Goal: Task Accomplishment & Management: Manage account settings

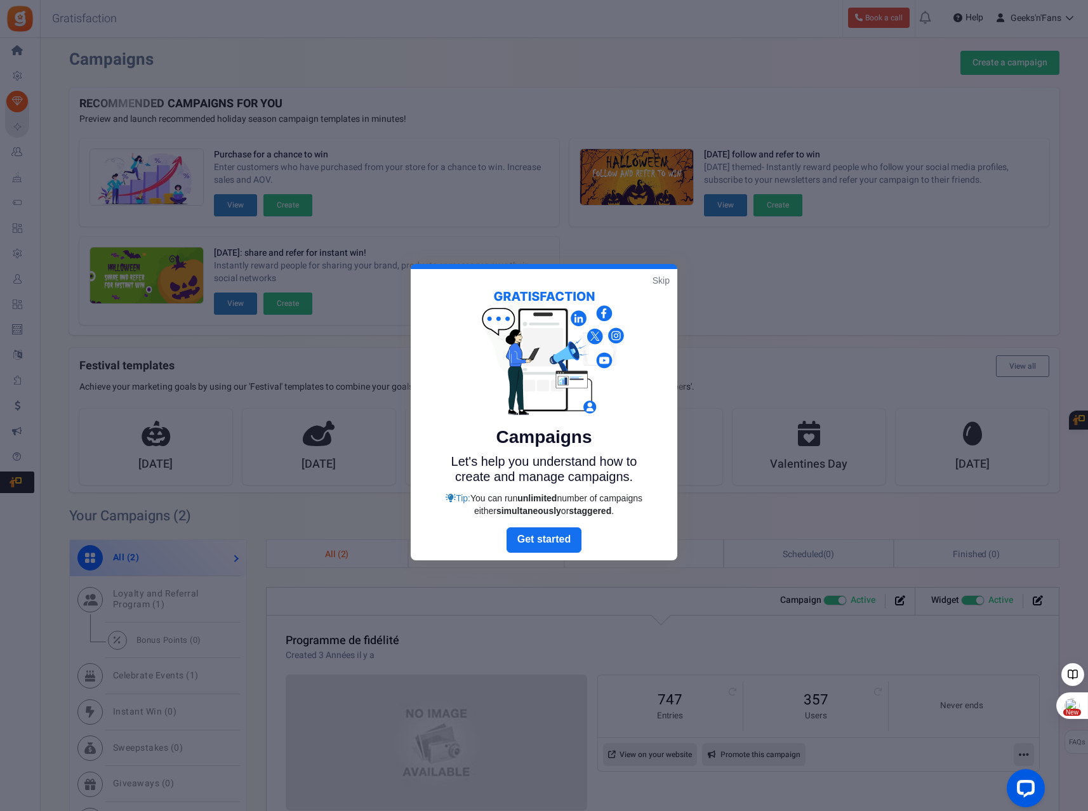
click at [662, 280] on link "Skip" at bounding box center [660, 280] width 17 height 13
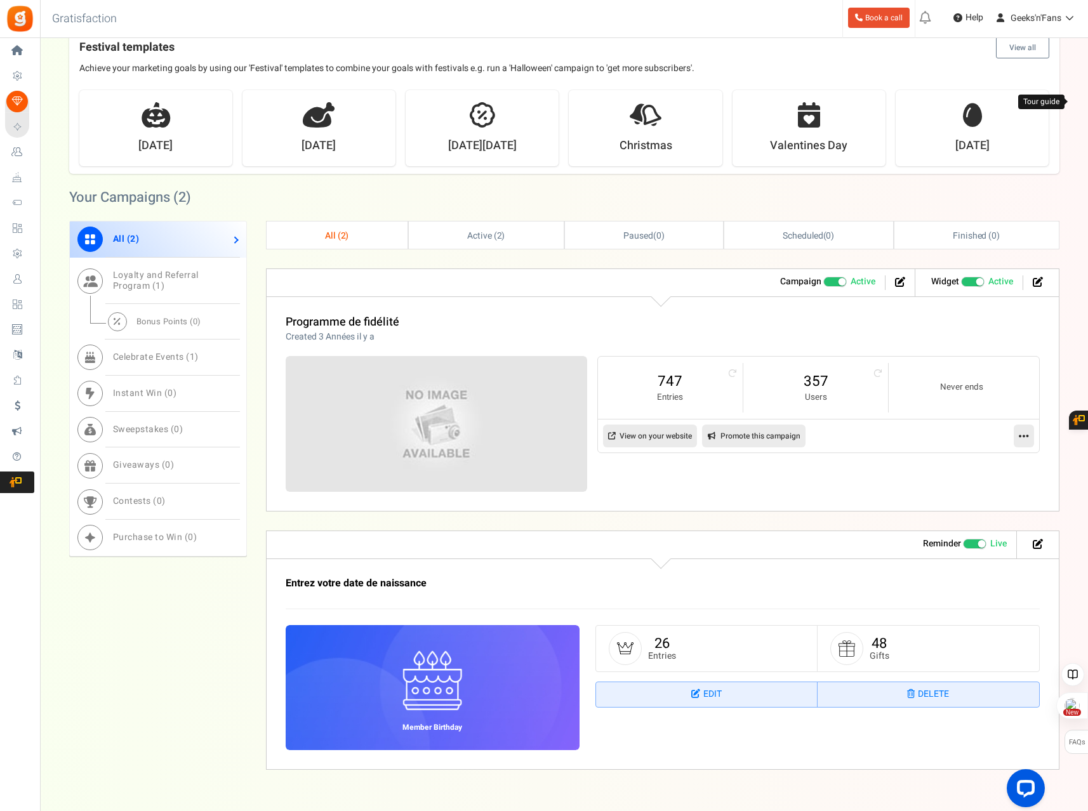
scroll to position [347, 0]
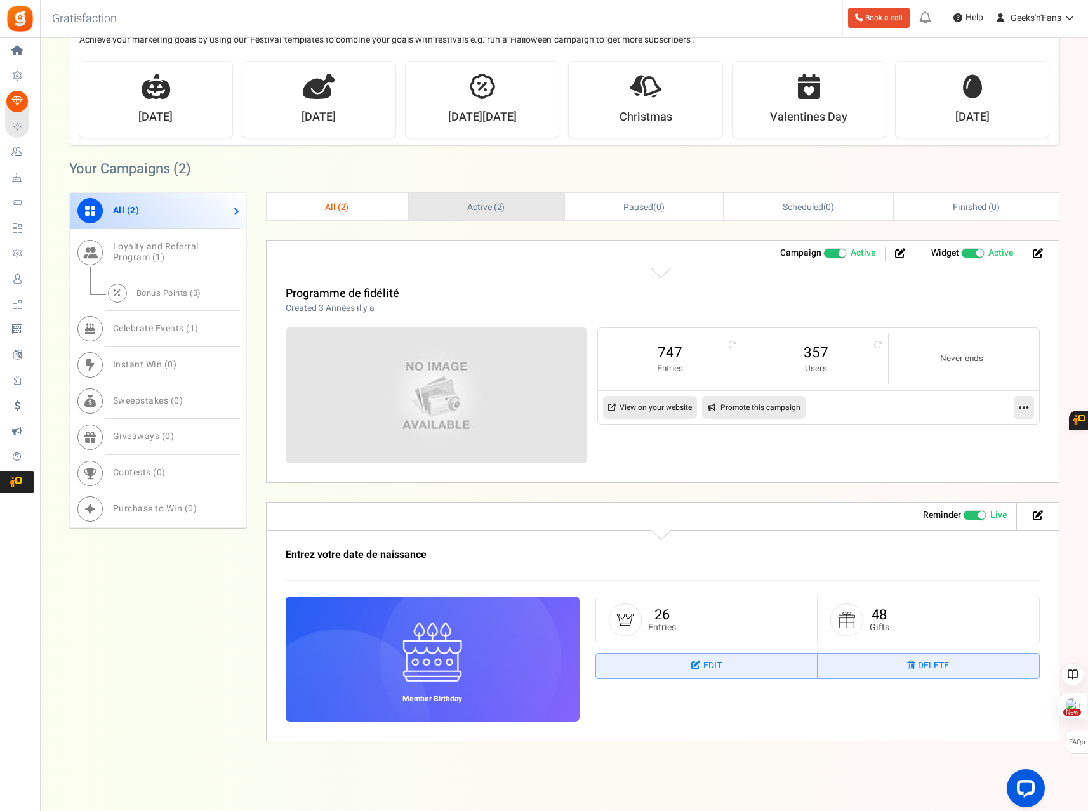
click at [480, 207] on span "Active ( 2 )" at bounding box center [486, 207] width 38 height 13
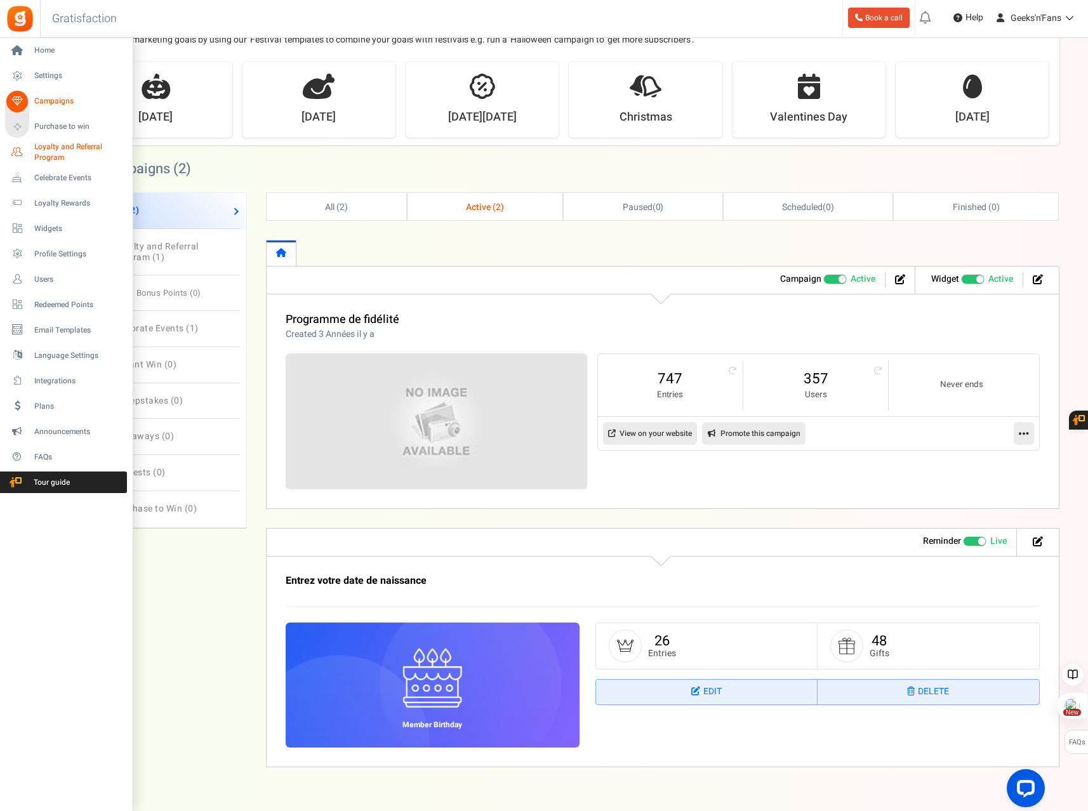
click at [45, 151] on span "Loyalty and Referral Program" at bounding box center [80, 153] width 93 height 22
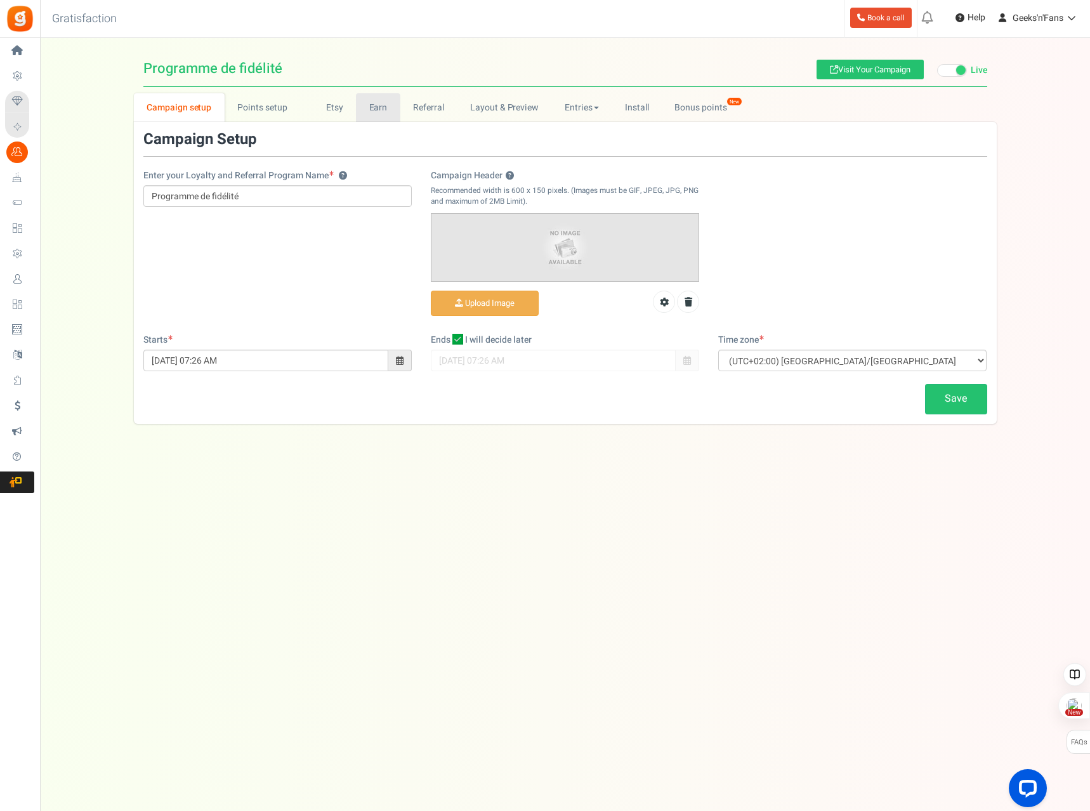
click at [373, 103] on link "Earn" at bounding box center [378, 107] width 44 height 29
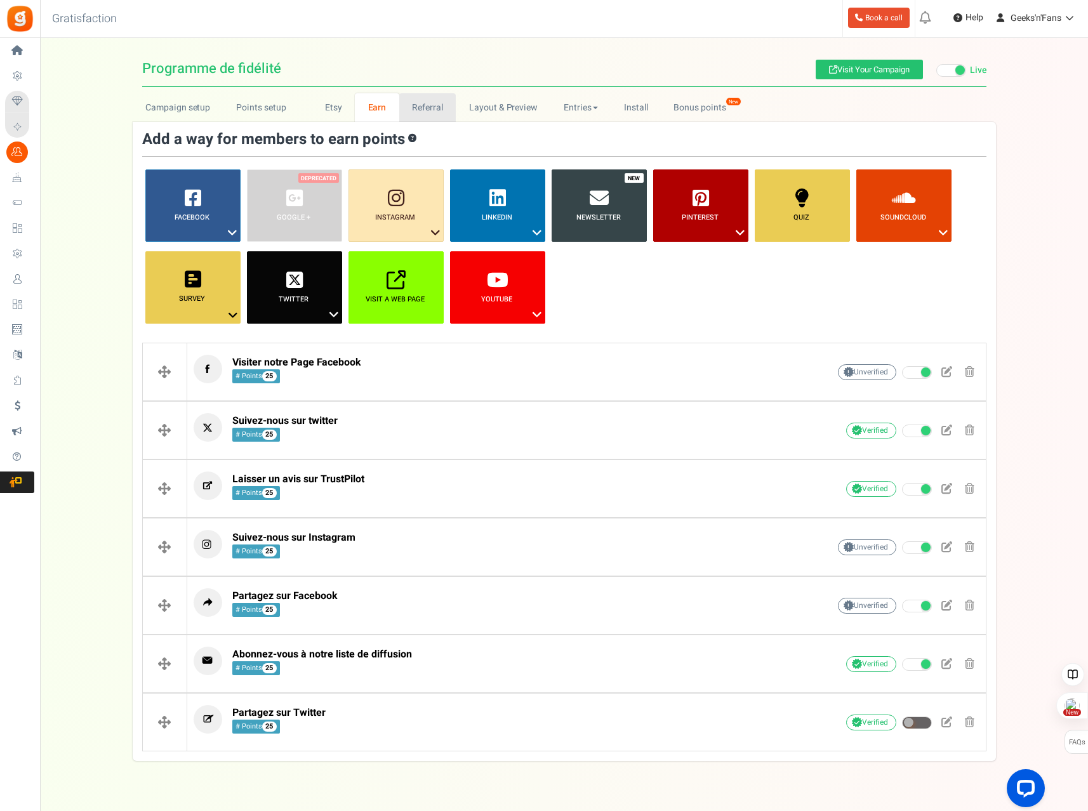
click at [427, 109] on link "Referral" at bounding box center [427, 107] width 57 height 29
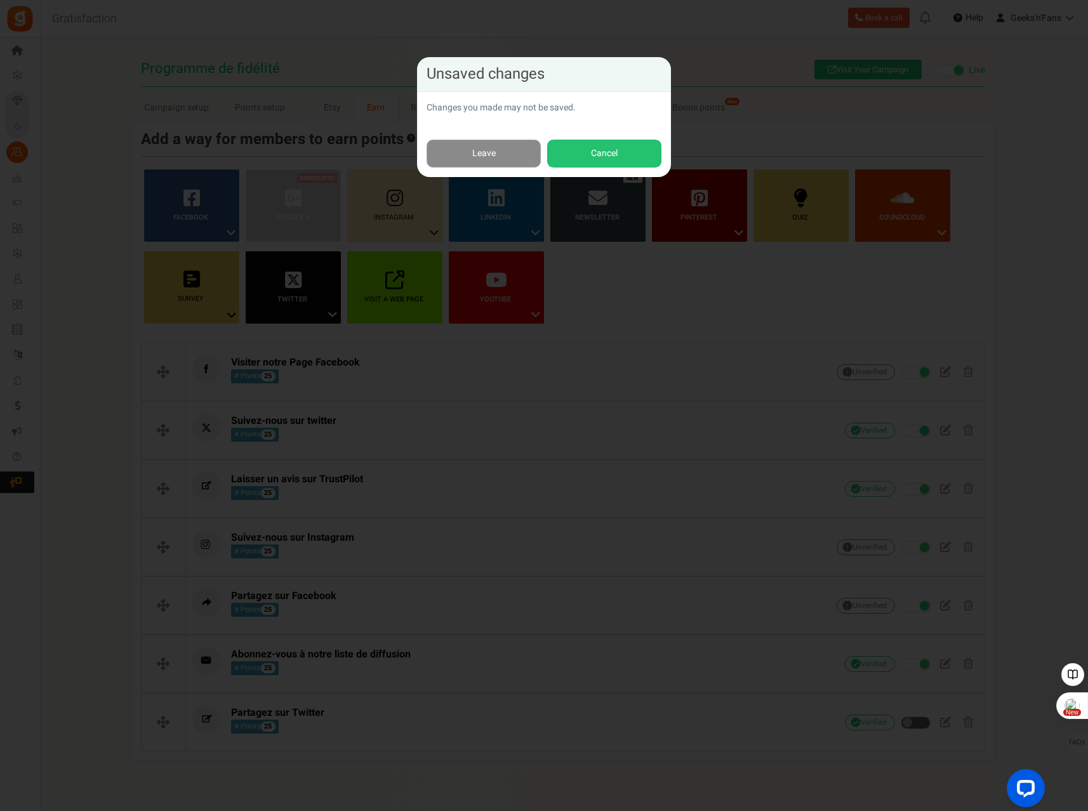
click at [521, 154] on link "Leave" at bounding box center [483, 154] width 114 height 29
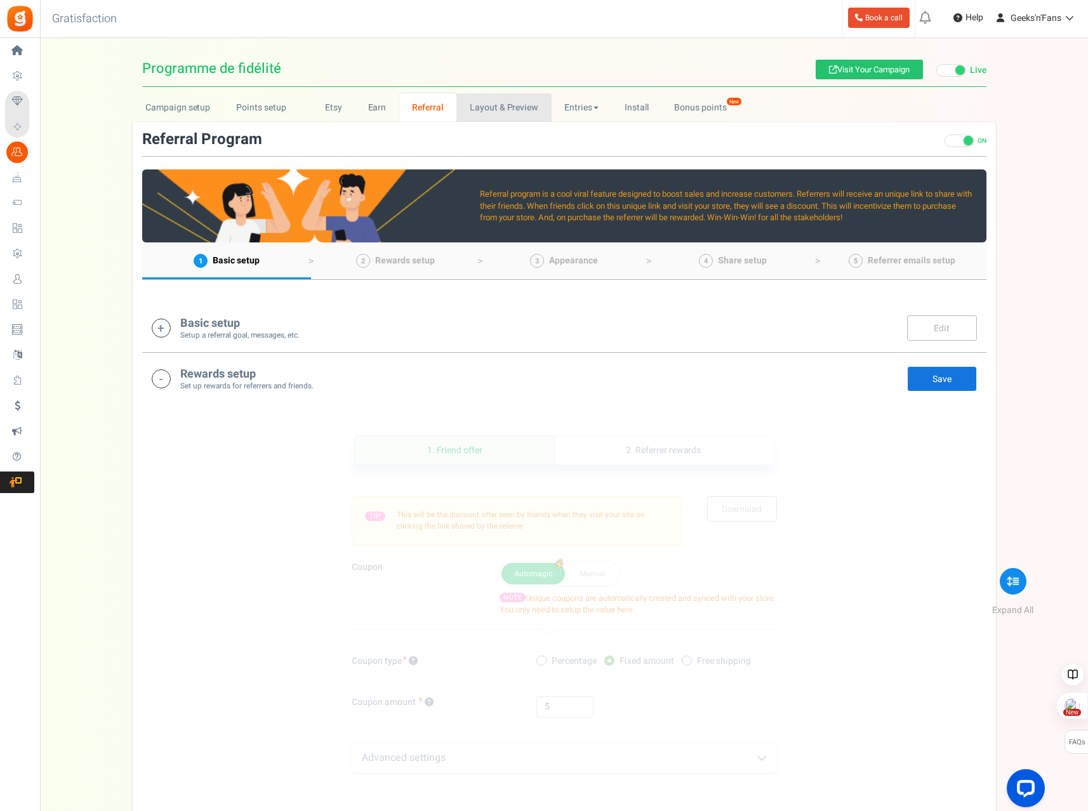
click at [508, 99] on link "Layout & Preview" at bounding box center [503, 107] width 95 height 29
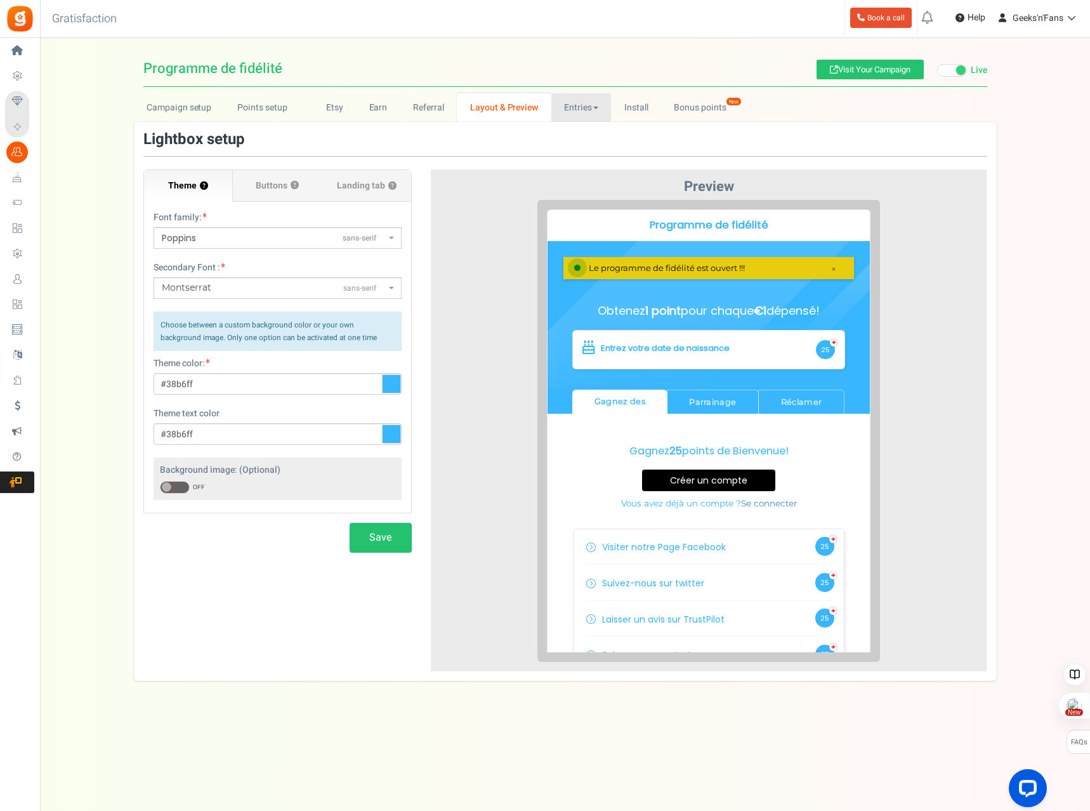
click at [581, 112] on link "Entries" at bounding box center [581, 107] width 60 height 29
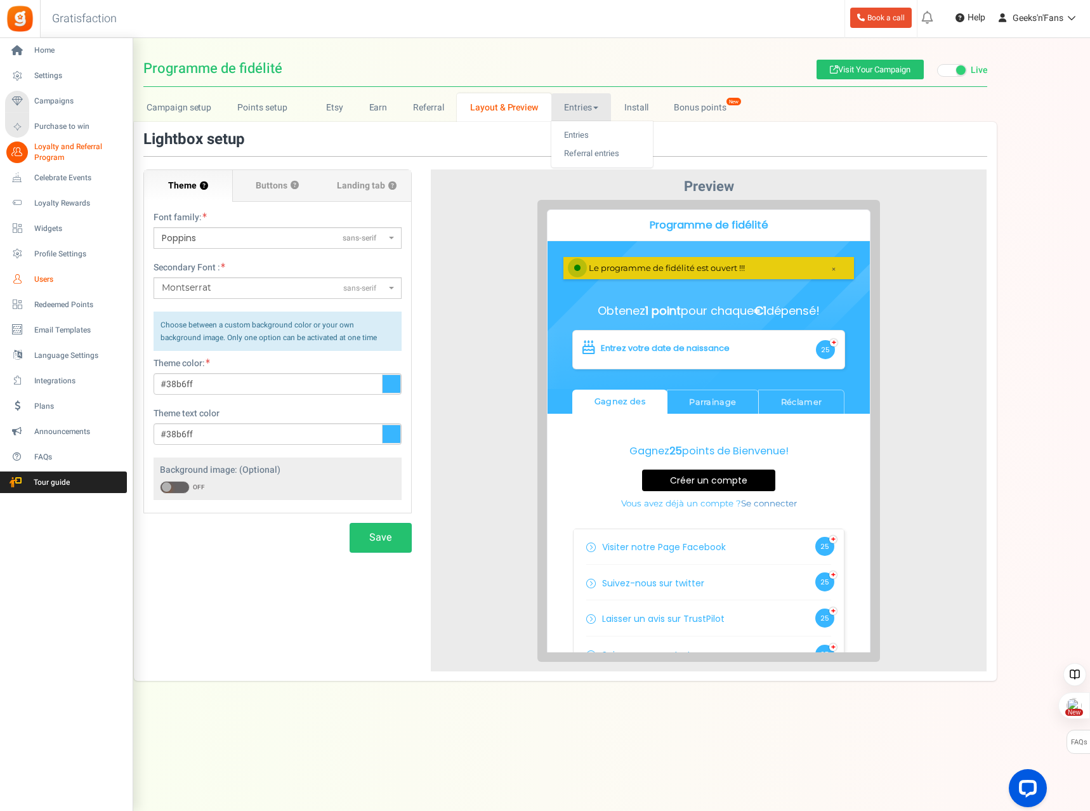
click at [55, 275] on span "Users" at bounding box center [78, 279] width 89 height 11
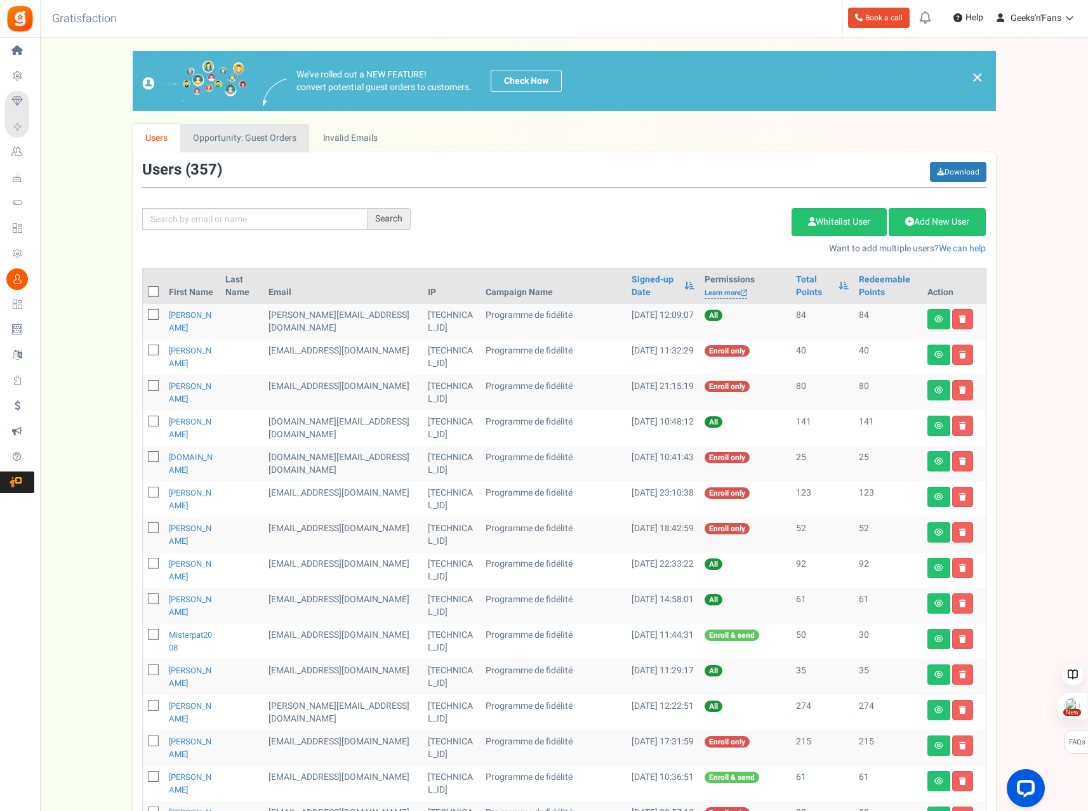
click at [264, 134] on link "Opportunity: Guest Orders" at bounding box center [244, 138] width 129 height 29
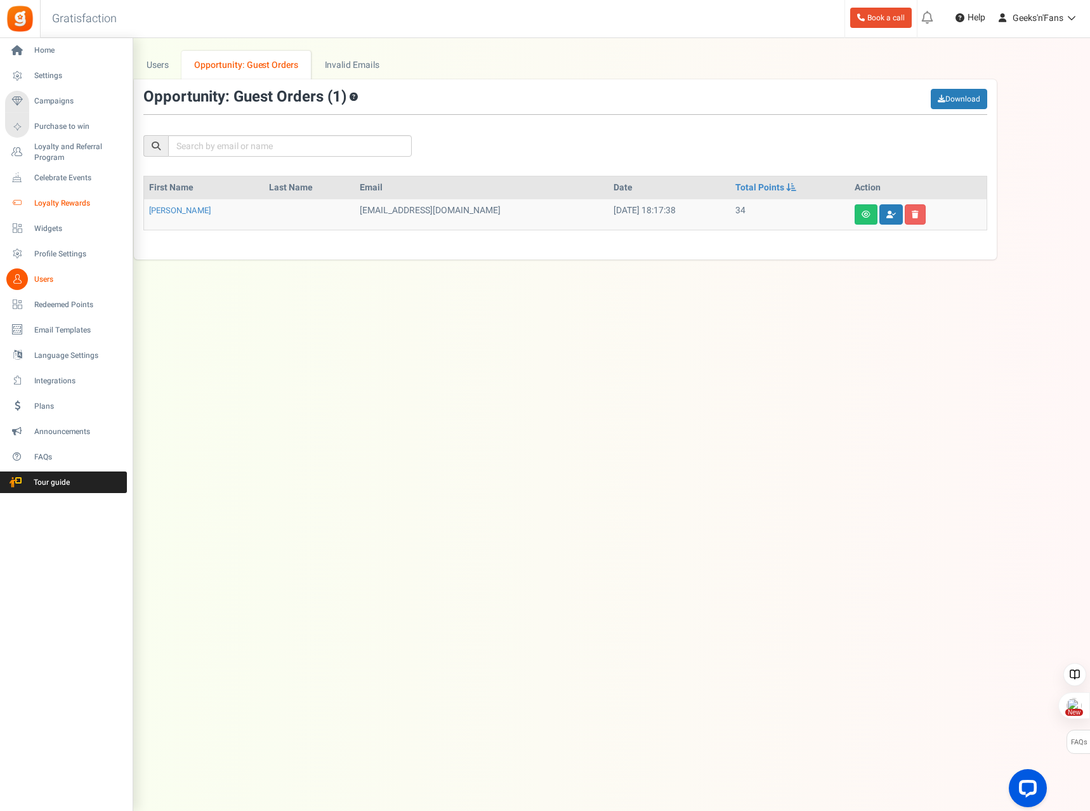
click at [51, 202] on span "Loyalty Rewards" at bounding box center [78, 203] width 89 height 11
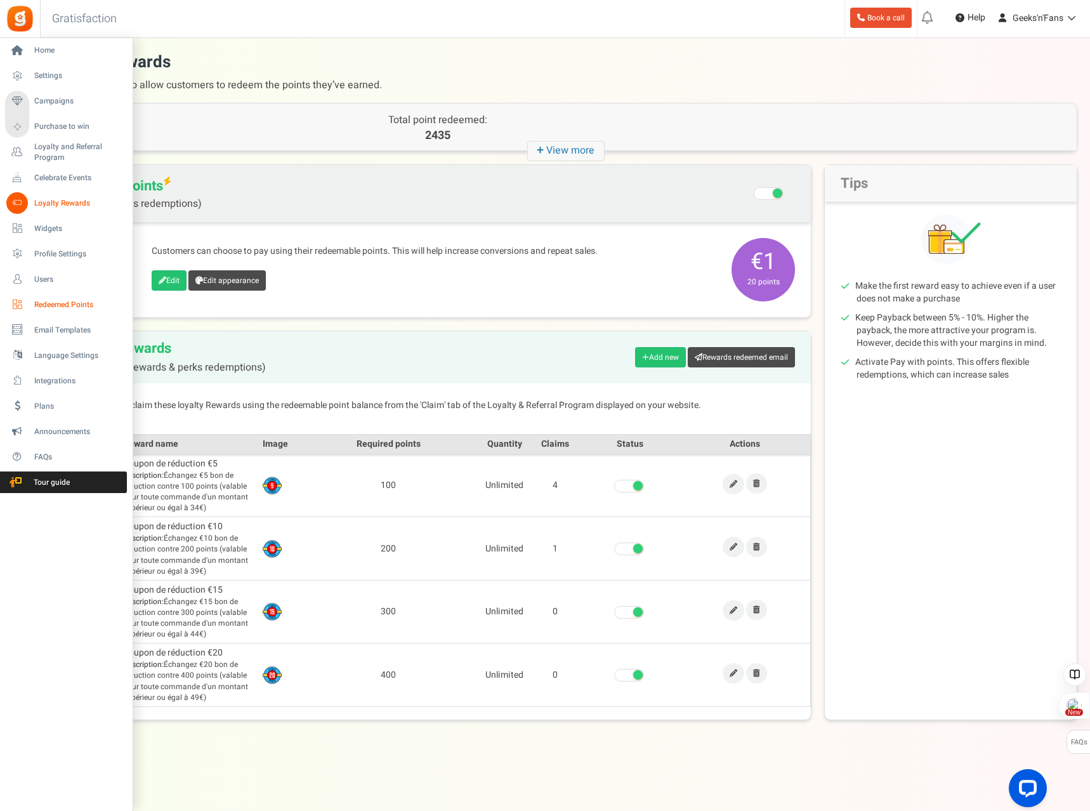
click at [52, 306] on span "Redeemed Points" at bounding box center [78, 305] width 89 height 11
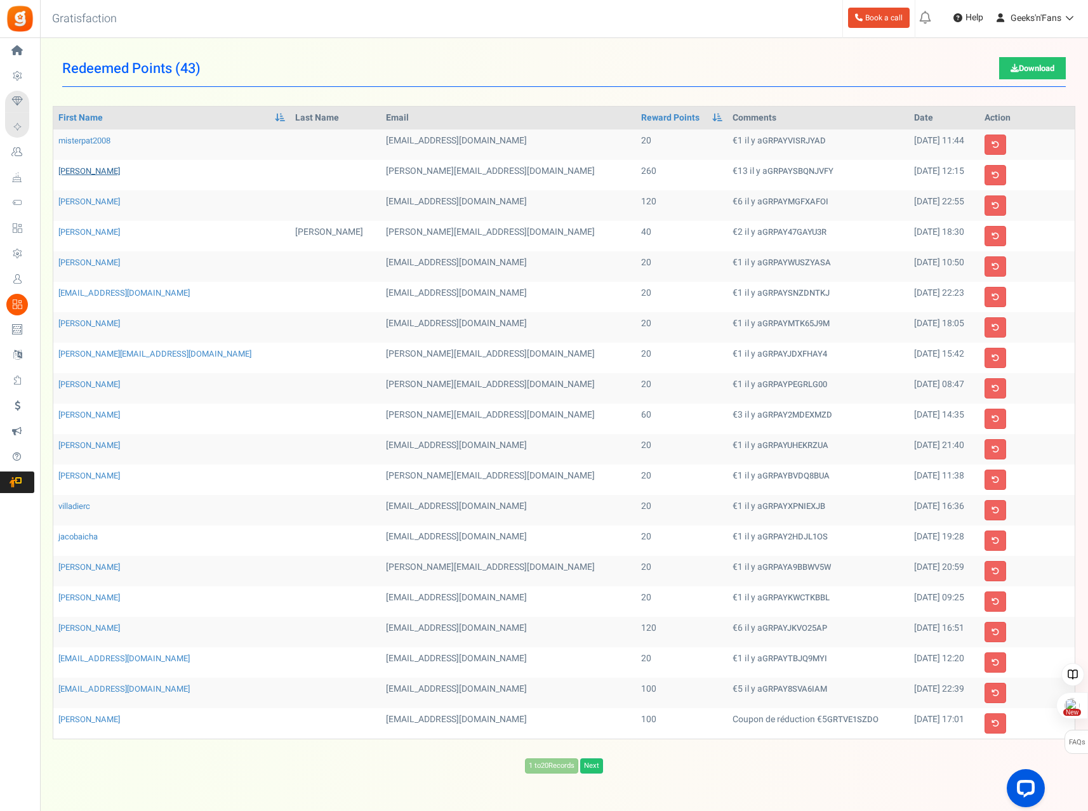
drag, startPoint x: 122, startPoint y: 169, endPoint x: 60, endPoint y: 174, distance: 62.3
click at [60, 174] on td "[PERSON_NAME]" at bounding box center [171, 175] width 237 height 30
click at [110, 172] on link "[PERSON_NAME]" at bounding box center [89, 171] width 62 height 12
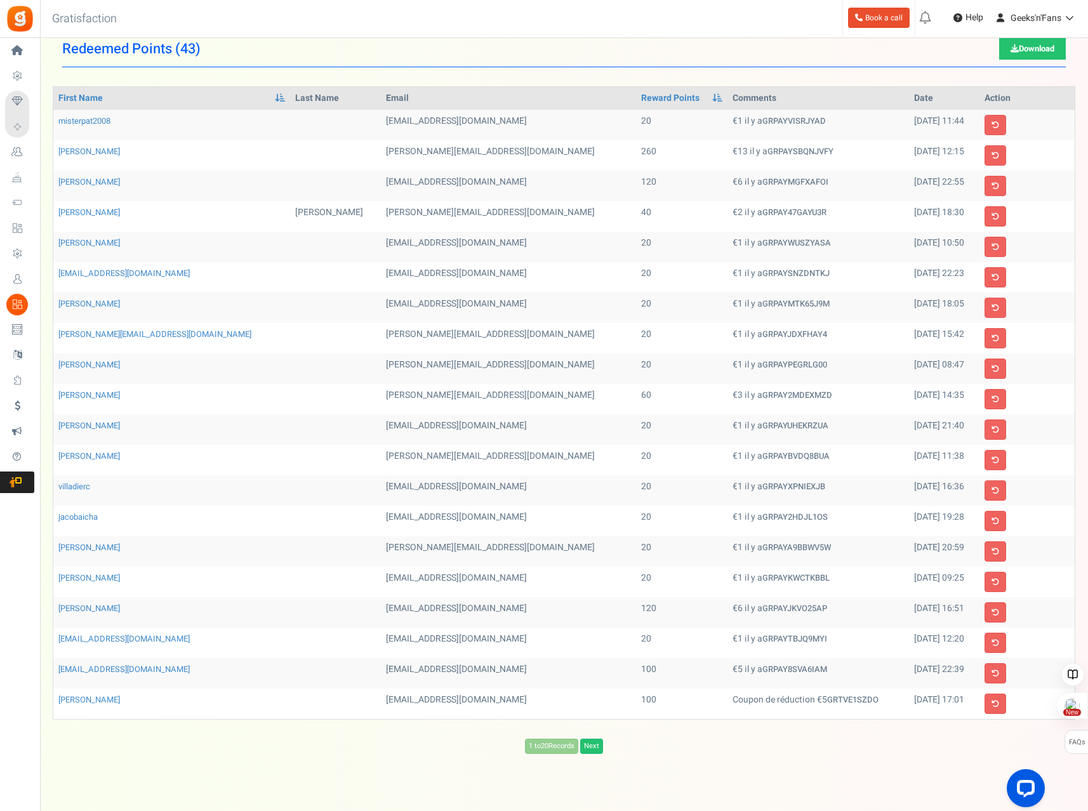
scroll to position [39, 0]
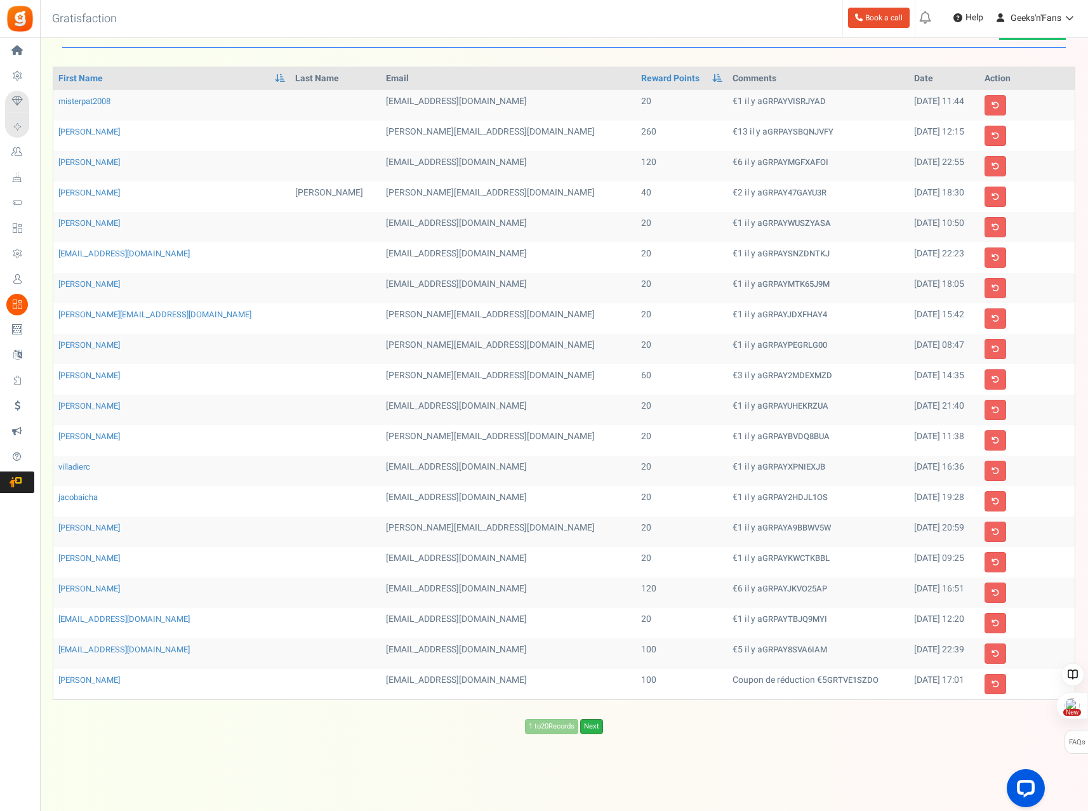
click at [591, 725] on link "Next" at bounding box center [591, 726] width 23 height 15
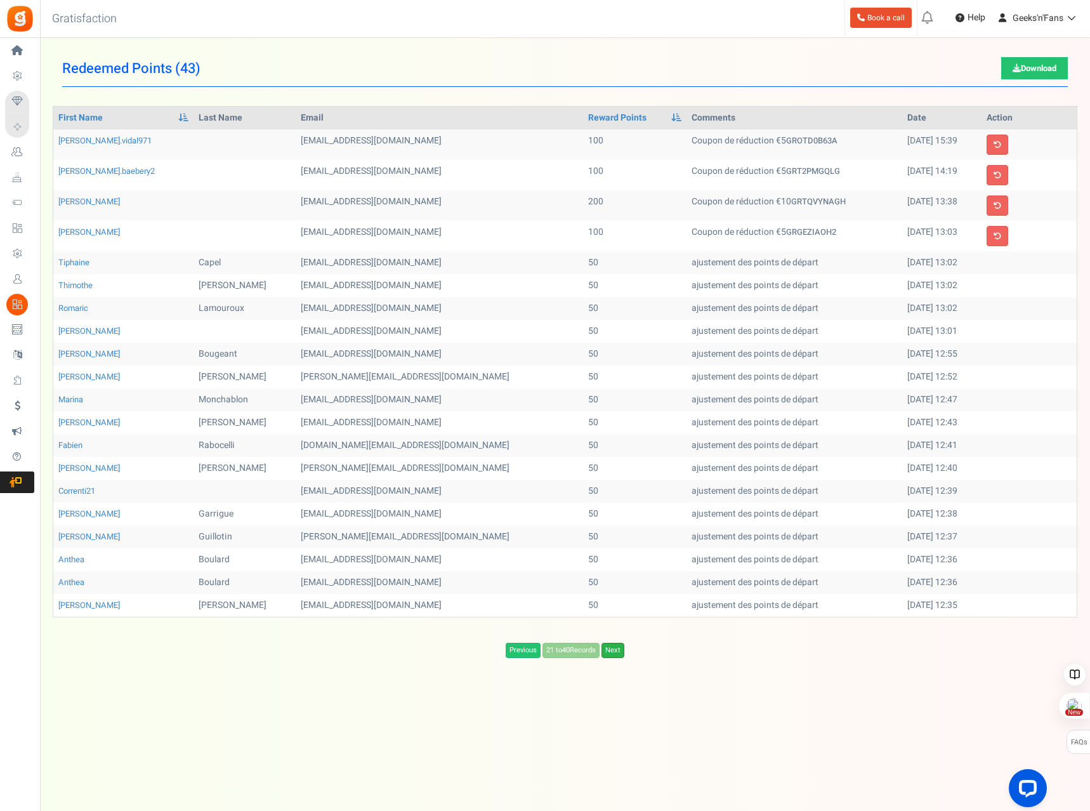
click at [621, 652] on link "Next" at bounding box center [613, 650] width 23 height 15
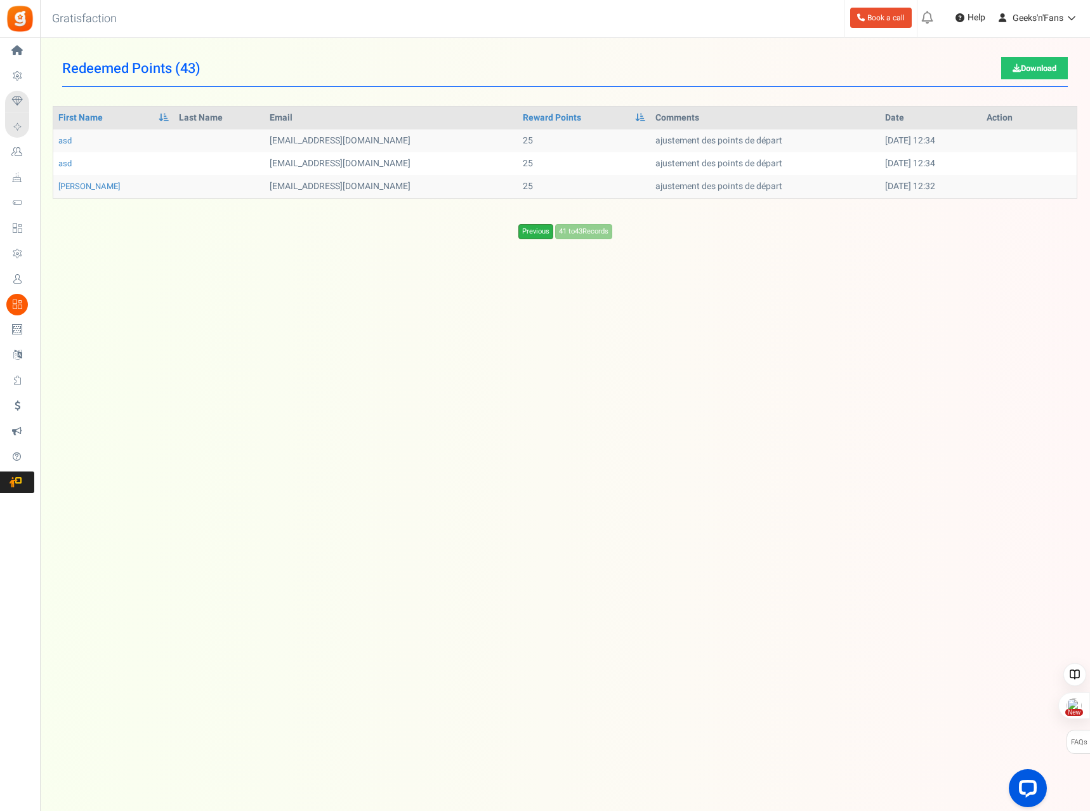
click at [535, 236] on link "Previous" at bounding box center [535, 231] width 35 height 15
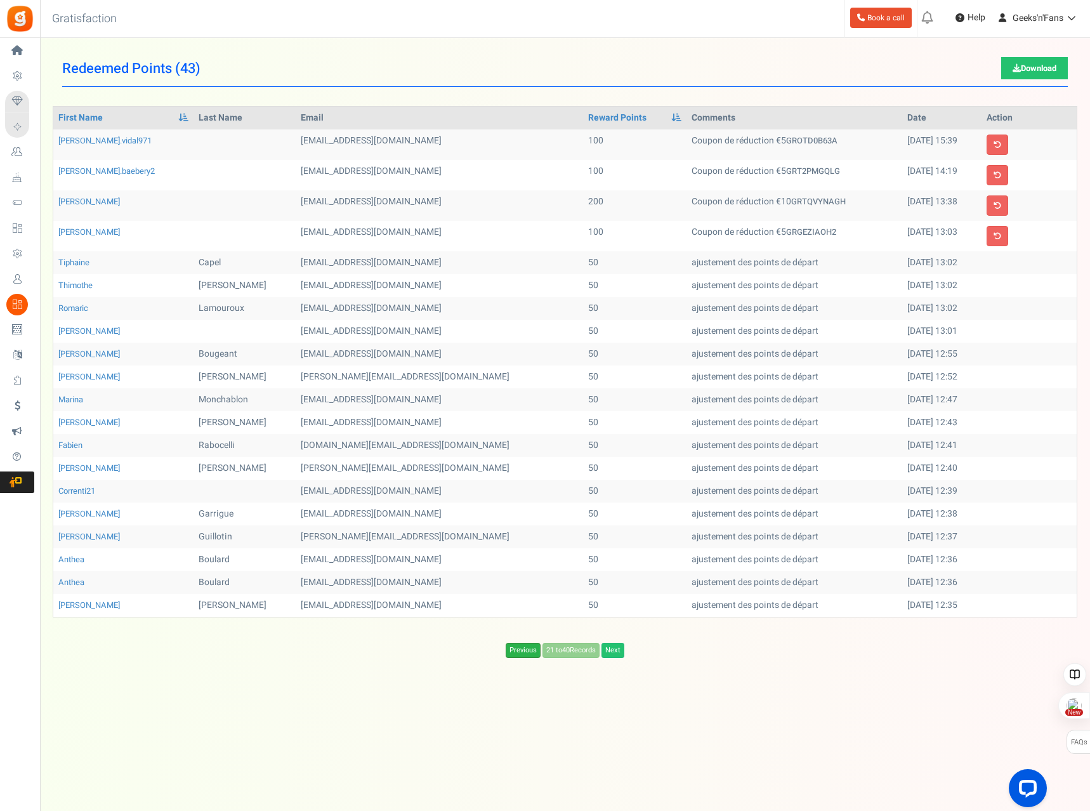
click at [518, 656] on link "Previous" at bounding box center [523, 650] width 35 height 15
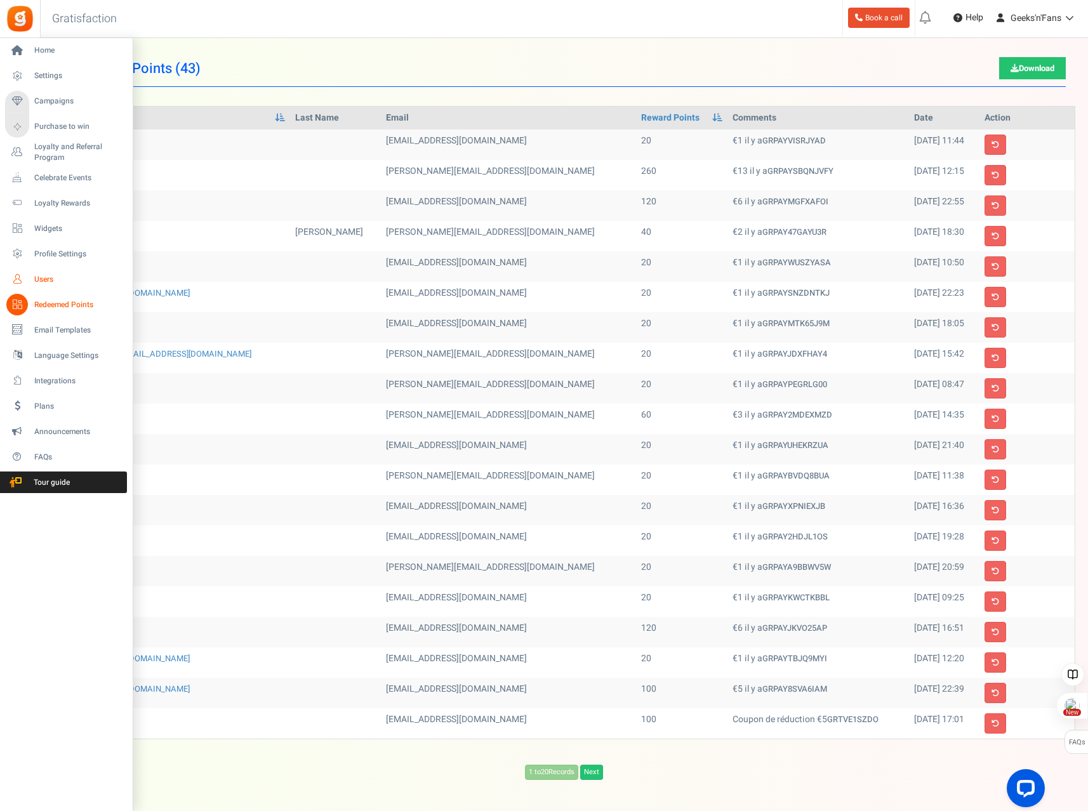
click at [42, 277] on span "Users" at bounding box center [78, 279] width 89 height 11
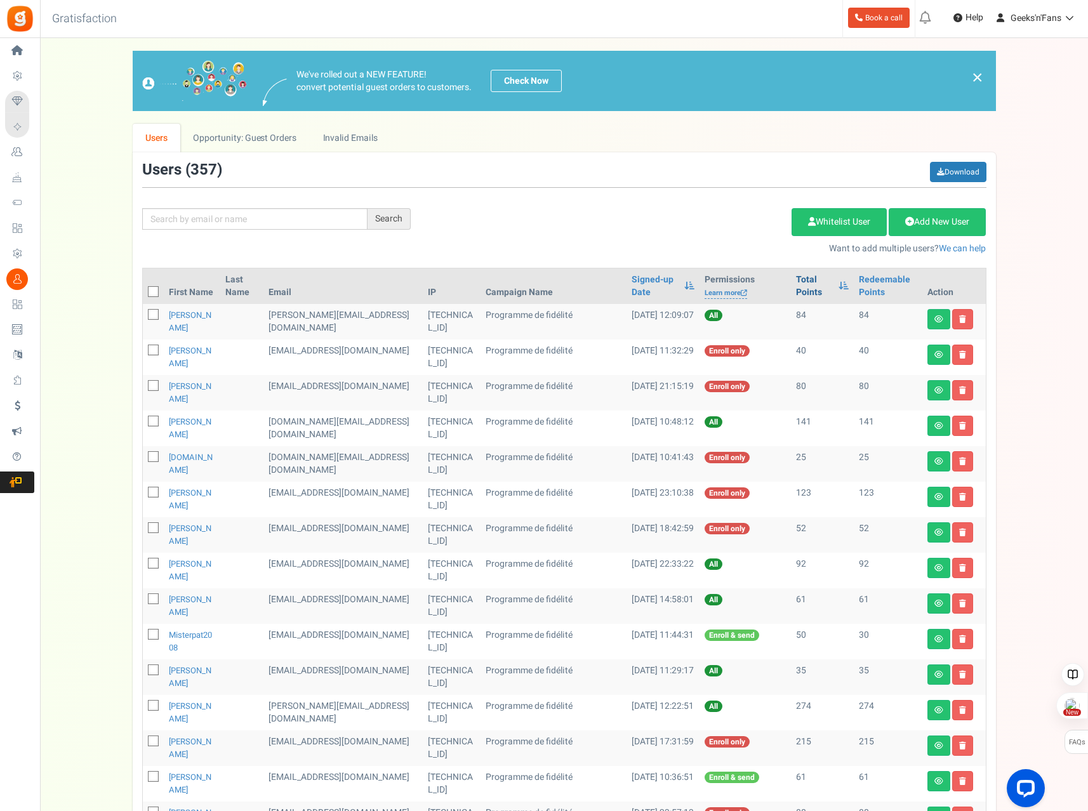
click at [813, 282] on link "Total Points" at bounding box center [814, 285] width 36 height 25
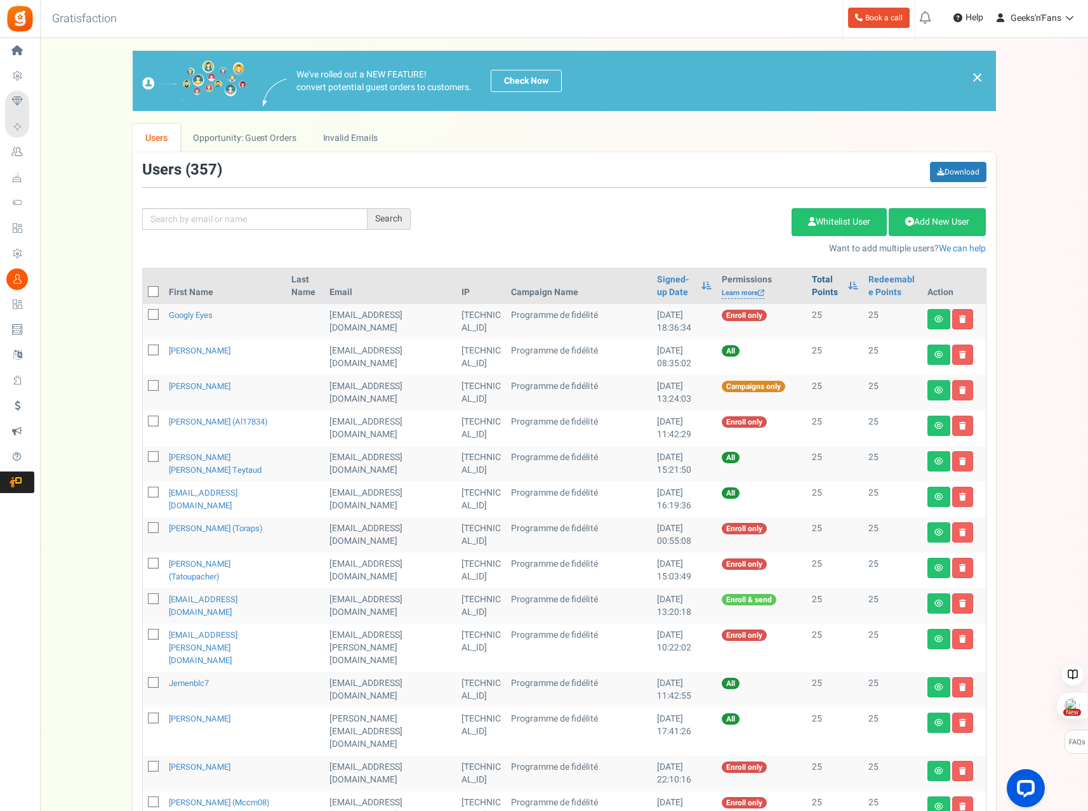
click at [813, 282] on link "Total Points" at bounding box center [827, 285] width 30 height 25
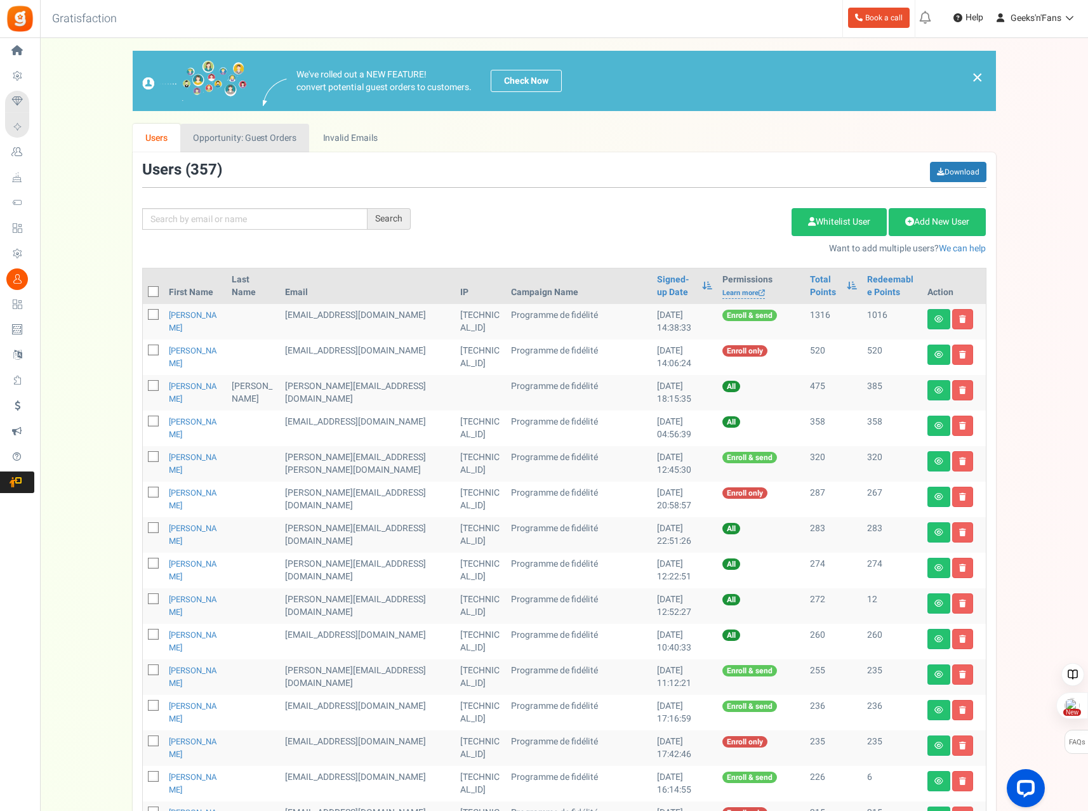
click at [235, 143] on link "Opportunity: Guest Orders" at bounding box center [244, 138] width 129 height 29
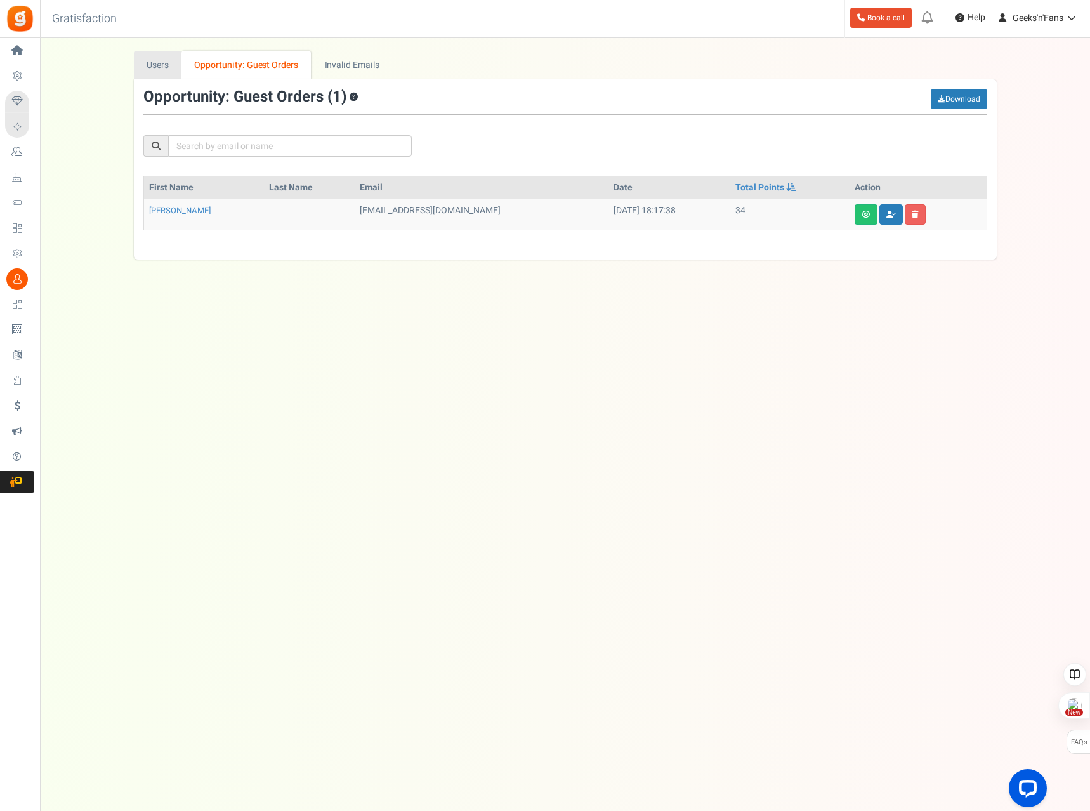
click at [153, 67] on link "Users" at bounding box center [158, 65] width 48 height 29
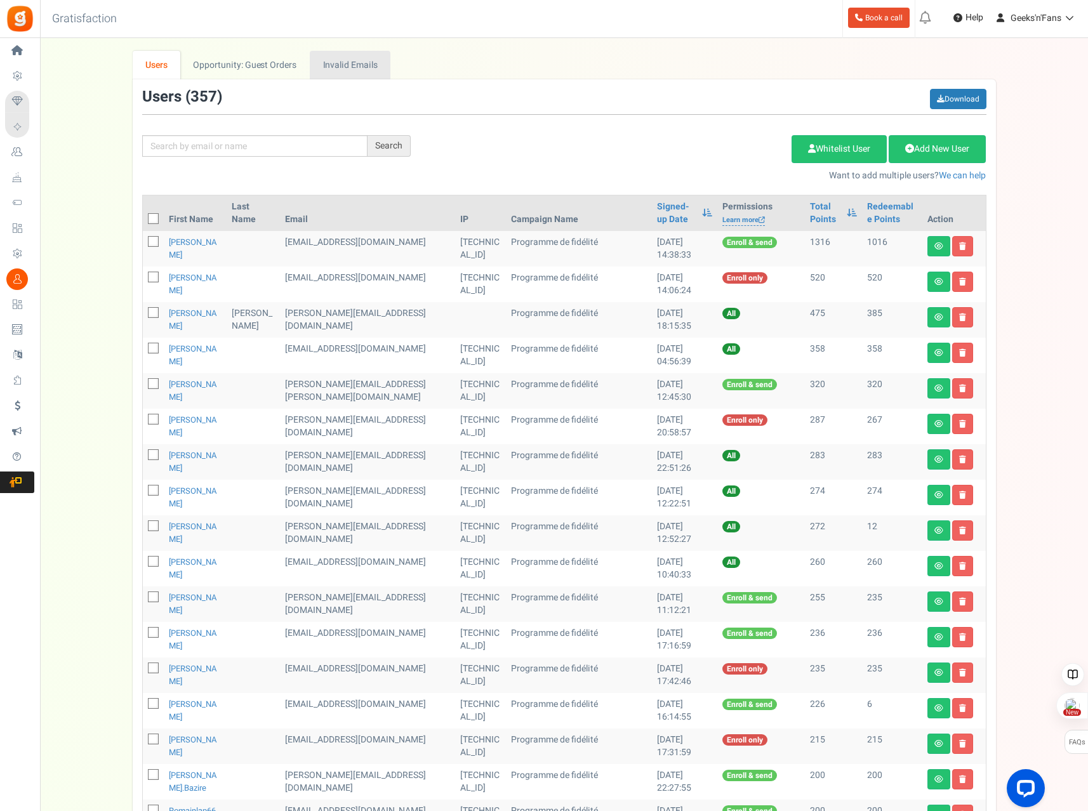
click at [327, 72] on link "Invalid Emails" at bounding box center [350, 65] width 81 height 29
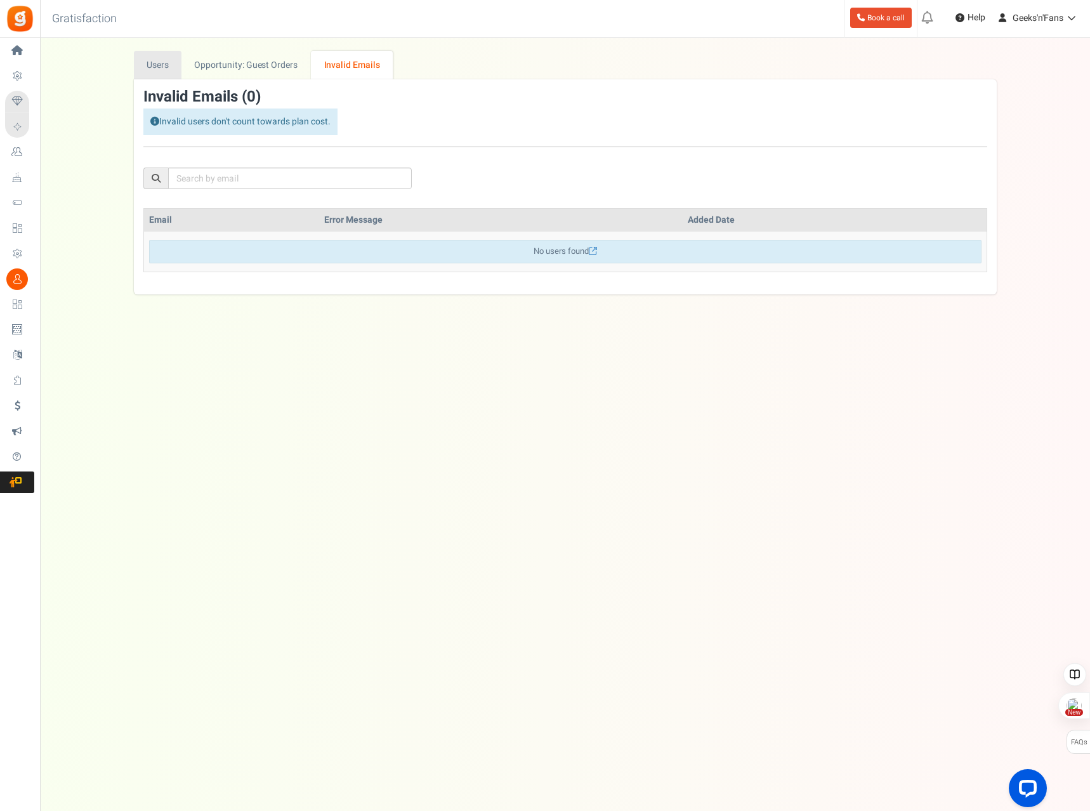
click at [164, 66] on link "Users" at bounding box center [158, 65] width 48 height 29
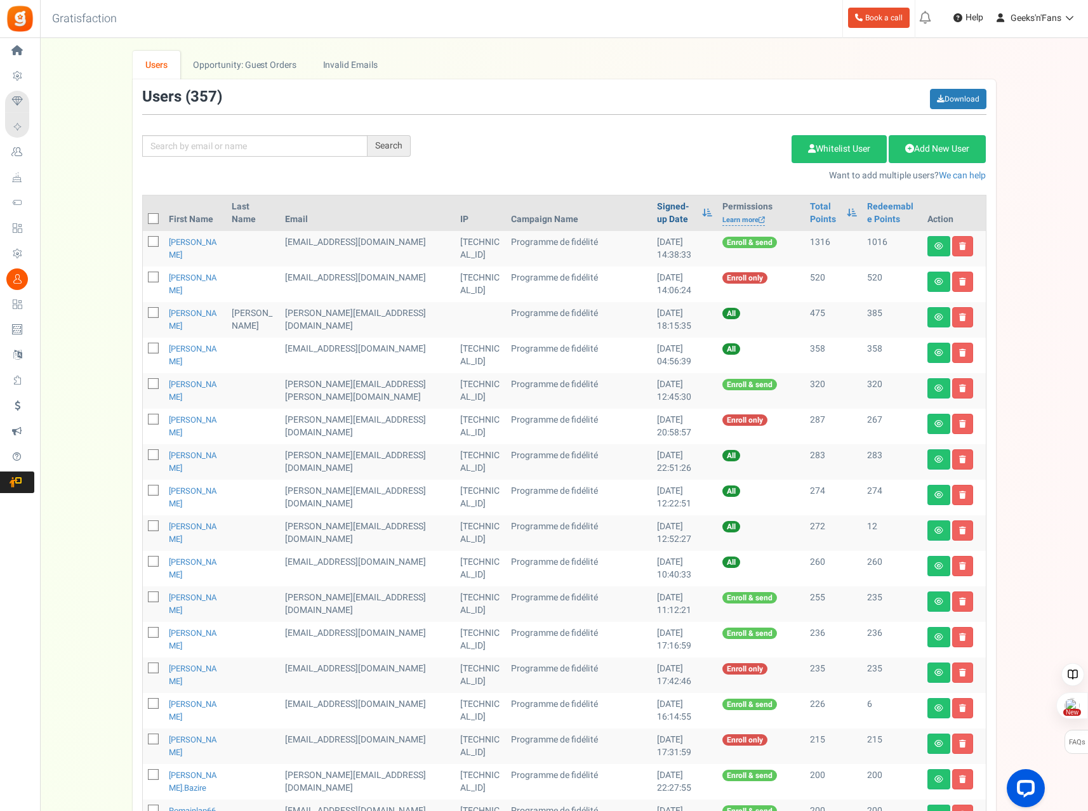
click at [657, 212] on link "Signed-up Date" at bounding box center [676, 213] width 39 height 25
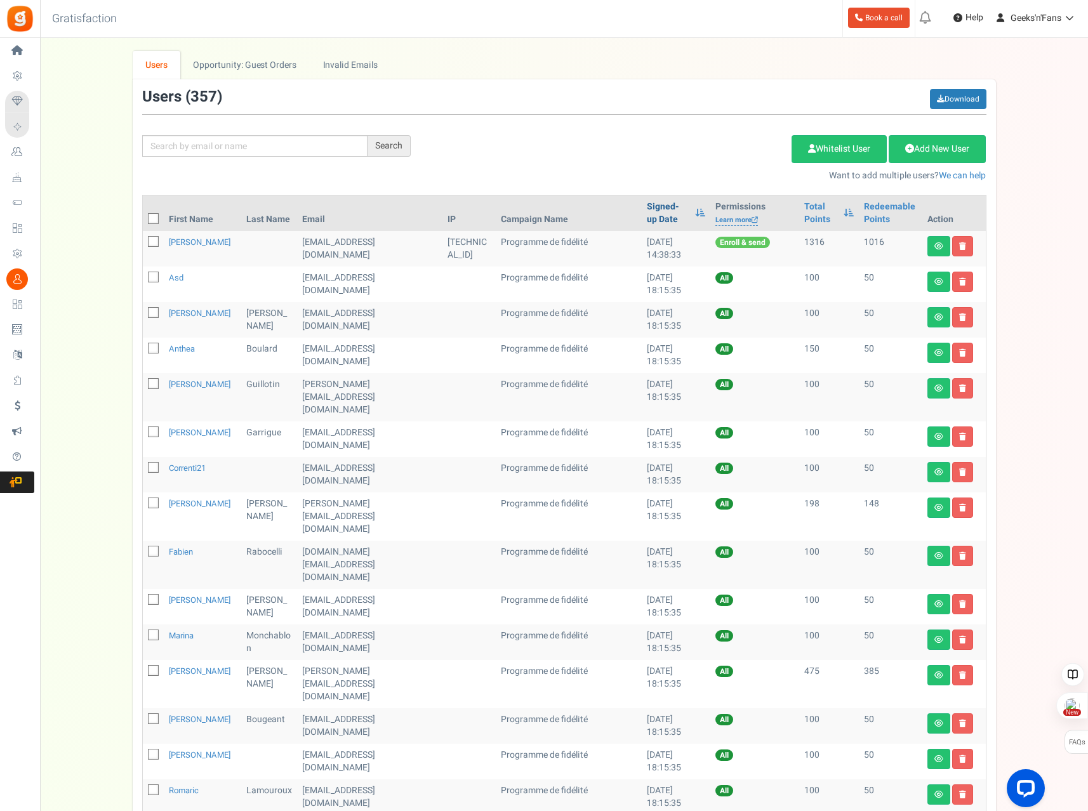
click at [647, 210] on link "Signed-up Date" at bounding box center [668, 213] width 42 height 25
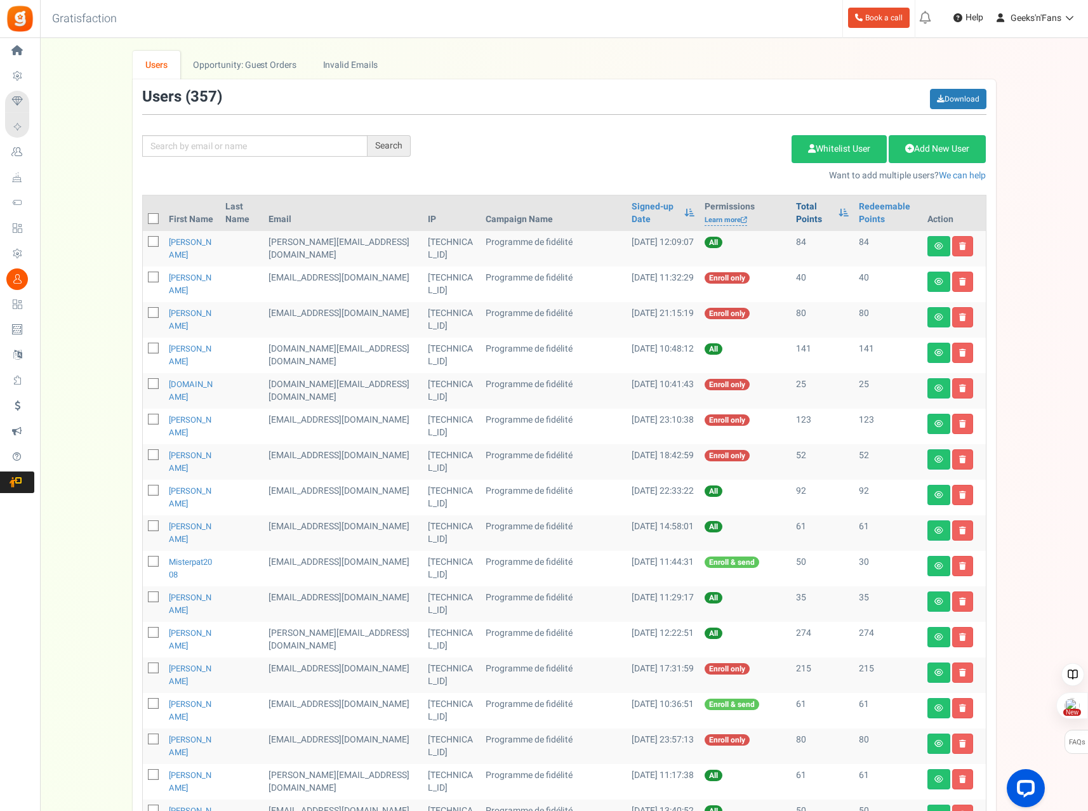
click at [807, 216] on link "Total Points" at bounding box center [814, 213] width 36 height 25
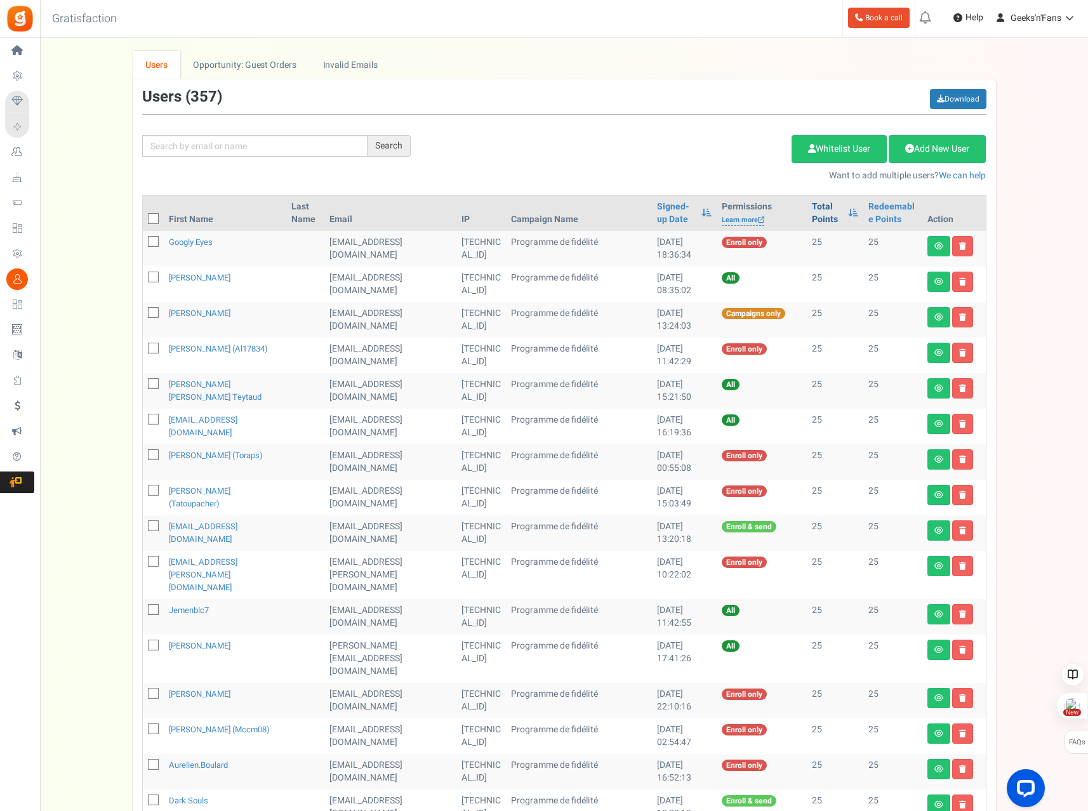
click at [812, 215] on link "Total Points" at bounding box center [827, 213] width 30 height 25
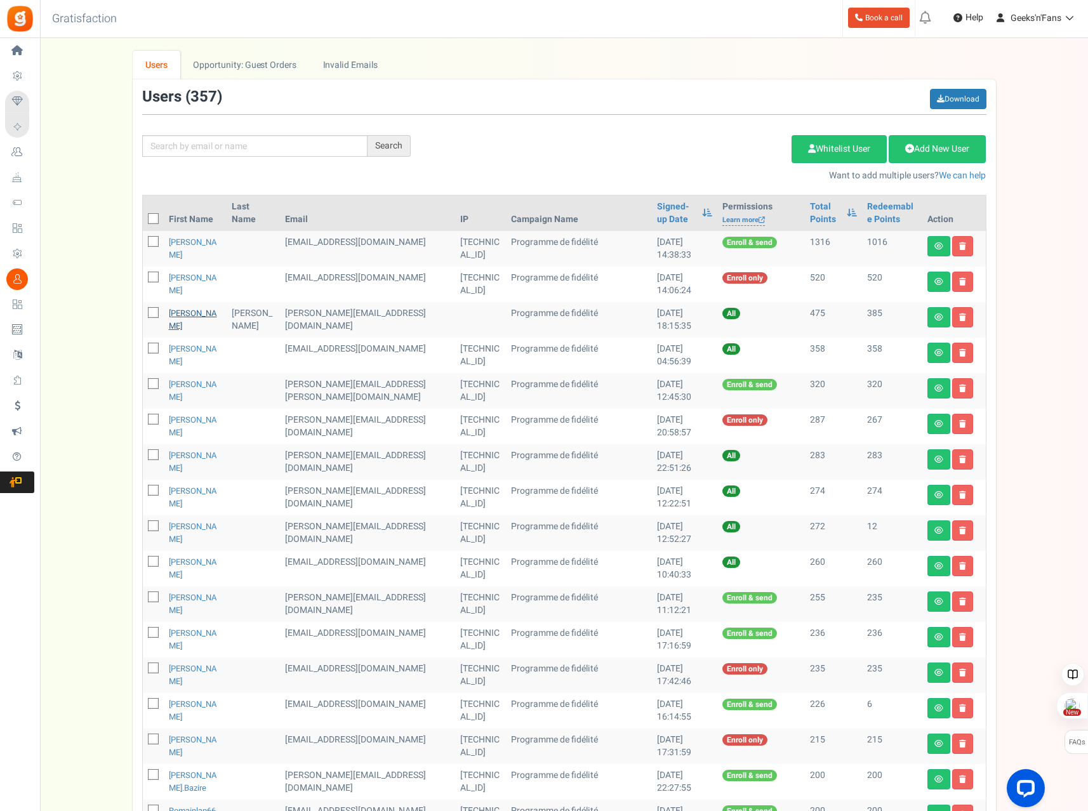
click at [180, 315] on link "[PERSON_NAME]" at bounding box center [193, 319] width 48 height 25
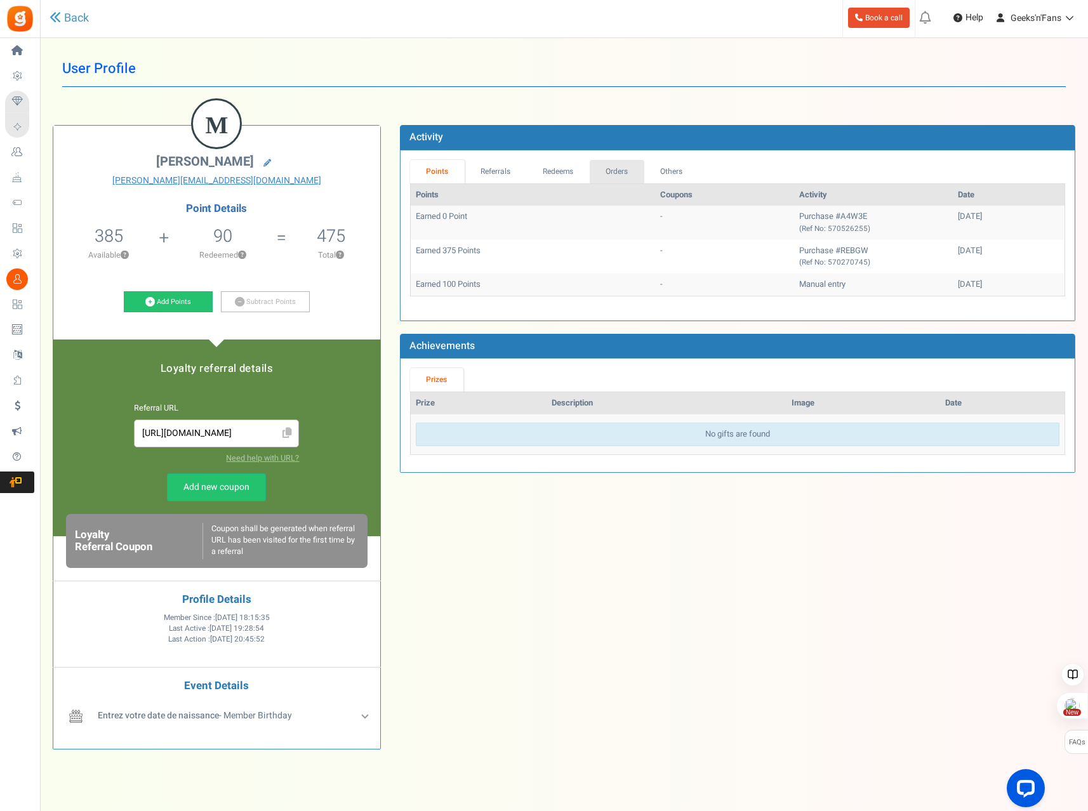
click at [610, 168] on link "Orders" at bounding box center [616, 171] width 55 height 23
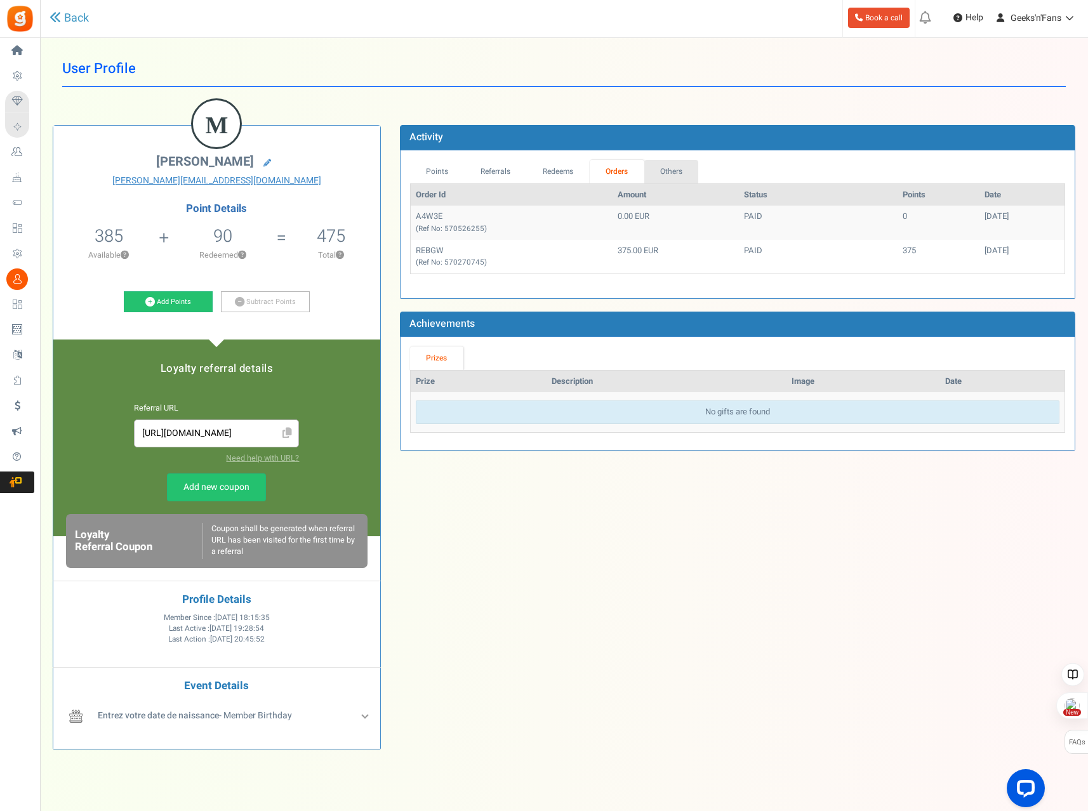
click at [661, 172] on link "Others" at bounding box center [671, 171] width 55 height 23
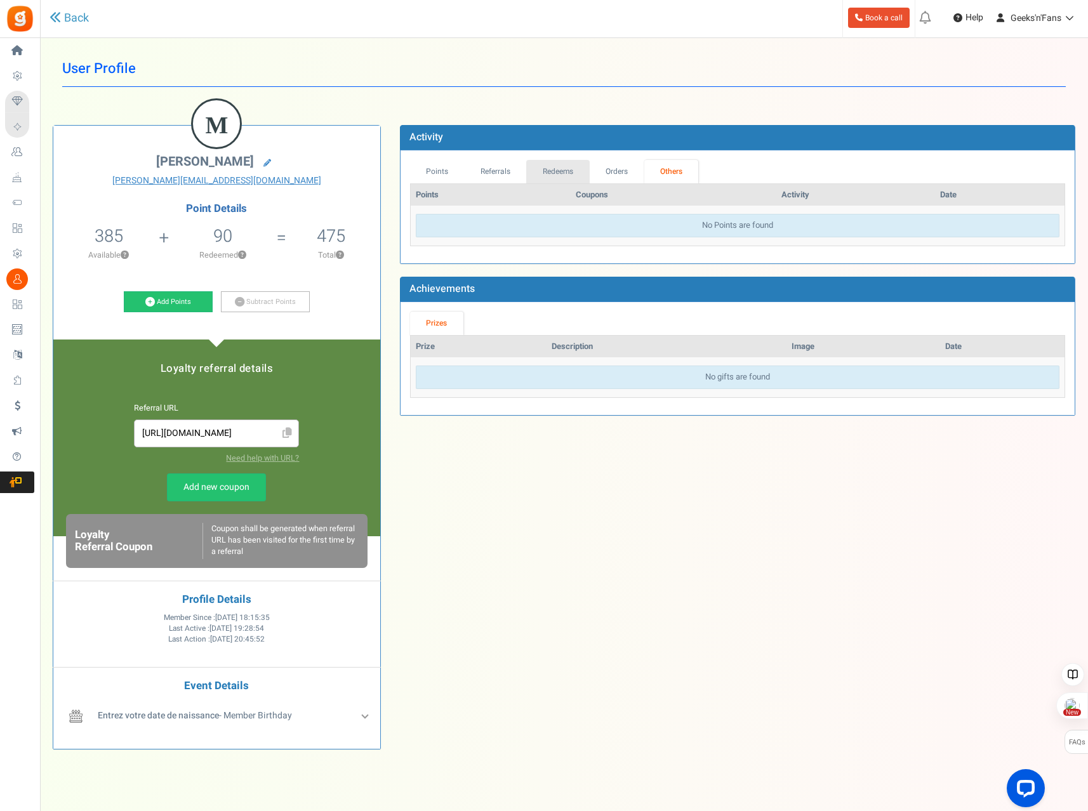
click at [542, 173] on link "Redeems" at bounding box center [557, 171] width 63 height 23
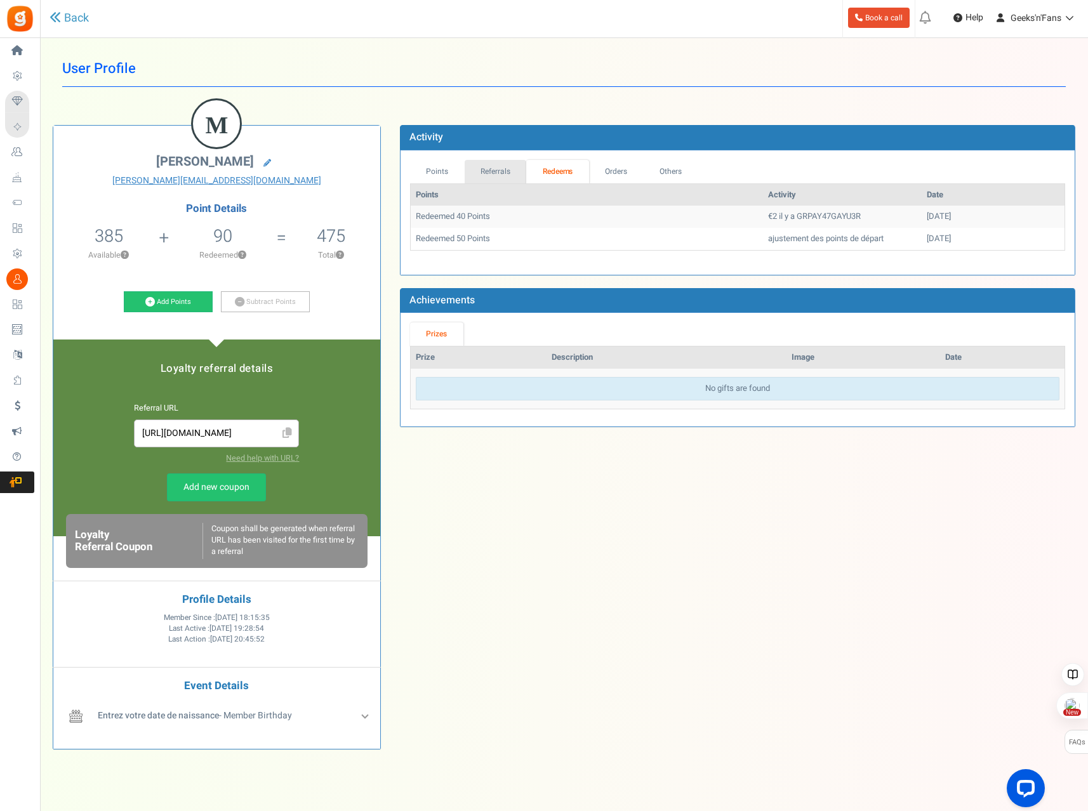
click at [494, 164] on link "Referrals" at bounding box center [495, 171] width 62 height 23
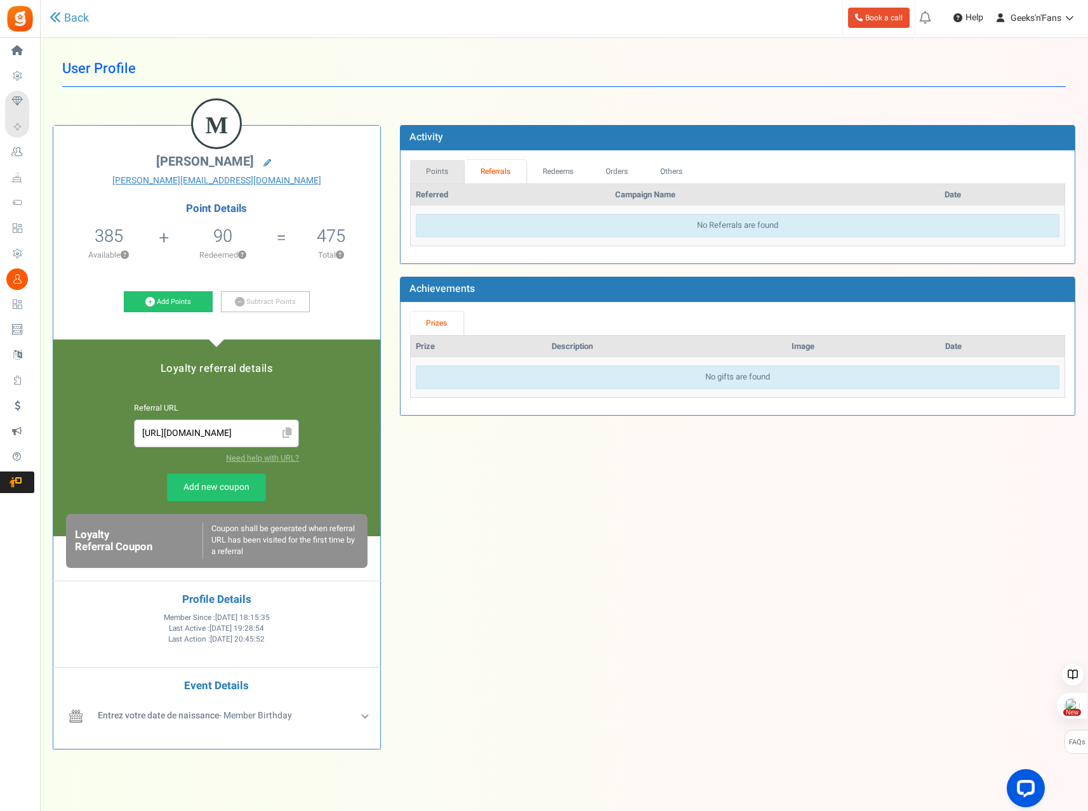
click at [435, 169] on link "Points" at bounding box center [437, 171] width 55 height 23
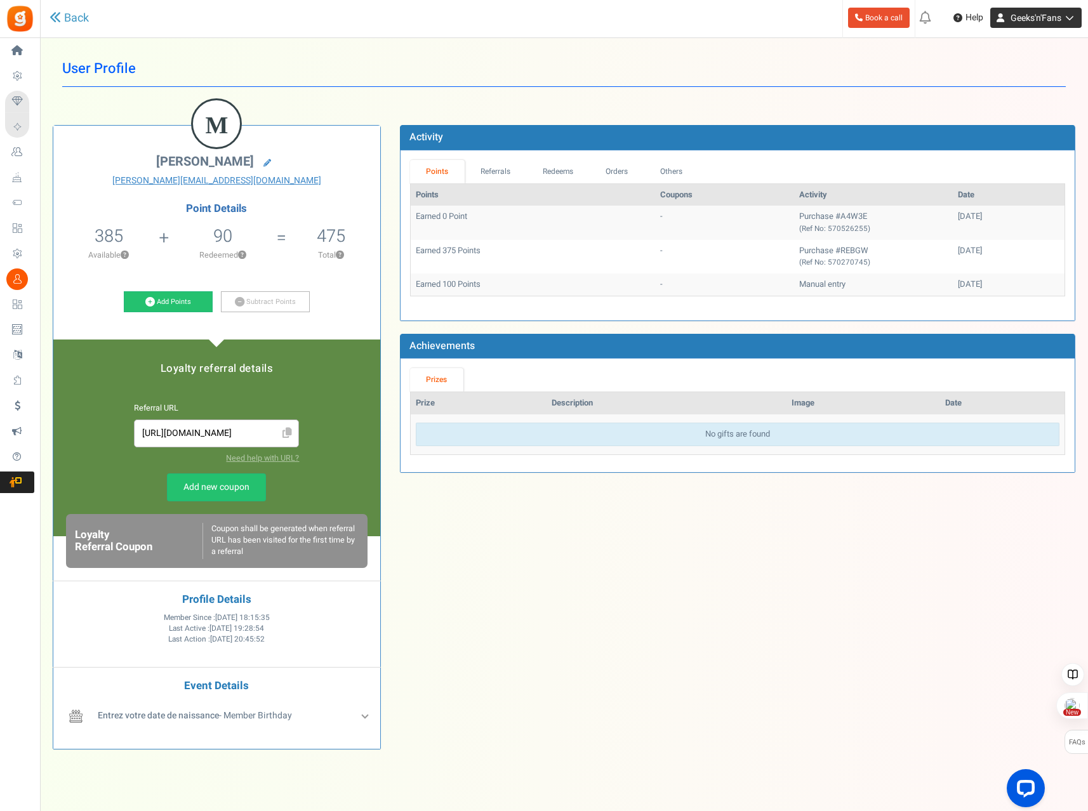
click at [1073, 23] on link "Geeks'n'Fans" at bounding box center [1035, 18] width 91 height 20
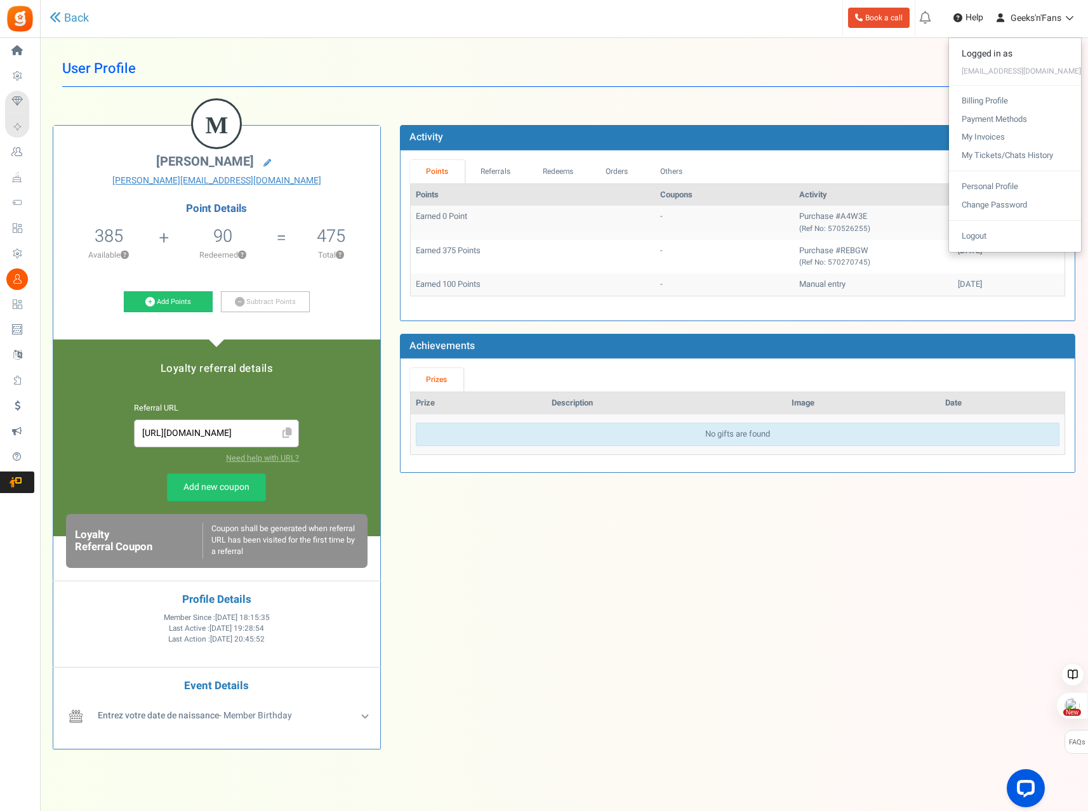
click at [697, 66] on h1 "User Profile" at bounding box center [563, 69] width 1003 height 36
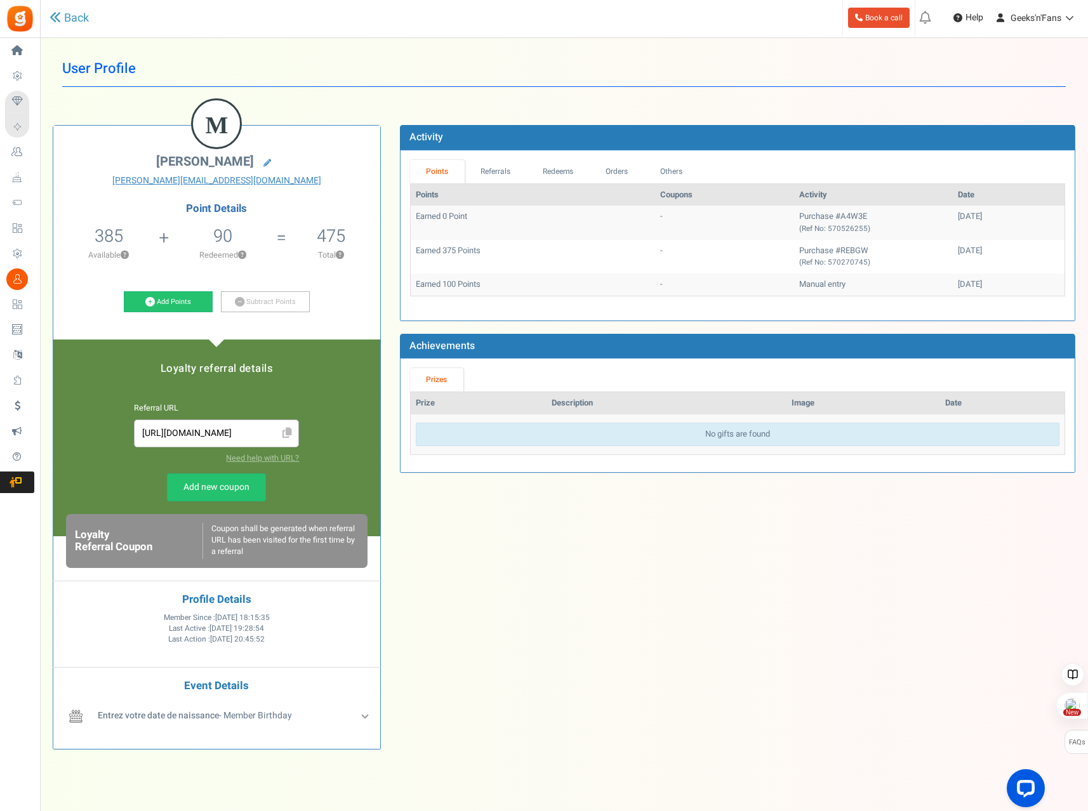
click at [364, 31] on div "Back" at bounding box center [239, 18] width 381 height 37
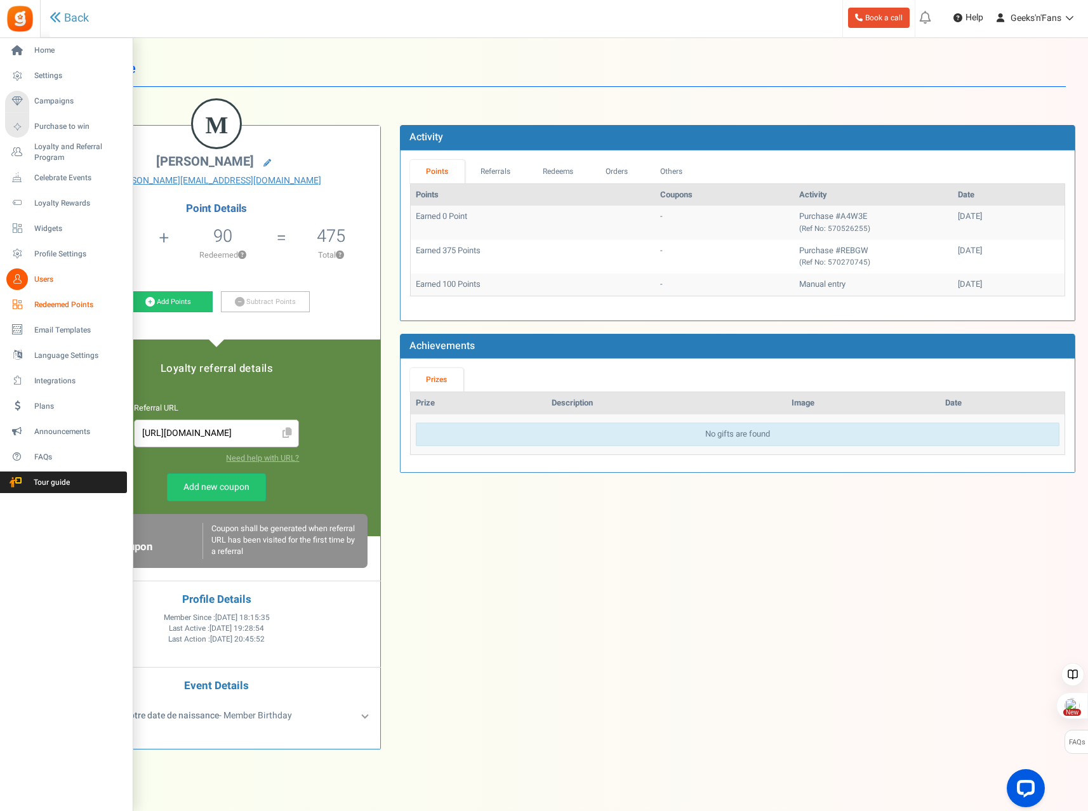
click at [30, 303] on link "Redeemed Points" at bounding box center [66, 305] width 122 height 22
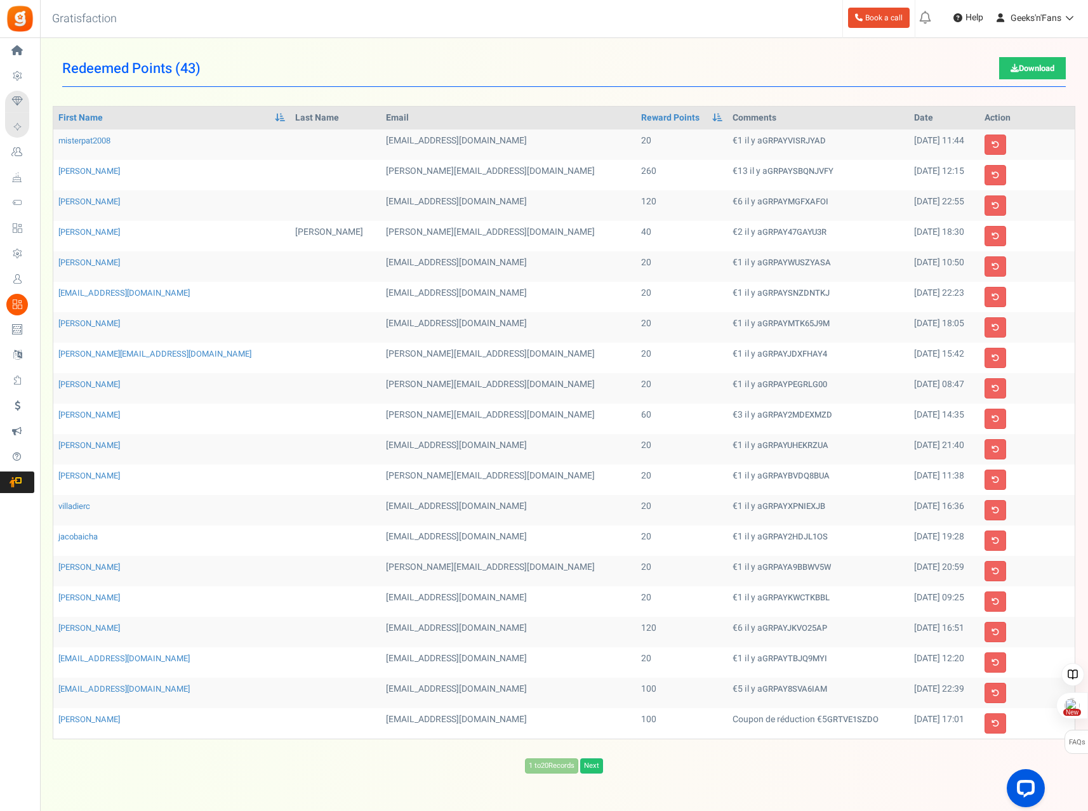
click at [909, 115] on th "Date" at bounding box center [944, 118] width 70 height 23
click at [697, 62] on h1 "Redeemed Points ( 43 ) Download" at bounding box center [563, 69] width 1003 height 36
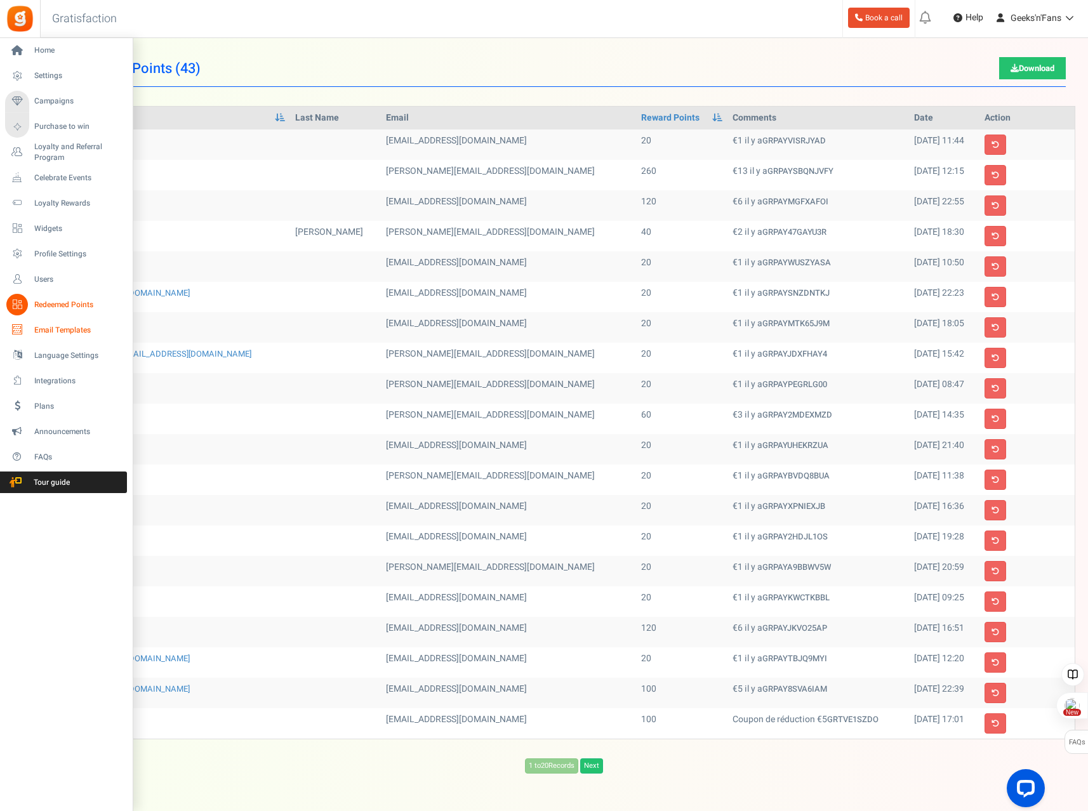
click at [51, 329] on span "Email Templates" at bounding box center [78, 330] width 89 height 11
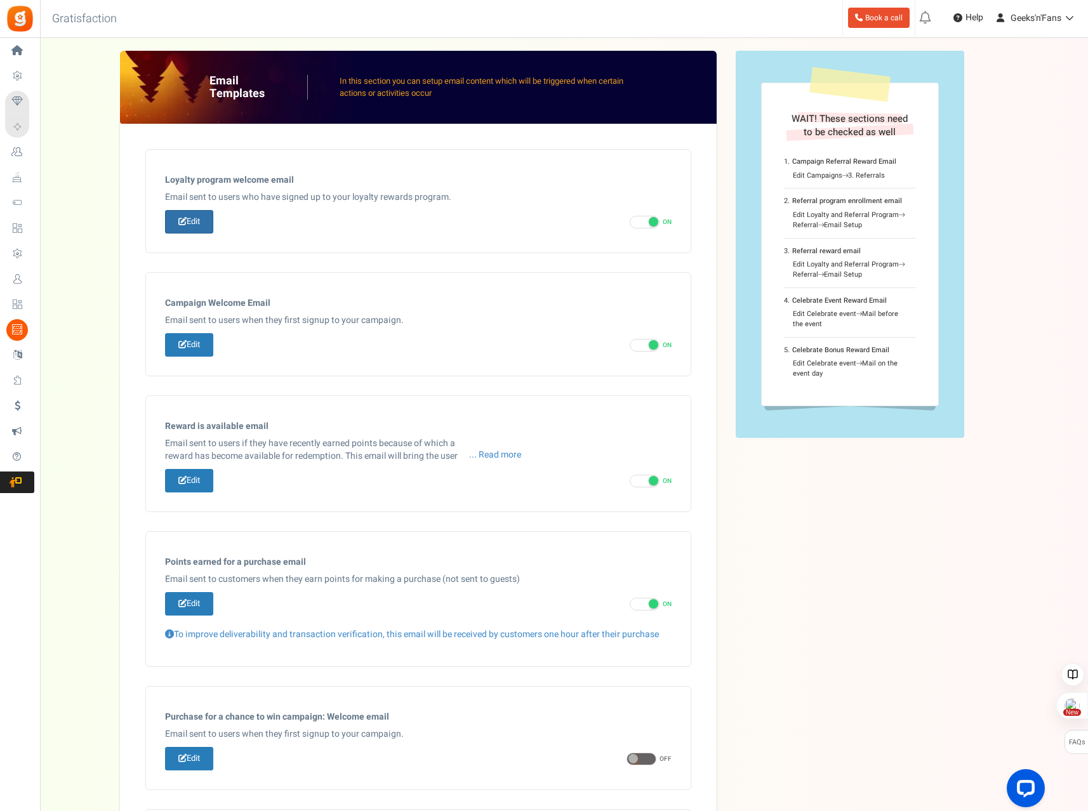
click at [197, 217] on link "Edit" at bounding box center [189, 221] width 48 height 23
type input "Bienvenue dans notre [[Loyalty Program Name]]"
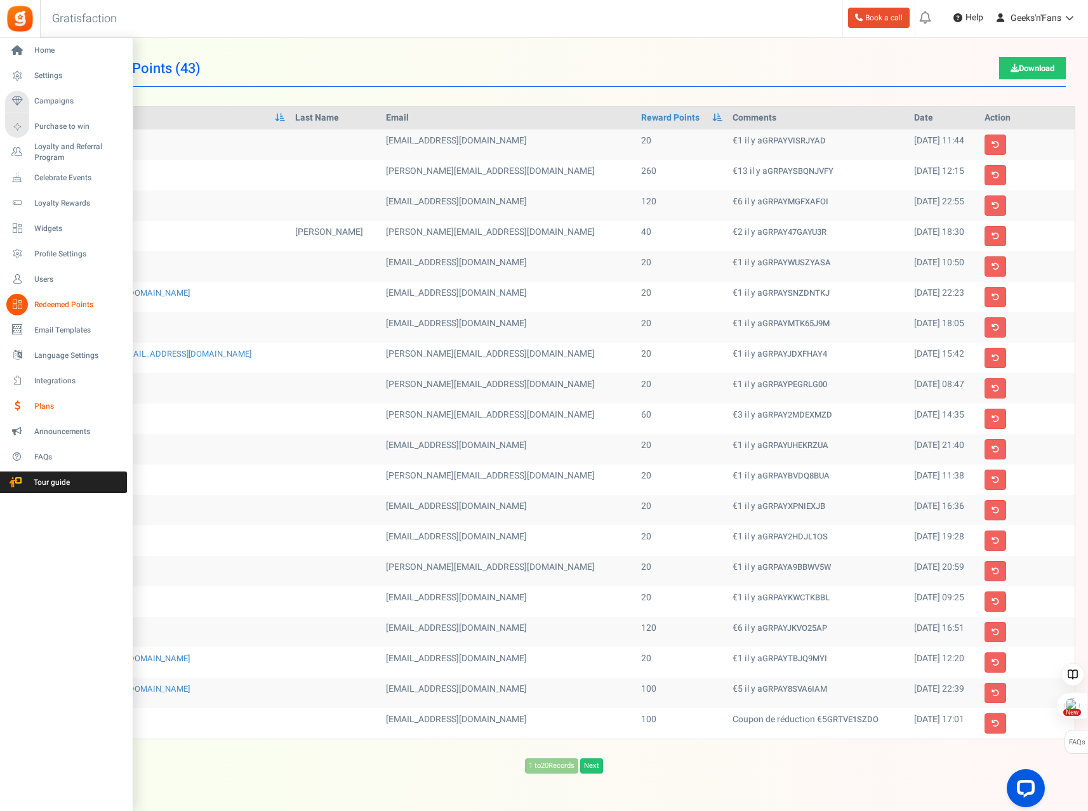
click at [46, 402] on span "Plans" at bounding box center [78, 406] width 89 height 11
click at [43, 407] on span "Plans" at bounding box center [78, 406] width 89 height 11
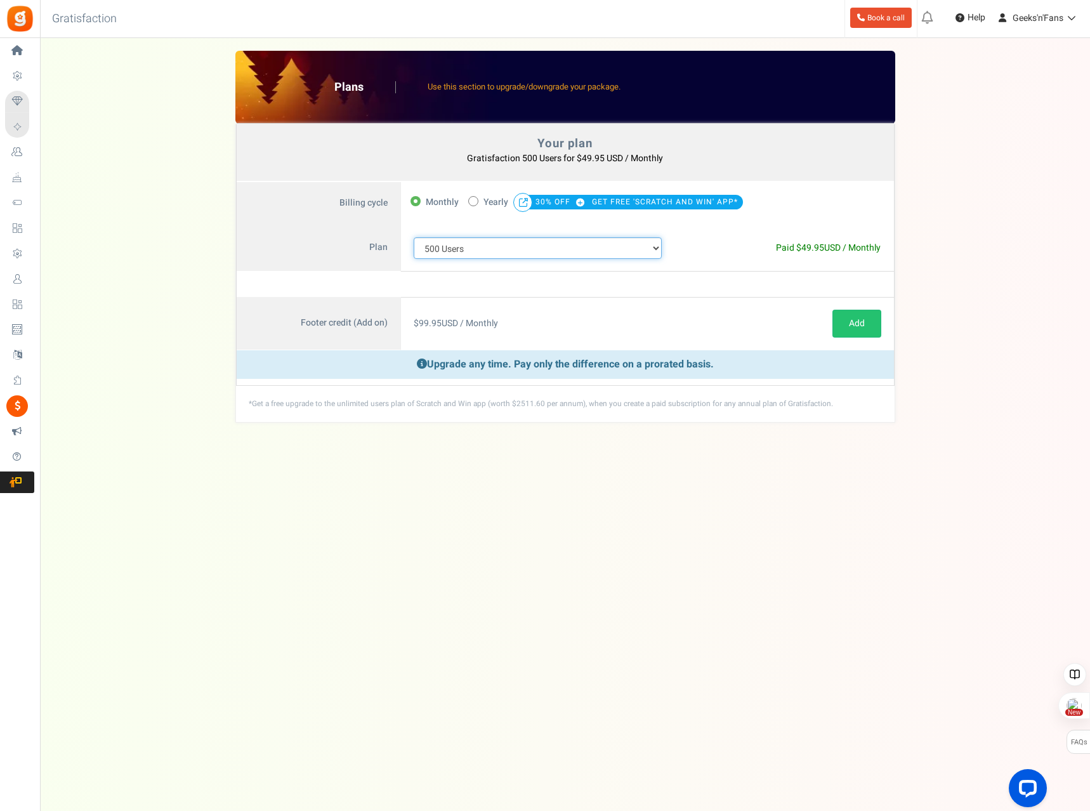
click at [656, 251] on select "100 Users 200 Users 500 Users 1000 Users 2000 Users 3000 Users 4000 Users 5000 …" at bounding box center [538, 248] width 249 height 22
click at [414, 237] on select "100 Users 200 Users 500 Users 1000 Users 2000 Users 3000 Users 4000 Users 5000 …" at bounding box center [538, 248] width 249 height 22
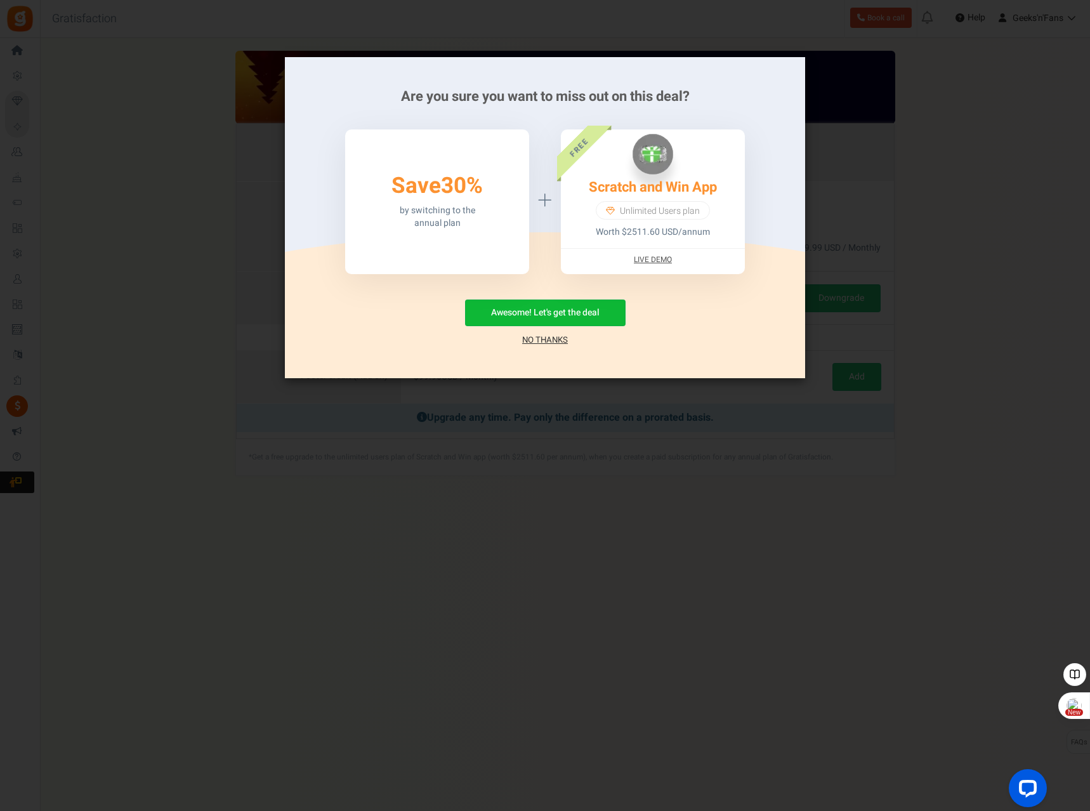
click at [969, 164] on div "Are you sure you want to miss out on this deal? 50% Save 30% by switching to th…" at bounding box center [545, 405] width 1090 height 811
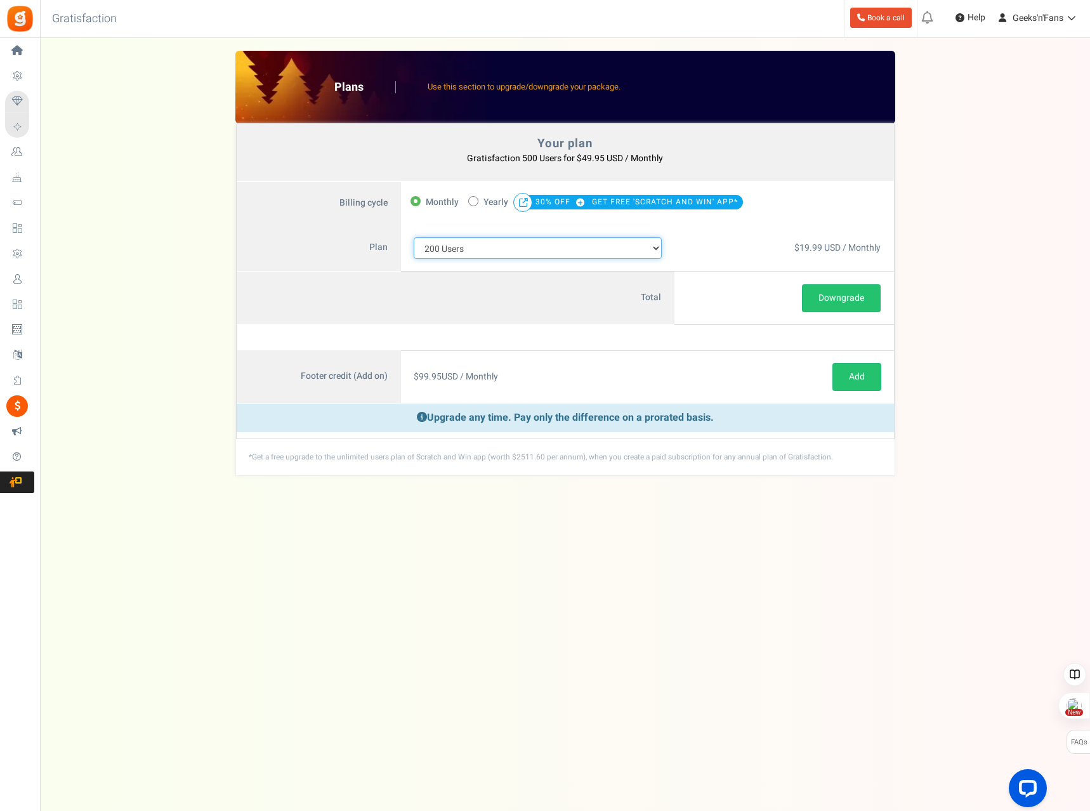
click at [642, 244] on select "100 Users 200 Users 500 Users 1000 Users 2000 Users 3000 Users 4000 Users 5000 …" at bounding box center [538, 248] width 249 height 22
click at [711, 233] on div "$19.99 USD / Monthly Free" at bounding box center [784, 248] width 219 height 47
click at [649, 246] on select "100 Users 200 Users 500 Users 1000 Users 2000 Users 3000 Users 4000 Users 5000 …" at bounding box center [538, 248] width 249 height 22
click at [414, 237] on select "100 Users 200 Users 500 Users 1000 Users 2000 Users 3000 Users 4000 Users 5000 …" at bounding box center [538, 248] width 249 height 22
click at [843, 301] on button "Downgrade" at bounding box center [841, 298] width 79 height 28
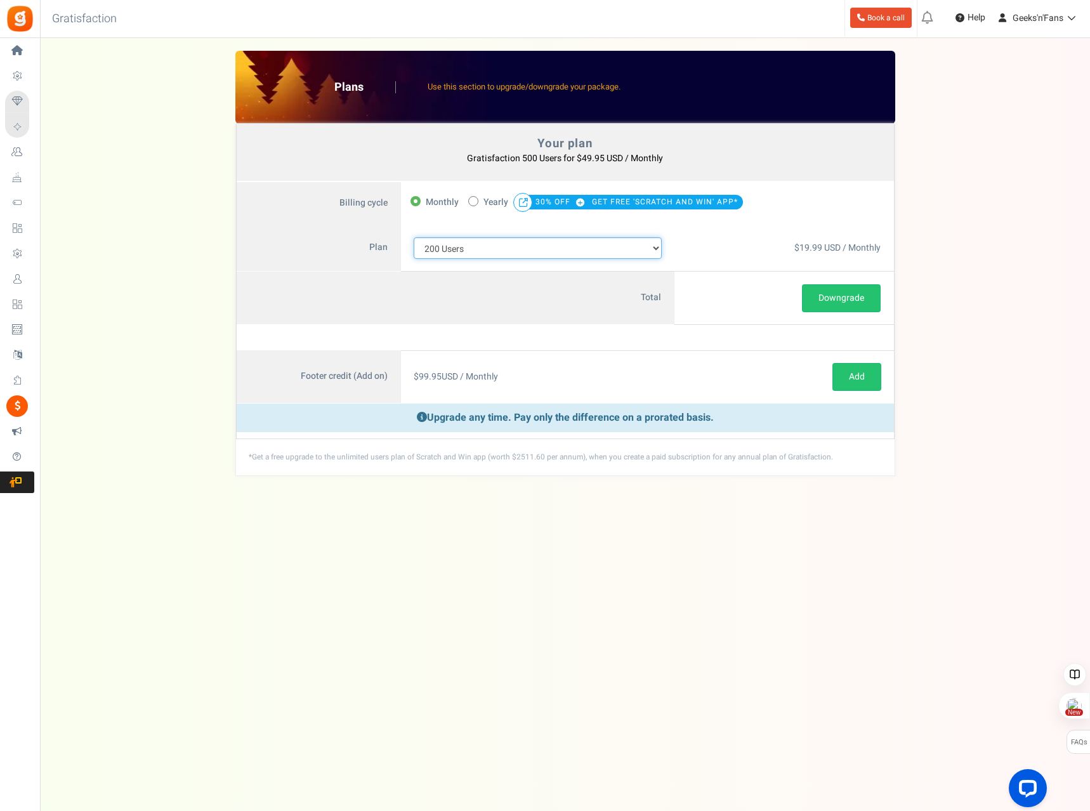
click at [642, 242] on select "100 Users 200 Users 500 Users 1000 Users 2000 Users 3000 Users 4000 Users 5000 …" at bounding box center [538, 248] width 249 height 22
click at [414, 237] on select "100 Users 200 Users 500 Users 1000 Users 2000 Users 3000 Users 4000 Users 5000 …" at bounding box center [538, 248] width 249 height 22
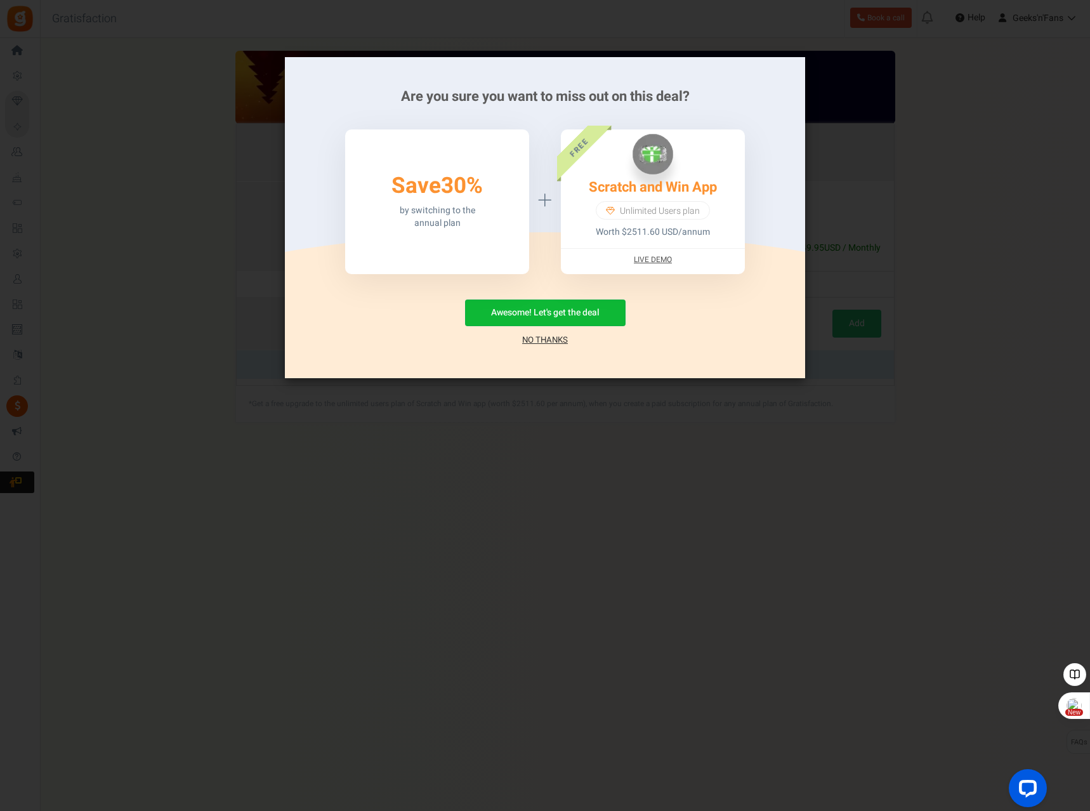
click at [932, 173] on div "Are you sure you want to miss out on this deal? 50% Save 30% by switching to th…" at bounding box center [545, 405] width 1090 height 811
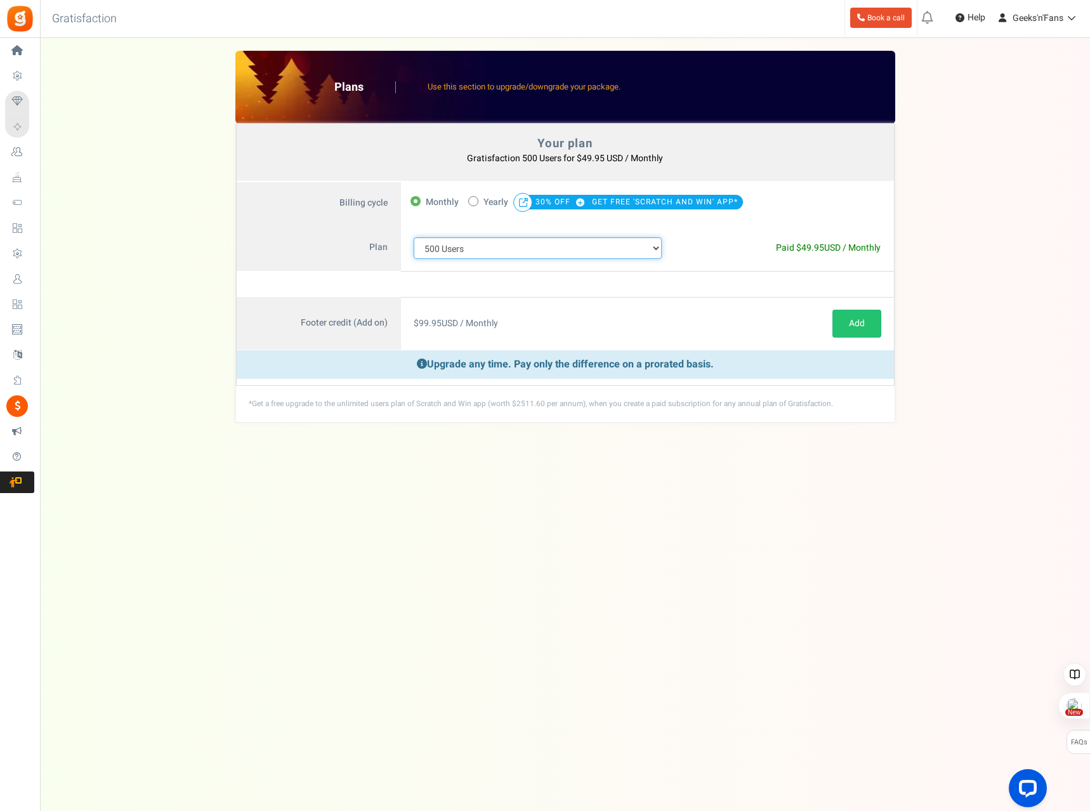
click at [551, 249] on select "100 Users 200 Users 500 Users 1000 Users 2000 Users 3000 Users 4000 Users 5000 …" at bounding box center [538, 248] width 249 height 22
click at [414, 237] on select "100 Users 200 Users 500 Users 1000 Users 2000 Users 3000 Users 4000 Users 5000 …" at bounding box center [538, 248] width 249 height 22
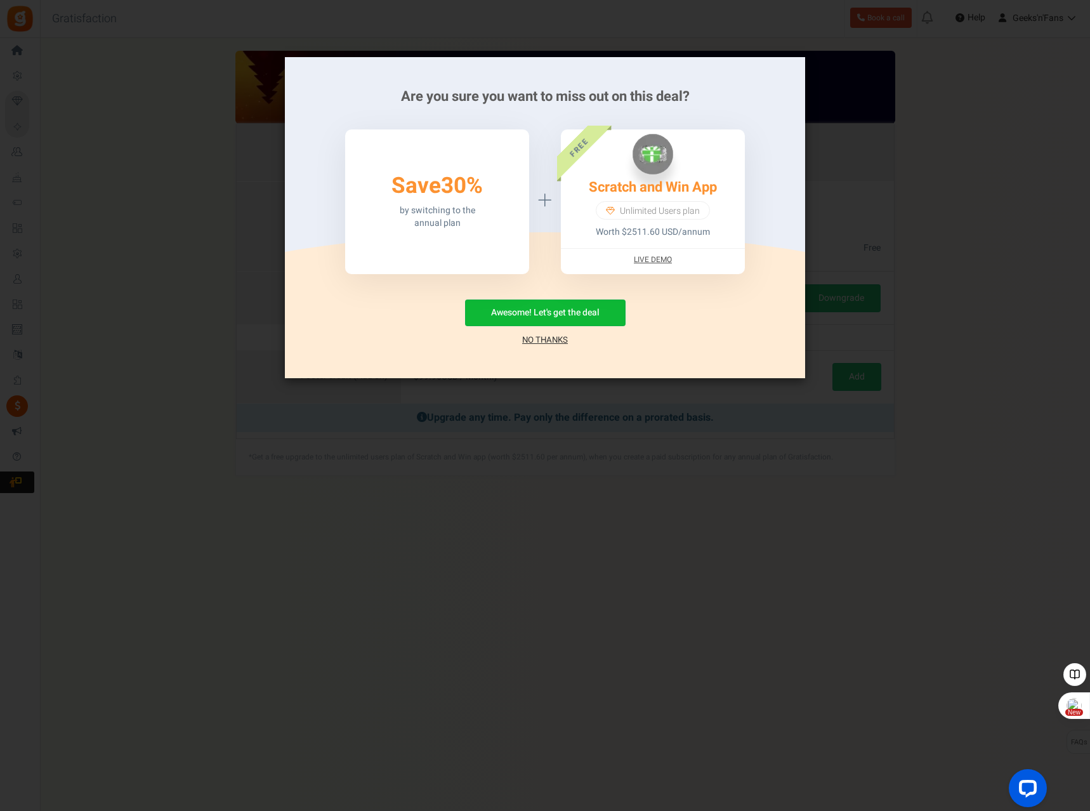
click at [540, 339] on link "No Thanks" at bounding box center [545, 340] width 46 height 13
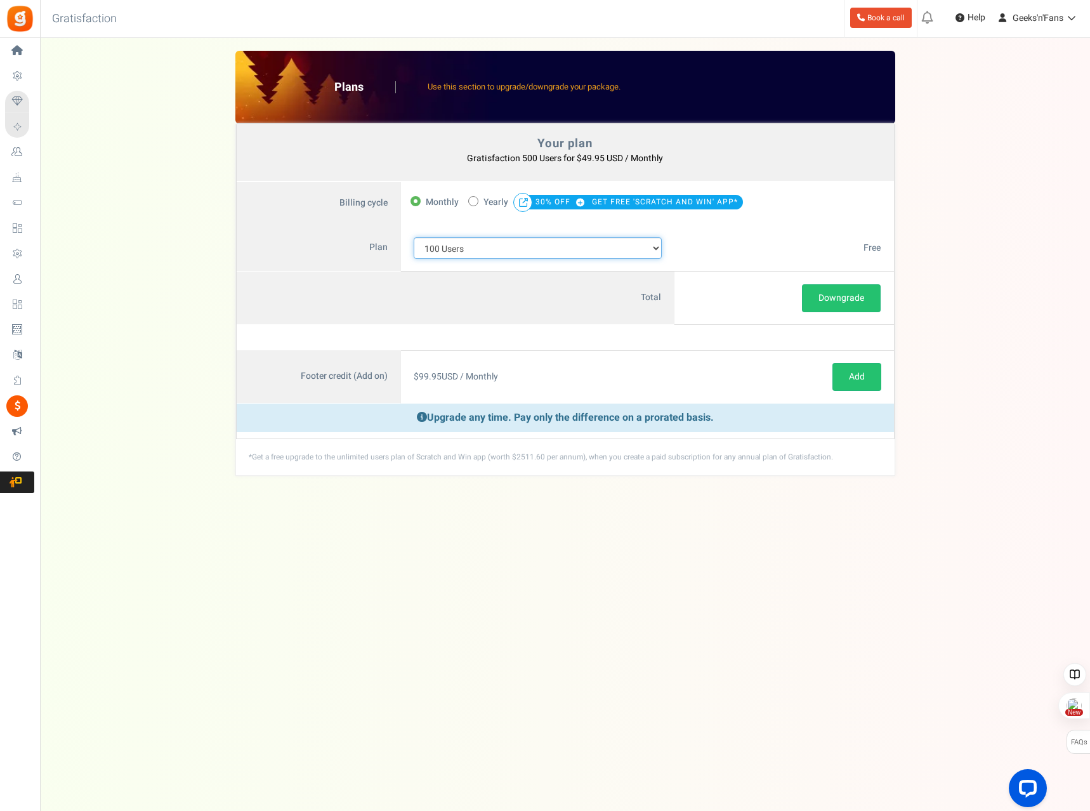
click at [540, 246] on select "100 Users 200 Users 500 Users 1000 Users 2000 Users 3000 Users 4000 Users 5000 …" at bounding box center [538, 248] width 249 height 22
select select "883"
click at [414, 237] on select "100 Users 200 Users 500 Users 1000 Users 2000 Users 3000 Users 4000 Users 5000 …" at bounding box center [538, 248] width 249 height 22
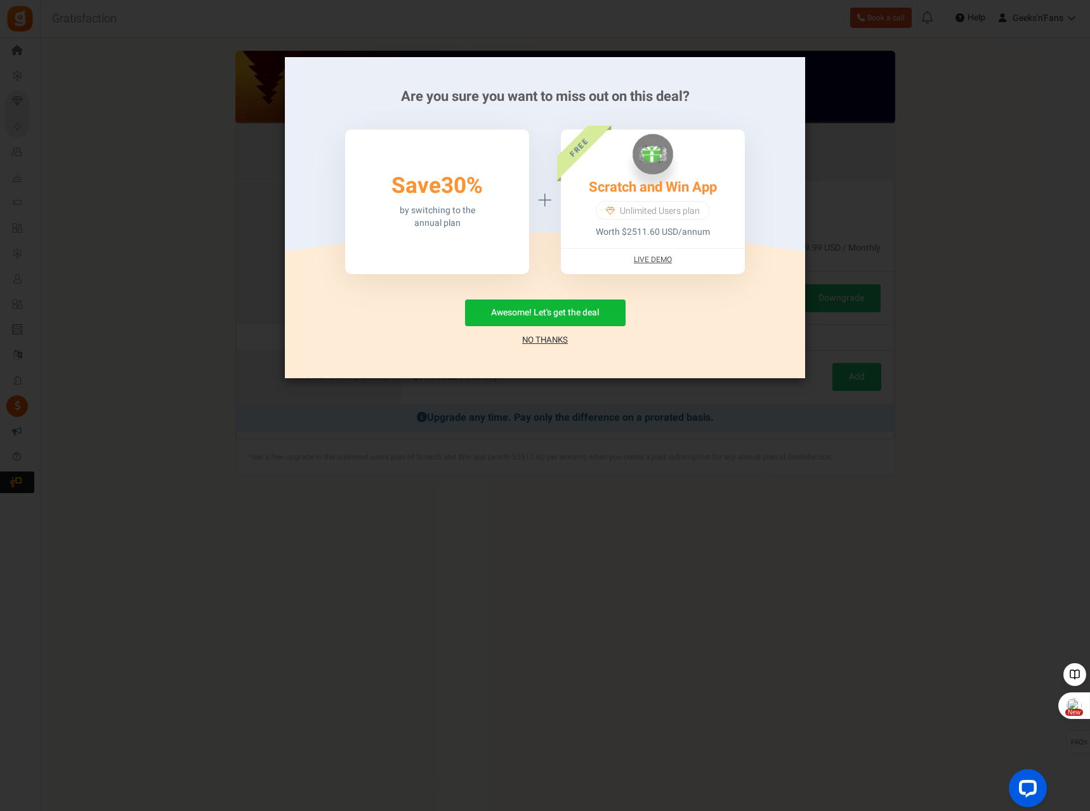
click at [536, 342] on link "No Thanks" at bounding box center [545, 340] width 46 height 13
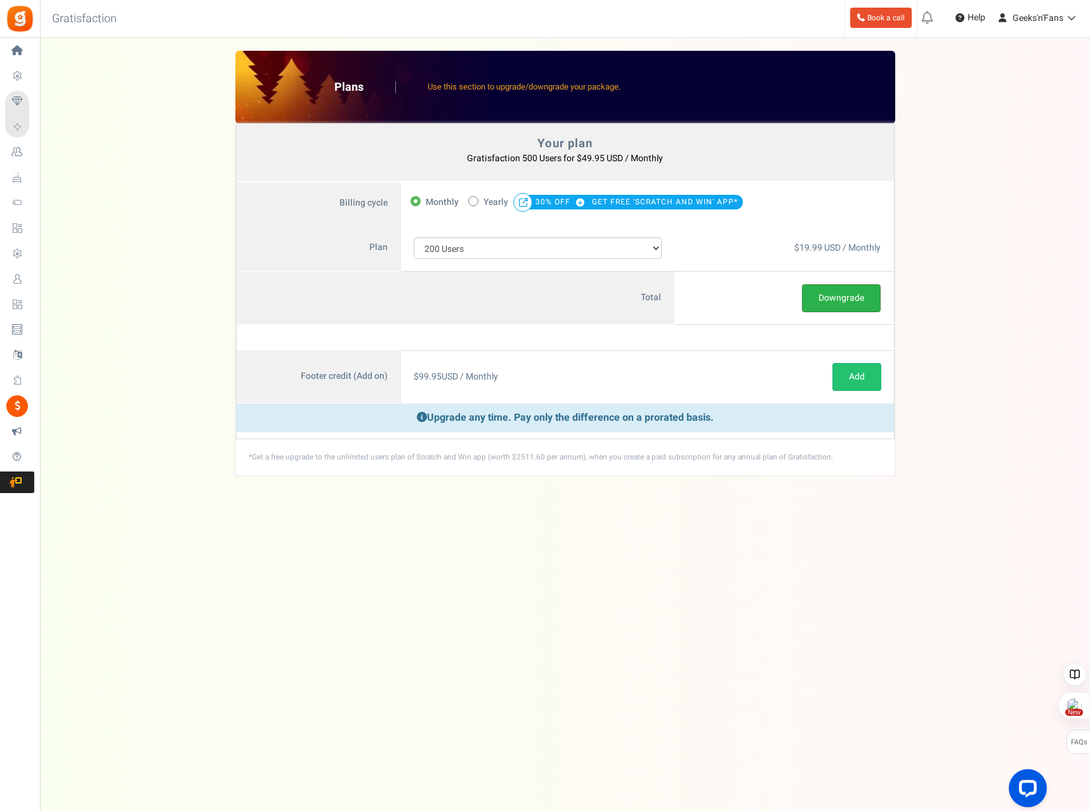
click at [831, 301] on button "Downgrade" at bounding box center [841, 298] width 79 height 28
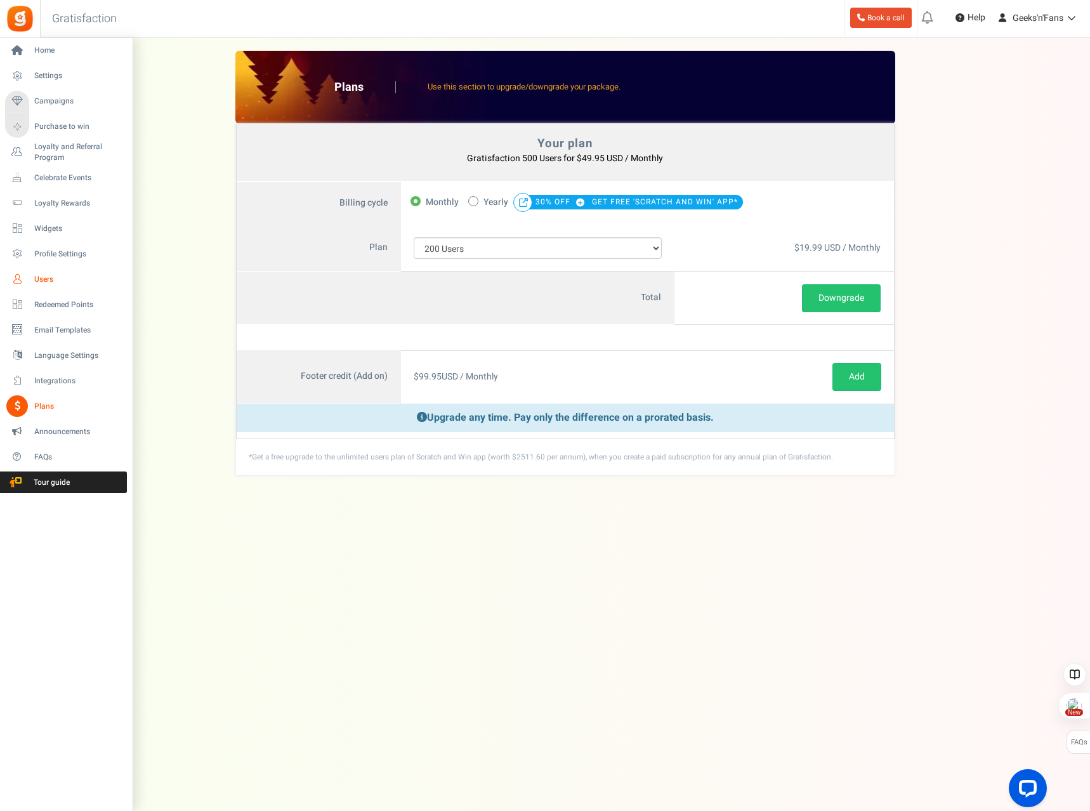
click at [49, 279] on span "Users" at bounding box center [78, 279] width 89 height 11
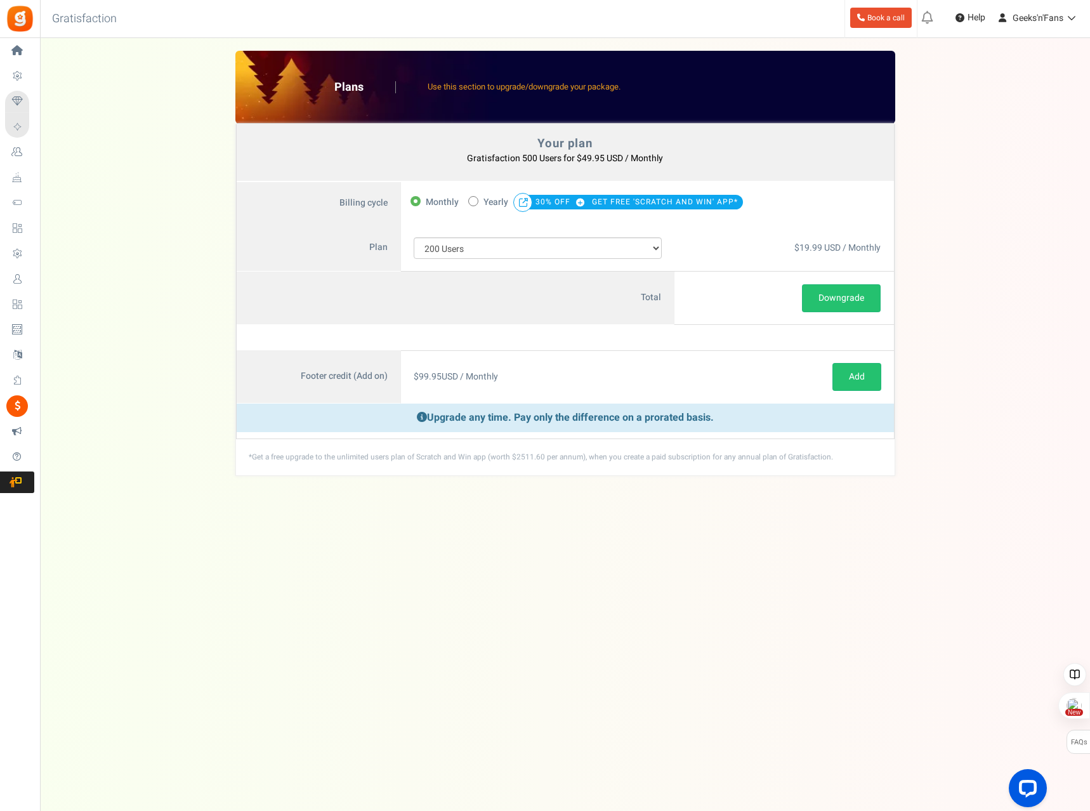
click at [109, 280] on div "Your plan - Gratisfaction 500 Users : $49.95 USD / Monthly Coupon [[]] Plans Us…" at bounding box center [565, 263] width 1025 height 425
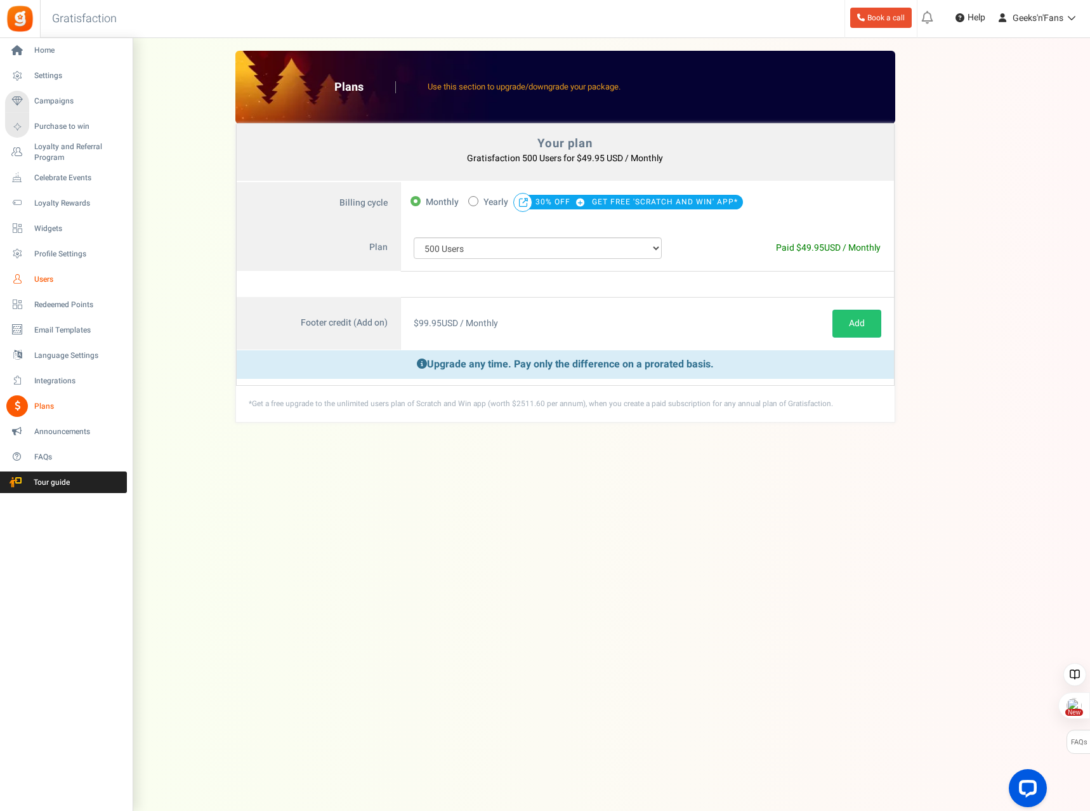
click at [47, 275] on span "Users" at bounding box center [78, 279] width 89 height 11
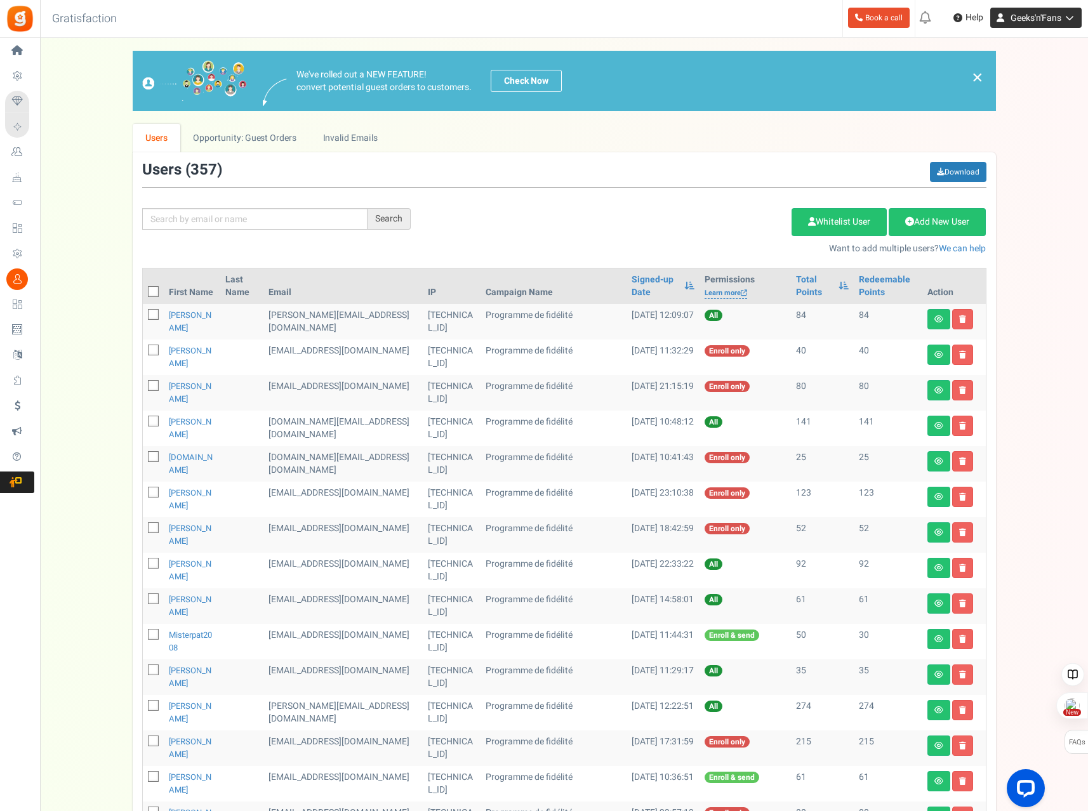
click at [1040, 22] on span "Geeks'n'Fans" at bounding box center [1035, 17] width 51 height 13
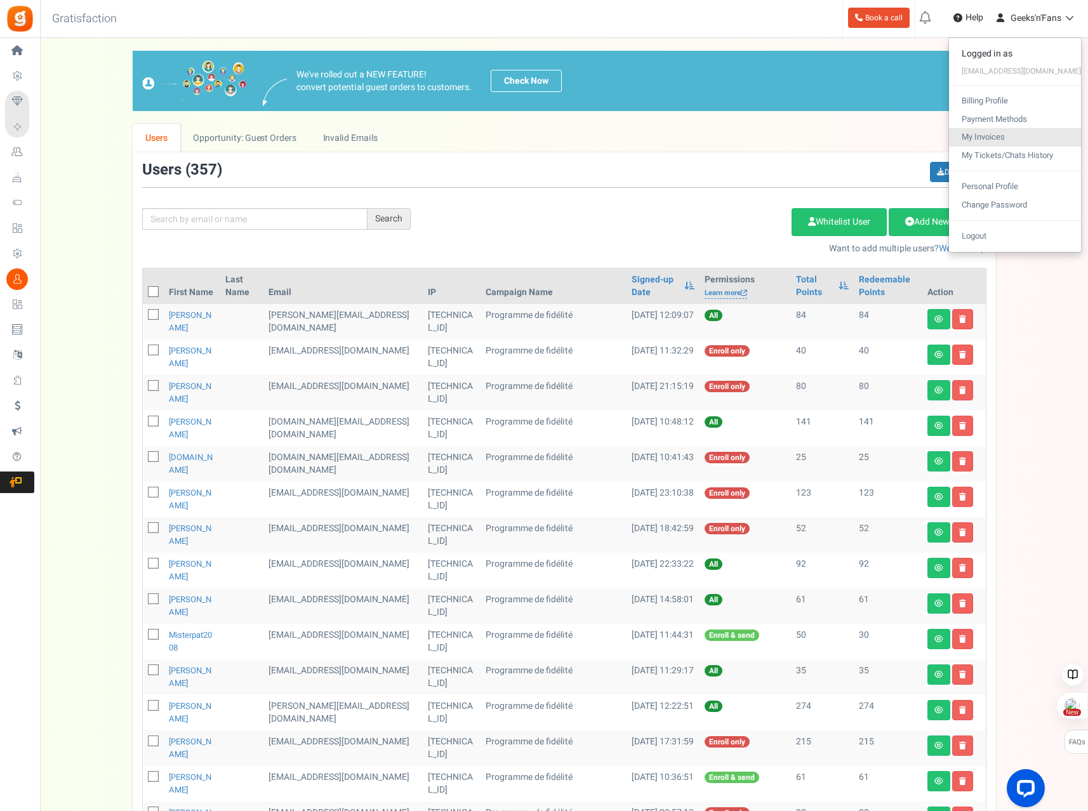
click at [1004, 136] on link "My Invoices" at bounding box center [1015, 137] width 132 height 18
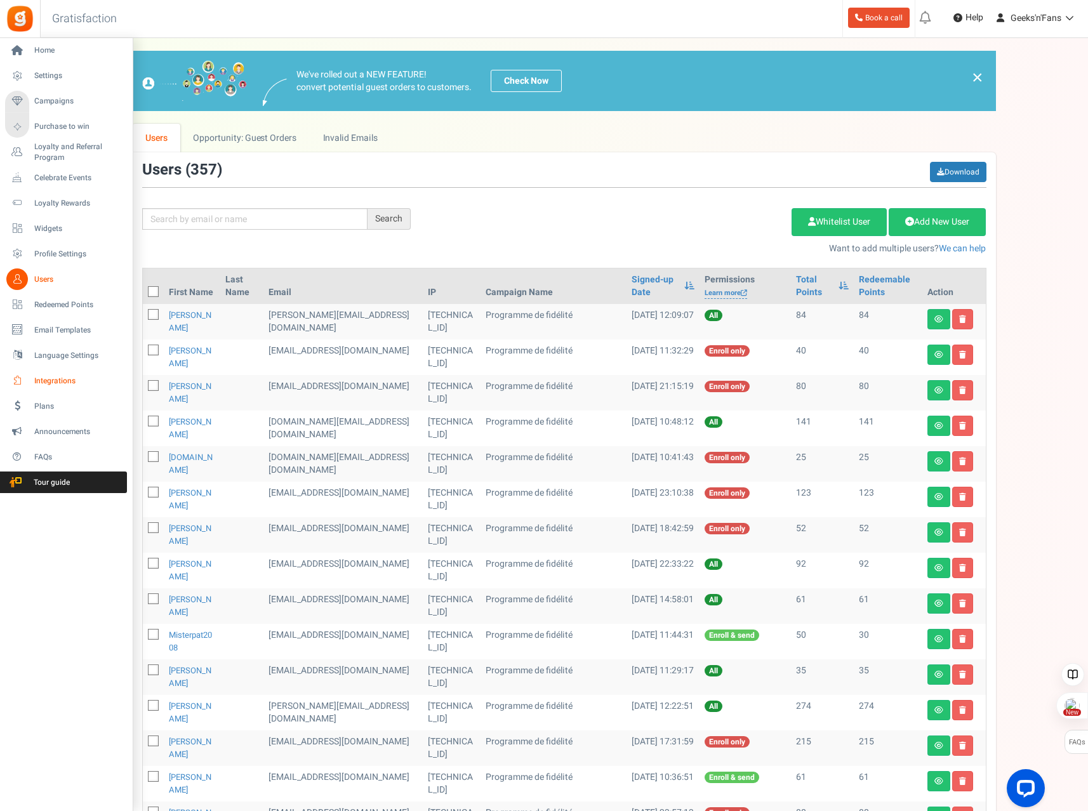
click at [20, 376] on icon at bounding box center [17, 381] width 22 height 22
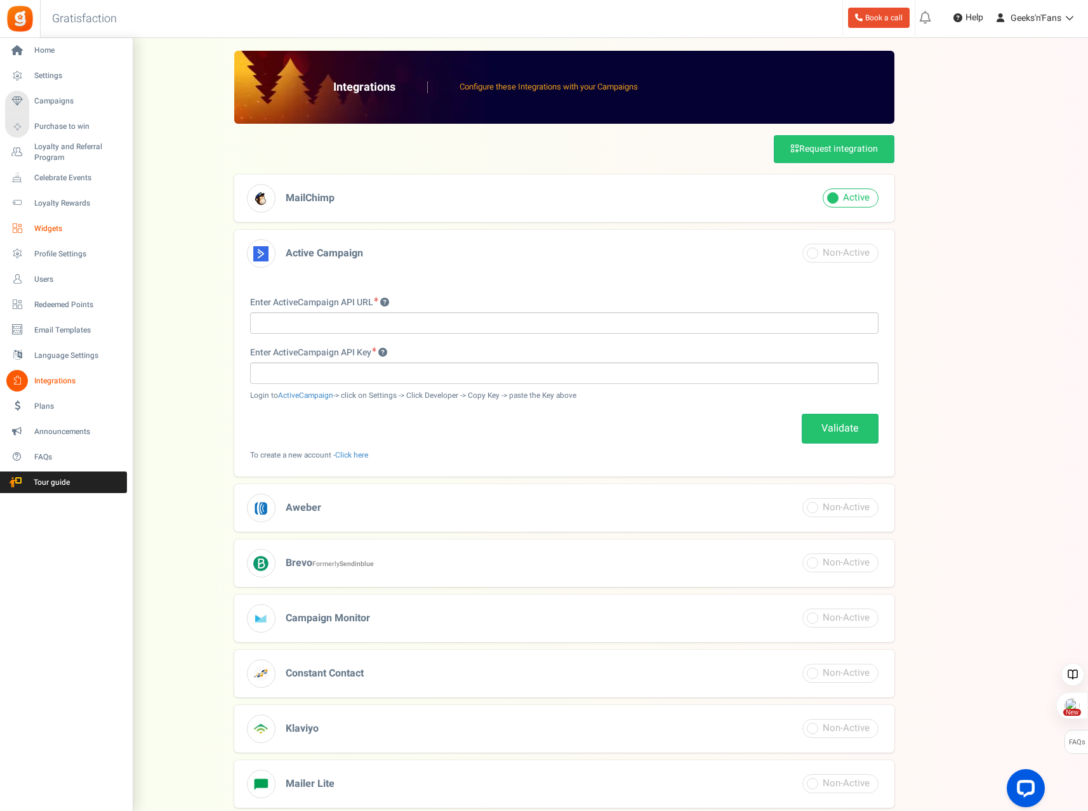
click at [48, 225] on span "Widgets" at bounding box center [78, 228] width 89 height 11
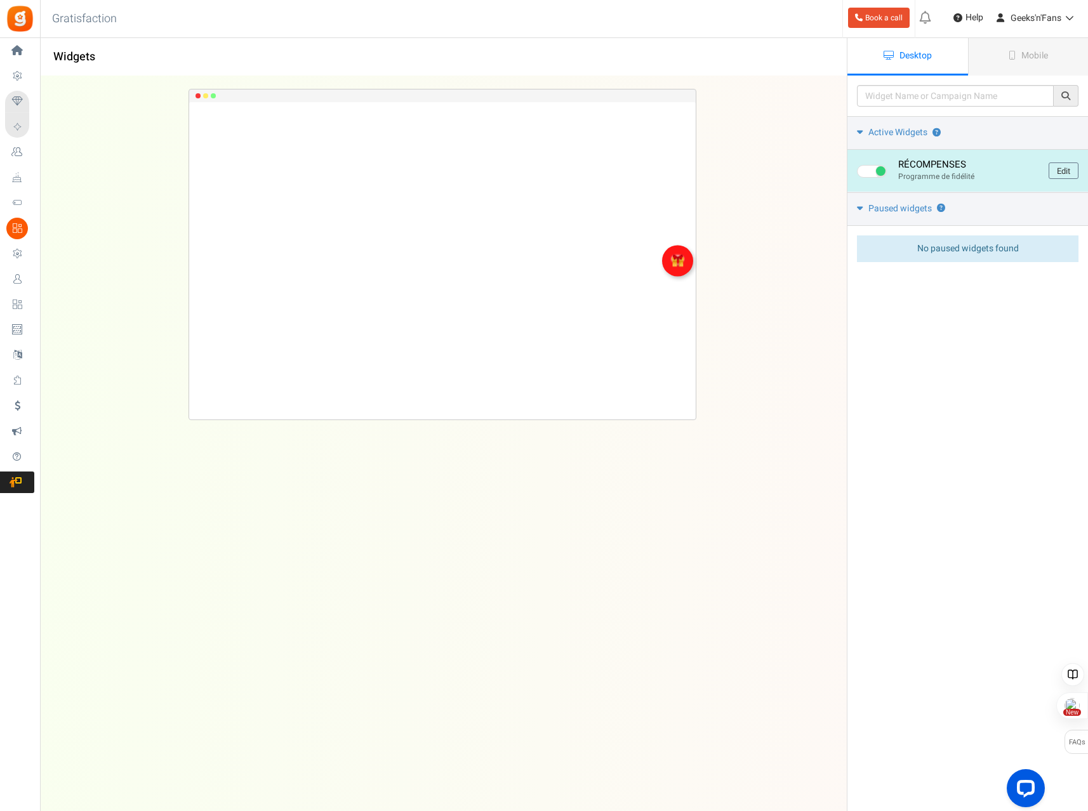
click at [872, 171] on span at bounding box center [872, 171] width 30 height 13
click at [865, 171] on input "checkbox" at bounding box center [861, 172] width 8 height 8
checkbox input "false"
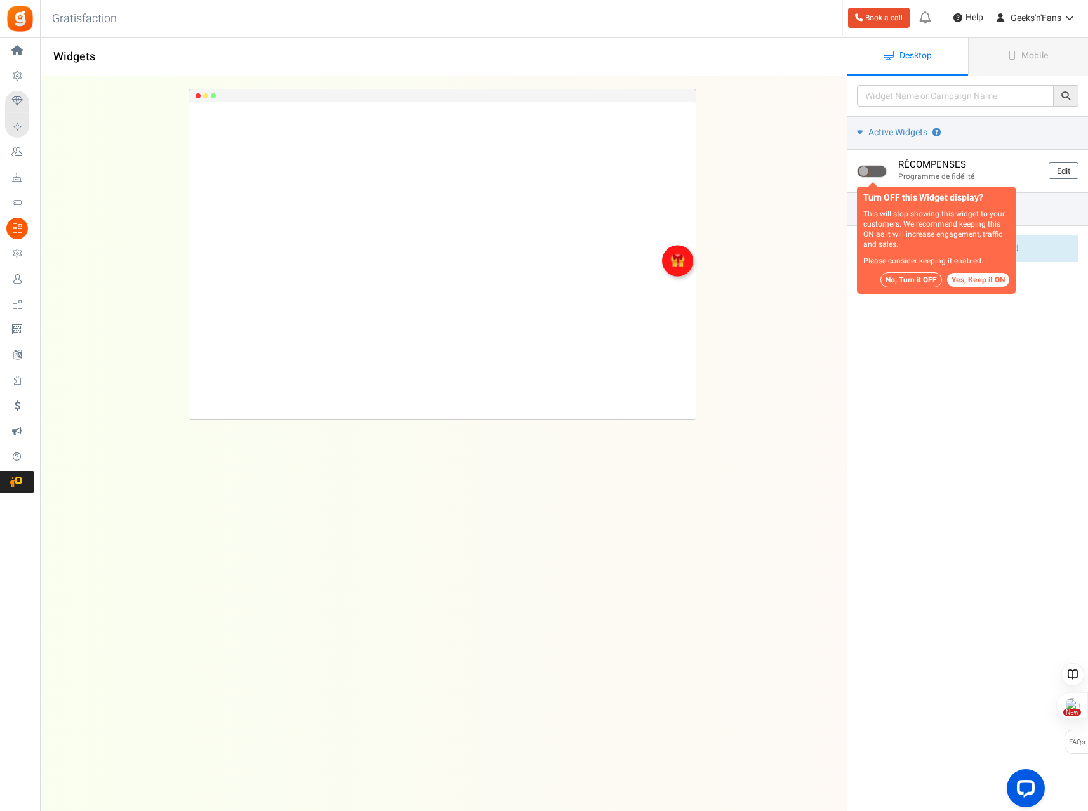
click at [921, 282] on button "No, Turn it OFF" at bounding box center [911, 279] width 62 height 15
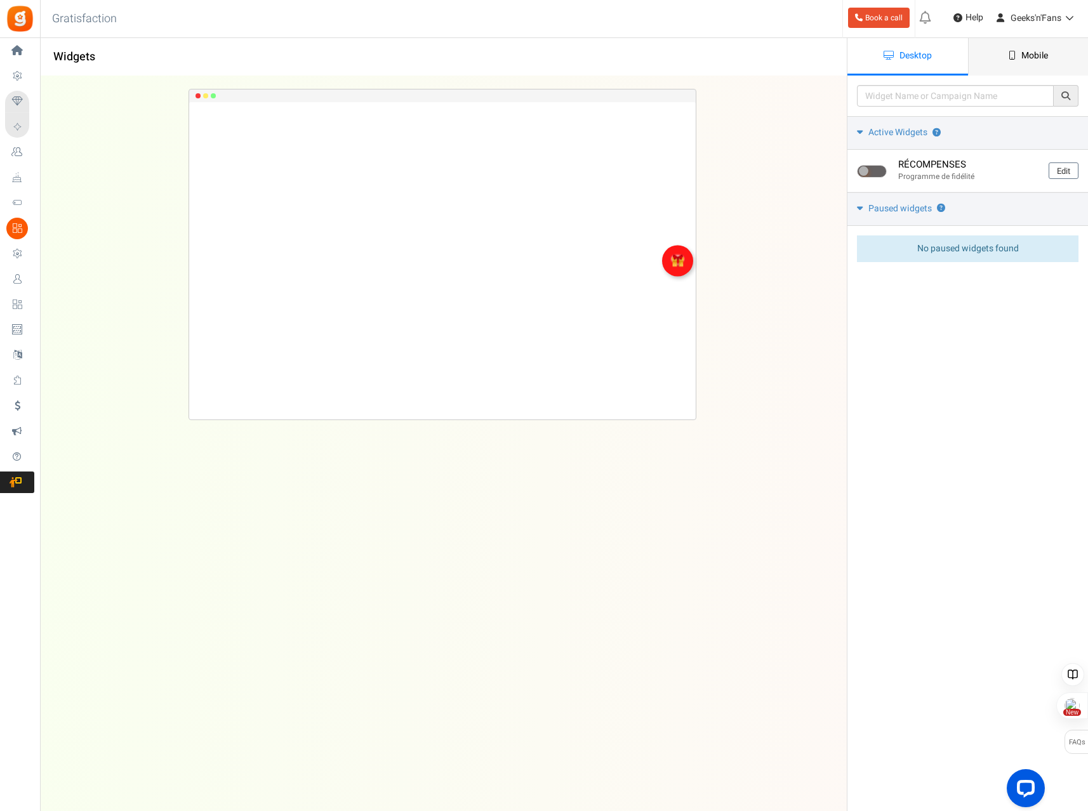
click at [1034, 61] on span "Mobile" at bounding box center [1034, 55] width 27 height 13
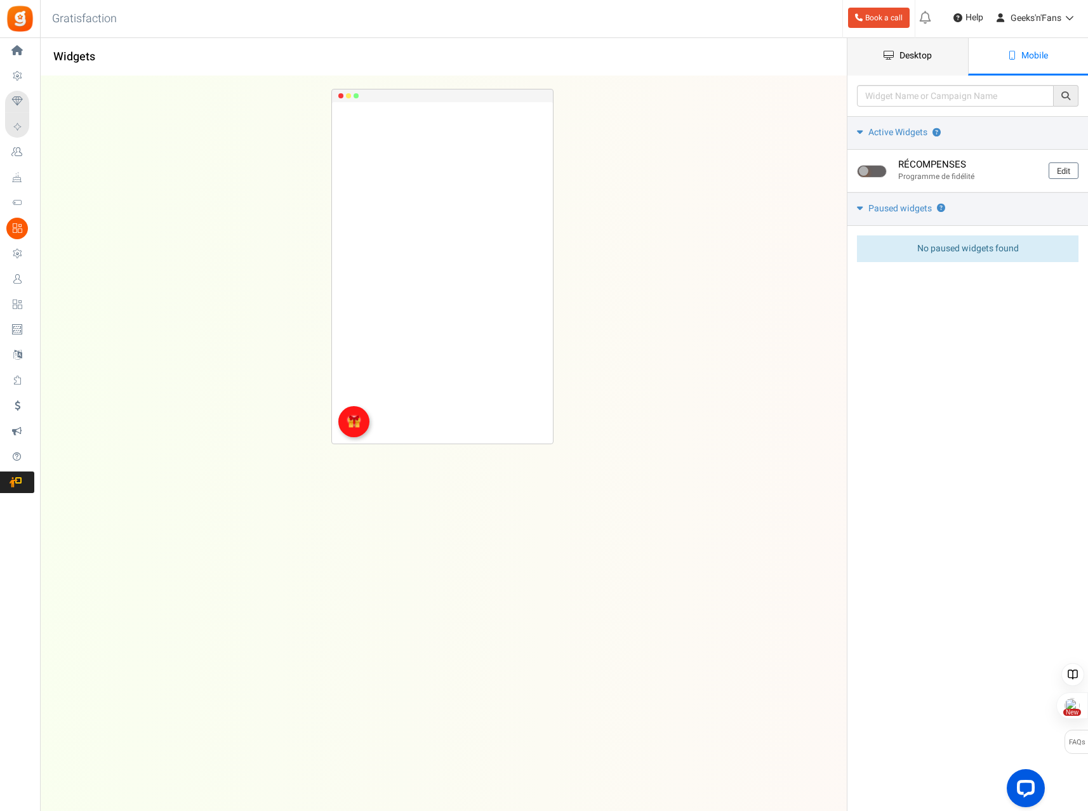
click at [910, 55] on span "Desktop" at bounding box center [915, 55] width 32 height 13
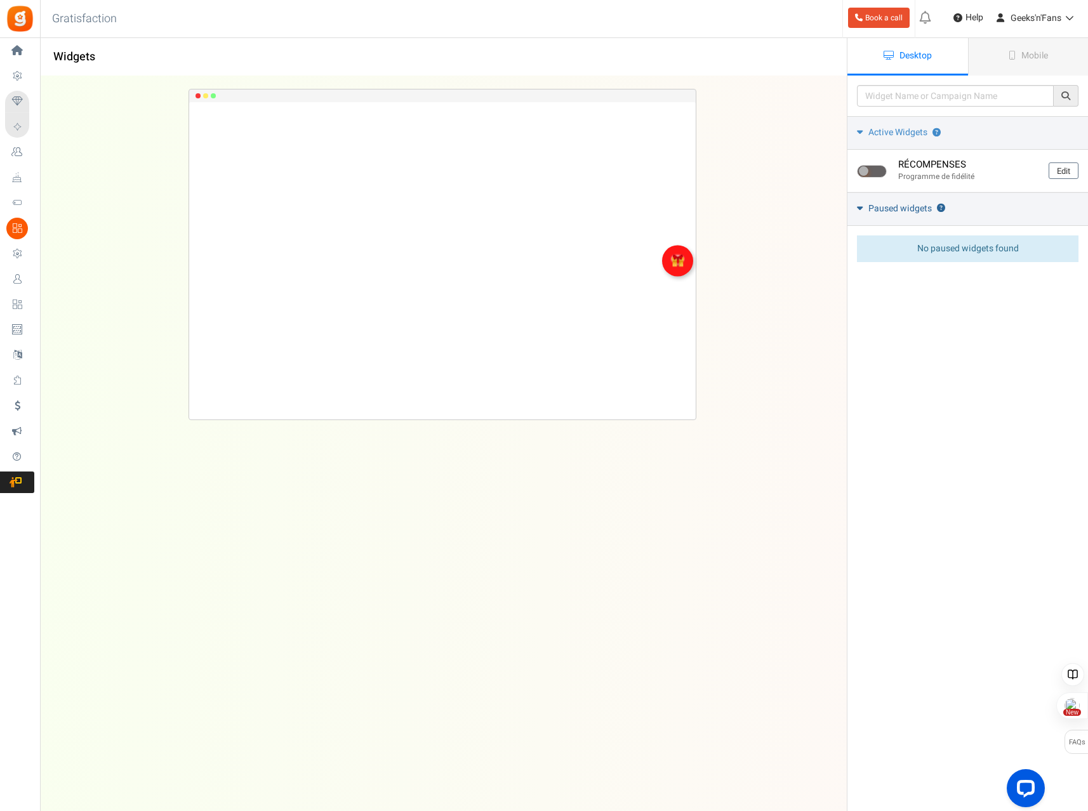
click at [861, 207] on icon at bounding box center [860, 208] width 6 height 10
click at [861, 207] on icon at bounding box center [860, 208] width 10 height 6
click at [1018, 44] on link "Mobile" at bounding box center [1028, 56] width 121 height 37
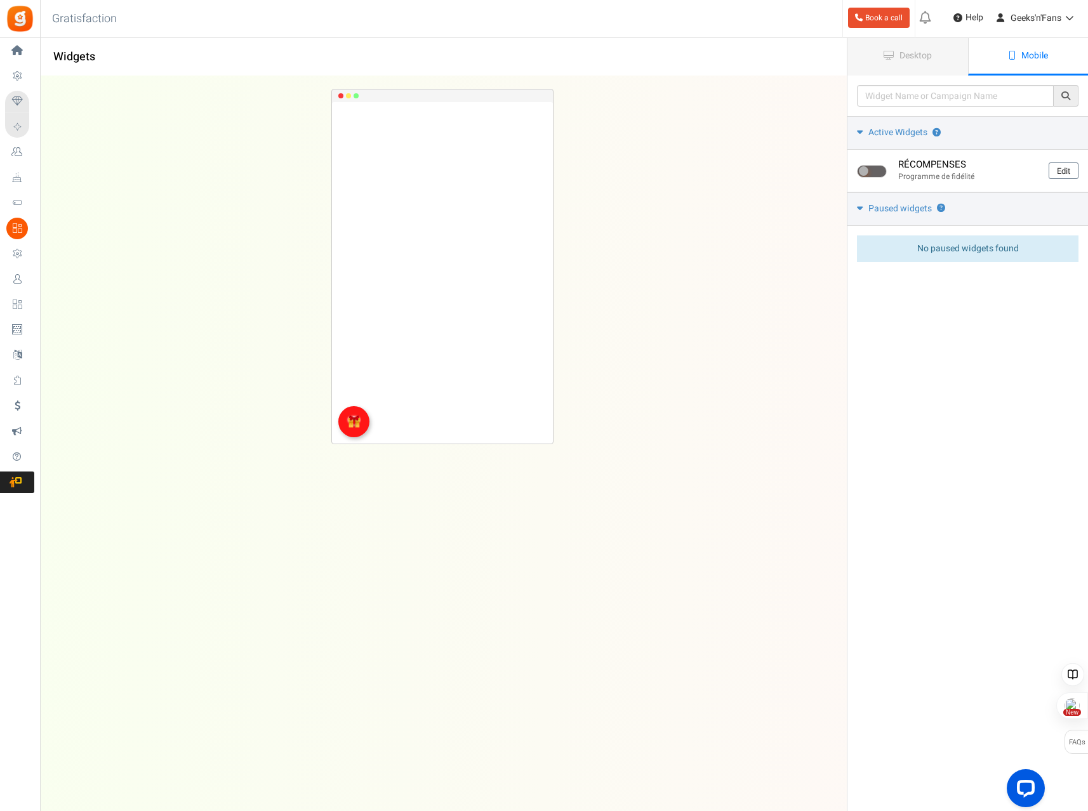
click at [731, 58] on h1 "Widgets" at bounding box center [444, 56] width 806 height 25
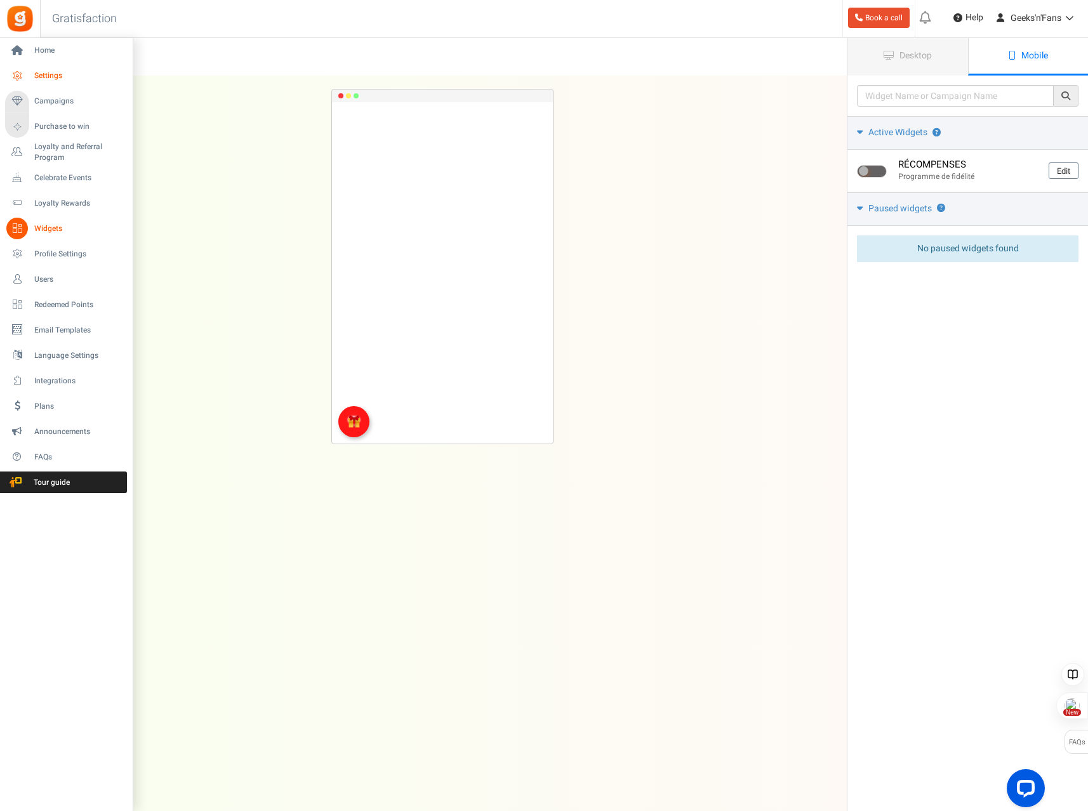
click at [53, 74] on span "Settings" at bounding box center [78, 75] width 89 height 11
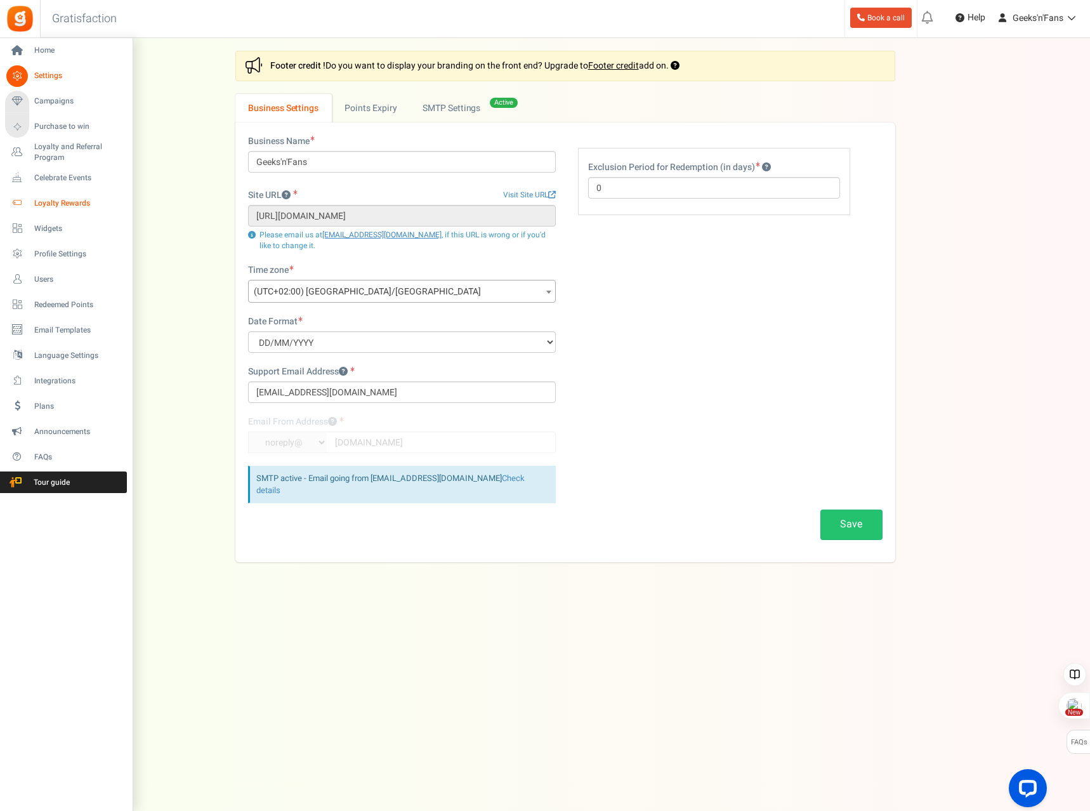
click at [59, 206] on span "Loyalty Rewards" at bounding box center [78, 203] width 89 height 11
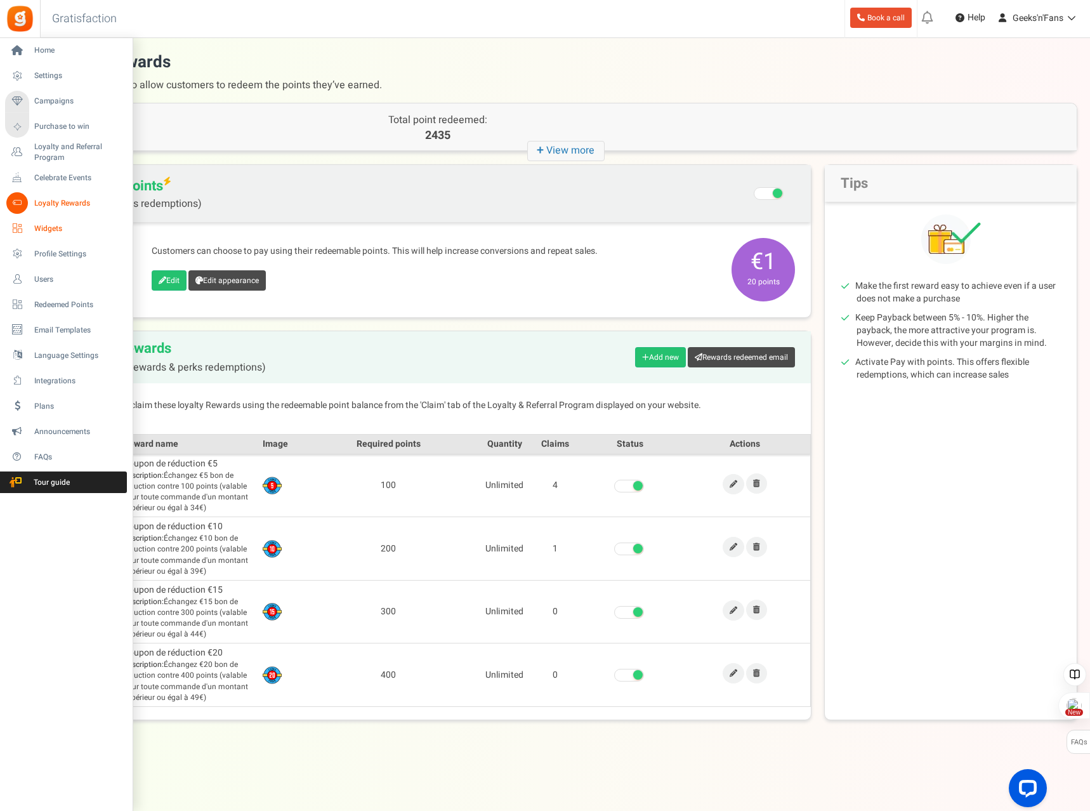
click at [30, 227] on link "Widgets" at bounding box center [66, 229] width 122 height 22
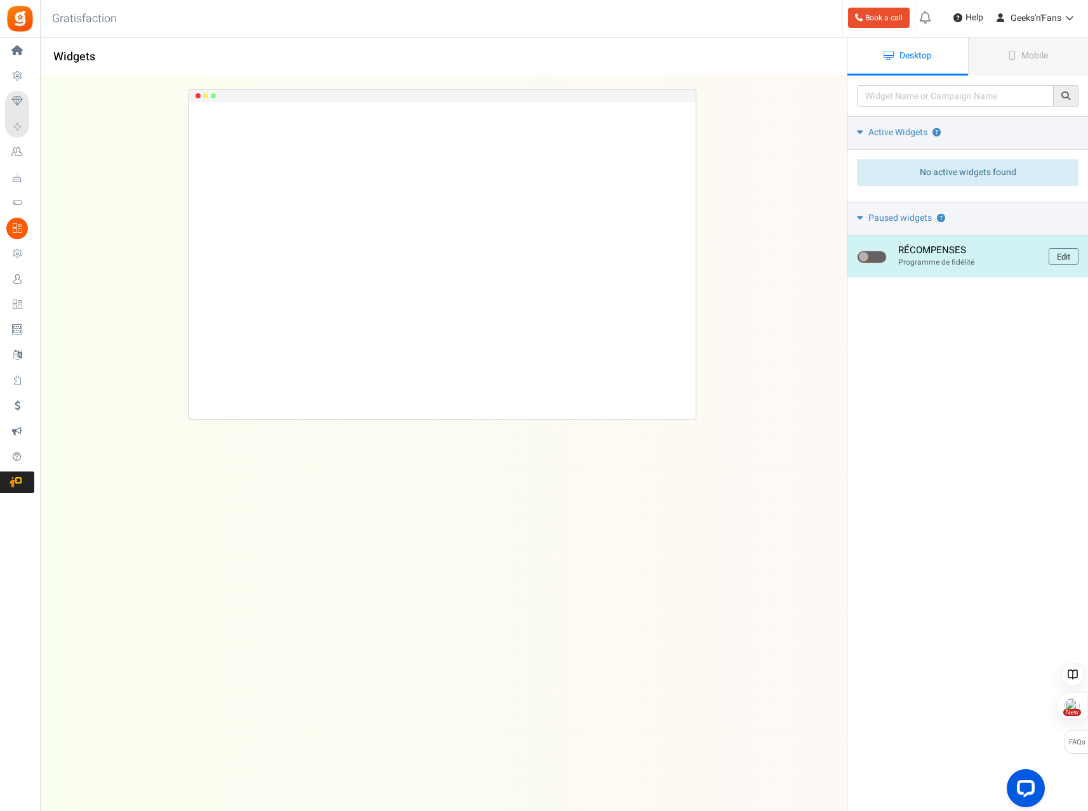
click at [883, 260] on span at bounding box center [872, 257] width 30 height 13
click at [865, 260] on input "checkbox" at bounding box center [861, 257] width 8 height 8
checkbox input "true"
click at [1074, 256] on link "Edit" at bounding box center [1063, 256] width 30 height 16
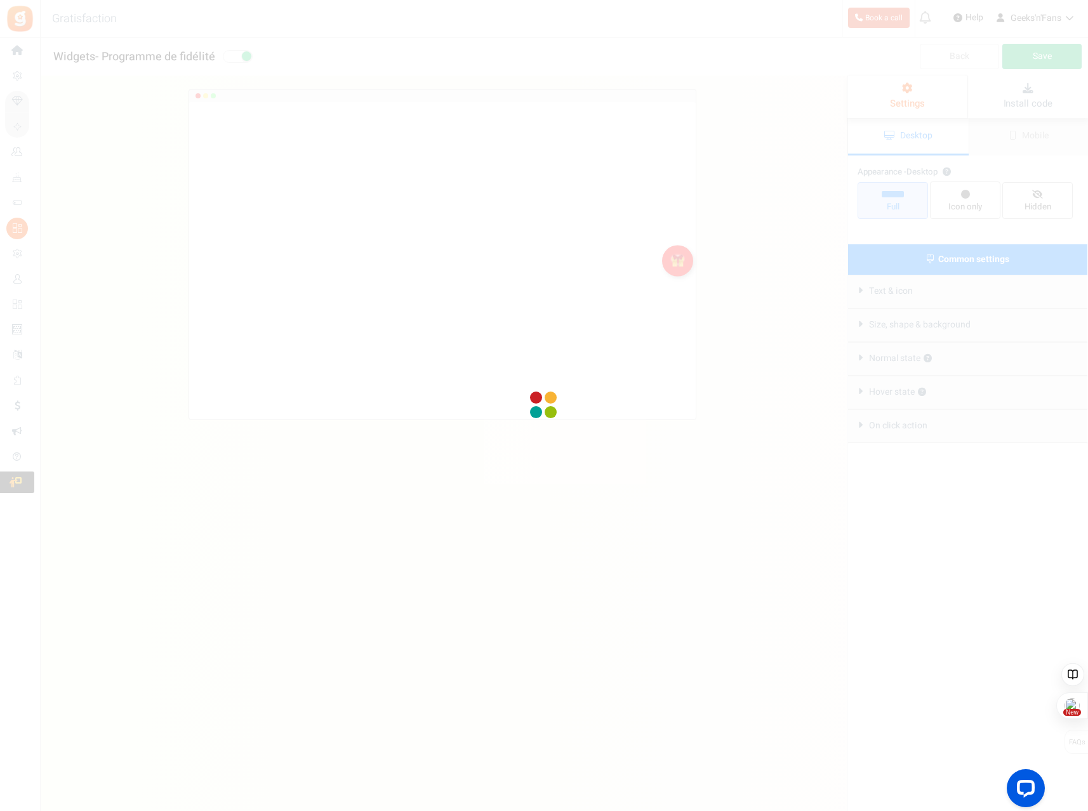
radio input "true"
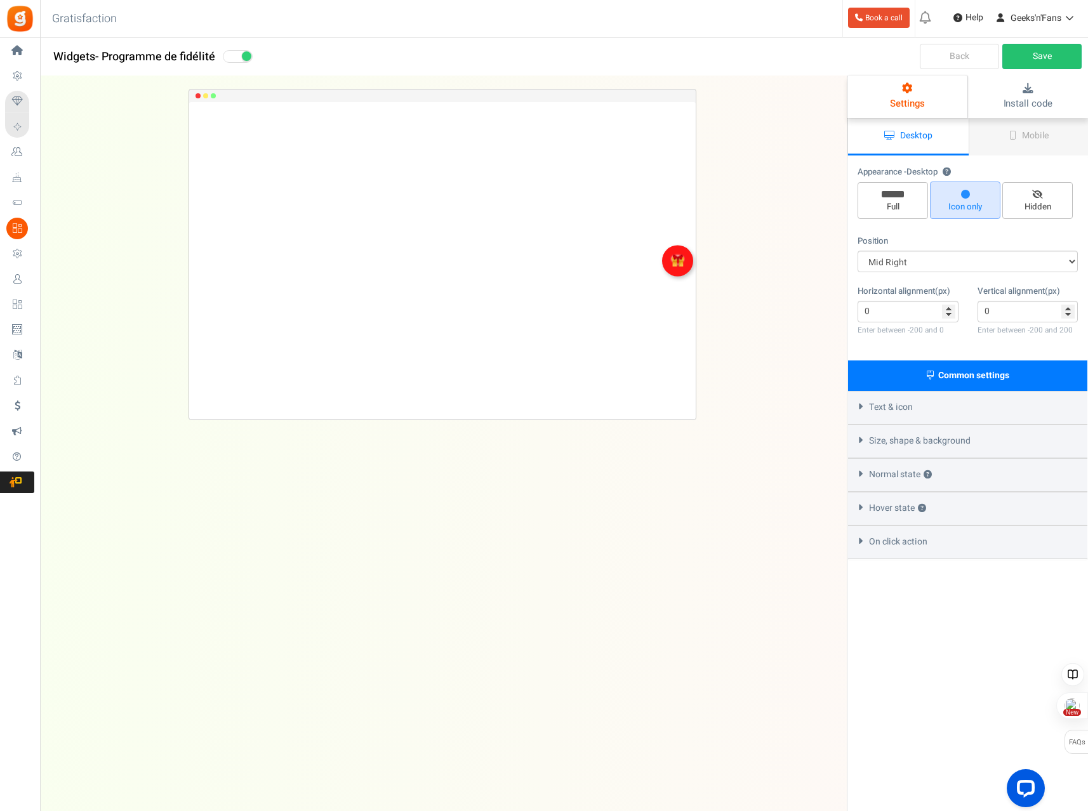
click at [965, 44] on link "Back" at bounding box center [958, 56] width 79 height 25
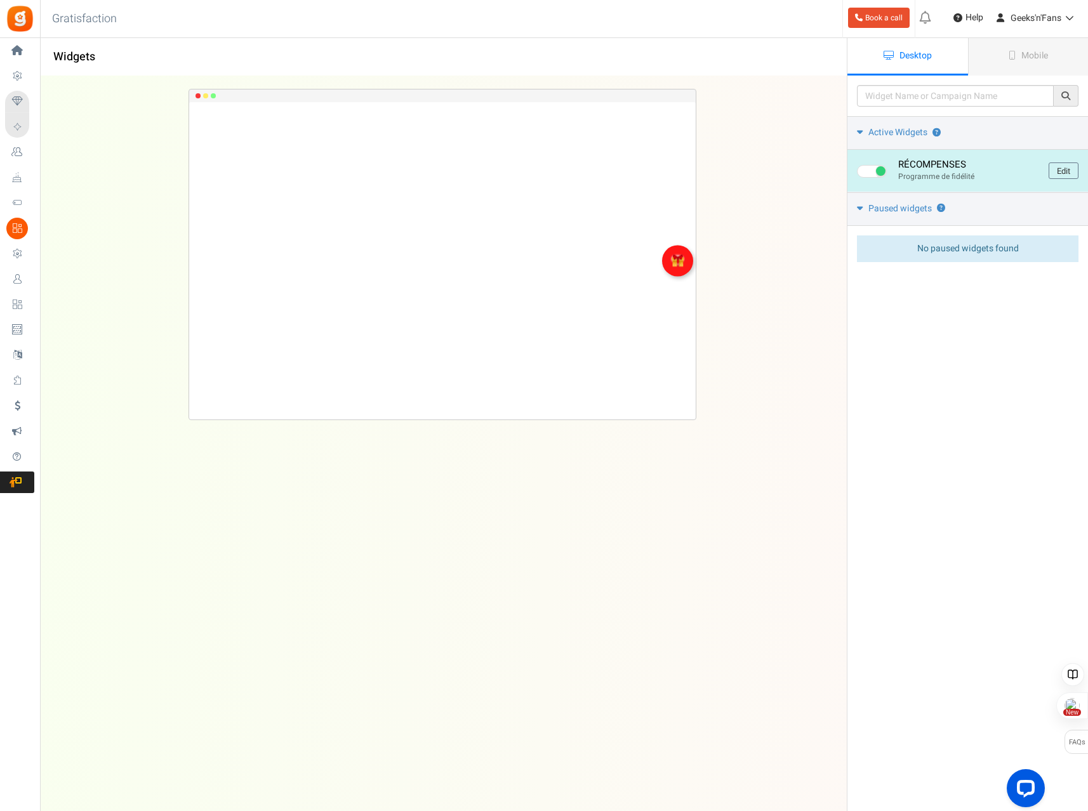
click at [862, 166] on span at bounding box center [872, 171] width 30 height 13
click at [862, 168] on input "checkbox" at bounding box center [861, 172] width 8 height 8
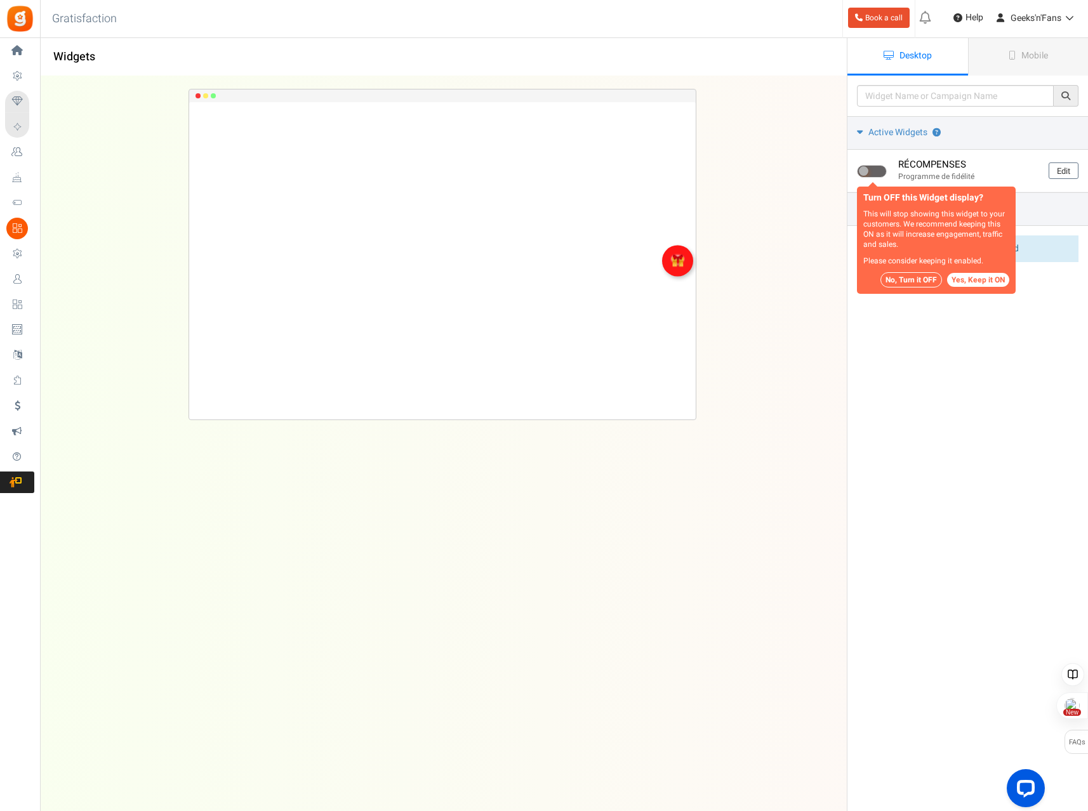
click at [908, 279] on button "No, Turn it OFF" at bounding box center [911, 279] width 62 height 15
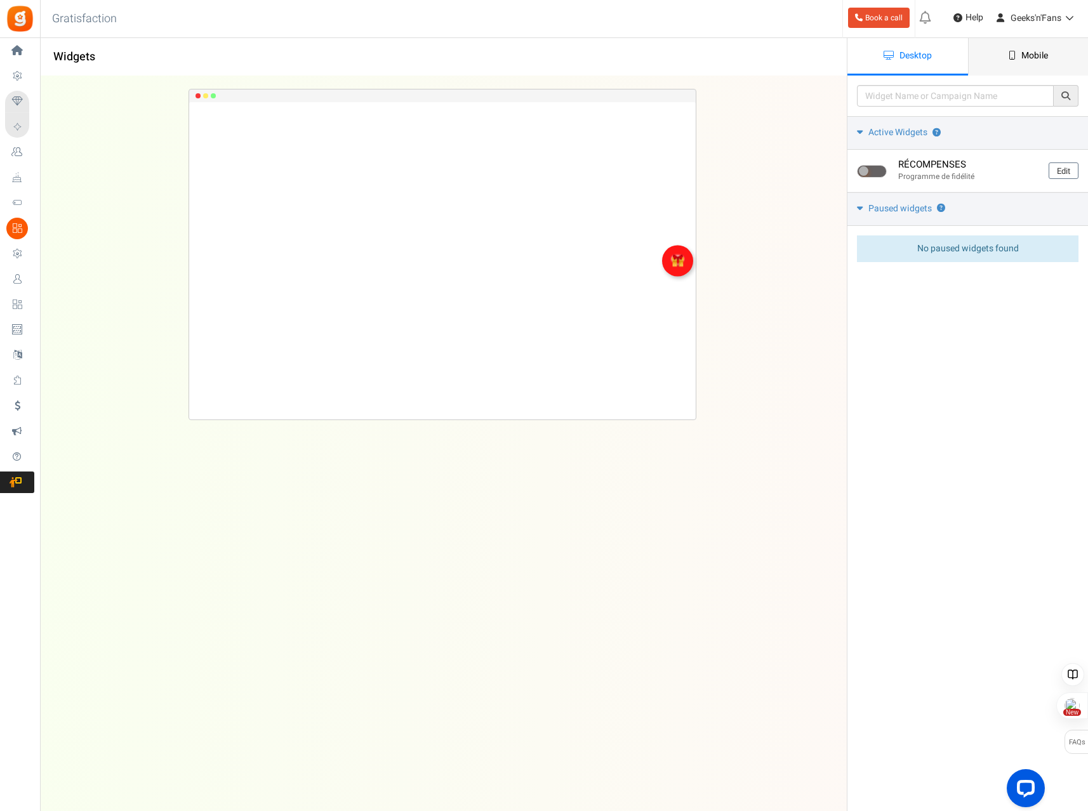
click at [1014, 50] on link "Mobile" at bounding box center [1028, 56] width 121 height 37
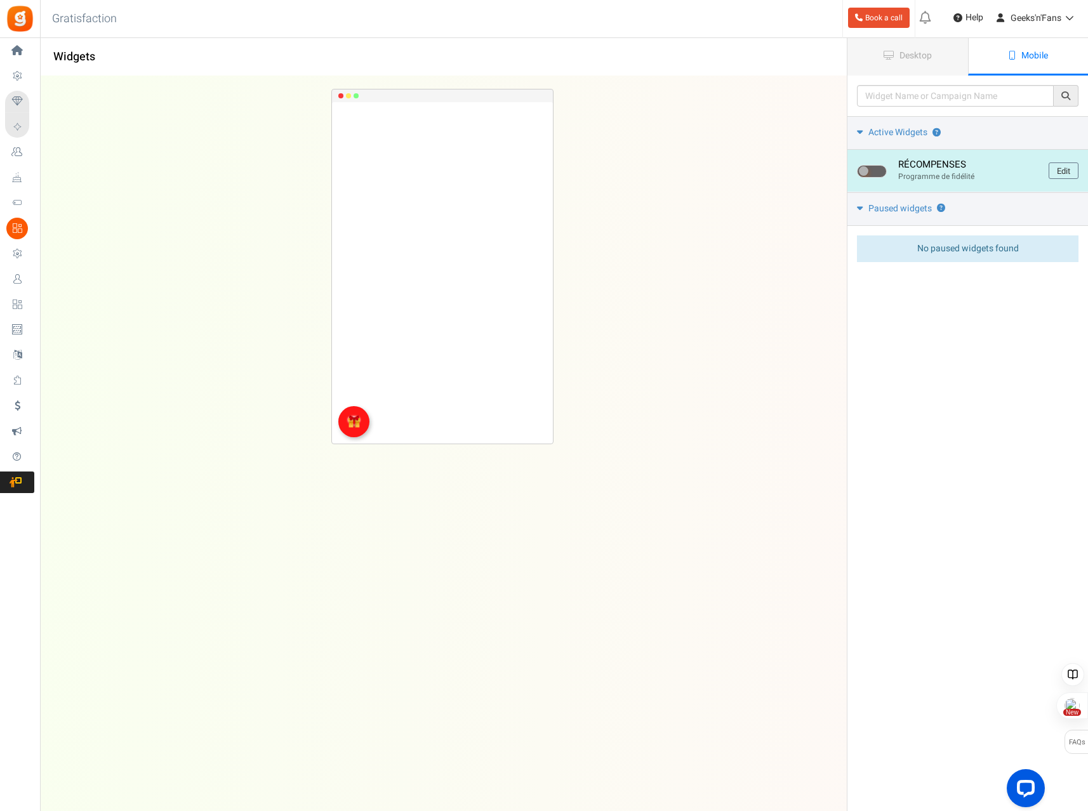
click at [878, 171] on span at bounding box center [872, 171] width 30 height 13
click at [865, 171] on input "checkbox" at bounding box center [861, 172] width 8 height 8
click at [878, 171] on span at bounding box center [881, 171] width 10 height 10
click at [865, 171] on input "checkbox" at bounding box center [861, 172] width 8 height 8
checkbox input "false"
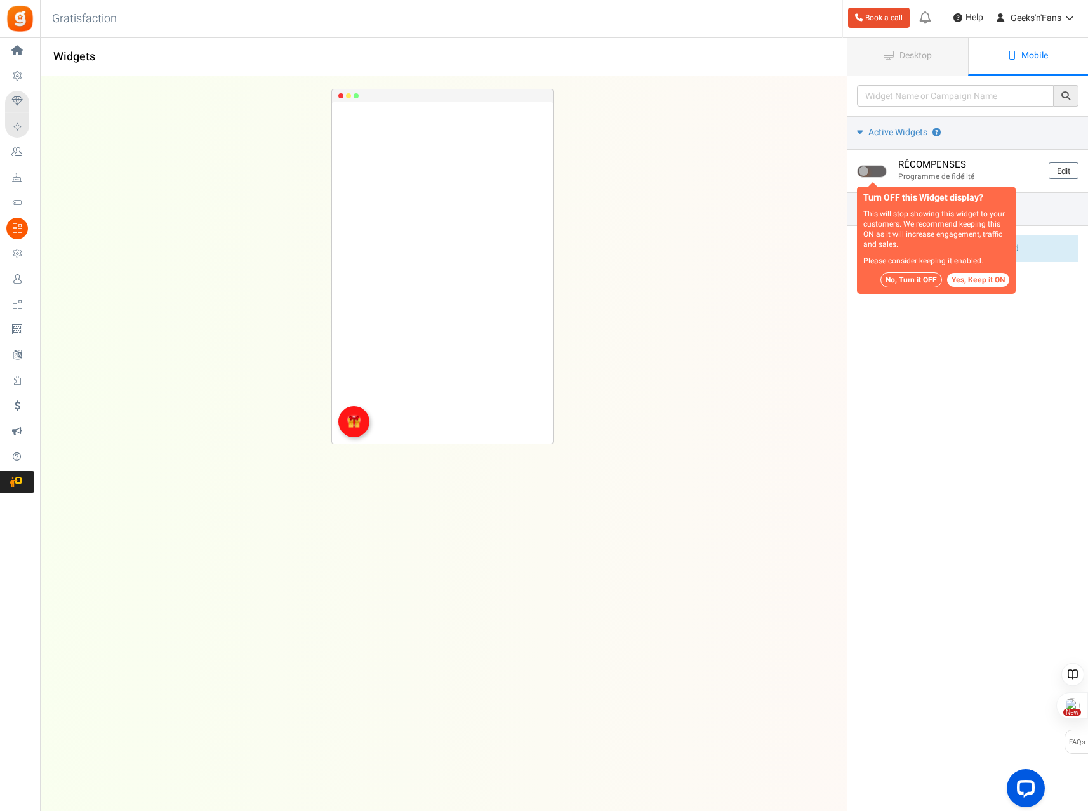
click at [914, 275] on button "No, Turn it OFF" at bounding box center [911, 279] width 62 height 15
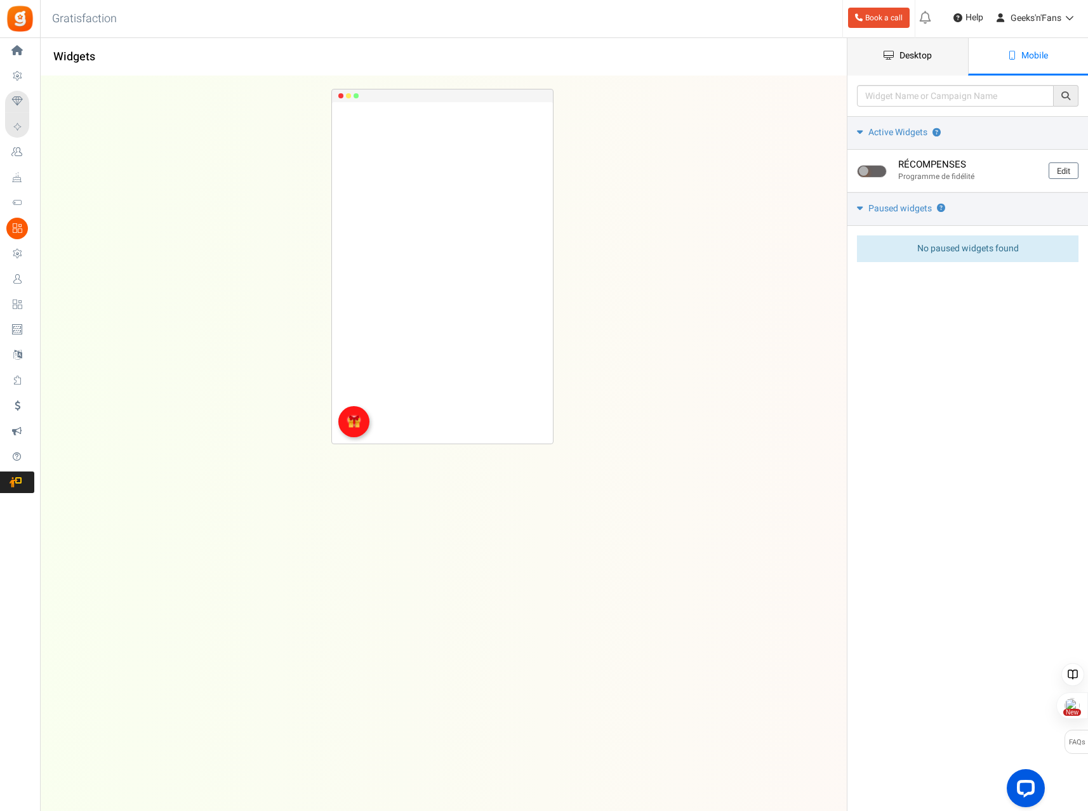
click at [900, 60] on span "Desktop" at bounding box center [915, 55] width 32 height 13
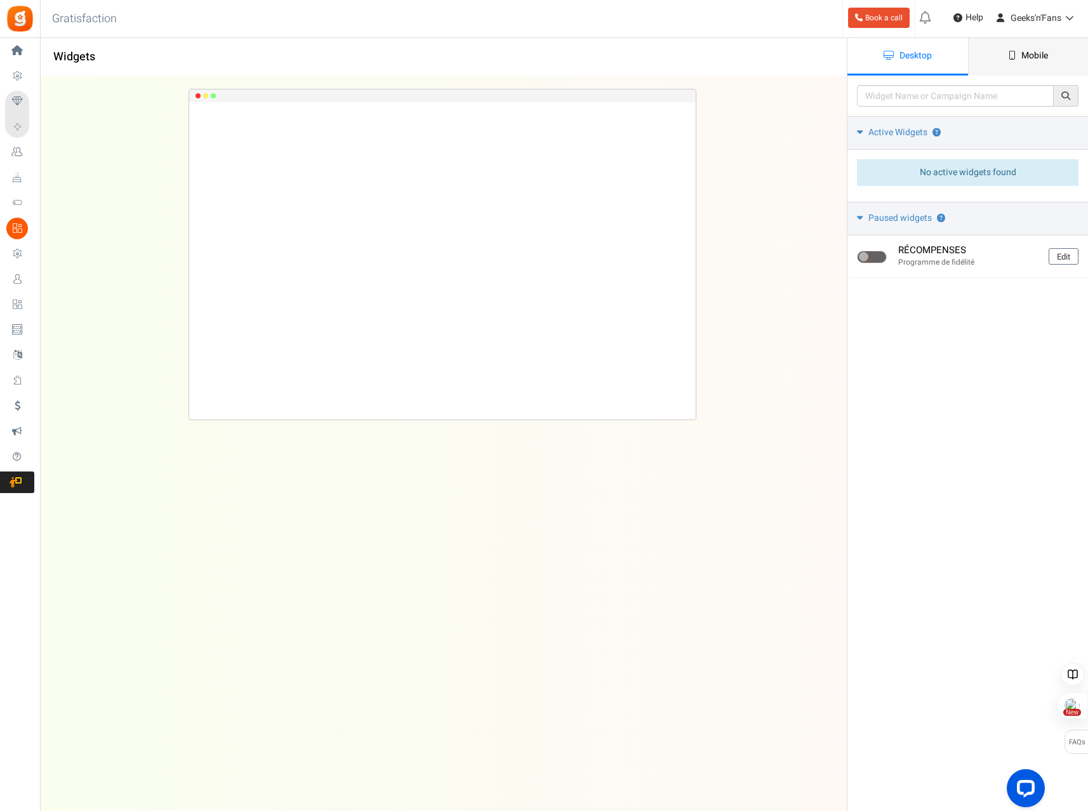
click at [1013, 62] on link "Mobile" at bounding box center [1028, 56] width 121 height 37
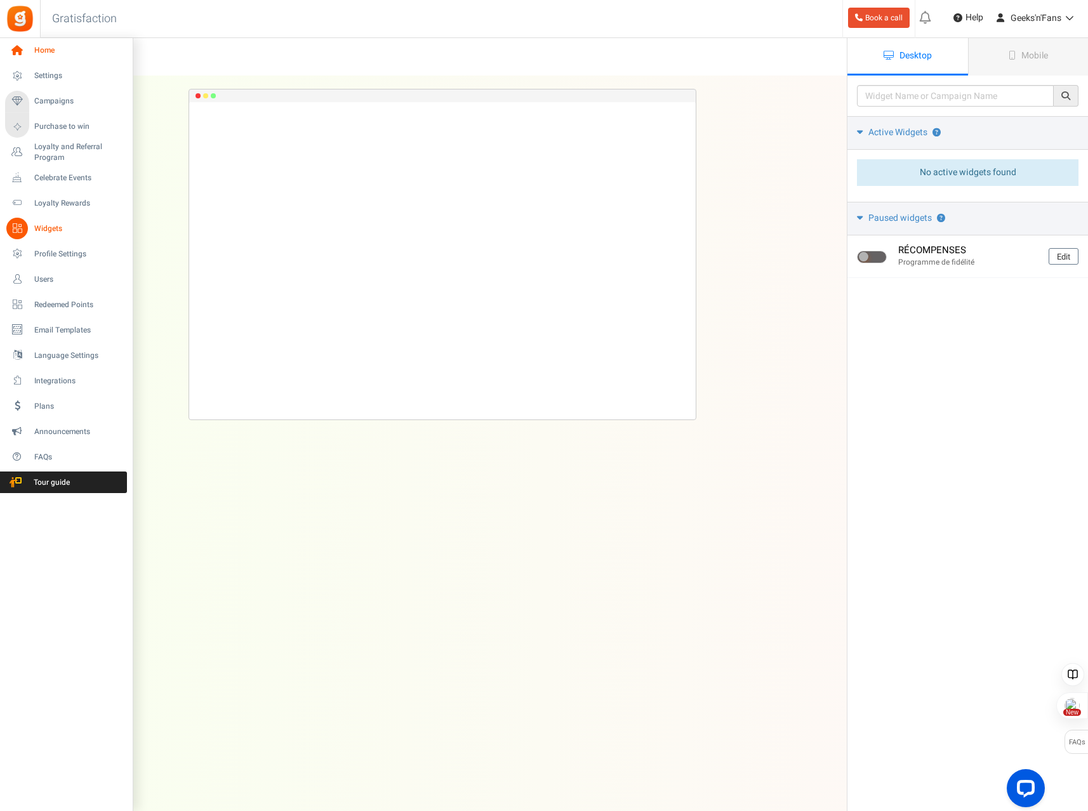
click at [16, 50] on icon at bounding box center [17, 51] width 22 height 22
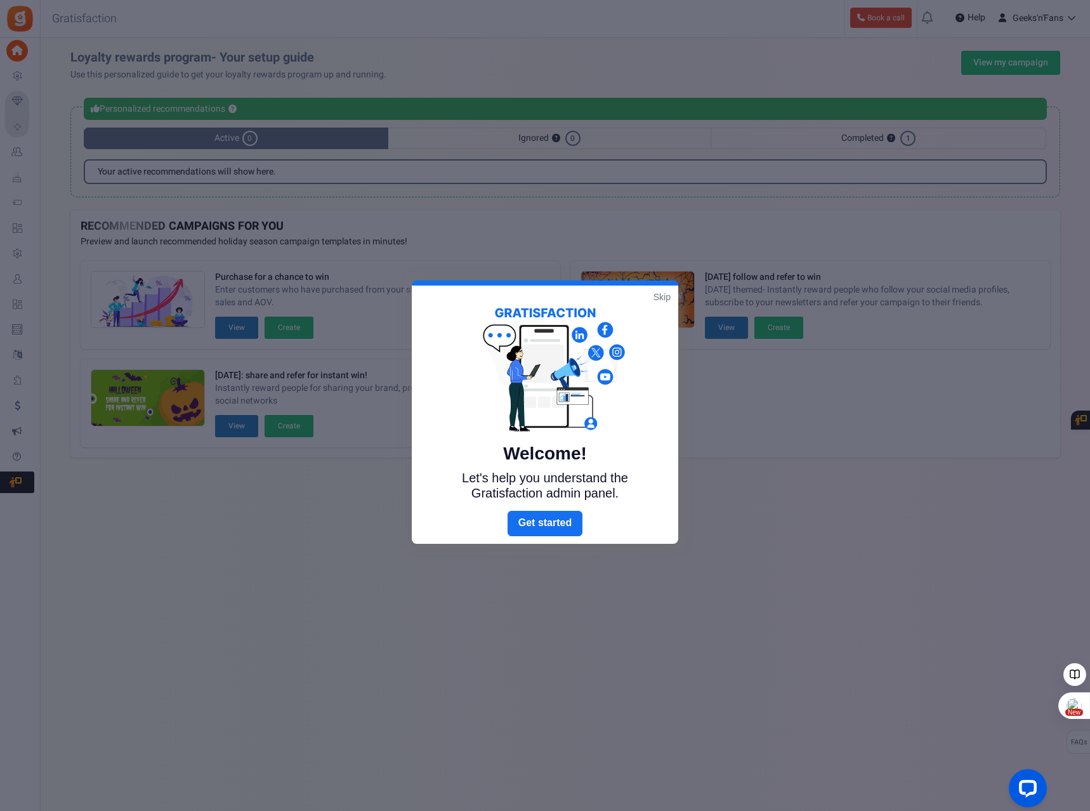
click at [652, 299] on div "Welcome! Let's help you understand the Gratisfaction admin panel." at bounding box center [545, 398] width 267 height 225
click at [664, 296] on link "Skip" at bounding box center [662, 297] width 17 height 13
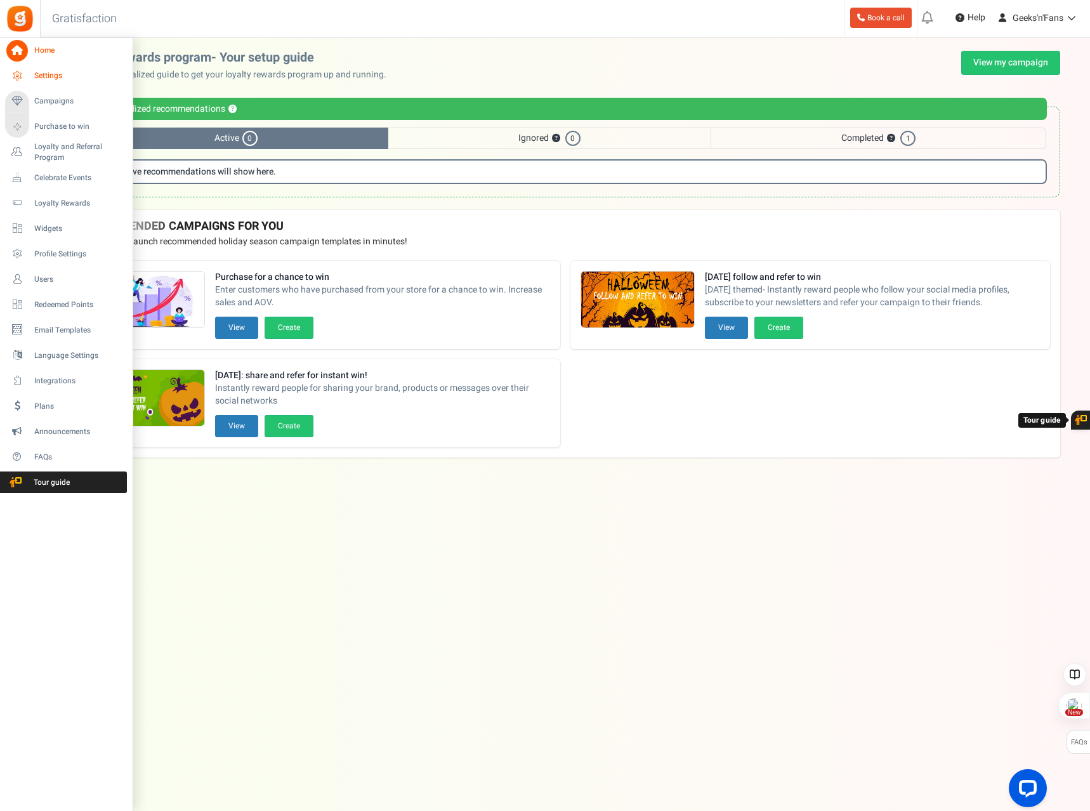
click at [16, 69] on icon at bounding box center [17, 76] width 22 height 22
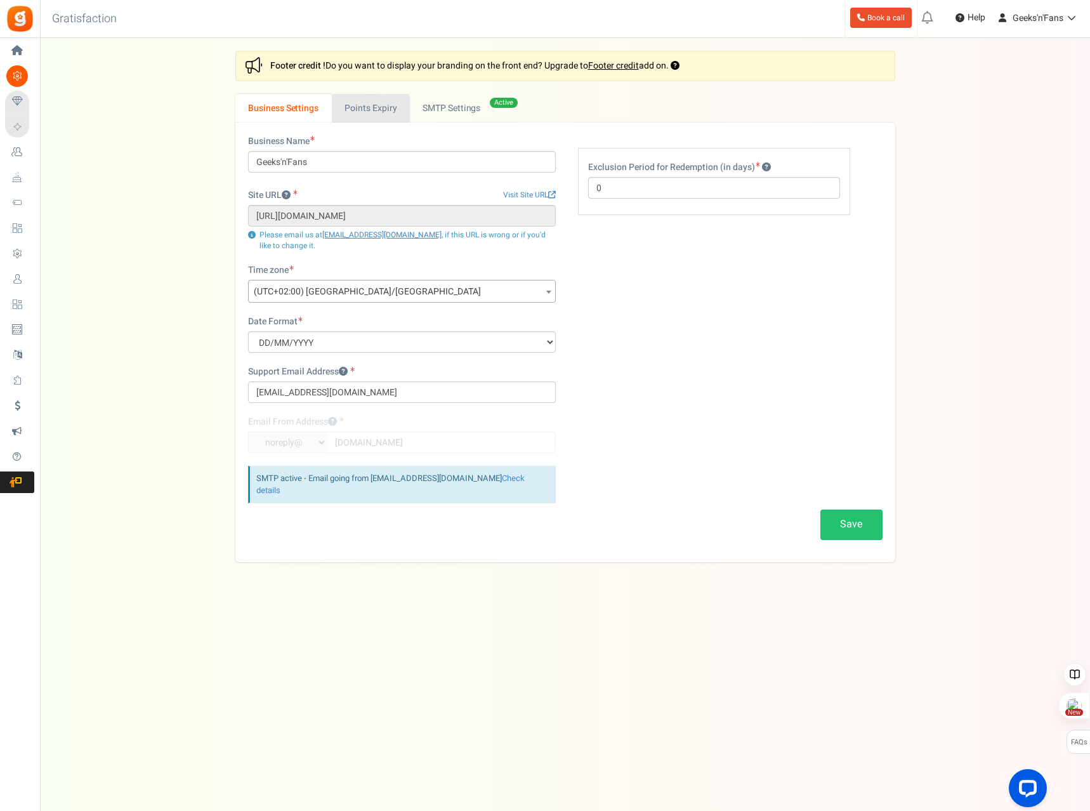
click at [365, 109] on link "Points Expiry" at bounding box center [371, 108] width 78 height 29
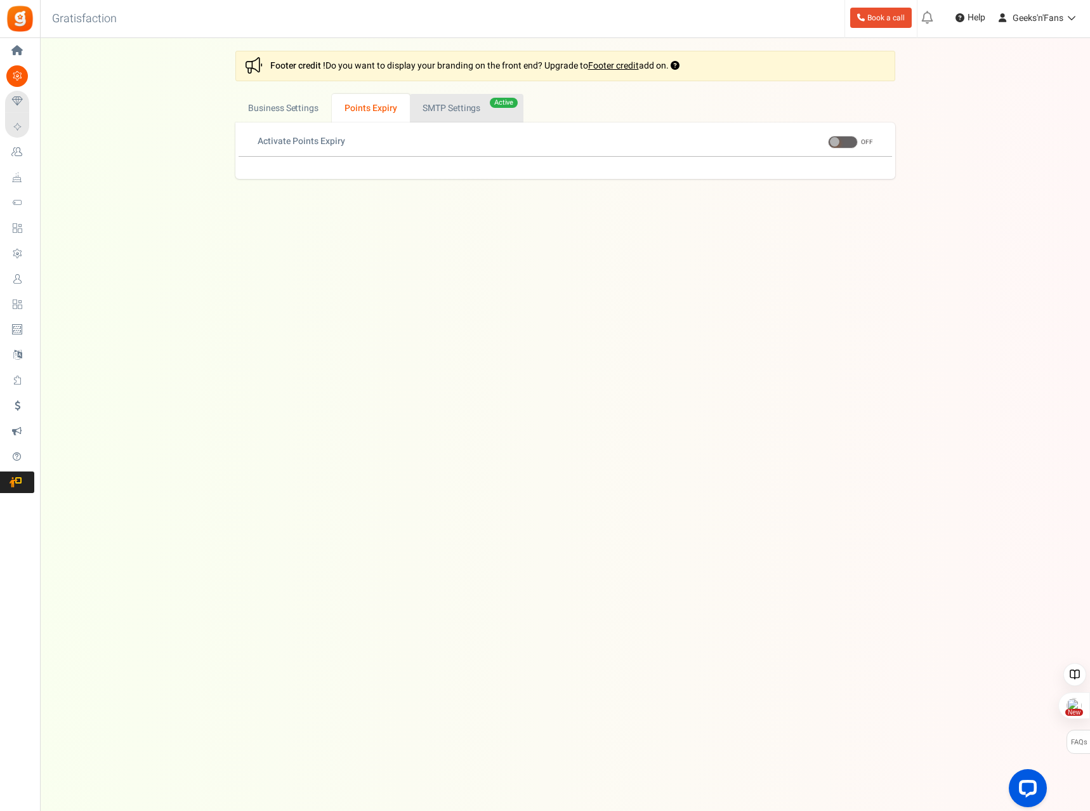
click at [428, 109] on link "Active SMTP Settings" at bounding box center [467, 108] width 114 height 29
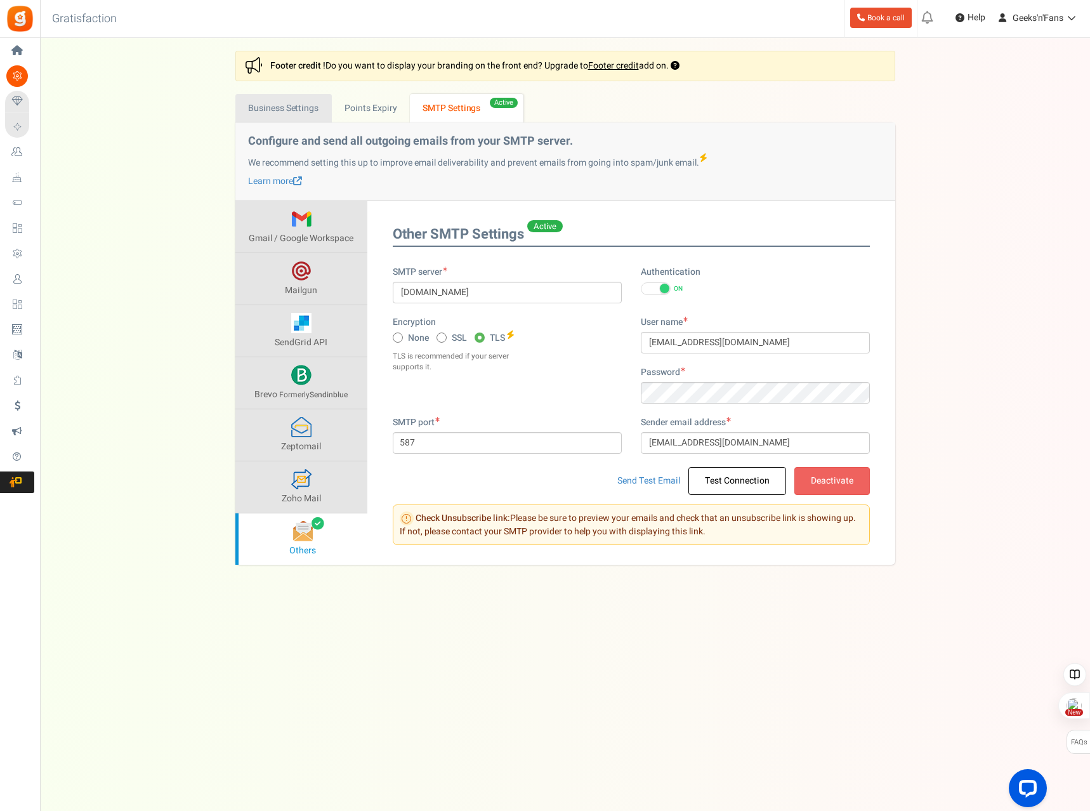
click at [294, 105] on link "Business Settings" at bounding box center [283, 108] width 96 height 29
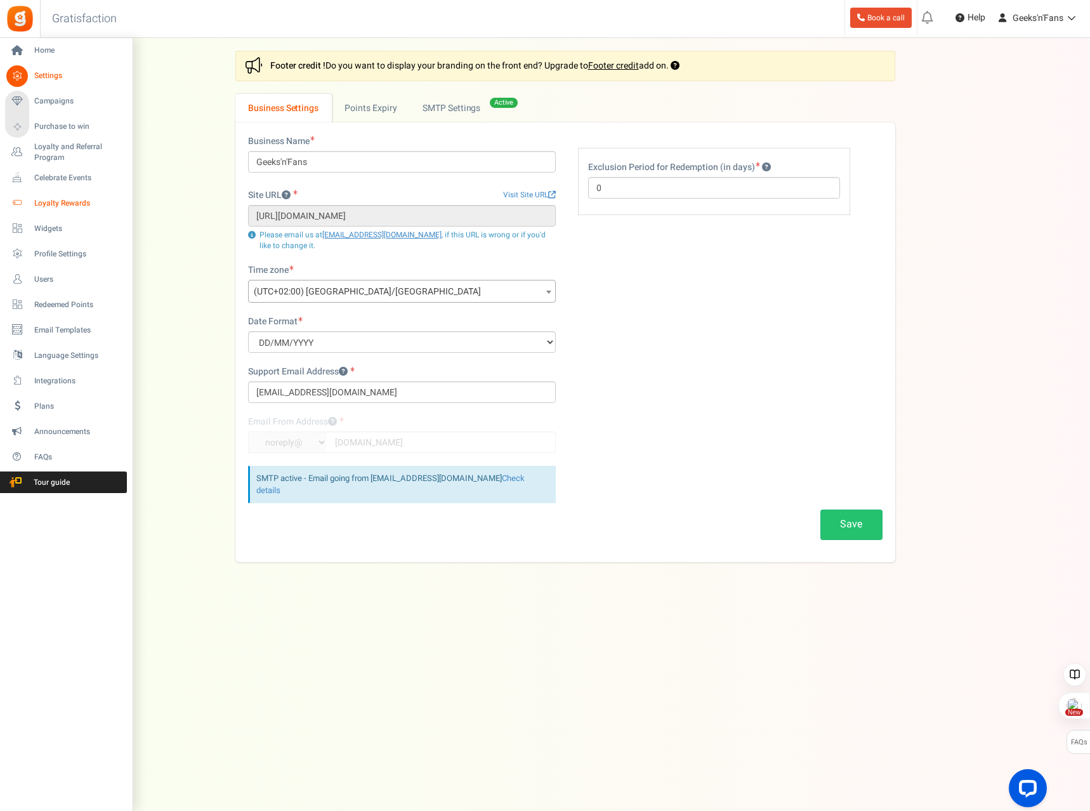
click at [85, 201] on span "Loyalty Rewards" at bounding box center [78, 203] width 89 height 11
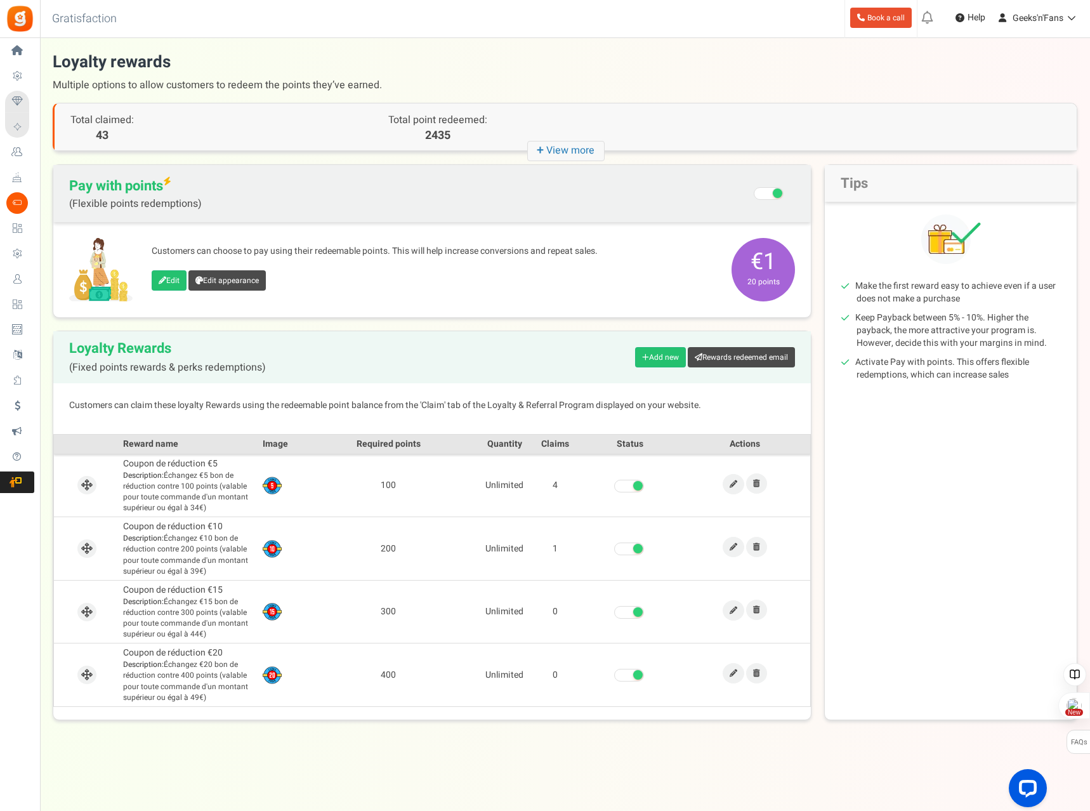
click at [583, 150] on icon "+ View more" at bounding box center [565, 151] width 77 height 20
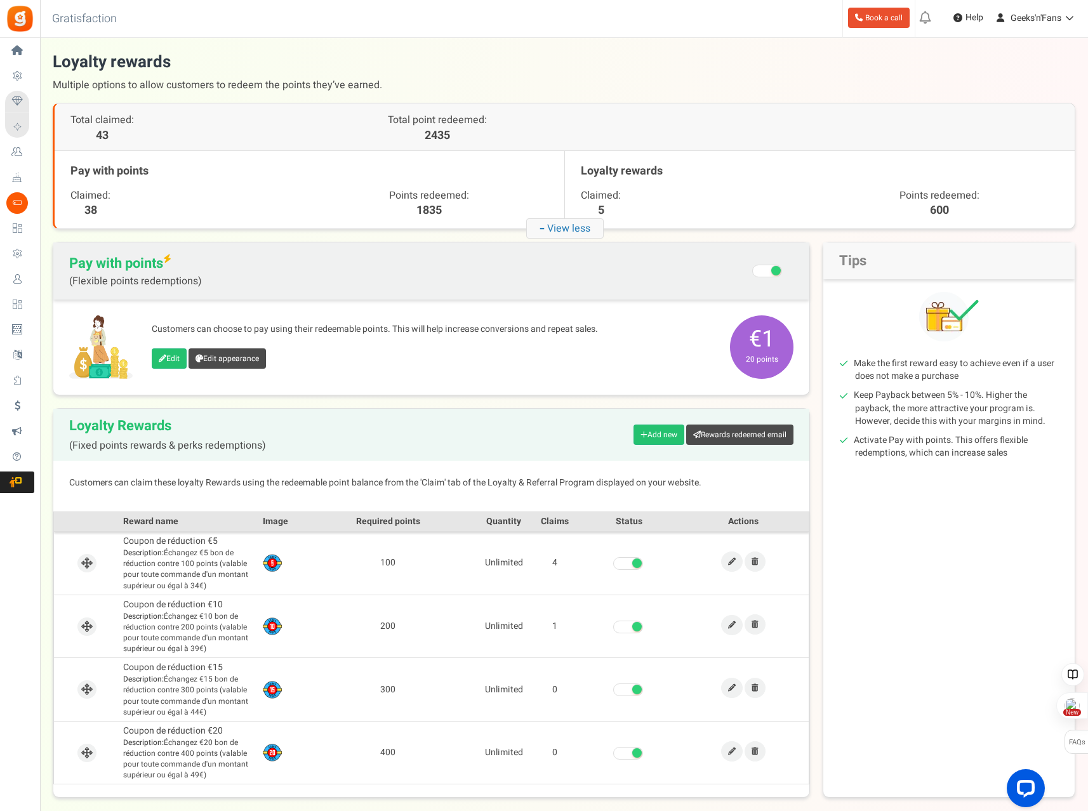
click at [574, 227] on icon "- View less" at bounding box center [564, 228] width 77 height 20
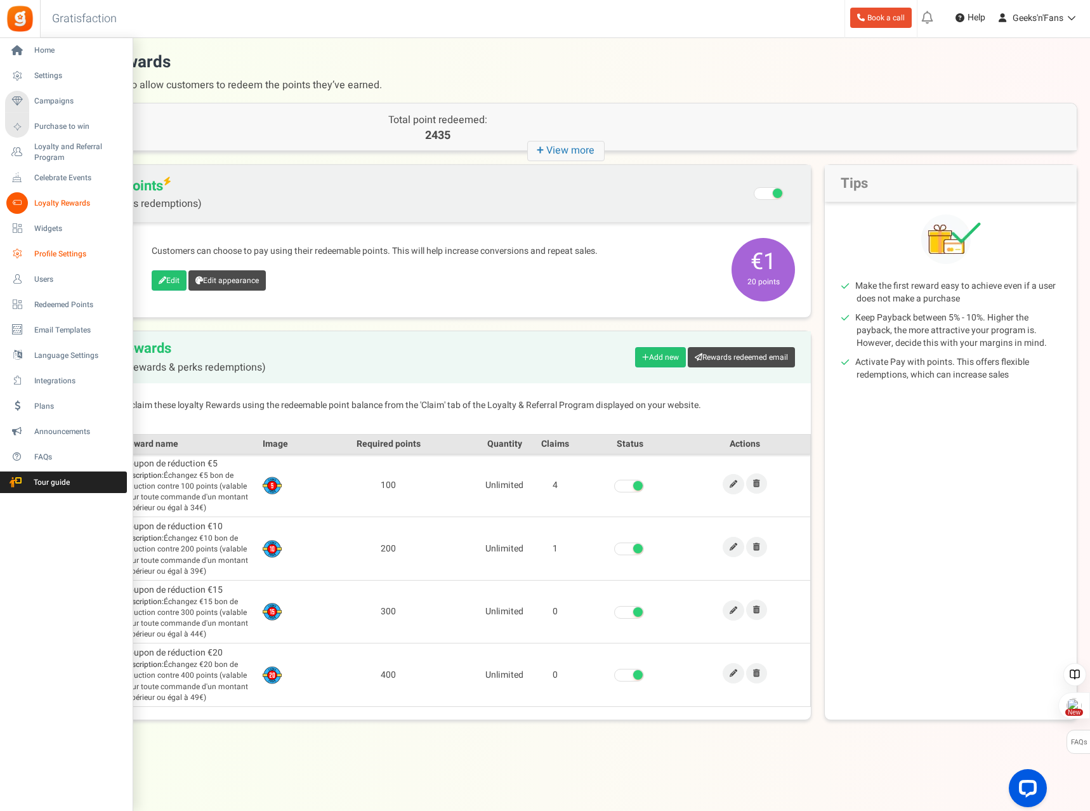
click at [70, 250] on span "Profile Settings" at bounding box center [78, 254] width 89 height 11
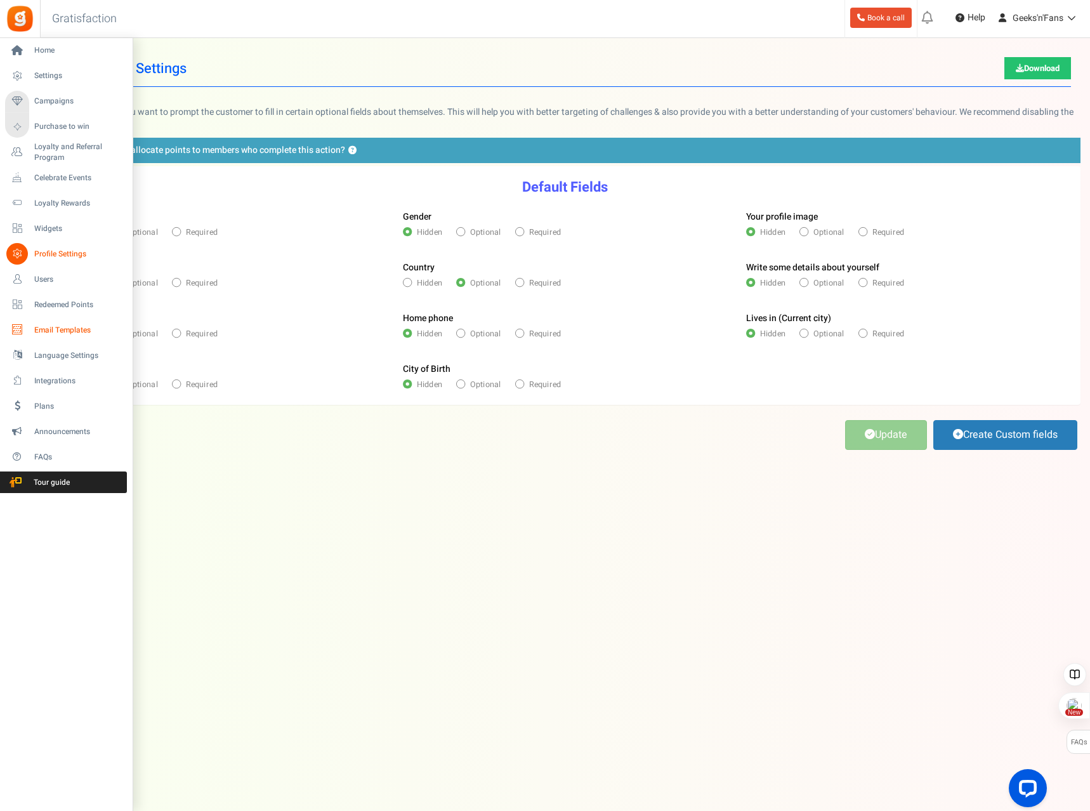
click at [58, 327] on span "Email Templates" at bounding box center [78, 330] width 89 height 11
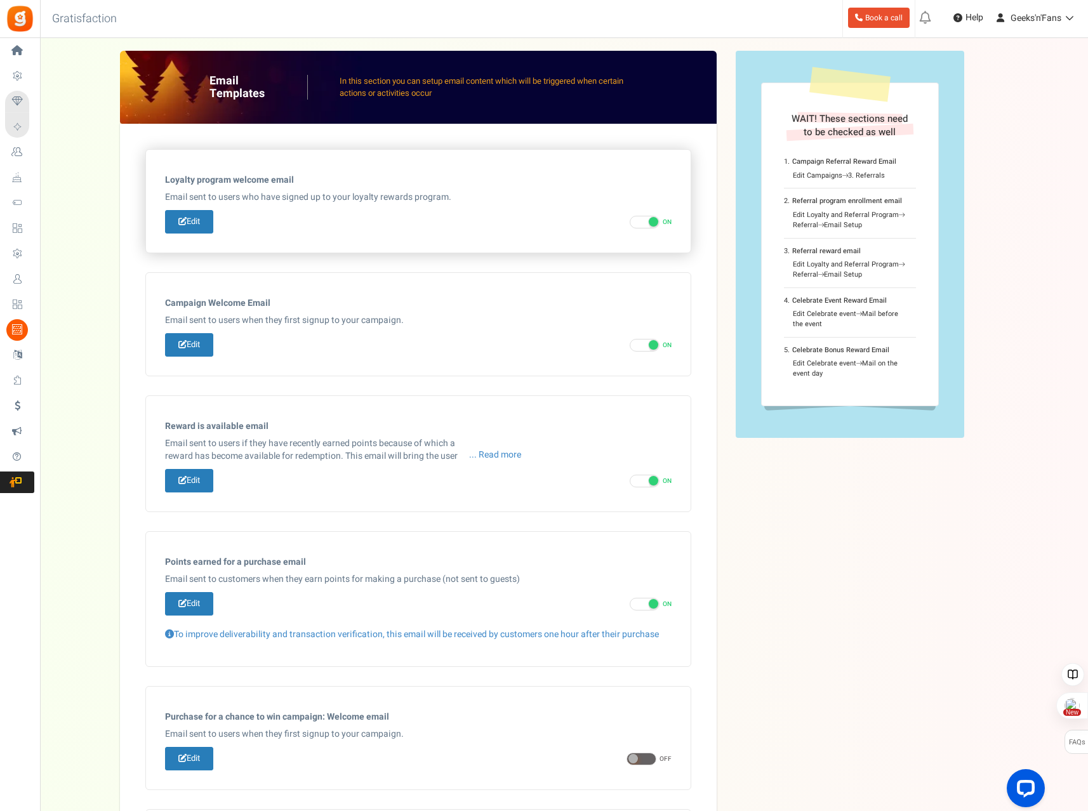
click at [647, 221] on span at bounding box center [644, 222] width 30 height 13
click at [638, 221] on input "ON OFF" at bounding box center [633, 222] width 8 height 8
checkbox input "false"
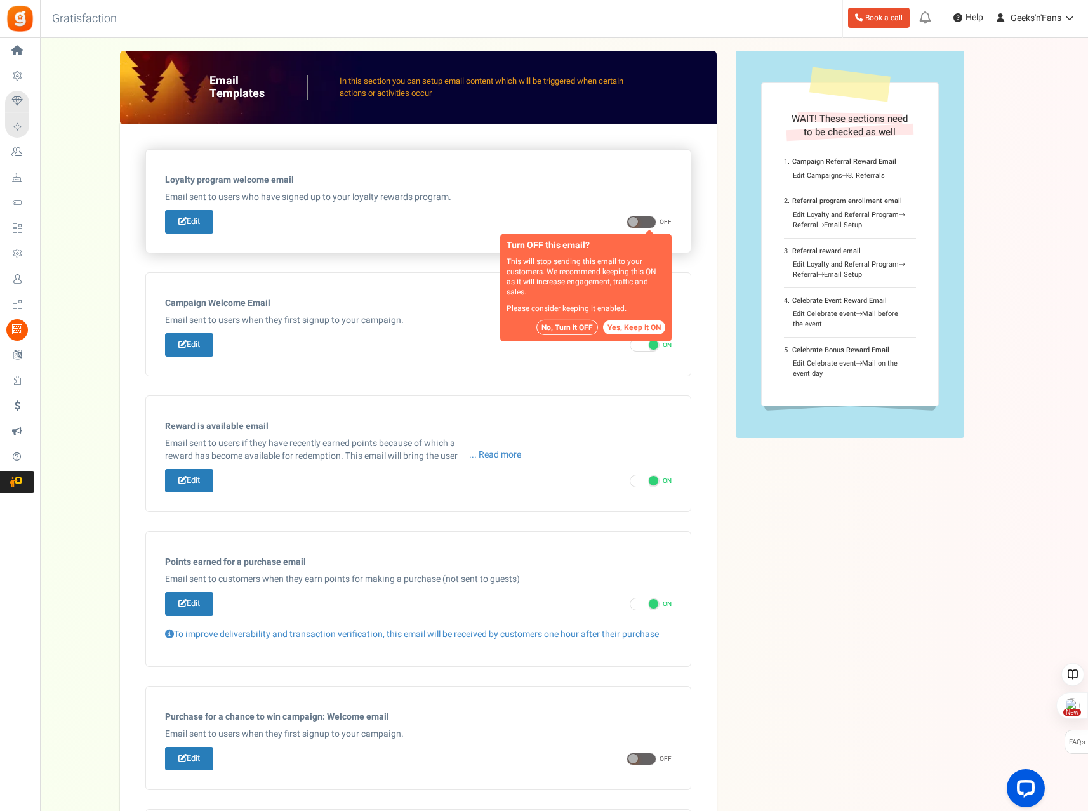
click at [572, 324] on button "No, Turn it OFF" at bounding box center [567, 327] width 62 height 15
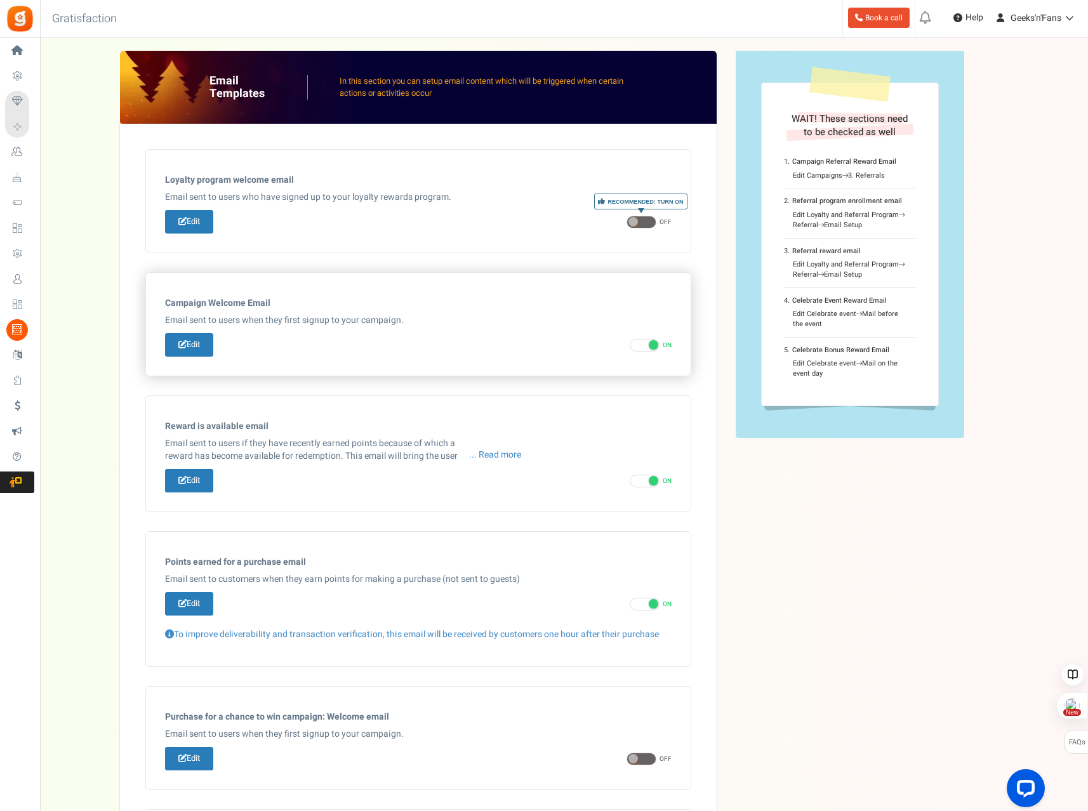
click at [632, 346] on span at bounding box center [644, 345] width 30 height 13
click at [632, 346] on input "ON OFF" at bounding box center [633, 345] width 8 height 8
checkbox input "false"
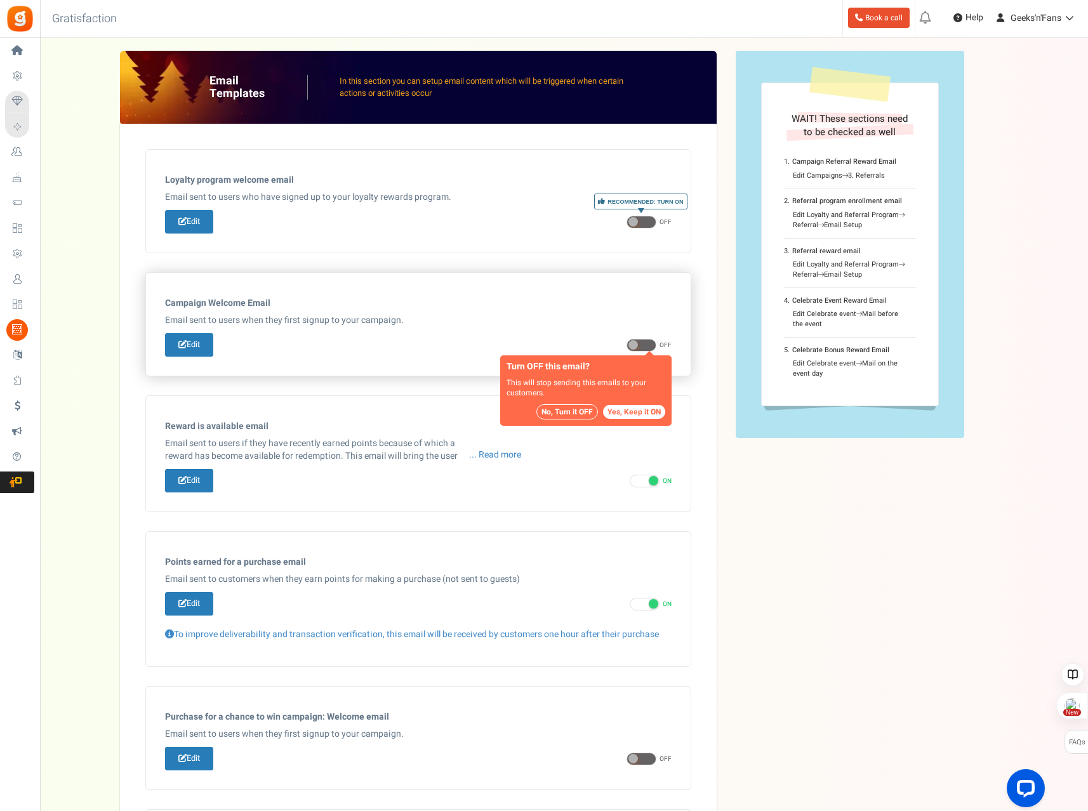
click at [563, 410] on button "No, Turn it OFF" at bounding box center [567, 411] width 62 height 15
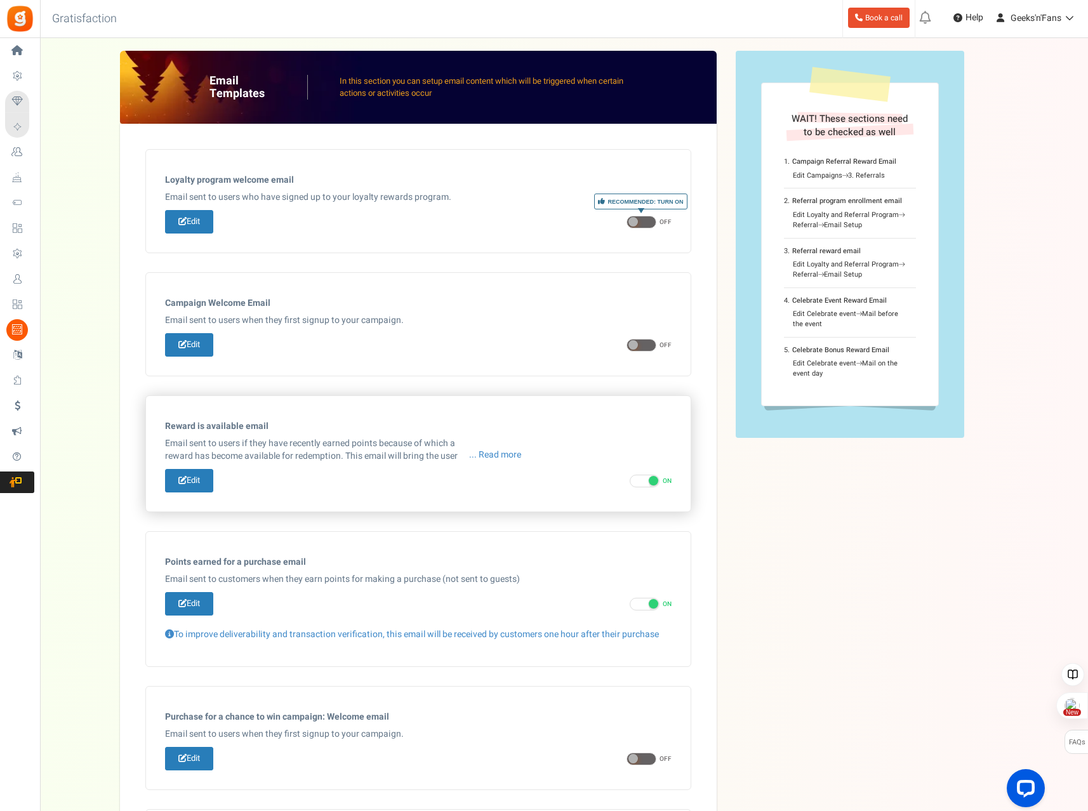
click at [645, 483] on span at bounding box center [644, 481] width 30 height 13
click at [638, 483] on input "ON OFF" at bounding box center [633, 481] width 8 height 8
checkbox input "false"
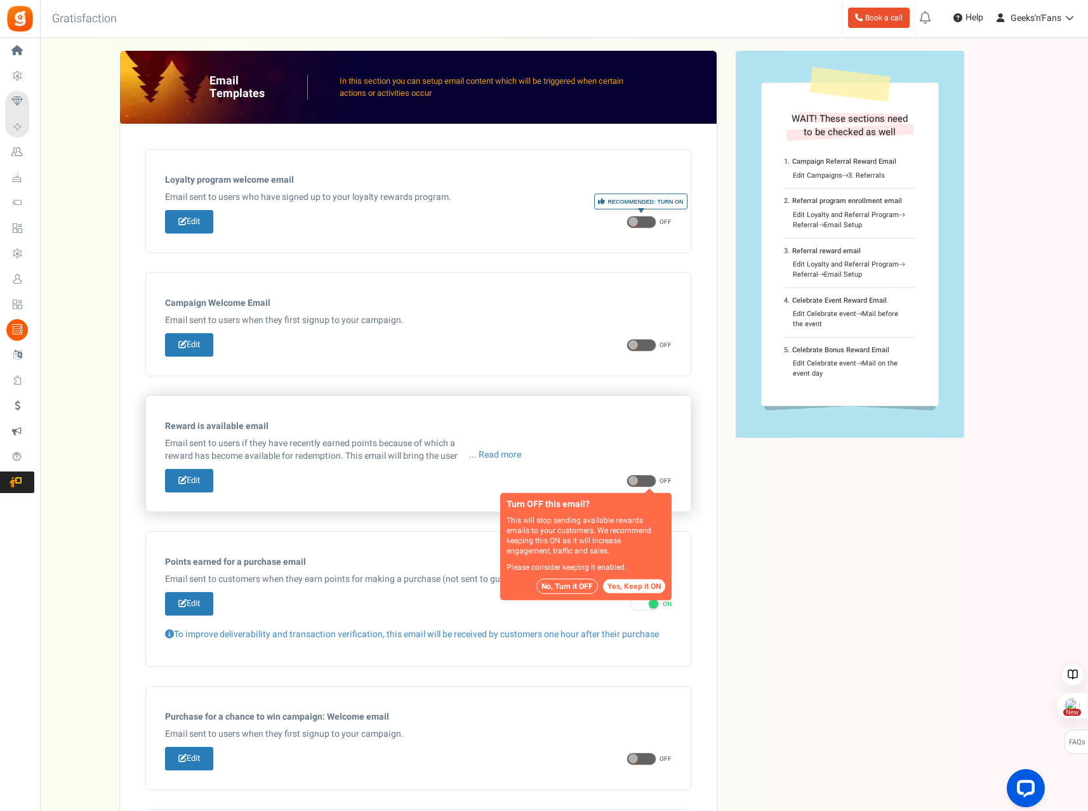
click at [569, 583] on button "No, Turn it OFF" at bounding box center [567, 586] width 62 height 15
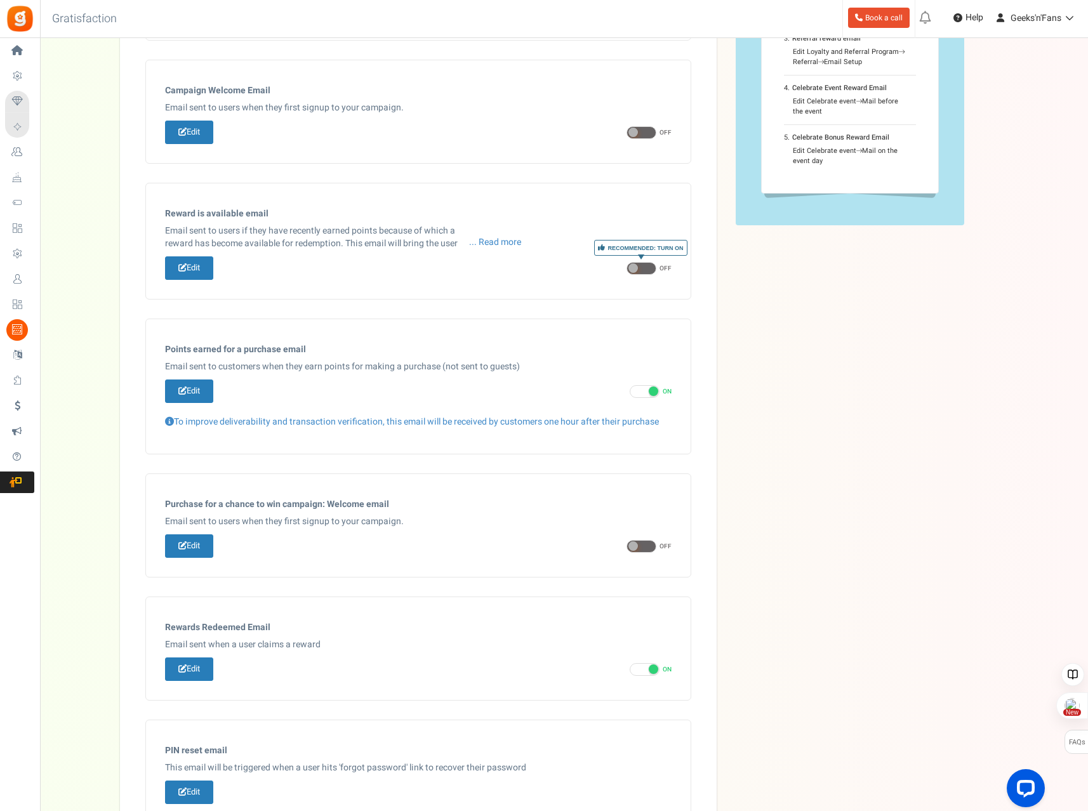
scroll to position [254, 0]
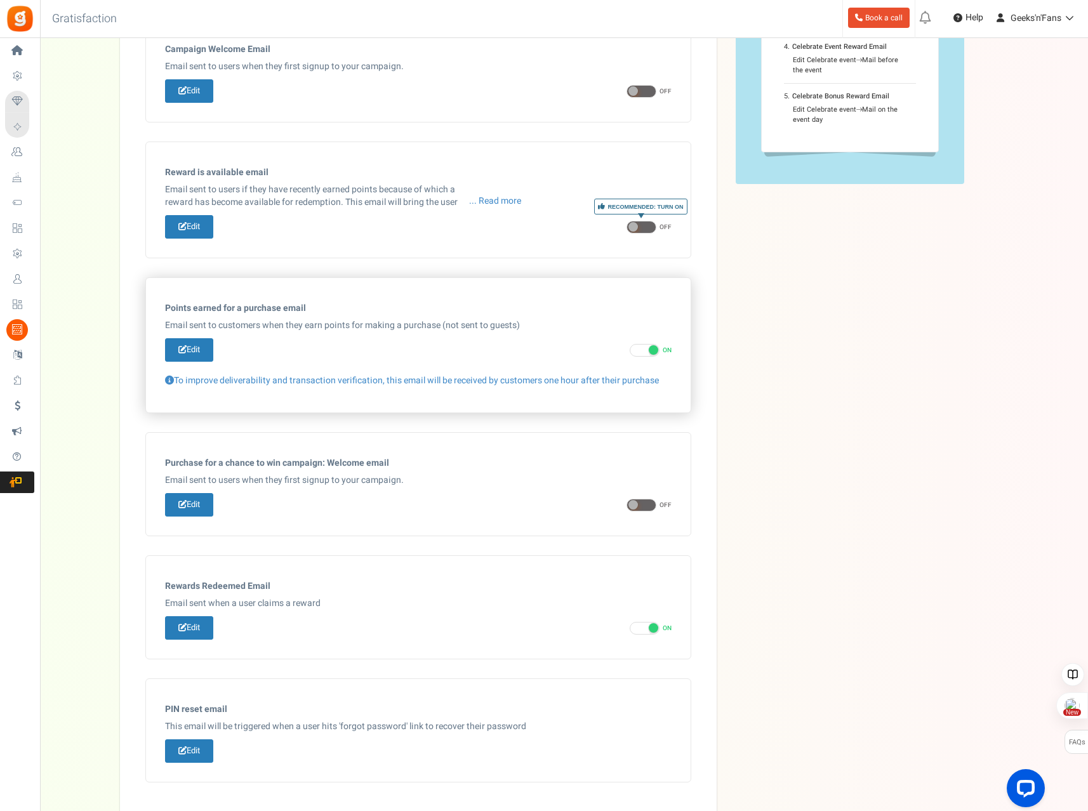
click at [642, 348] on span at bounding box center [644, 350] width 30 height 13
click at [638, 348] on input "ON OFF" at bounding box center [633, 350] width 8 height 8
checkbox input "false"
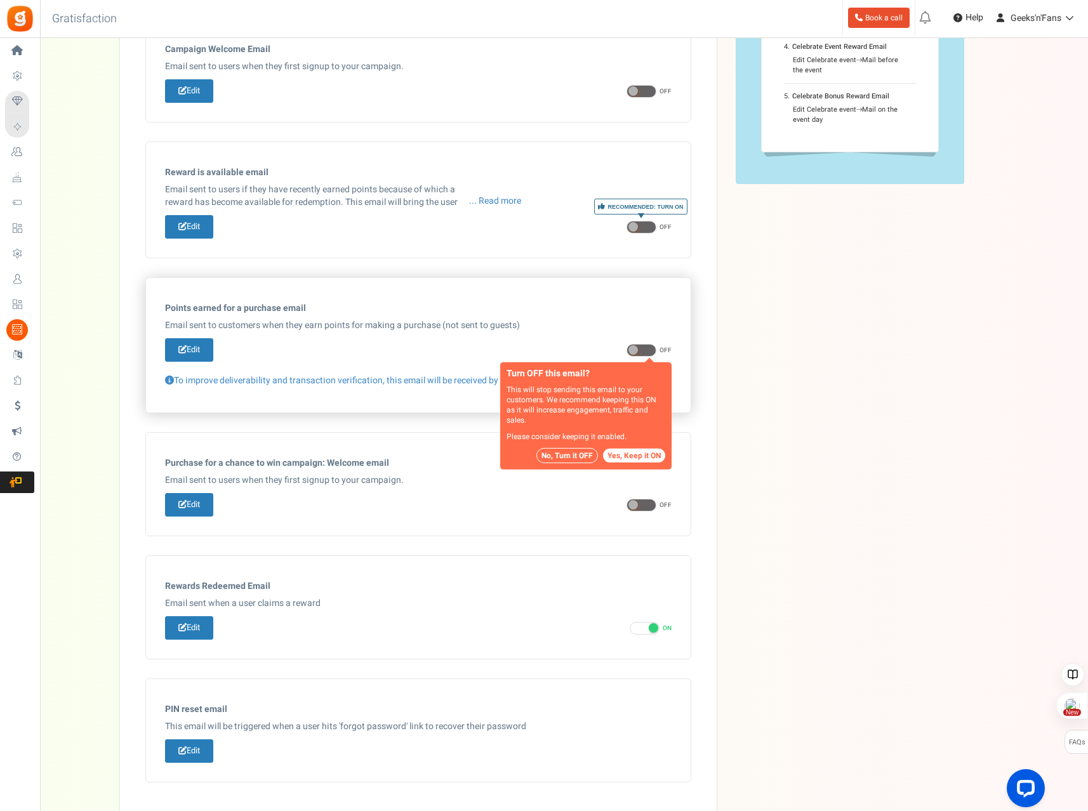
click at [558, 451] on button "No, Turn it OFF" at bounding box center [567, 455] width 62 height 15
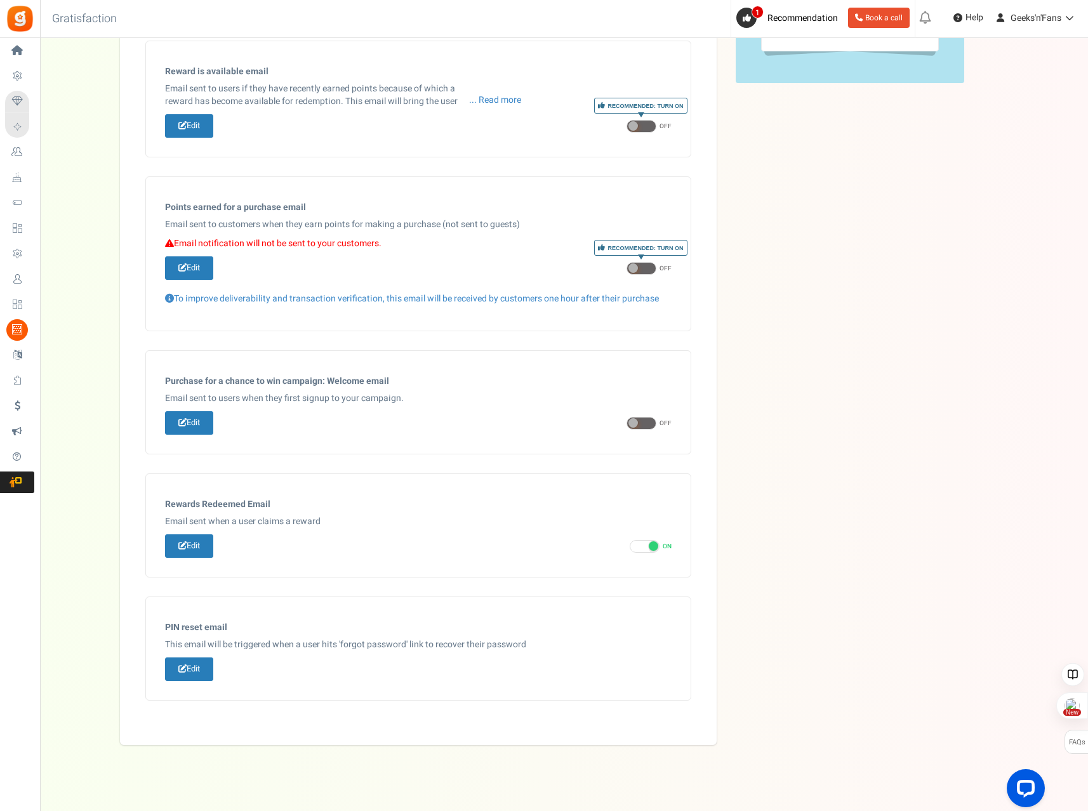
scroll to position [365, 0]
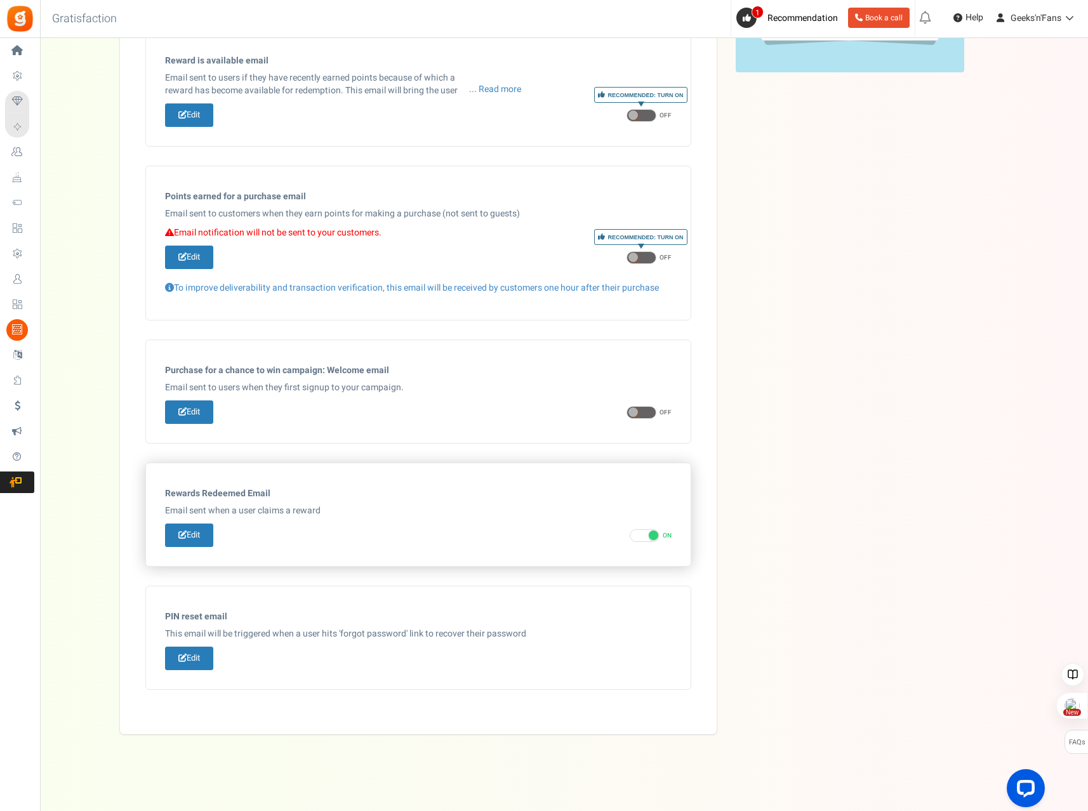
click at [637, 536] on span at bounding box center [644, 535] width 30 height 13
click at [637, 536] on input "ON OFF" at bounding box center [633, 536] width 8 height 8
checkbox input "false"
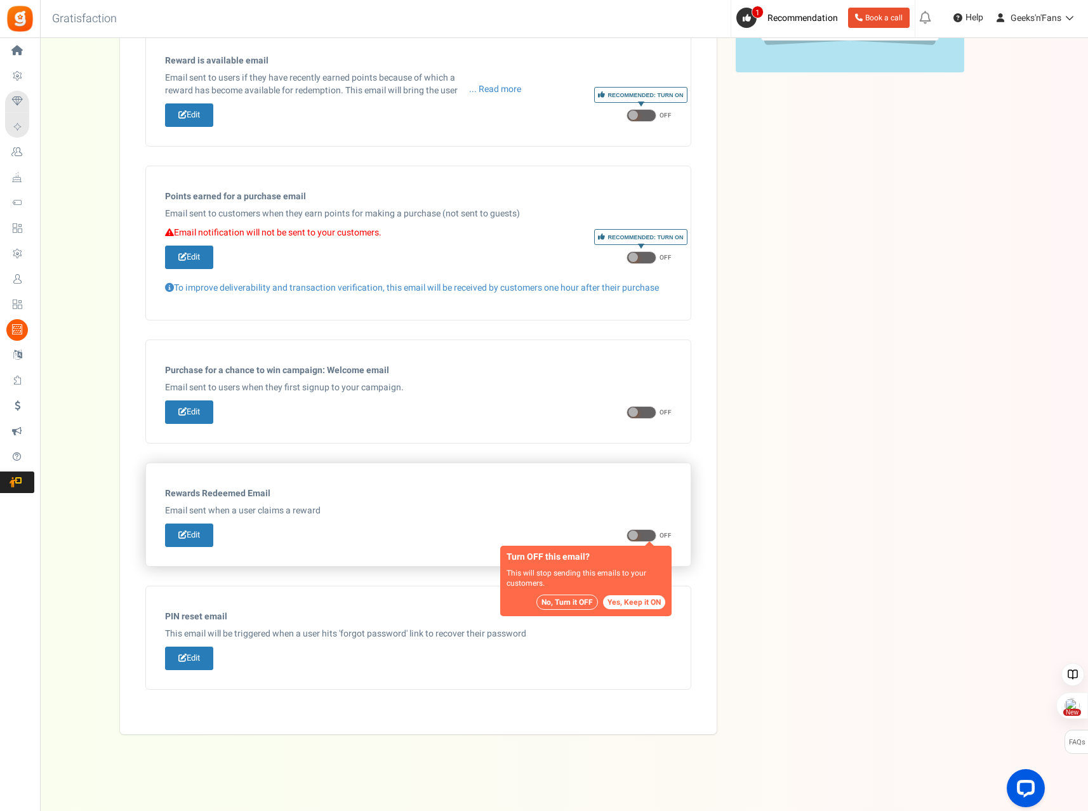
click at [572, 602] on button "No, Turn it OFF" at bounding box center [567, 602] width 62 height 15
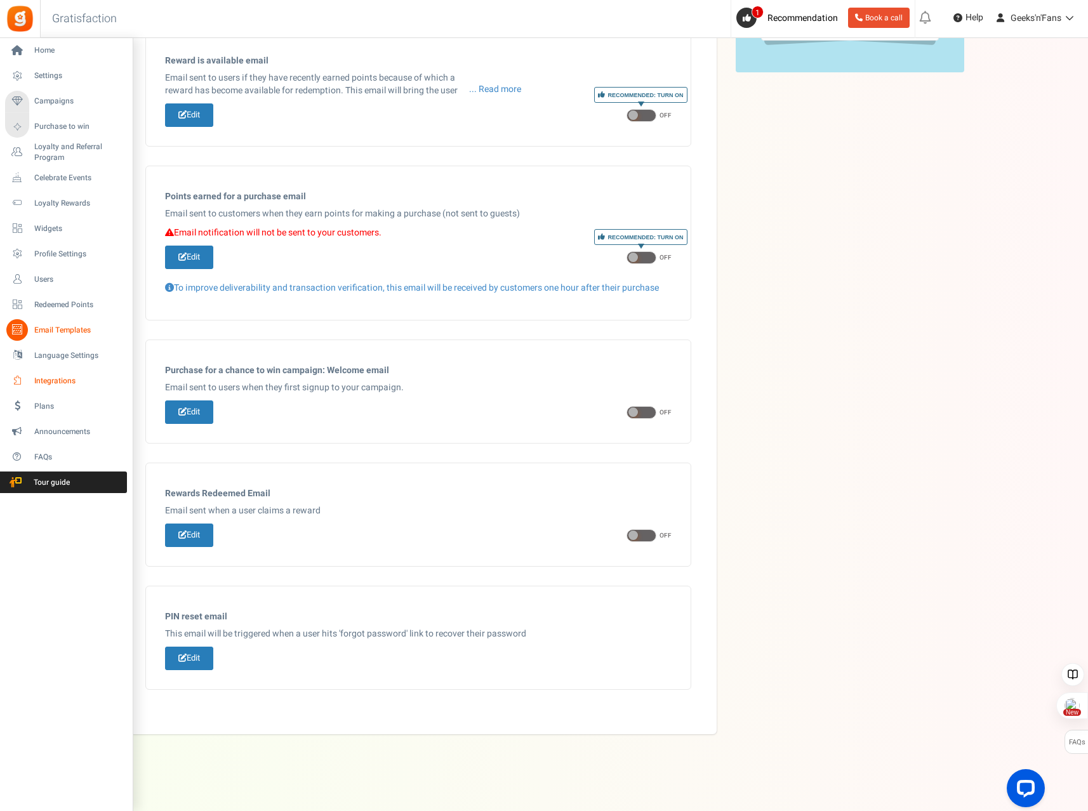
click at [34, 381] on span "Integrations" at bounding box center [78, 381] width 89 height 11
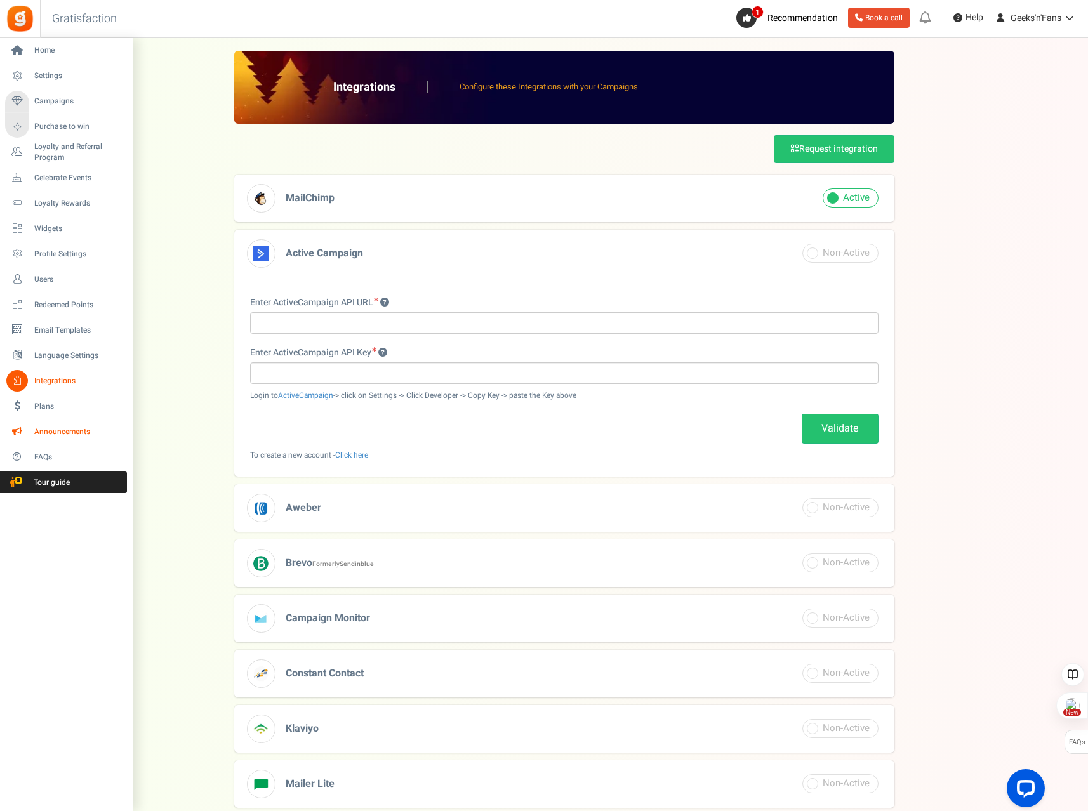
click at [50, 431] on span "Announcements" at bounding box center [78, 431] width 89 height 11
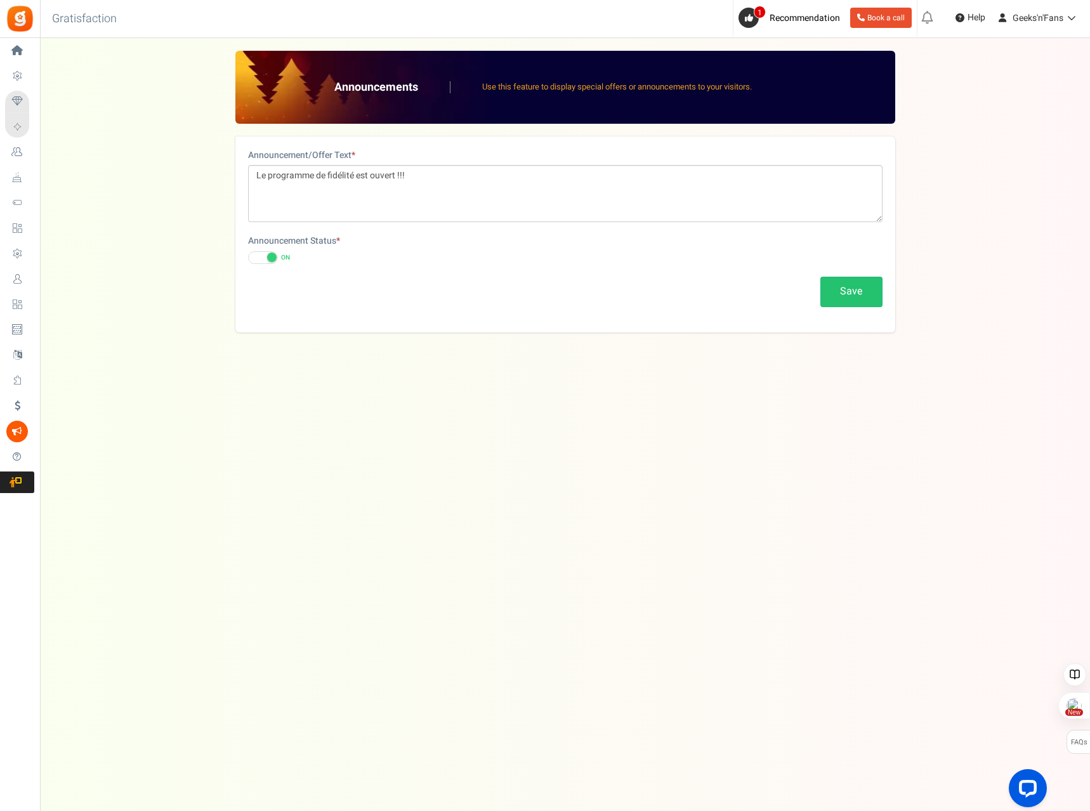
click at [270, 260] on span at bounding box center [272, 258] width 10 height 10
click at [248, 260] on input "ON OFF" at bounding box center [248, 258] width 0 height 8
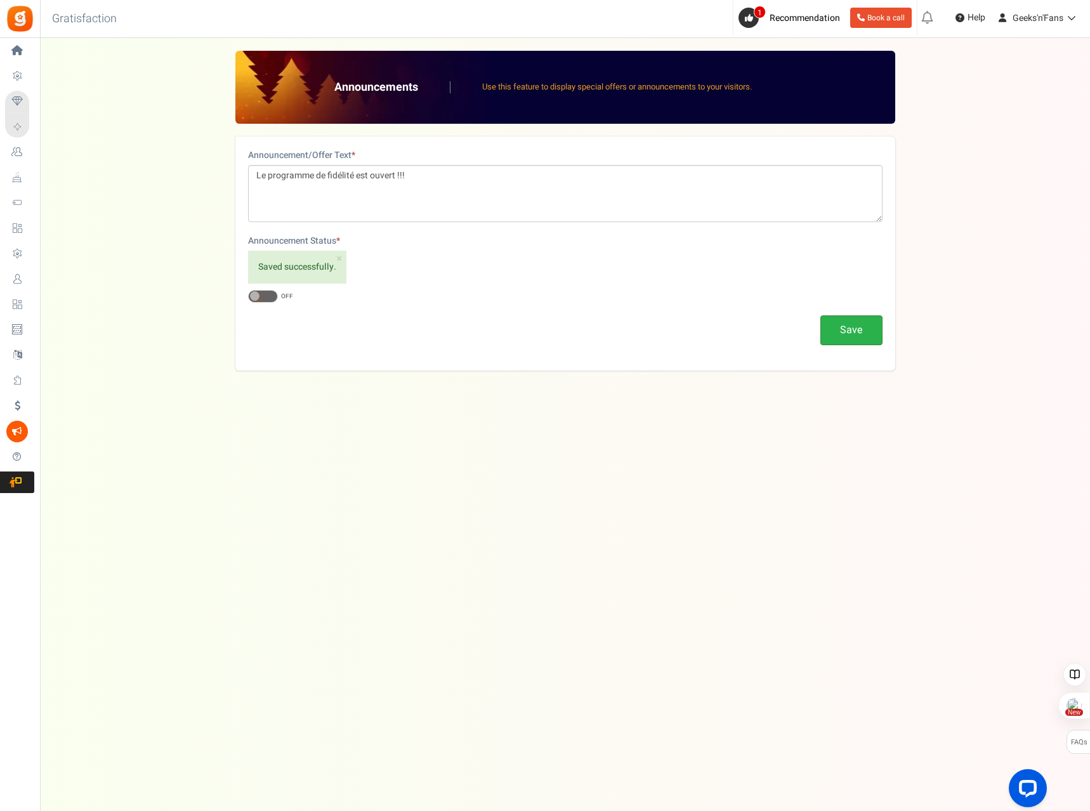
click at [866, 336] on button "Save" at bounding box center [851, 330] width 62 height 30
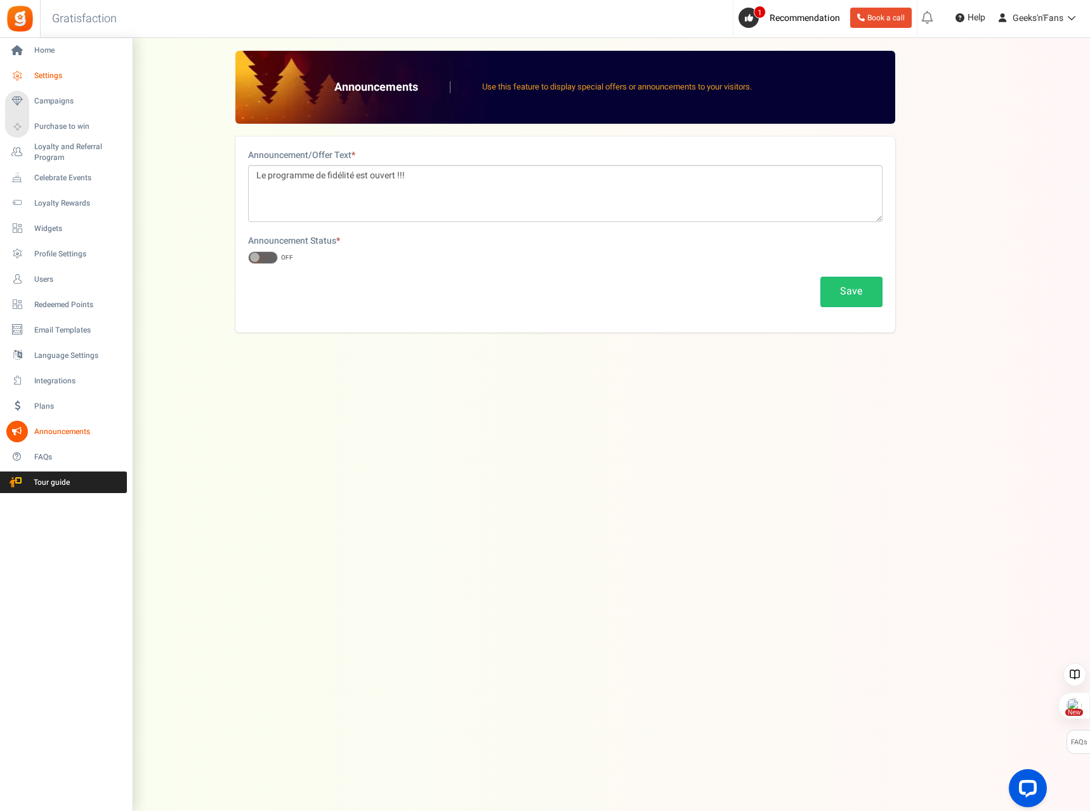
click at [45, 71] on span "Settings" at bounding box center [78, 75] width 89 height 11
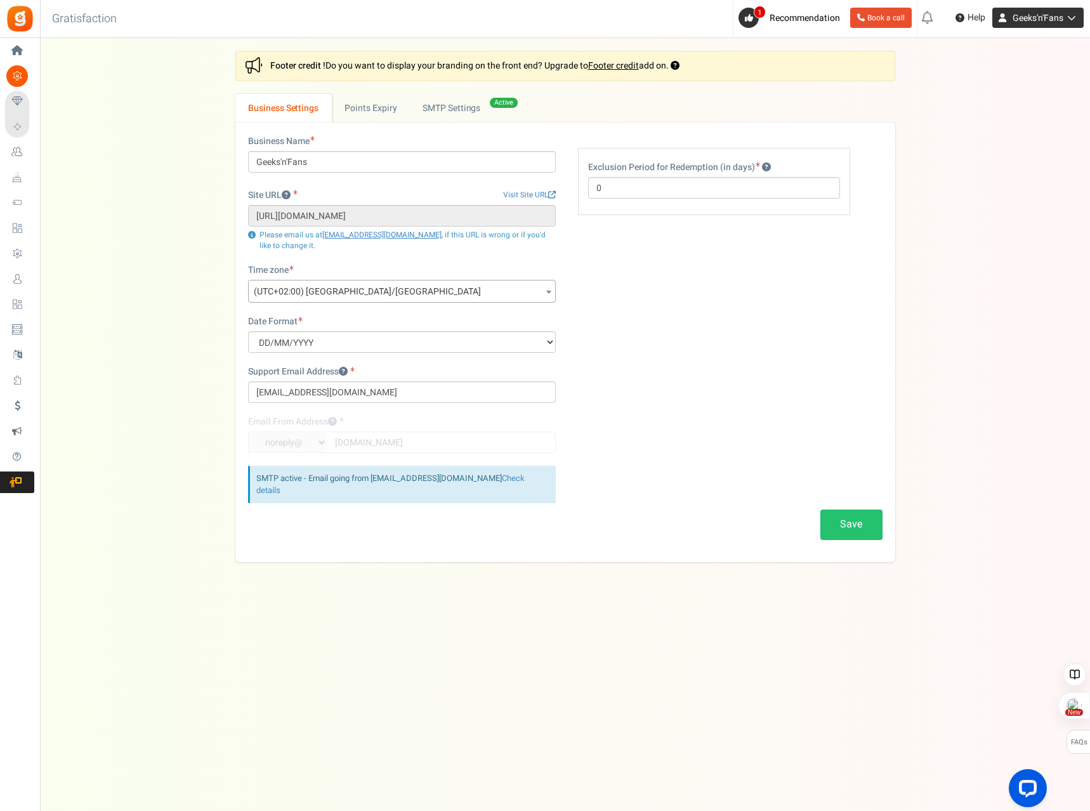
click at [1073, 18] on icon at bounding box center [1069, 17] width 13 height 9
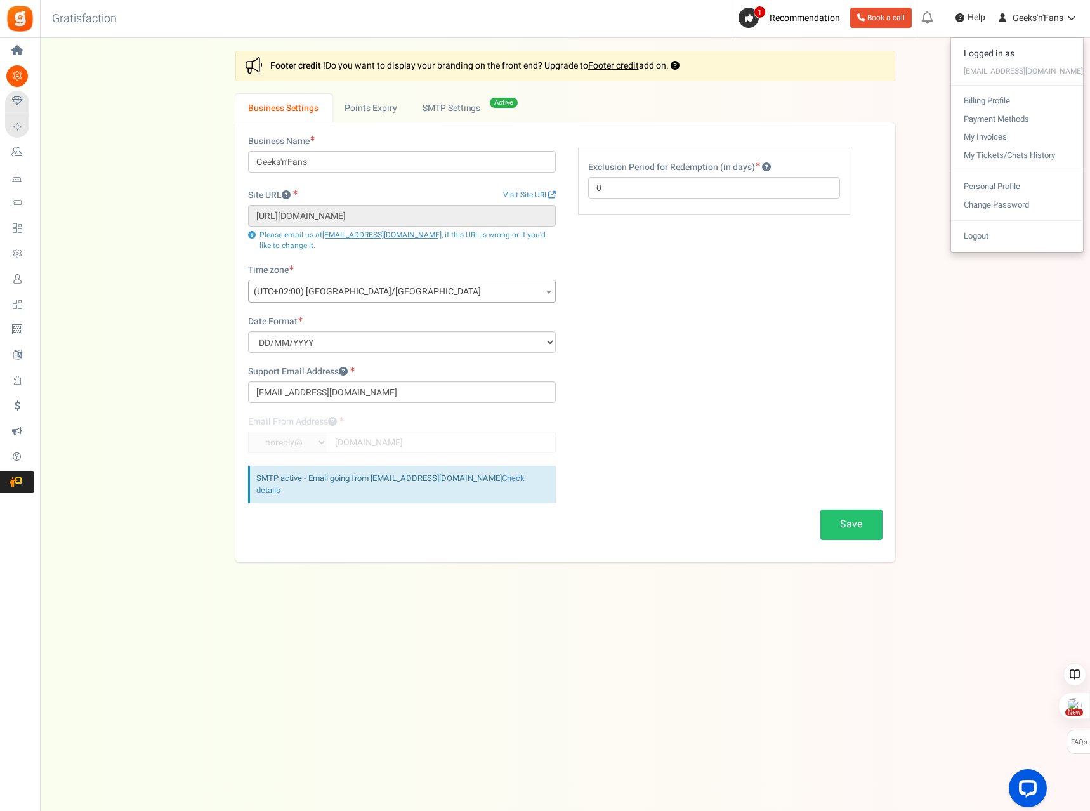
click at [994, 317] on div "Settings In this section you will setup your business details and points expiry…" at bounding box center [565, 306] width 1025 height 511
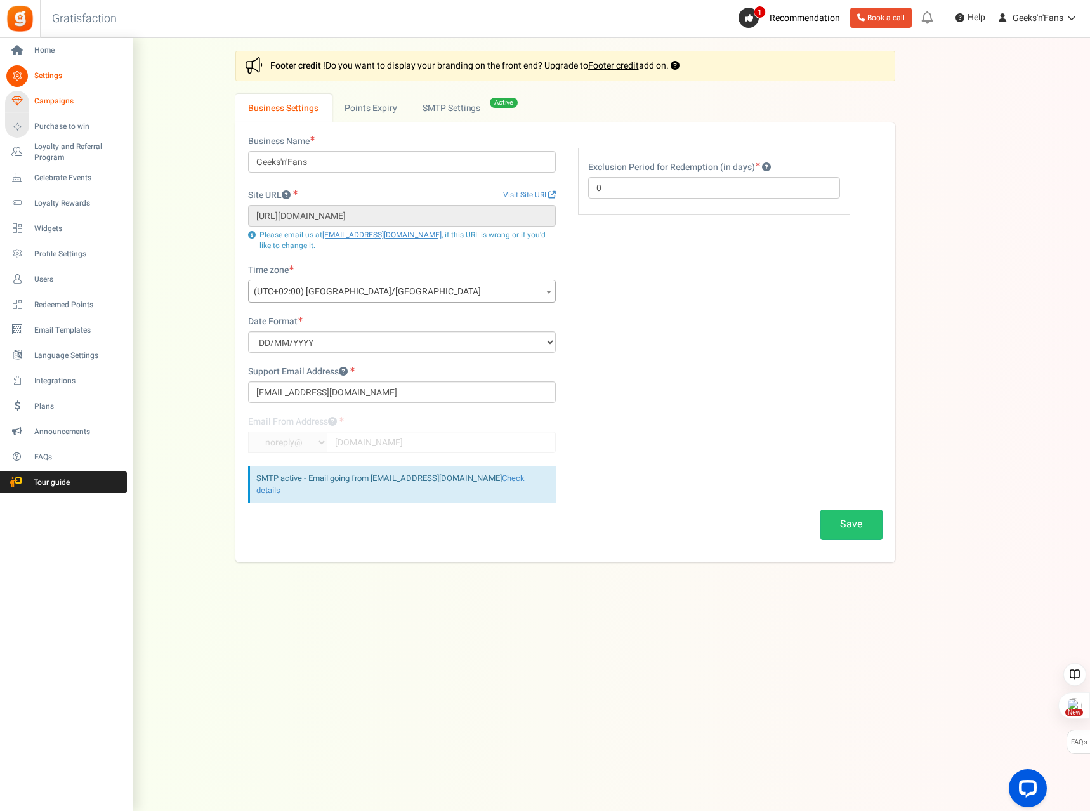
click at [48, 104] on span "Campaigns" at bounding box center [78, 101] width 89 height 11
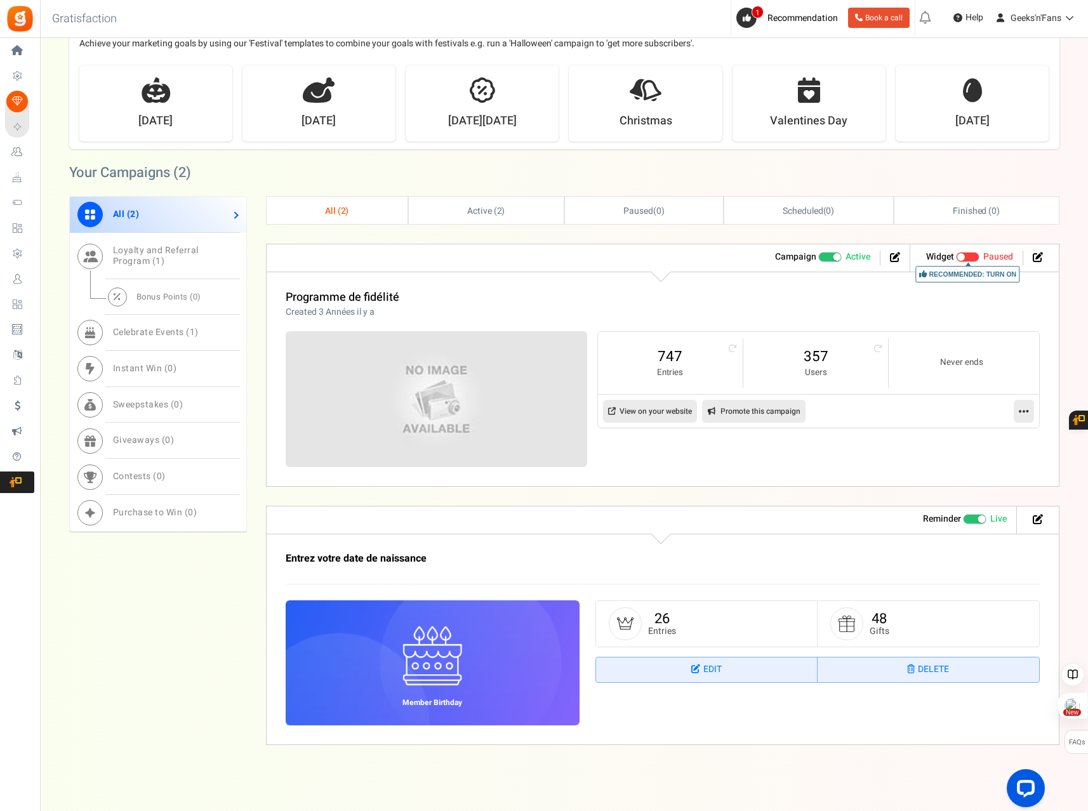
scroll to position [348, 0]
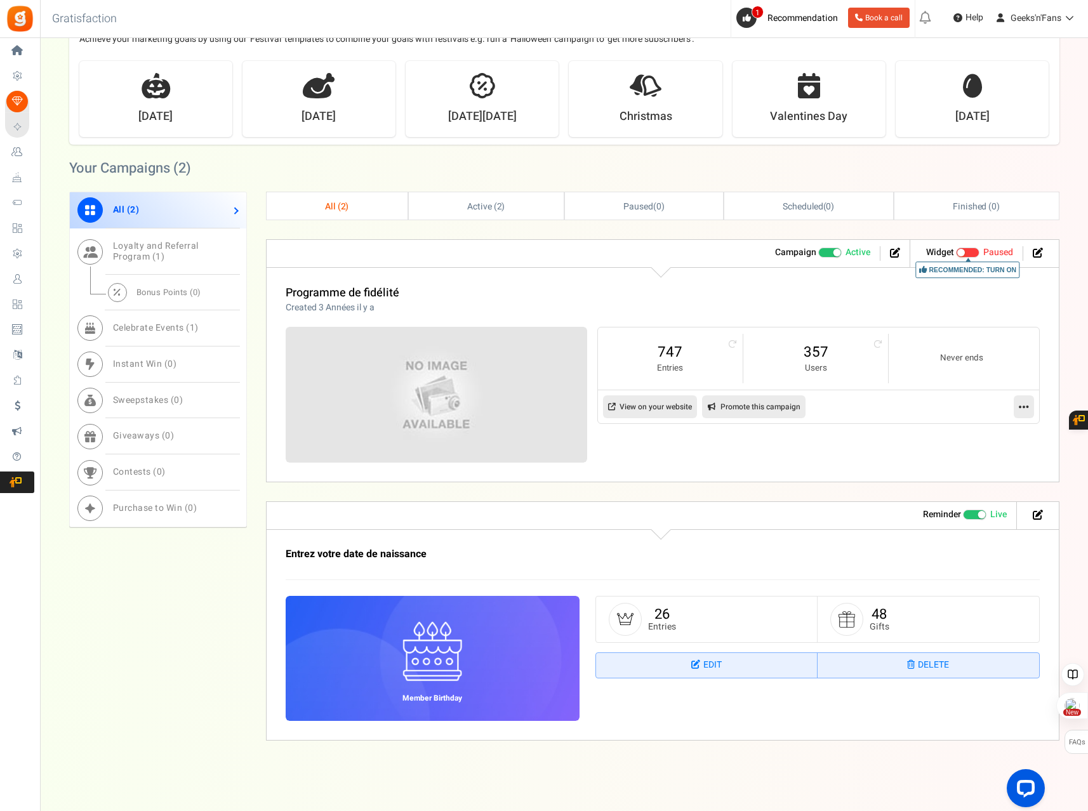
click at [981, 511] on span at bounding box center [982, 515] width 8 height 8
click at [963, 511] on input "Live Paused" at bounding box center [963, 515] width 0 height 8
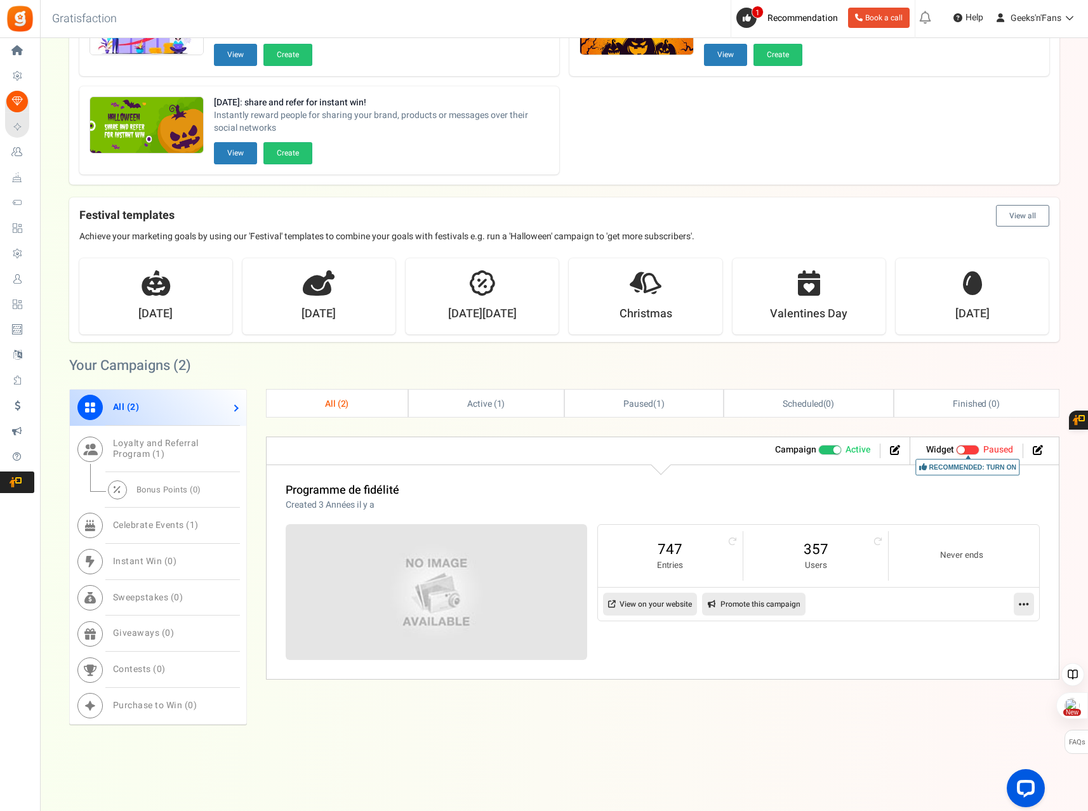
scroll to position [154, 0]
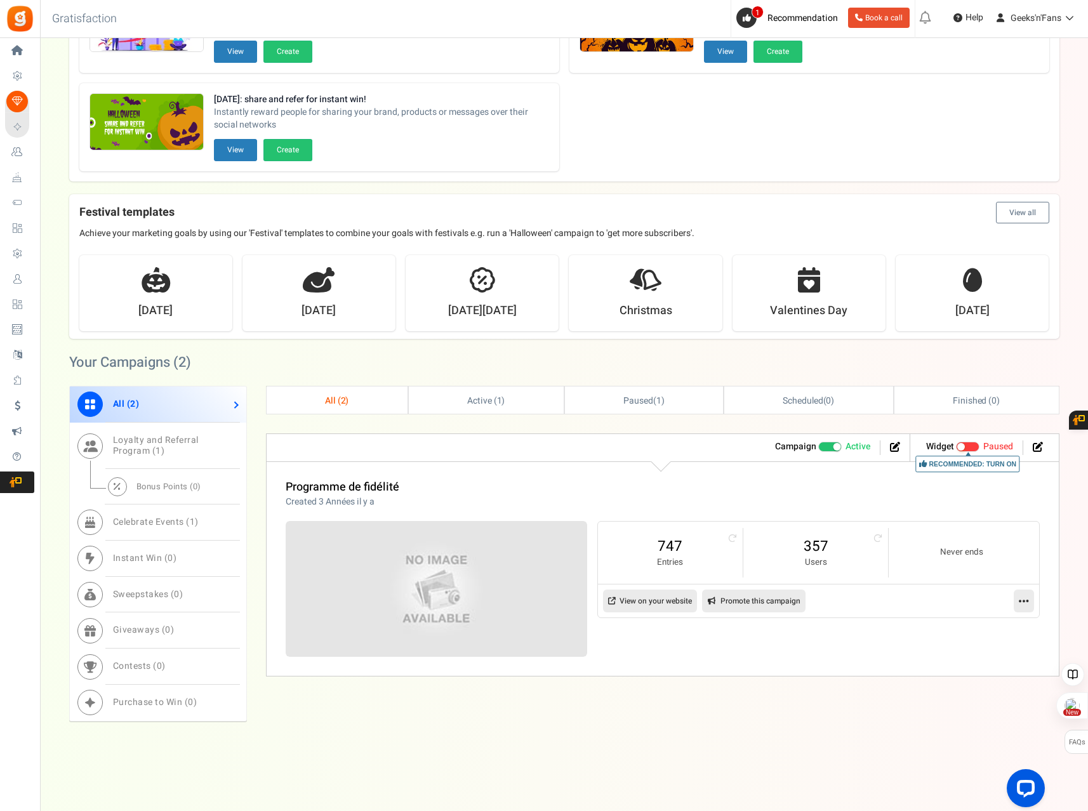
click at [327, 399] on span "All ( 2 )" at bounding box center [337, 400] width 24 height 13
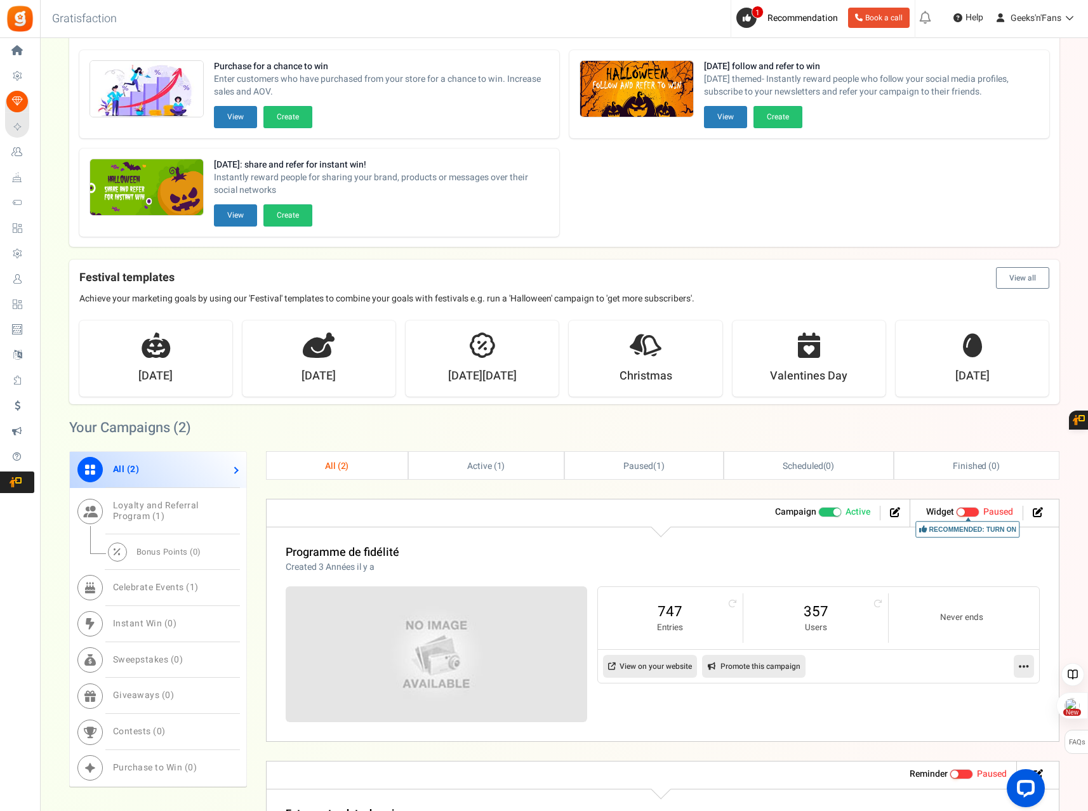
scroll to position [0, 0]
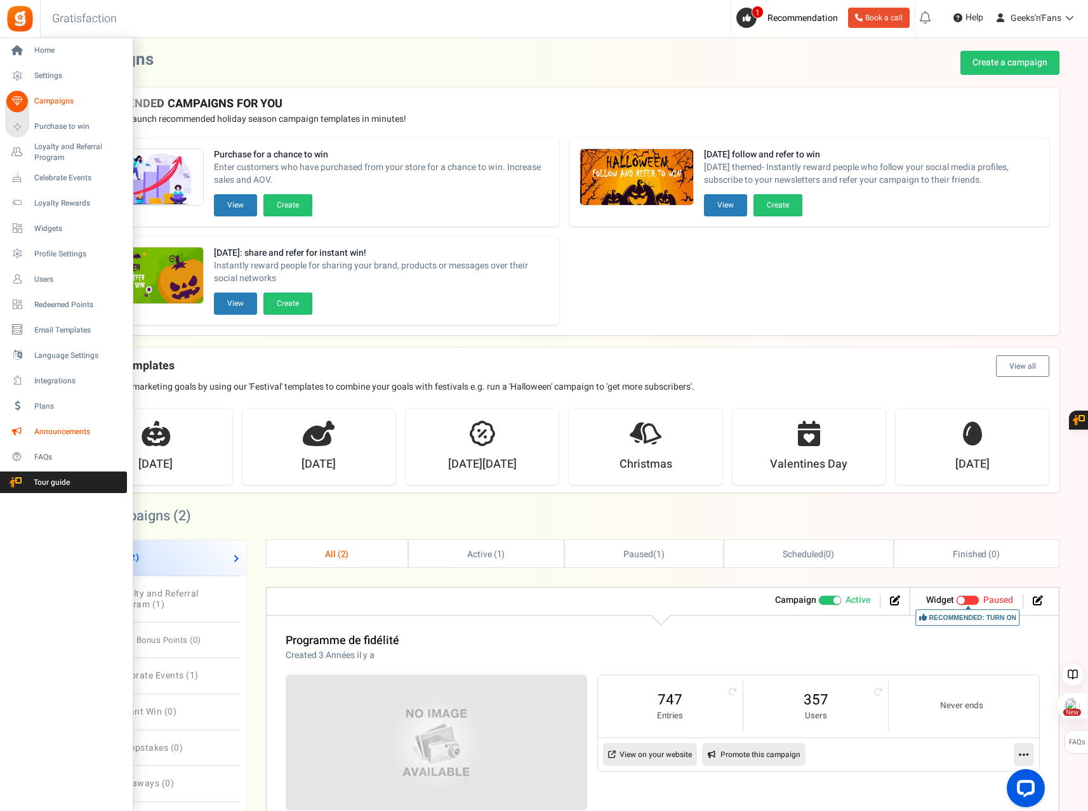
click at [48, 434] on span "Announcements" at bounding box center [78, 431] width 89 height 11
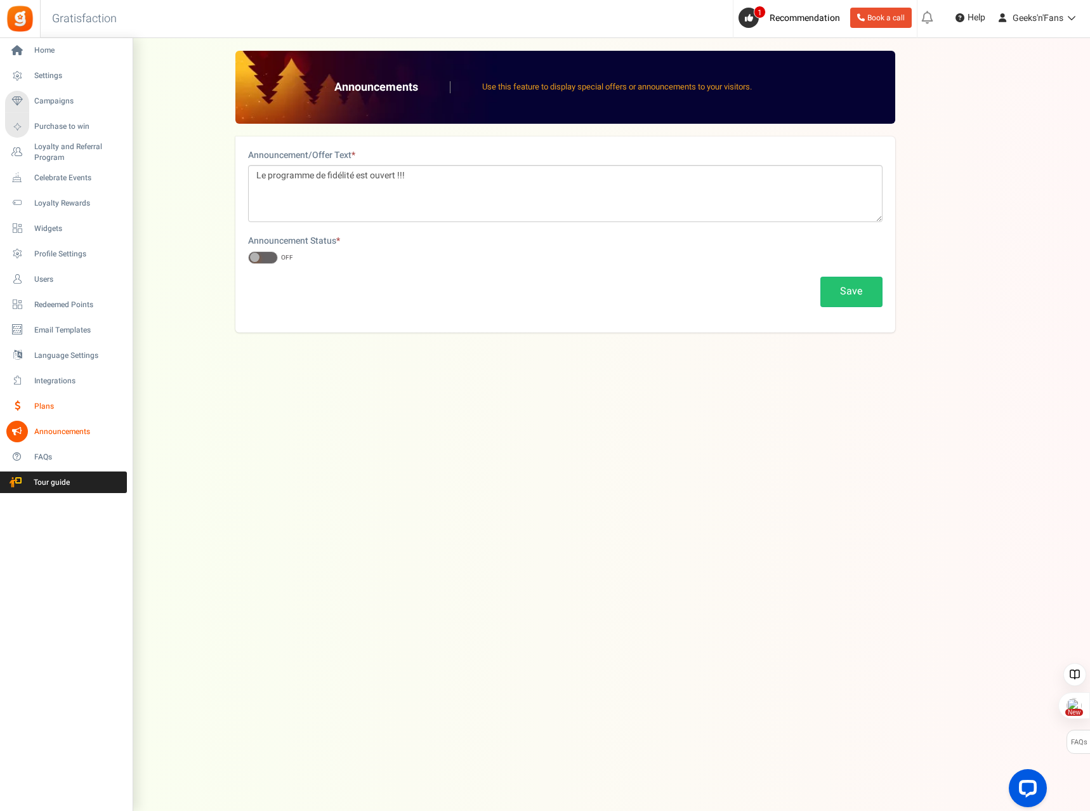
click at [48, 412] on link "Plans" at bounding box center [66, 406] width 122 height 22
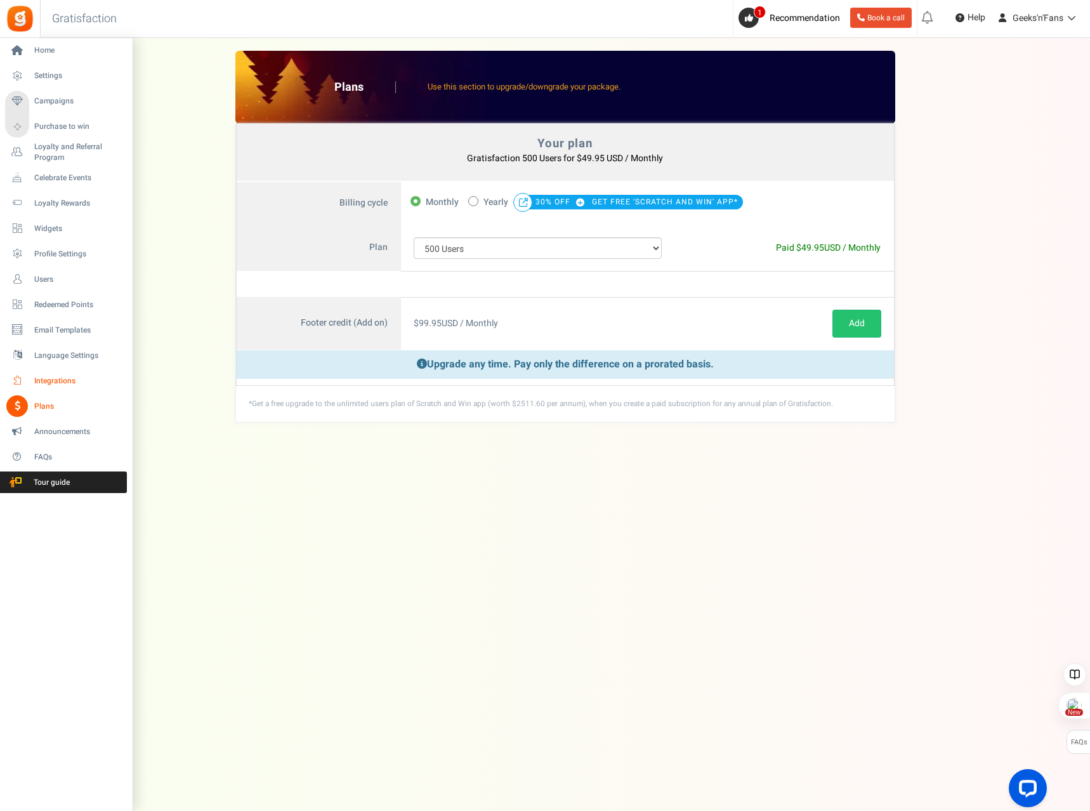
click at [26, 376] on icon at bounding box center [17, 381] width 22 height 22
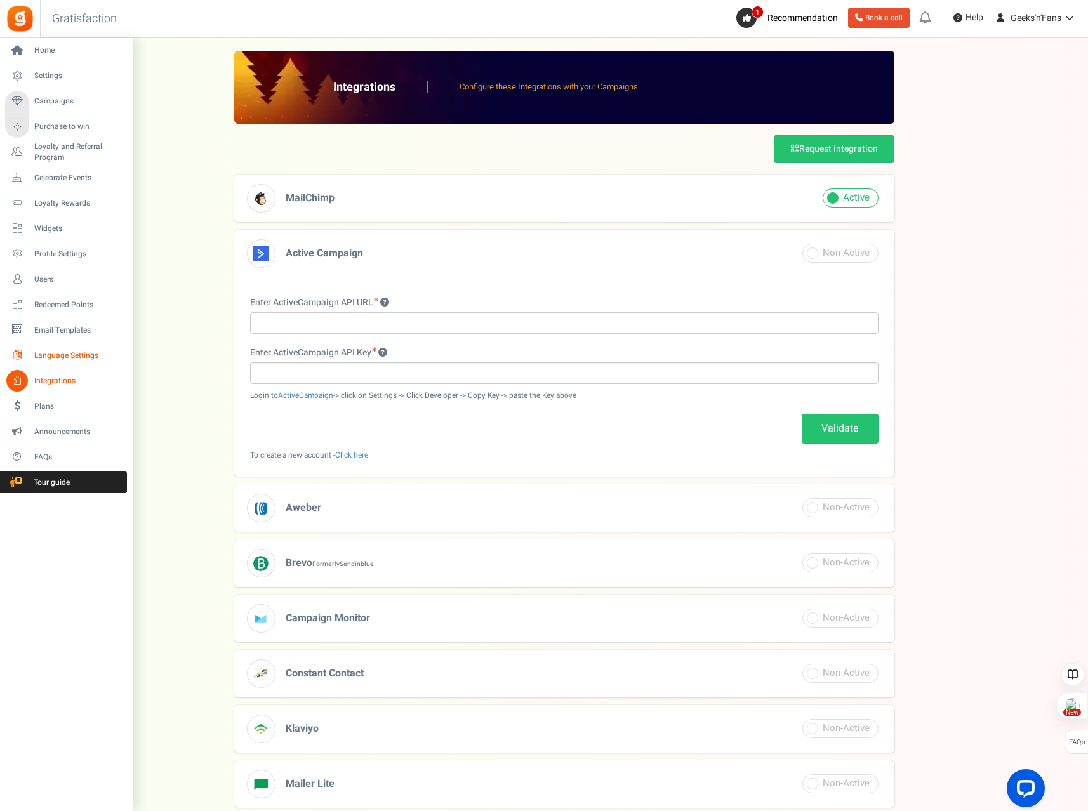
click at [50, 353] on span "Language Settings" at bounding box center [78, 355] width 89 height 11
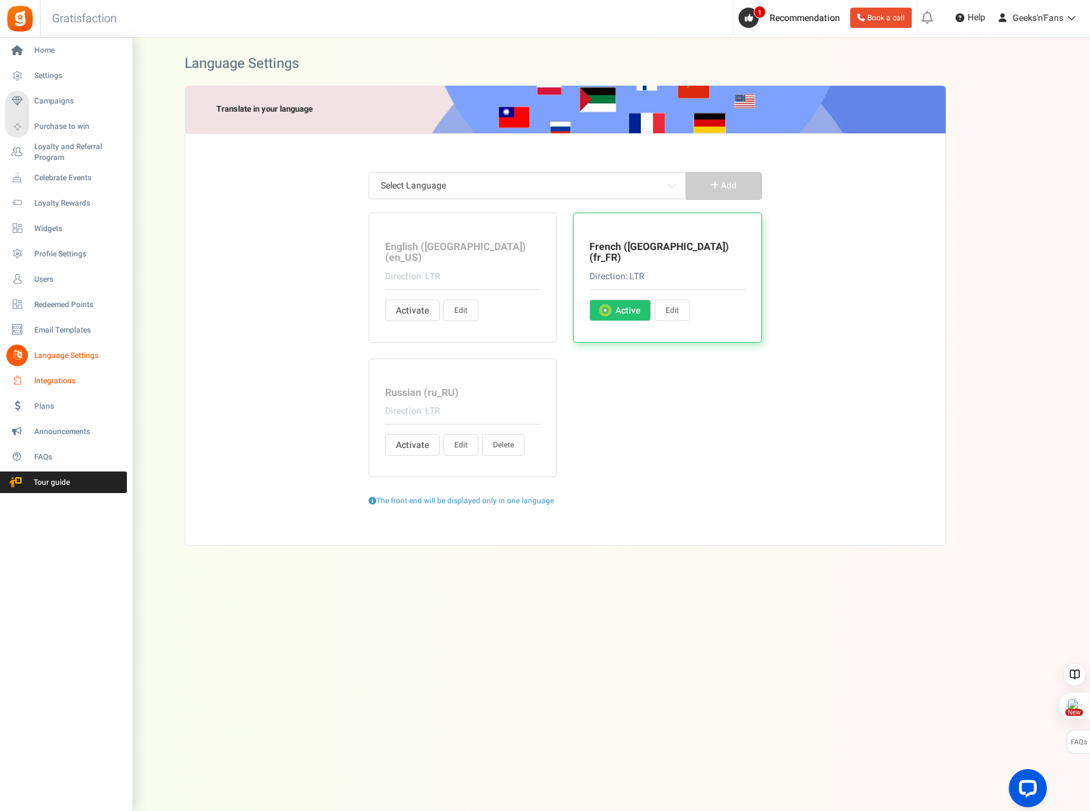
click at [27, 383] on icon at bounding box center [17, 381] width 22 height 22
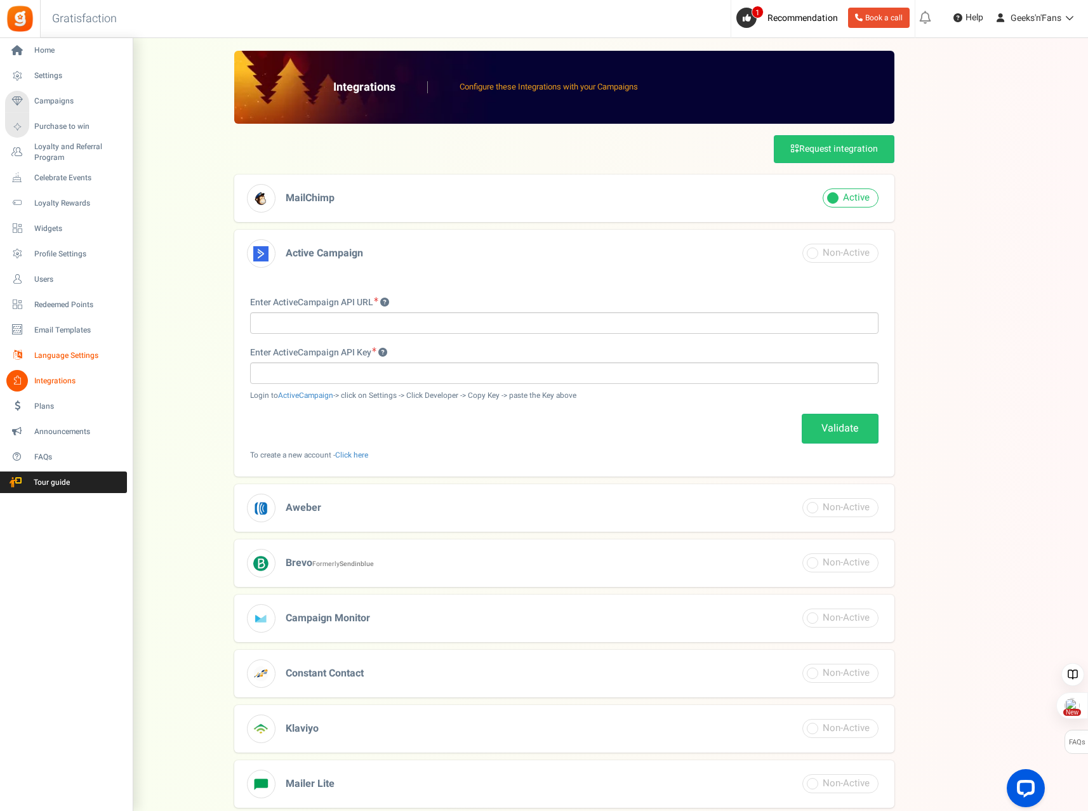
click at [31, 351] on link "Language Settings" at bounding box center [66, 356] width 122 height 22
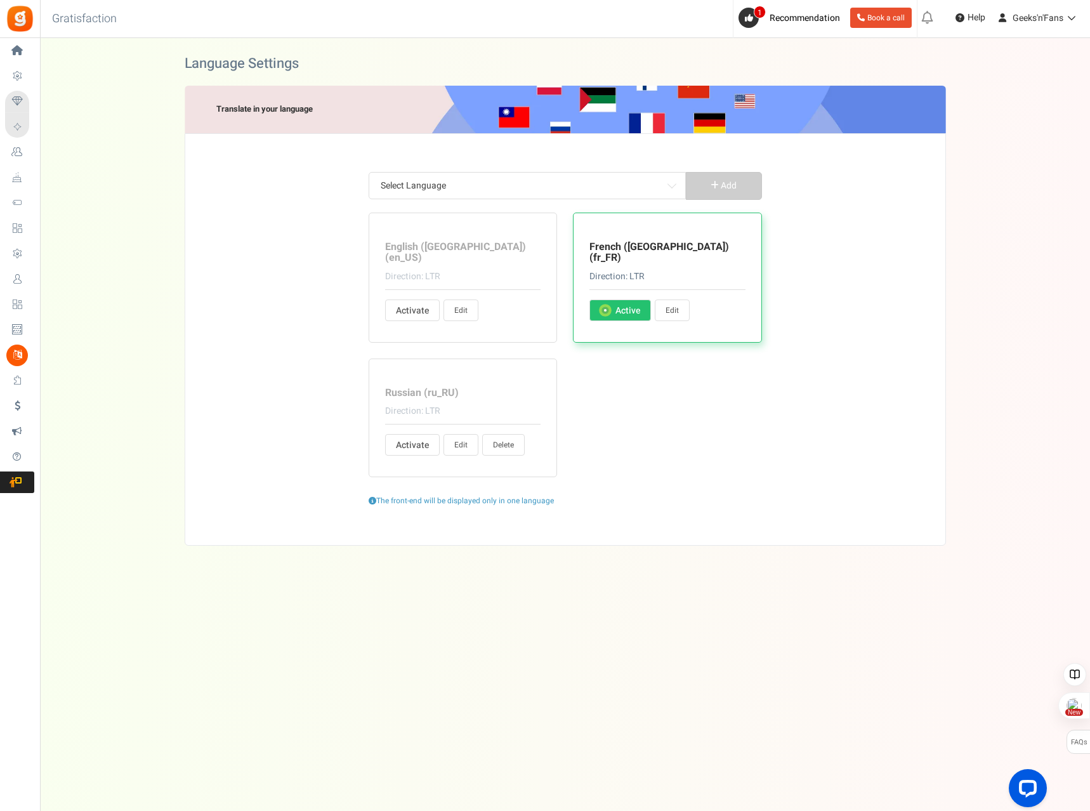
click at [512, 437] on link "Delete" at bounding box center [503, 445] width 43 height 22
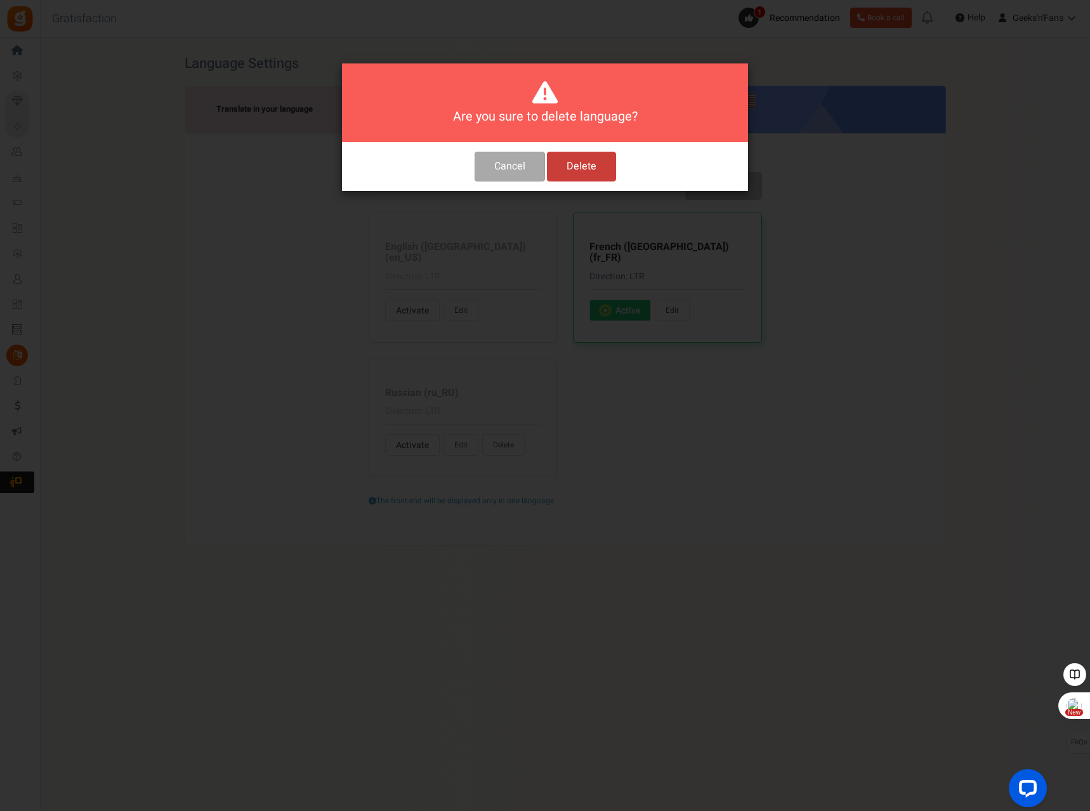
click at [593, 166] on button "Delete" at bounding box center [581, 167] width 69 height 30
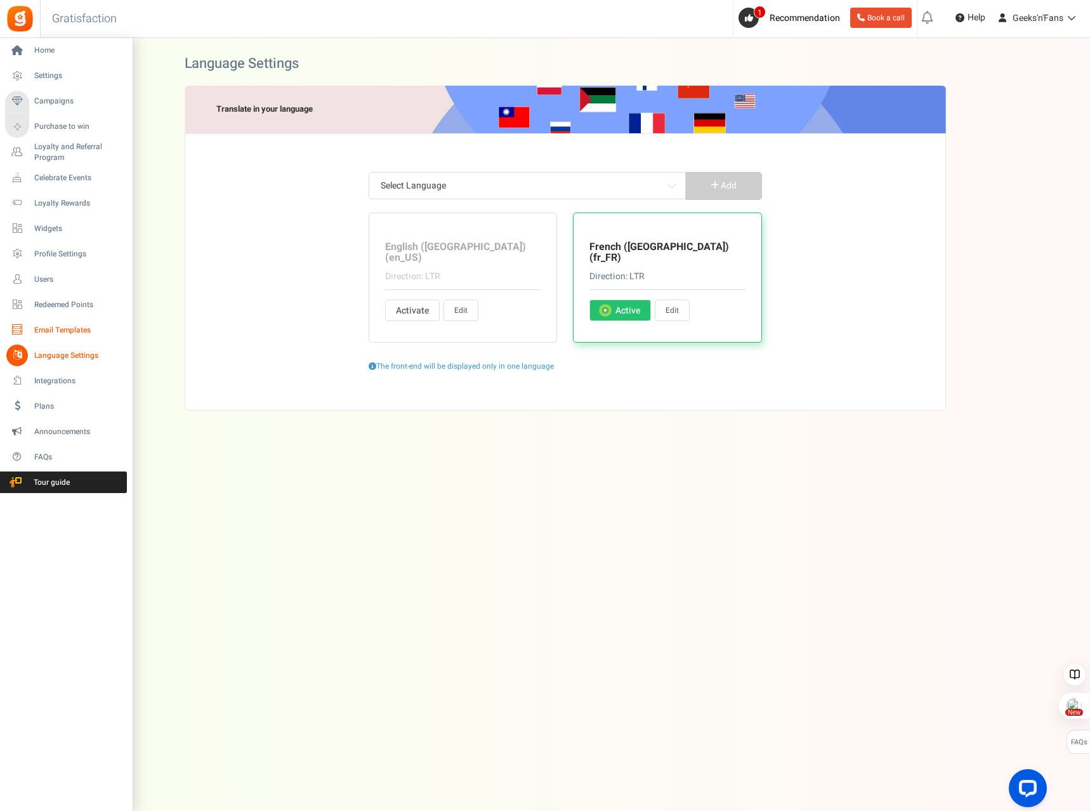
click at [32, 329] on link "Email Templates" at bounding box center [66, 330] width 122 height 22
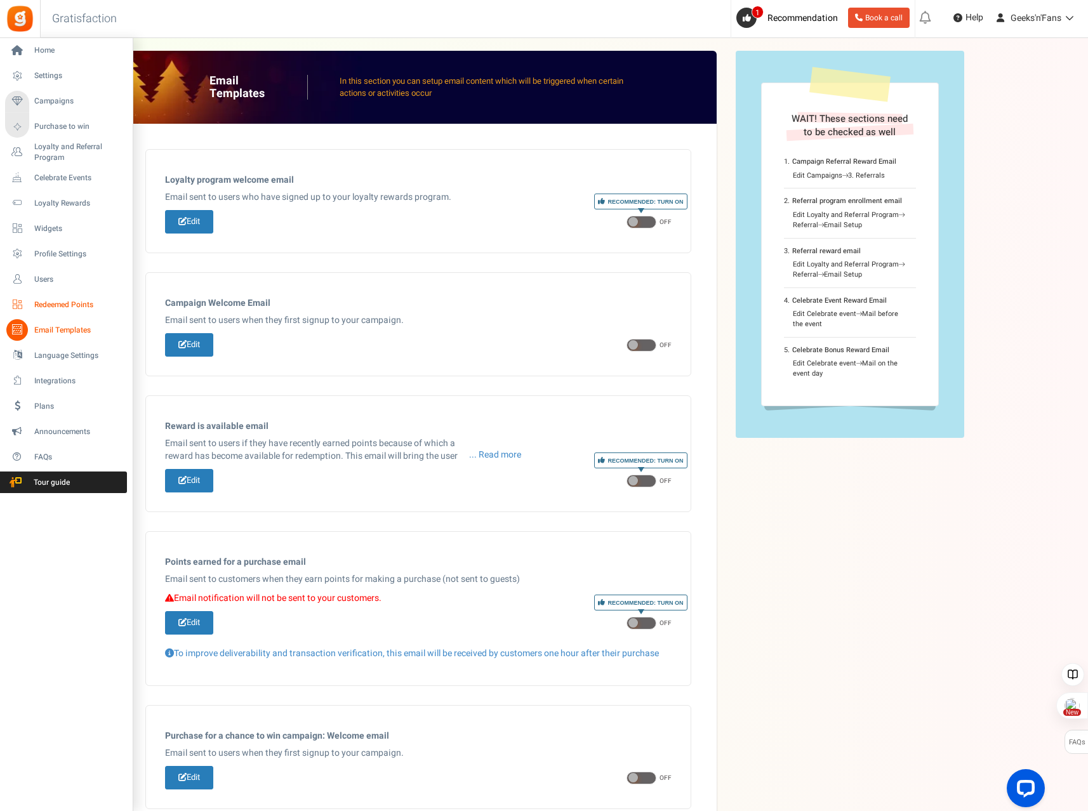
click at [47, 305] on span "Redeemed Points" at bounding box center [78, 305] width 89 height 11
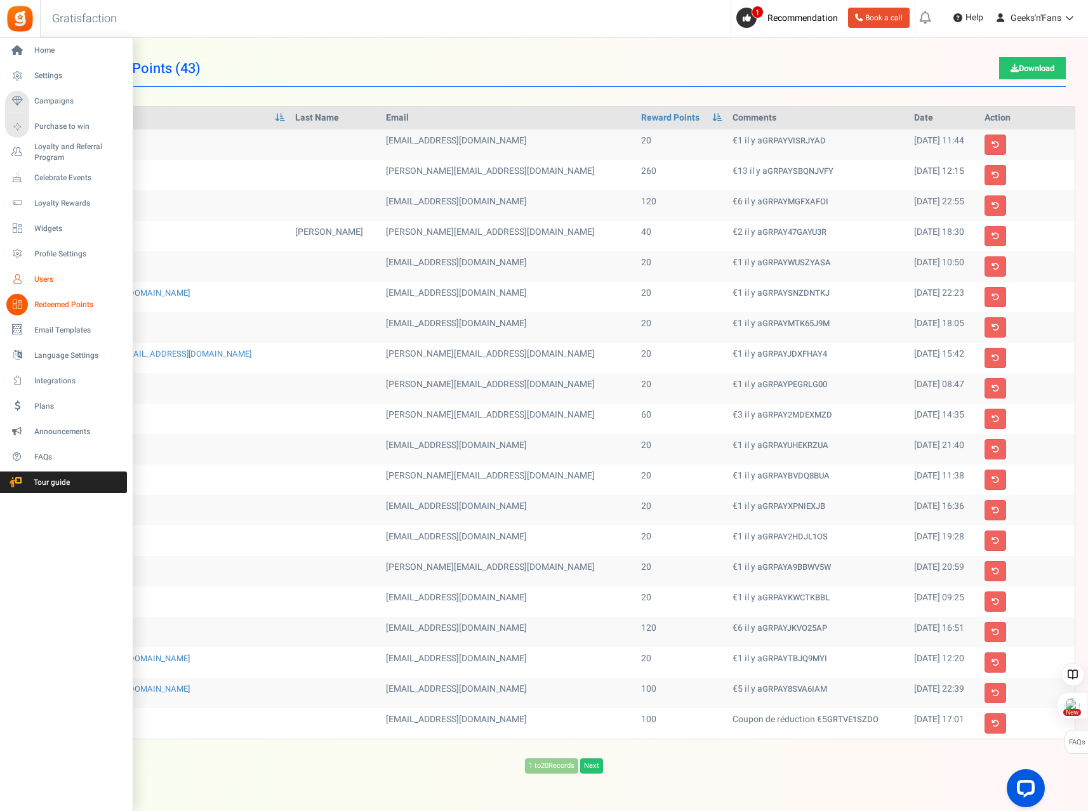
click at [32, 277] on link "Users" at bounding box center [66, 279] width 122 height 22
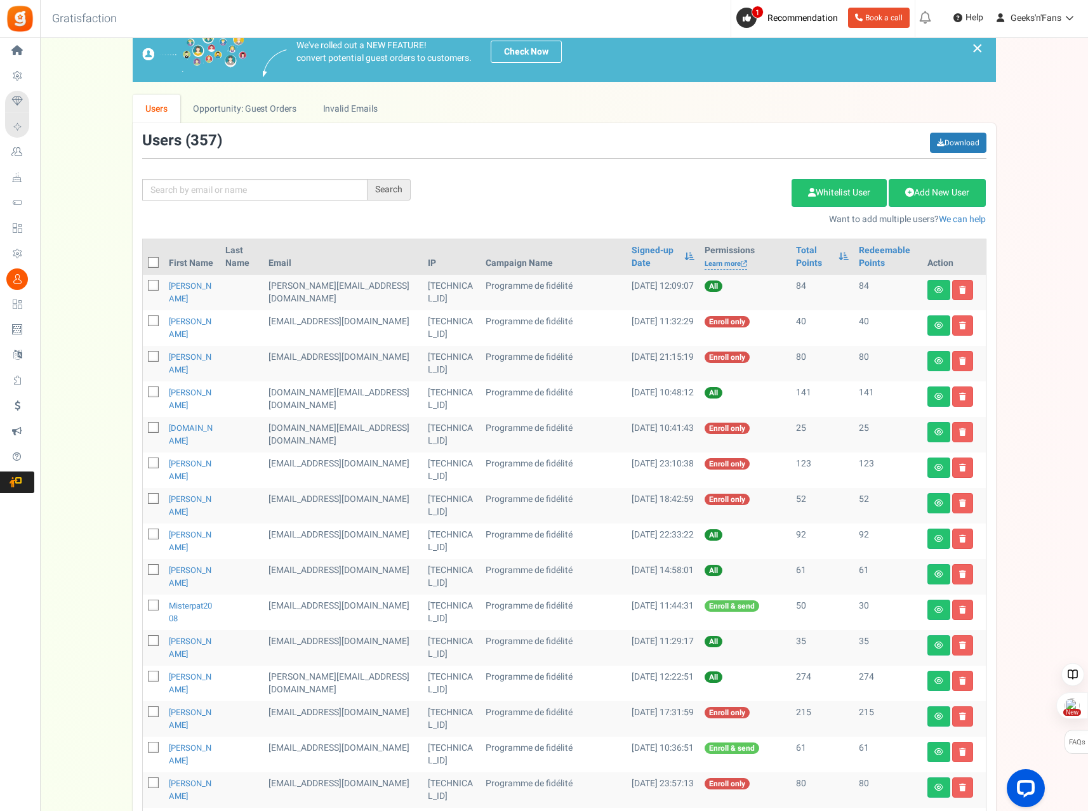
scroll to position [8, 0]
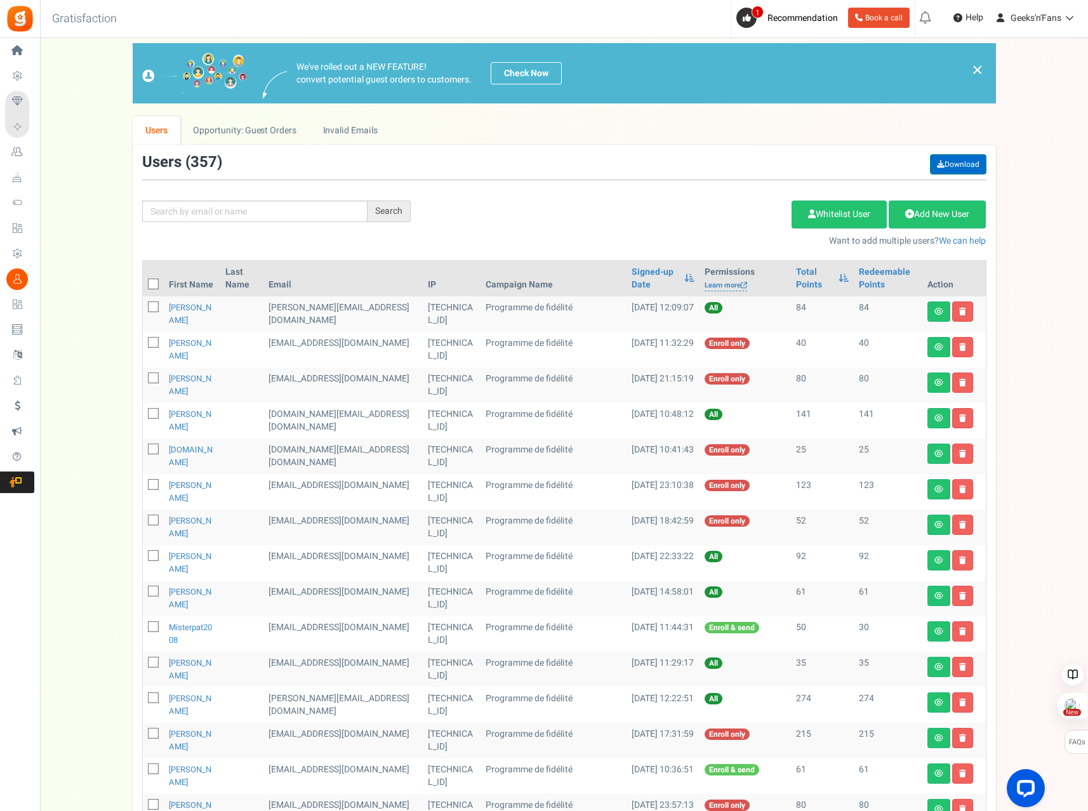
click at [964, 155] on link "Download" at bounding box center [958, 164] width 56 height 20
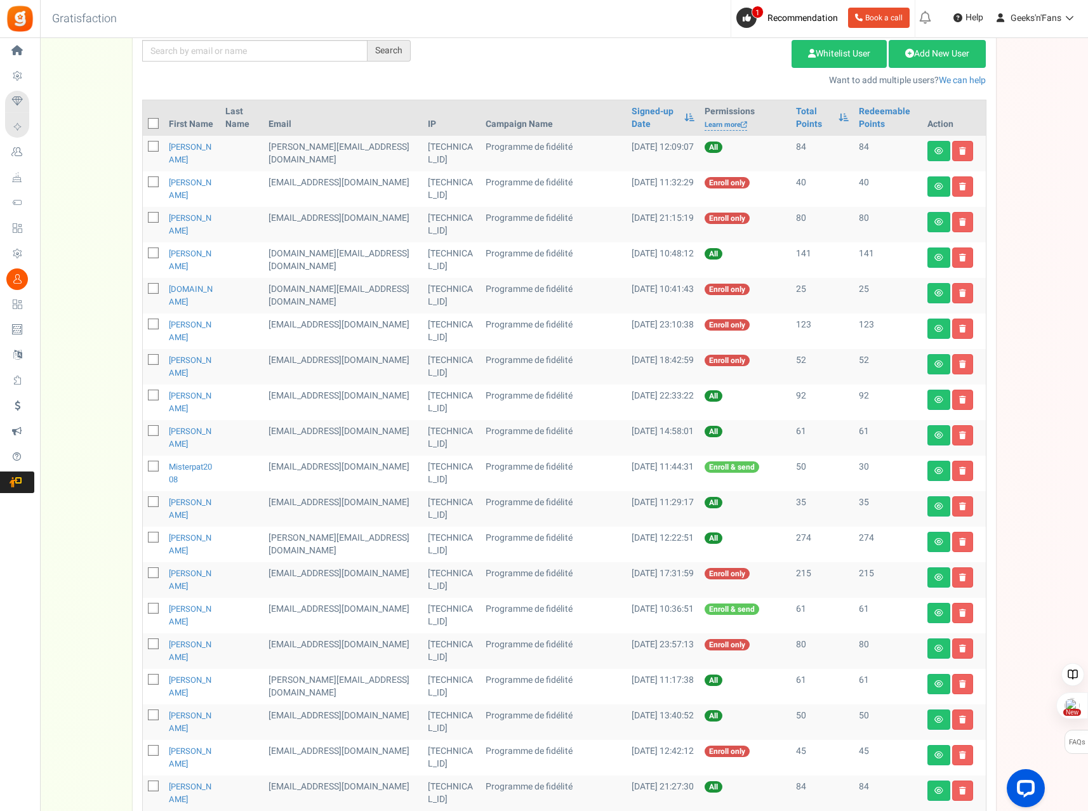
scroll to position [198, 0]
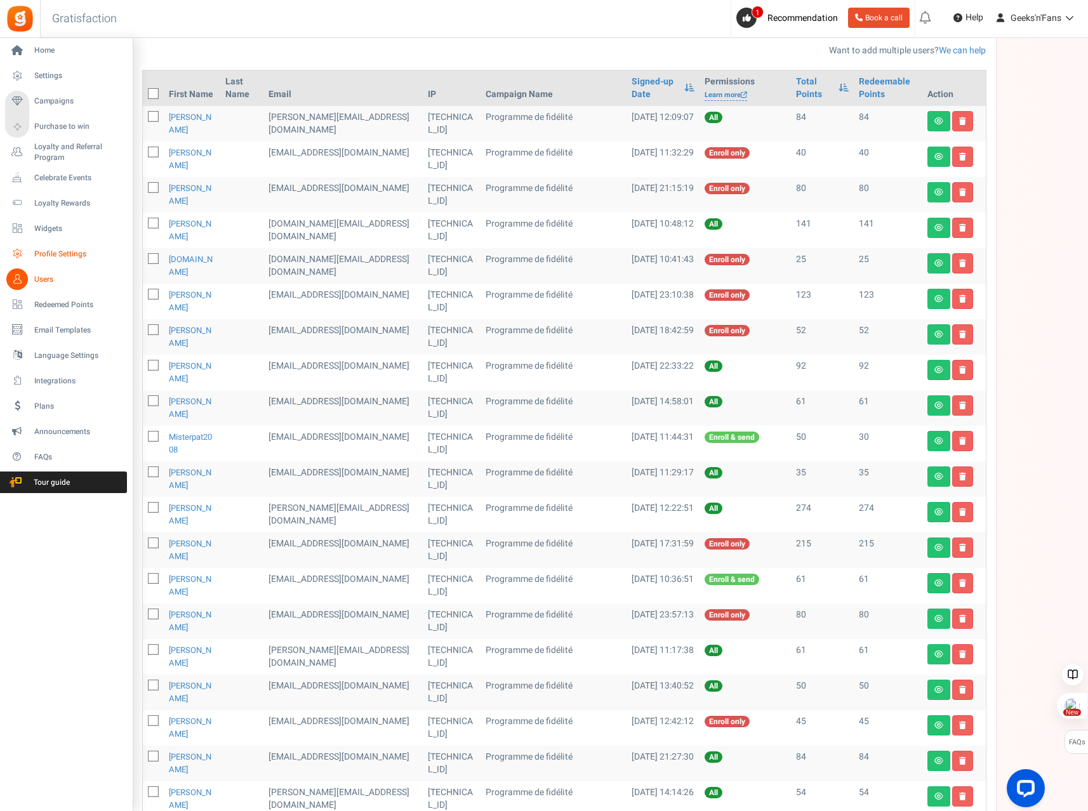
click at [55, 256] on span "Profile Settings" at bounding box center [78, 254] width 89 height 11
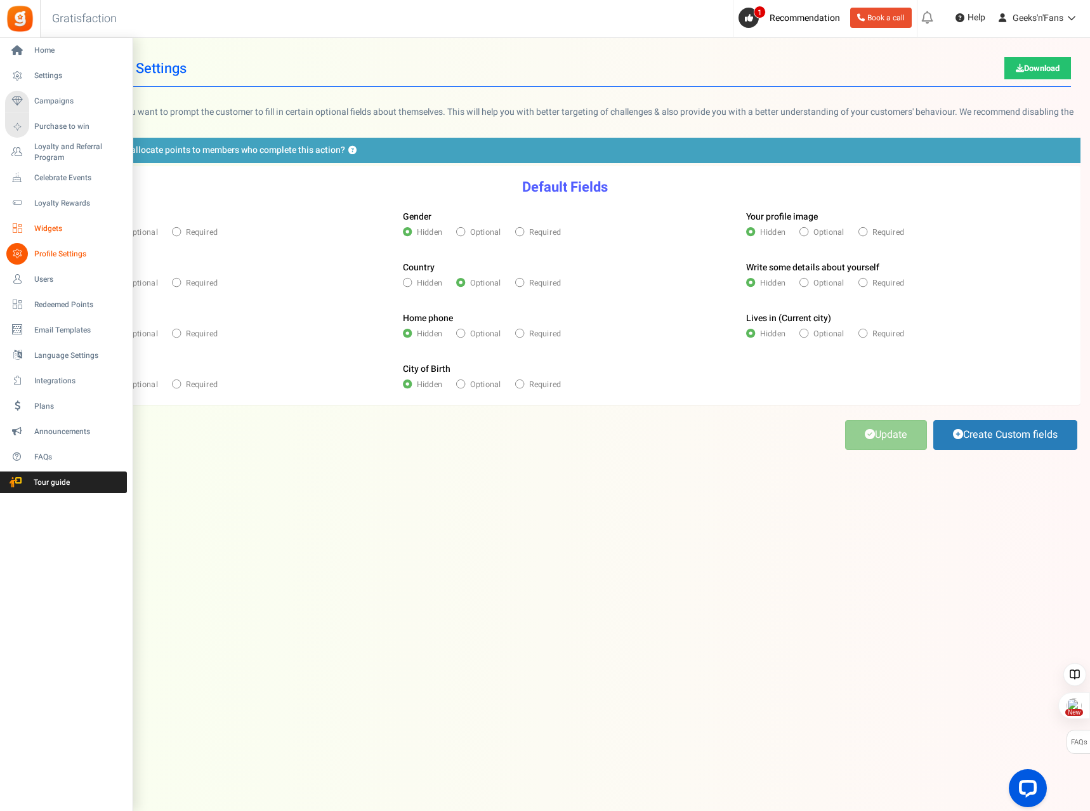
click at [28, 229] on link "Widgets" at bounding box center [66, 229] width 122 height 22
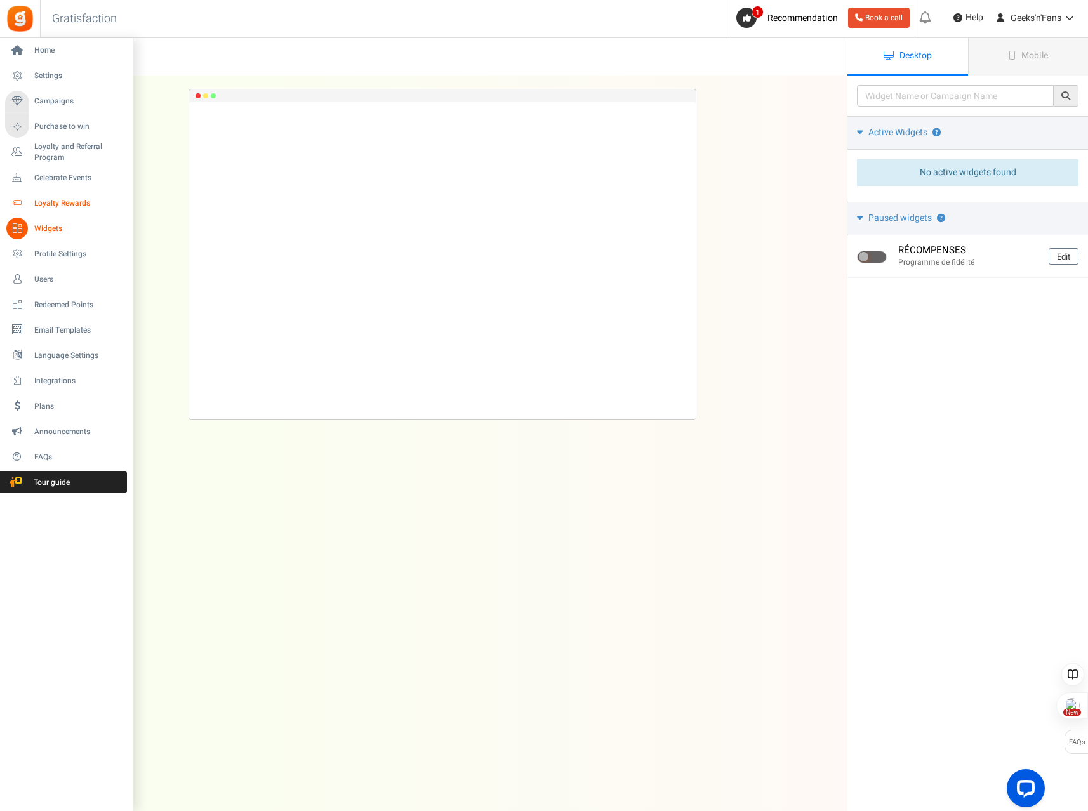
click at [53, 204] on span "Loyalty Rewards" at bounding box center [78, 203] width 89 height 11
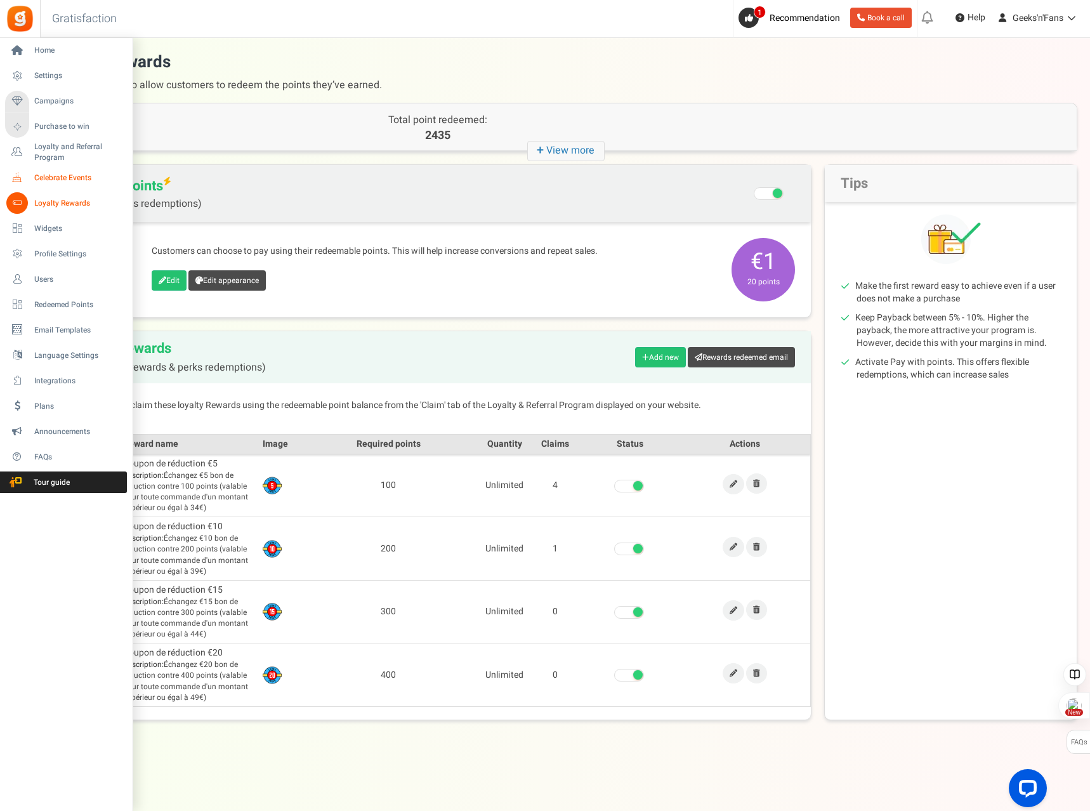
click at [18, 178] on icon at bounding box center [17, 178] width 22 height 22
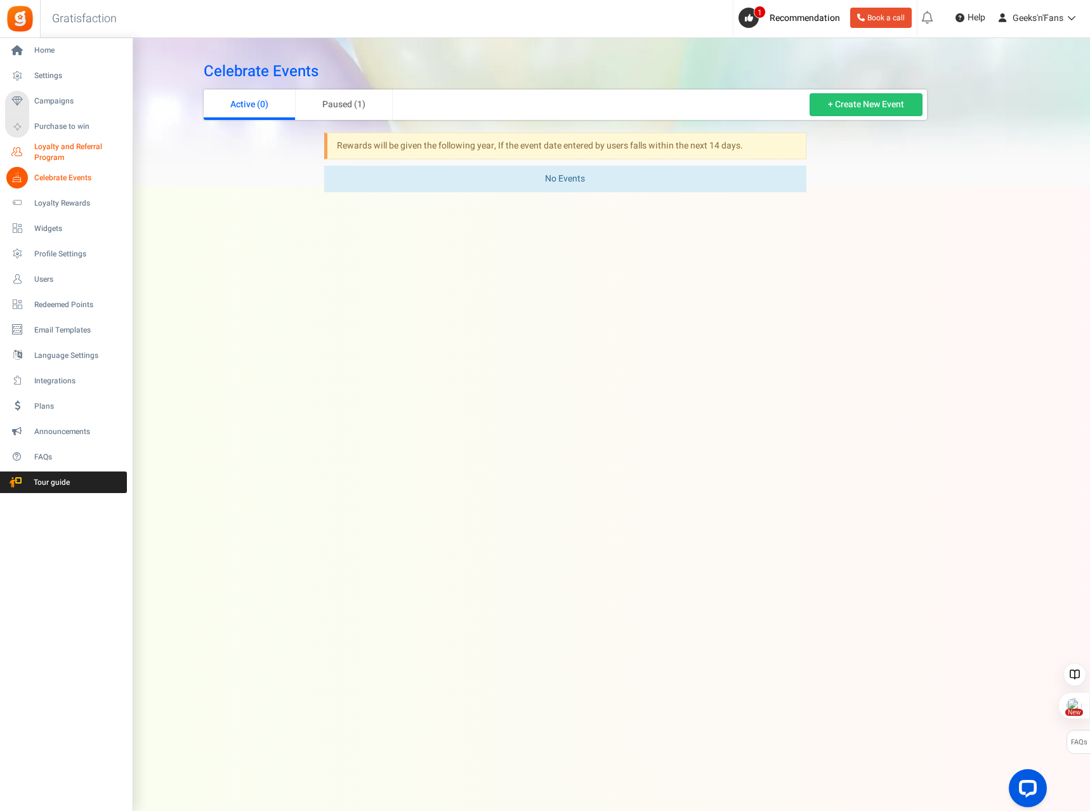
click at [44, 158] on span "Loyalty and Referral Program" at bounding box center [80, 153] width 93 height 22
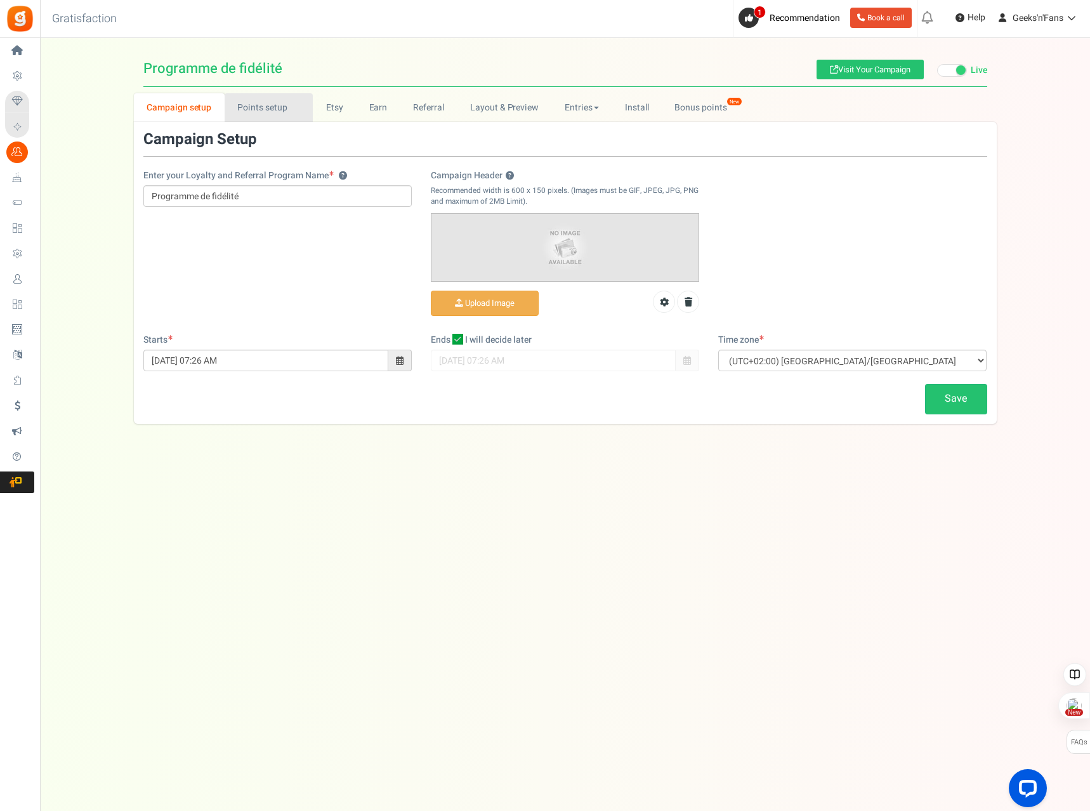
click at [275, 104] on link "Points setup New" at bounding box center [269, 107] width 88 height 29
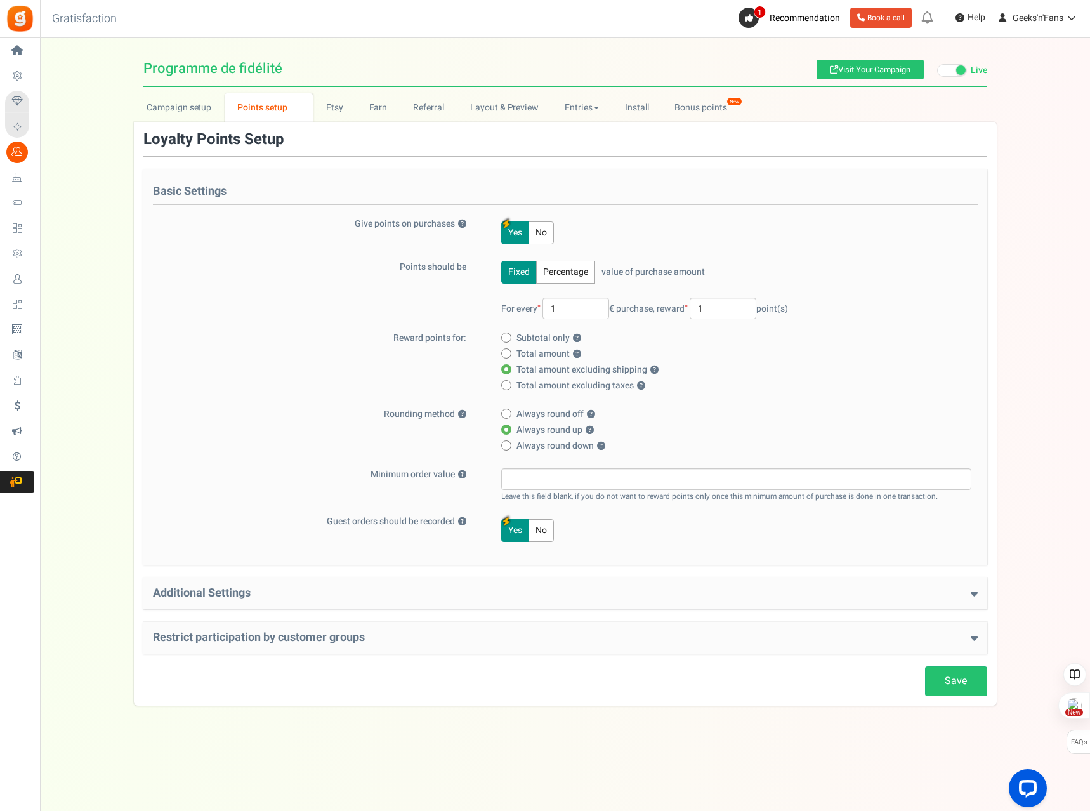
click at [545, 234] on button "No" at bounding box center [541, 232] width 25 height 23
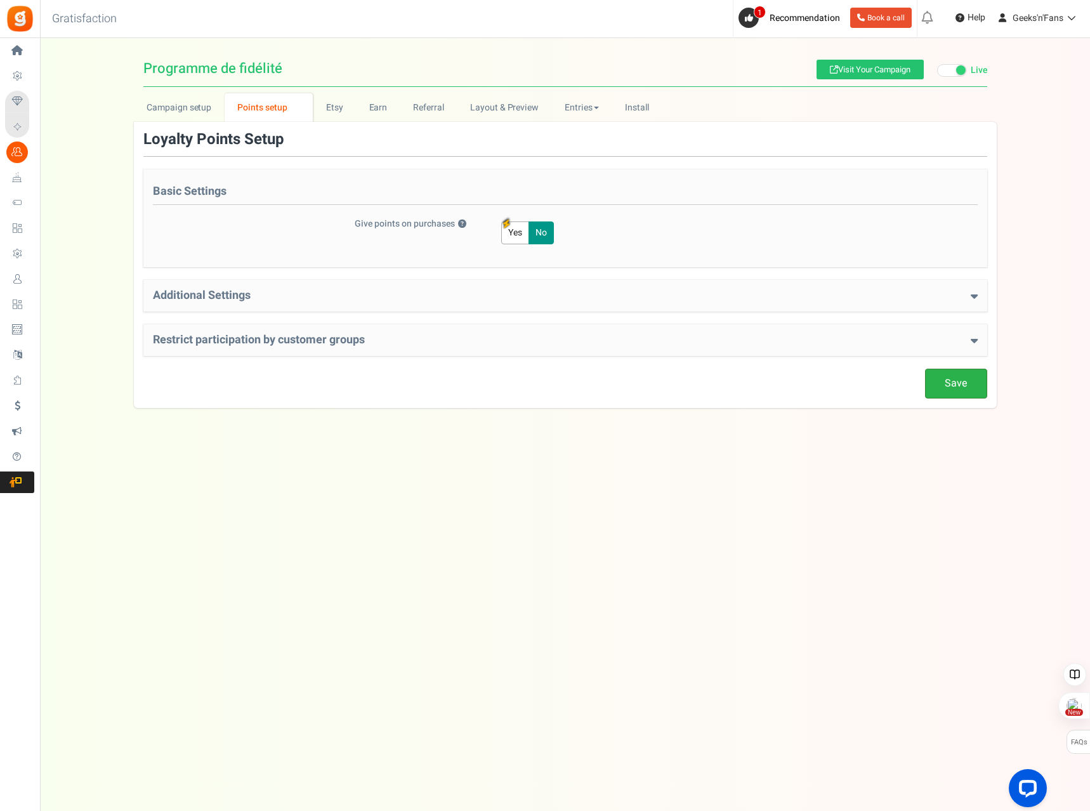
click at [940, 376] on link "Save" at bounding box center [956, 384] width 62 height 30
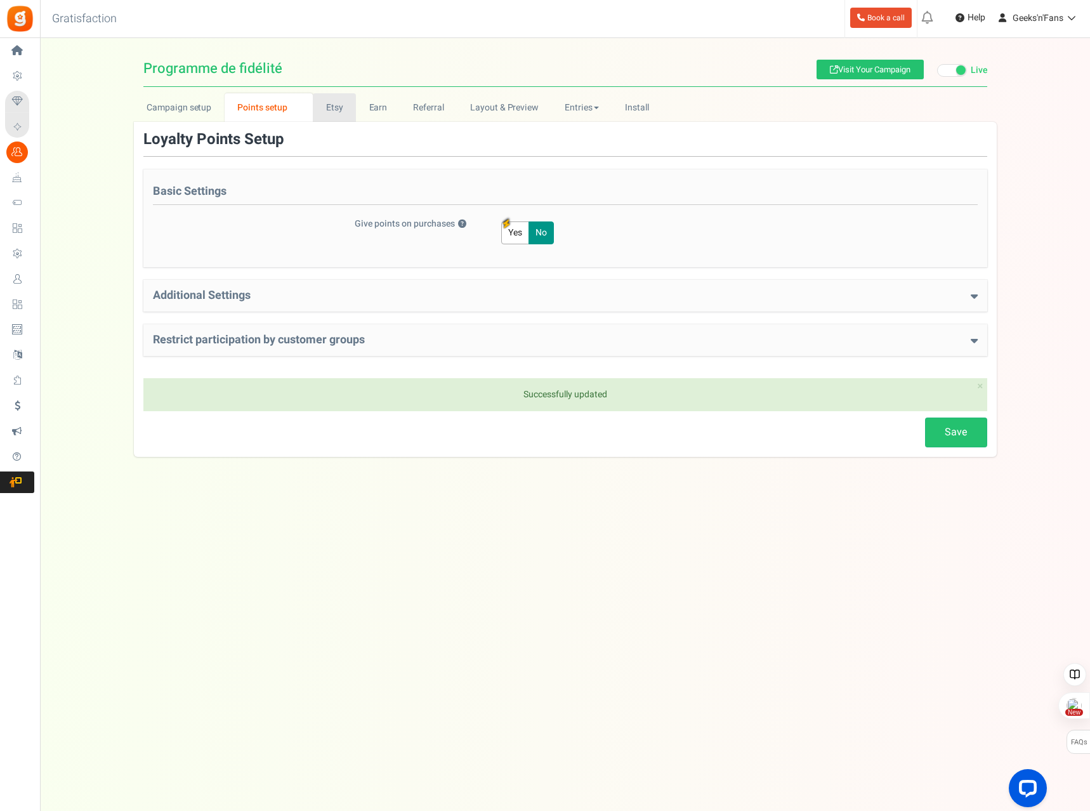
click at [340, 112] on link "Etsy" at bounding box center [334, 107] width 43 height 29
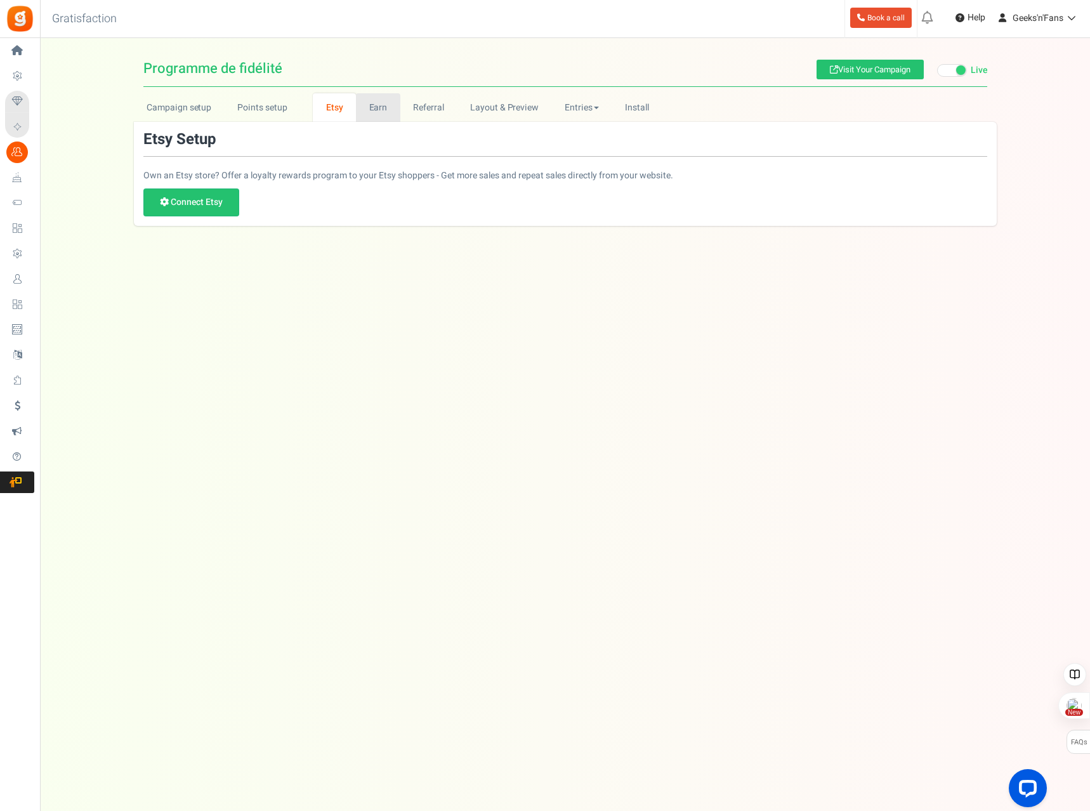
click at [367, 102] on link "Earn" at bounding box center [378, 107] width 44 height 29
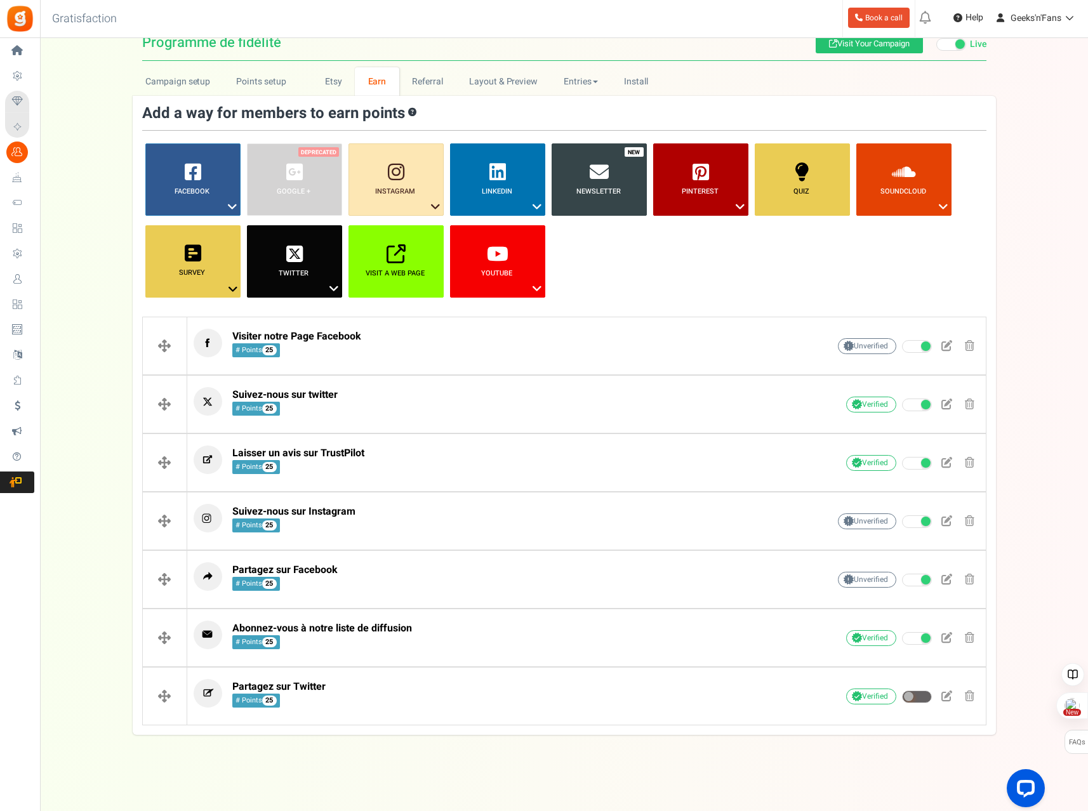
scroll to position [27, 0]
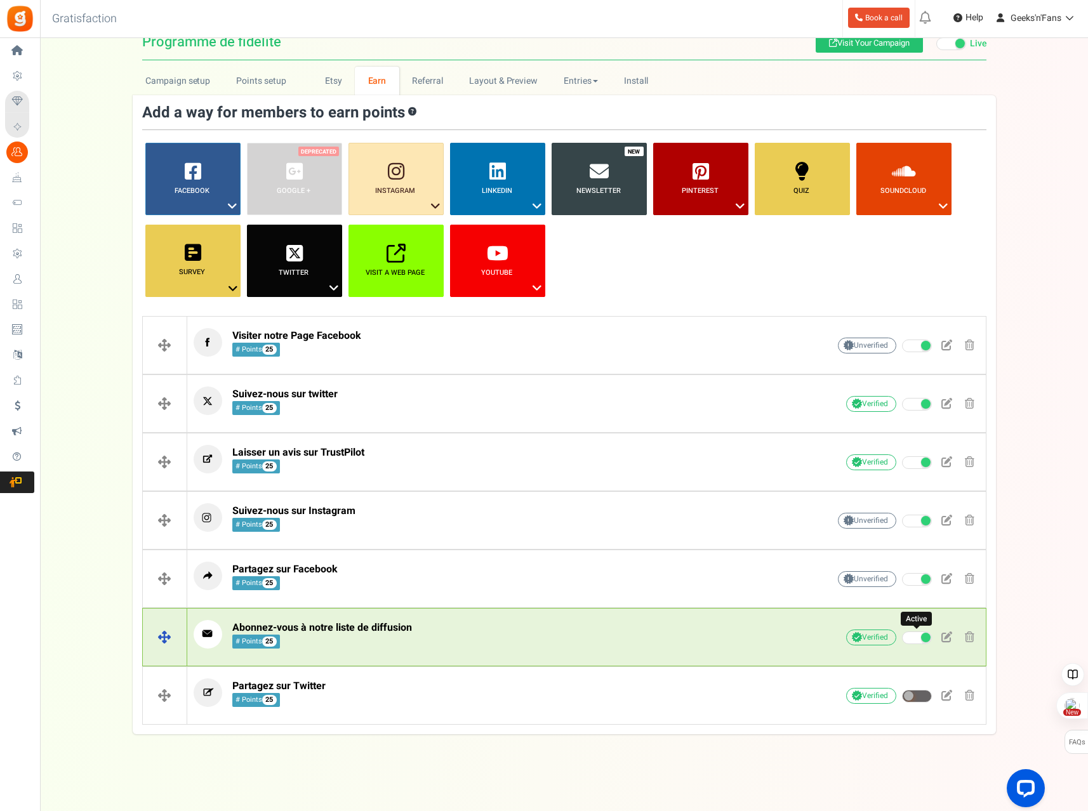
click at [919, 638] on span at bounding box center [917, 637] width 30 height 13
click at [902, 638] on input "Active" at bounding box center [902, 638] width 0 height 8
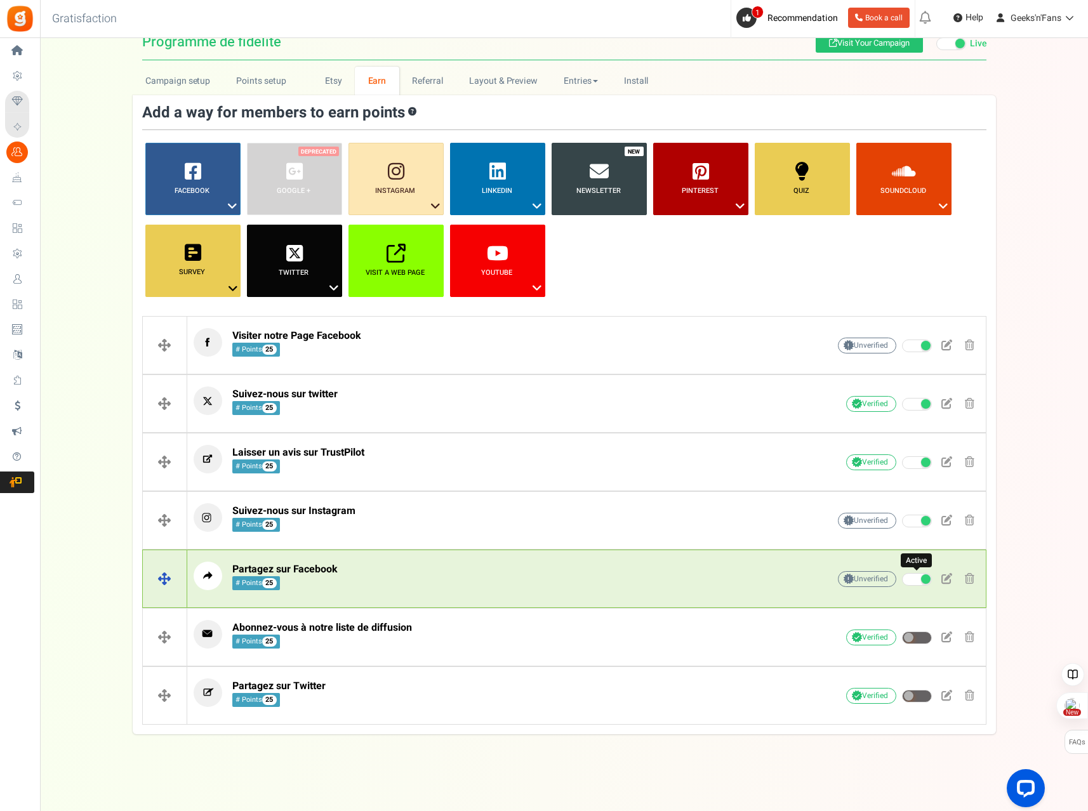
click at [919, 580] on span at bounding box center [917, 579] width 30 height 13
click at [902, 580] on input "Active" at bounding box center [902, 580] width 0 height 8
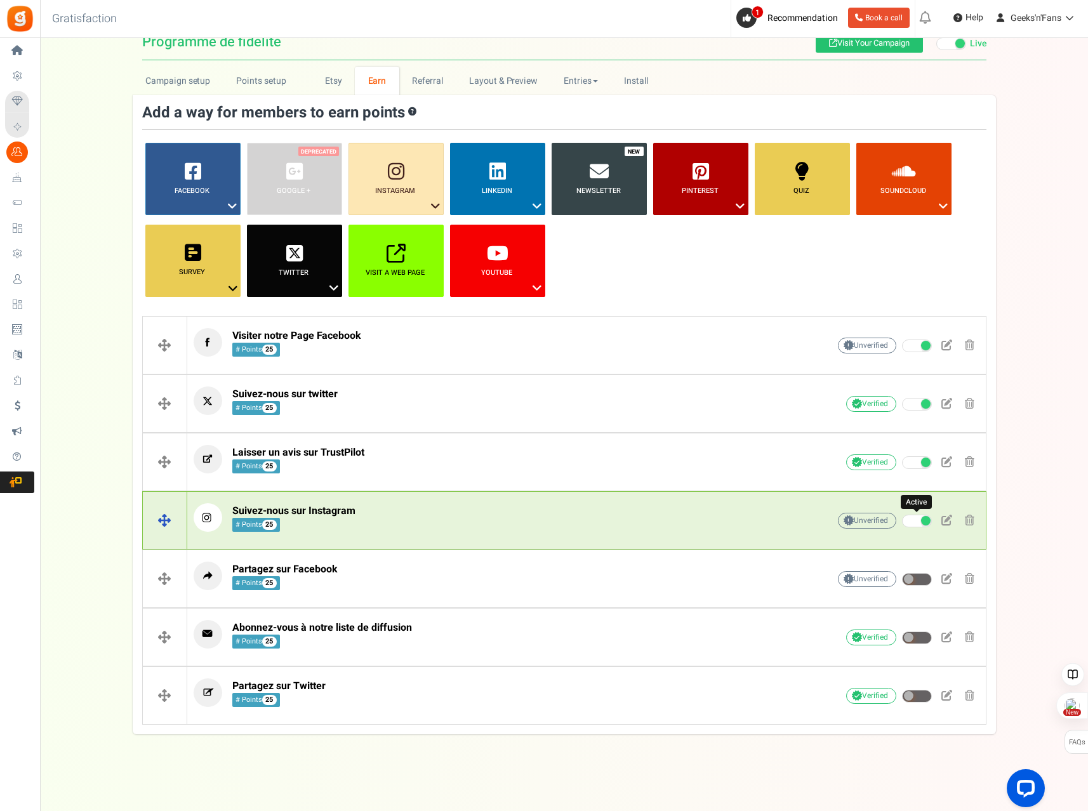
click at [915, 523] on span at bounding box center [917, 521] width 30 height 13
click at [902, 523] on input "Active" at bounding box center [902, 521] width 0 height 8
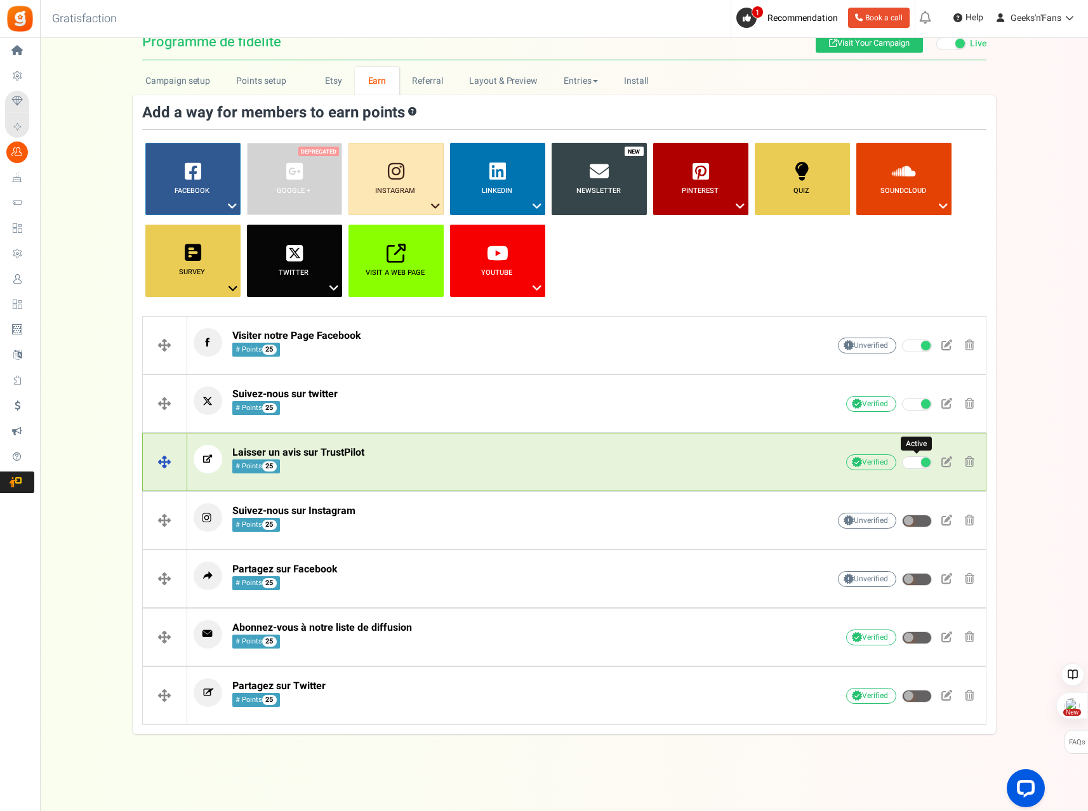
click at [914, 462] on span at bounding box center [917, 462] width 30 height 13
click at [902, 462] on input "Active" at bounding box center [902, 463] width 0 height 8
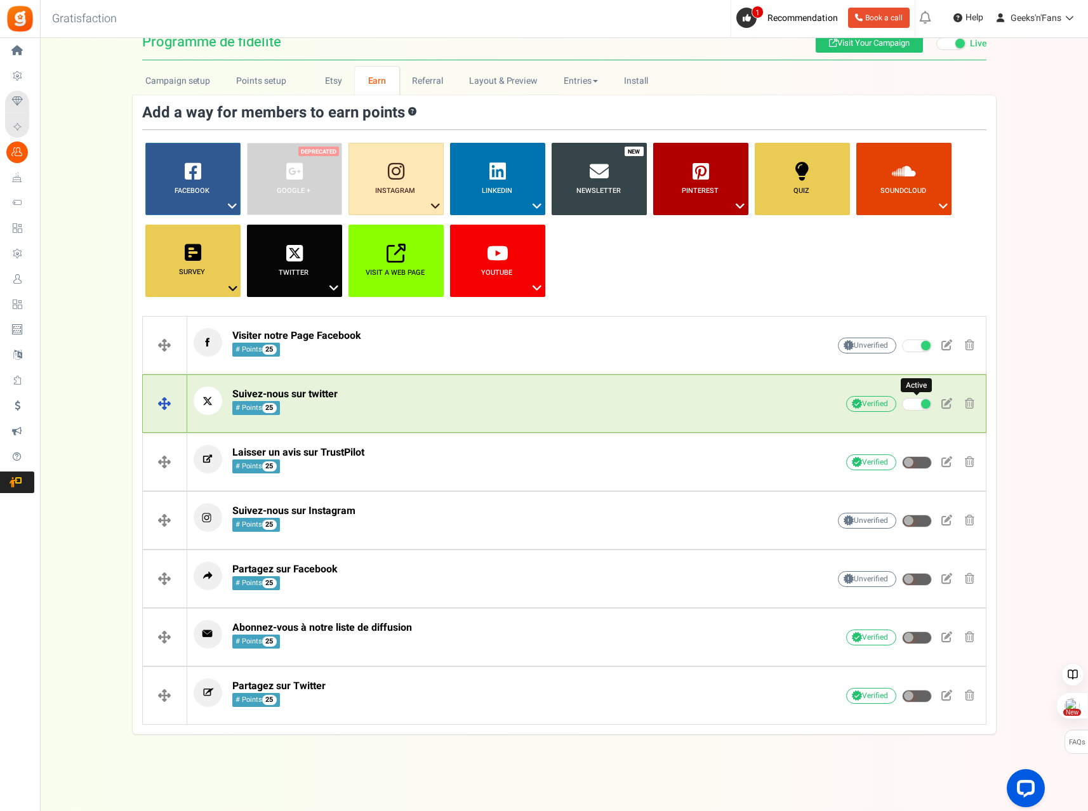
click at [913, 399] on span at bounding box center [917, 404] width 30 height 13
click at [902, 400] on input "Active" at bounding box center [902, 404] width 0 height 8
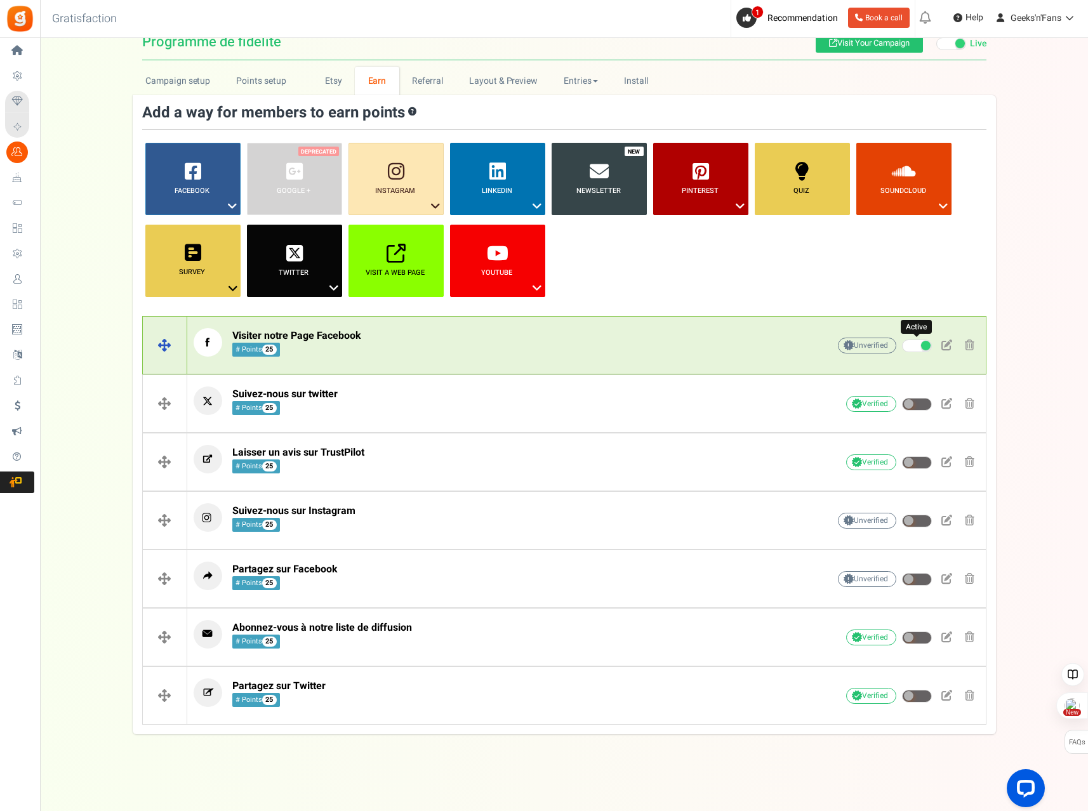
click at [915, 350] on span at bounding box center [917, 345] width 30 height 13
click at [902, 350] on input "Active" at bounding box center [902, 346] width 0 height 8
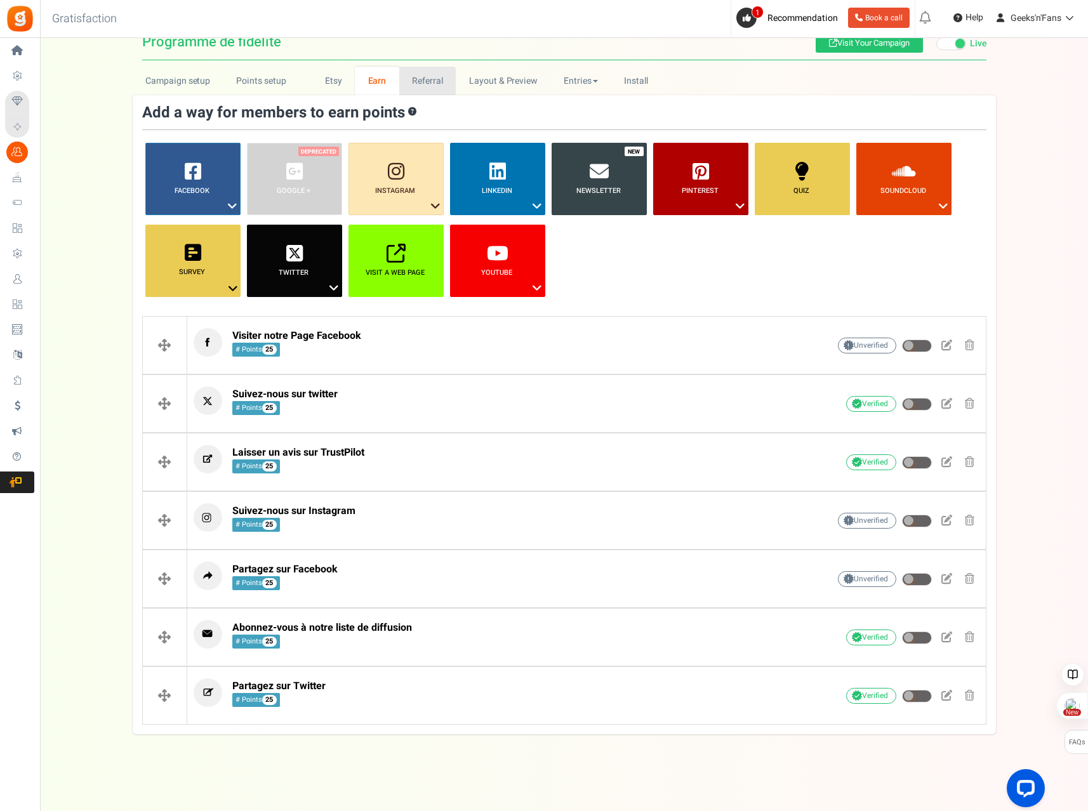
click at [429, 86] on link "Referral" at bounding box center [427, 81] width 57 height 29
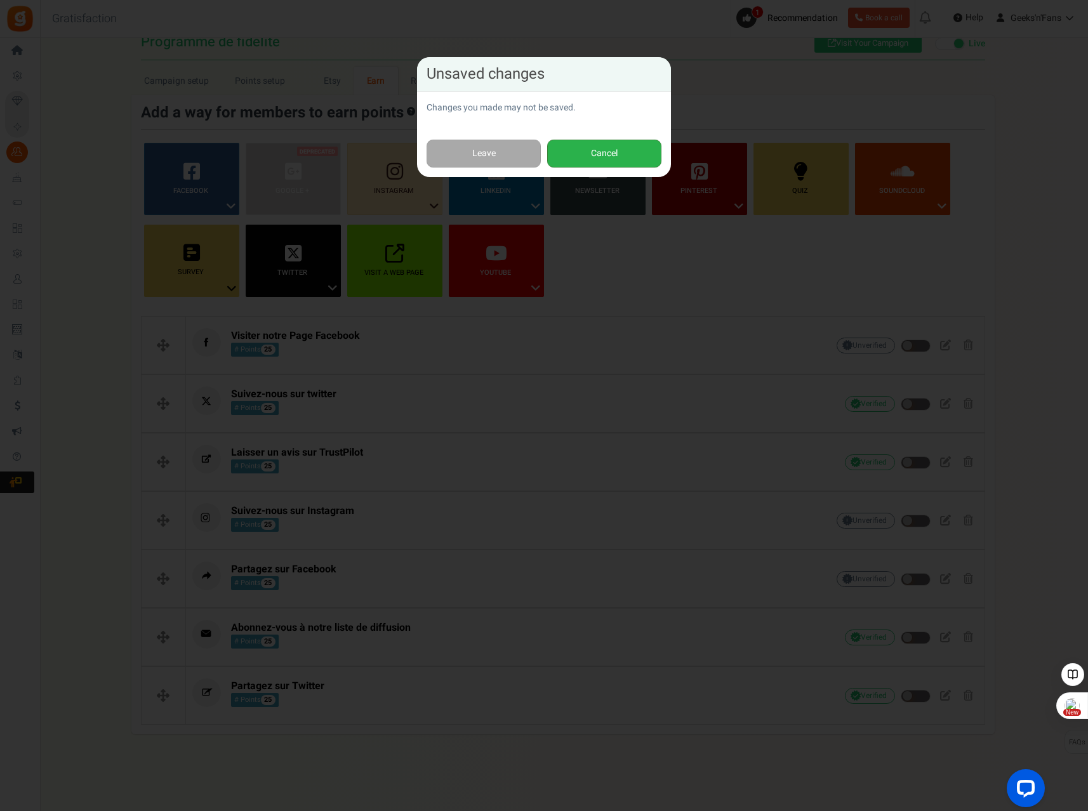
click at [591, 148] on button "Cancel" at bounding box center [604, 154] width 114 height 29
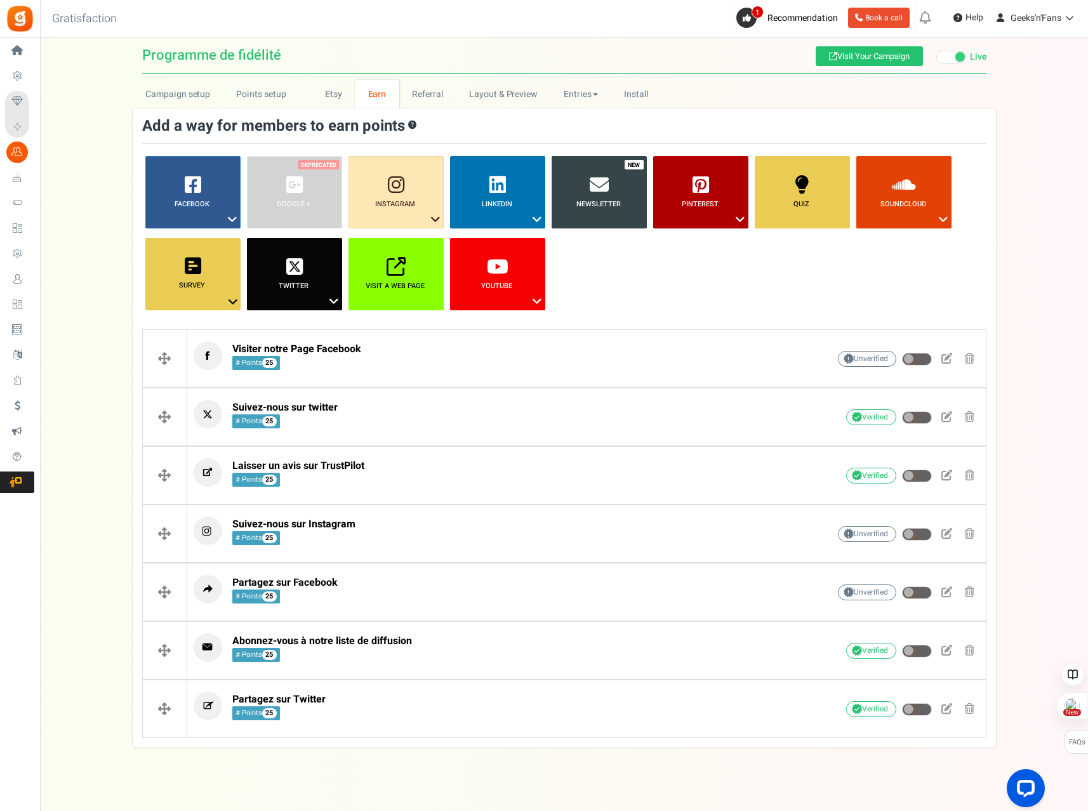
scroll to position [0, 0]
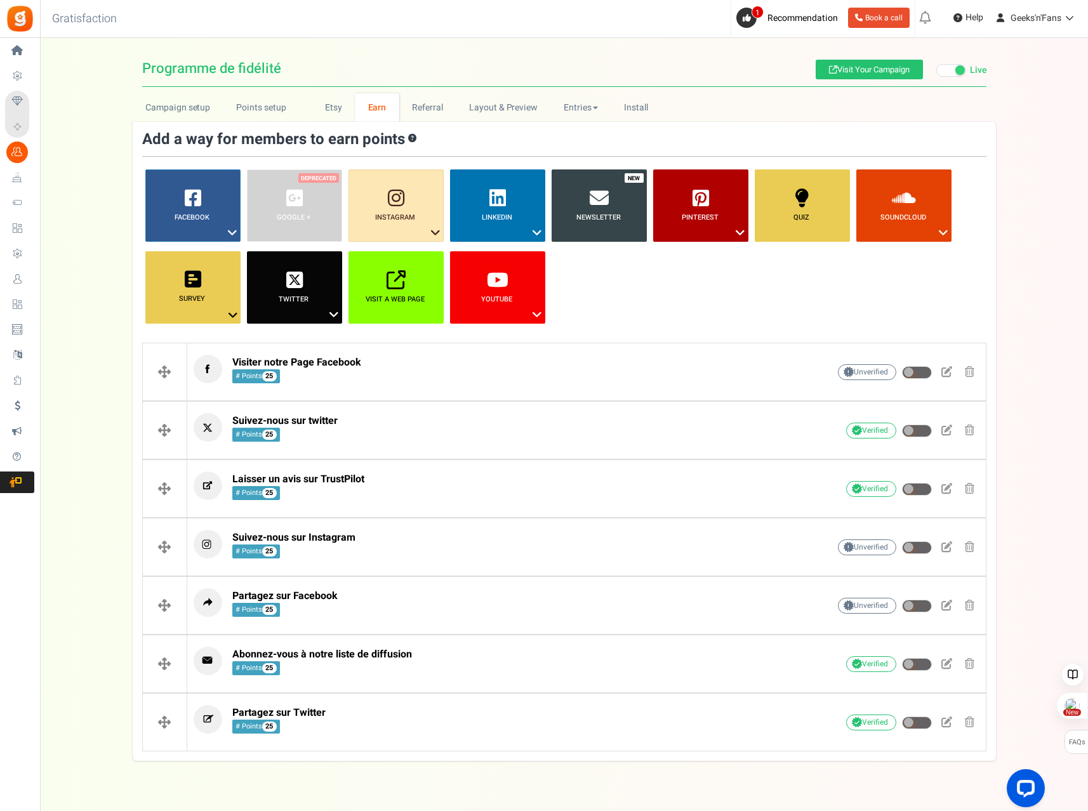
click at [1019, 461] on div "Campaign setup Points setup New Etsy Earn Referral Reward reviews WOO LOOX [DOM…" at bounding box center [564, 427] width 1048 height 668
click at [440, 113] on link "Referral" at bounding box center [427, 107] width 57 height 29
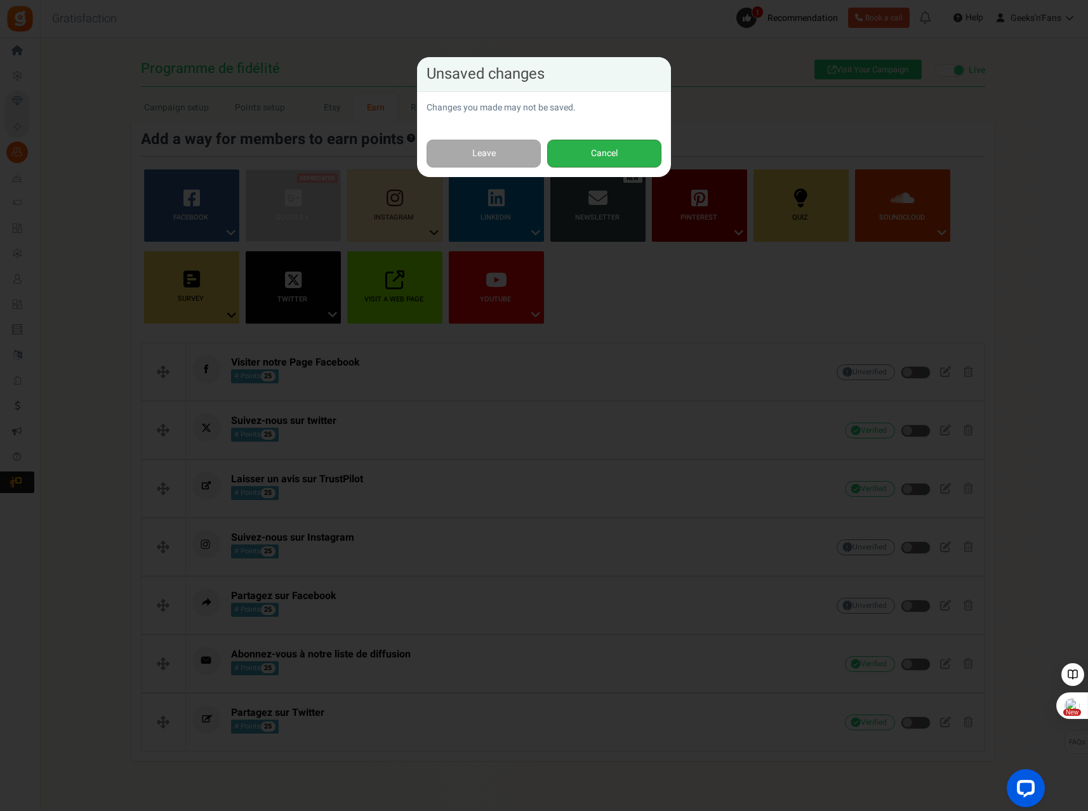
click at [569, 151] on button "Cancel" at bounding box center [604, 154] width 114 height 29
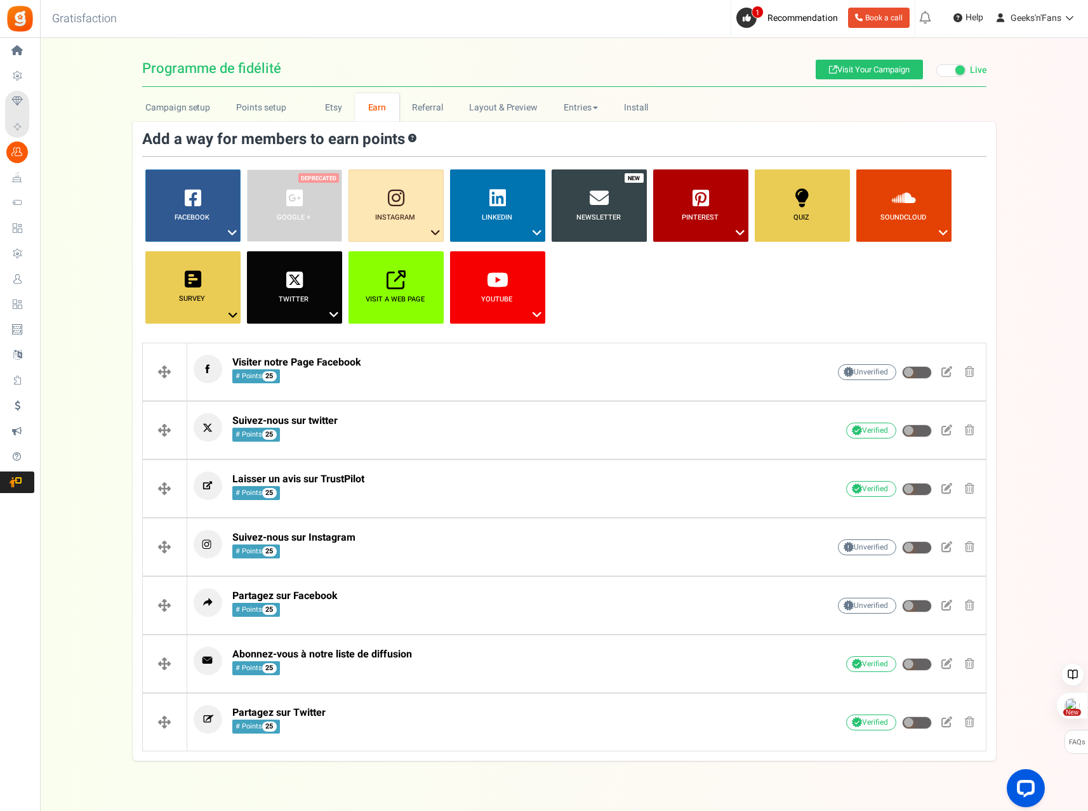
click at [1034, 188] on div "Campaign setup Points setup New Etsy Earn Referral Reward reviews WOO LOOX [DOM…" at bounding box center [564, 427] width 1048 height 668
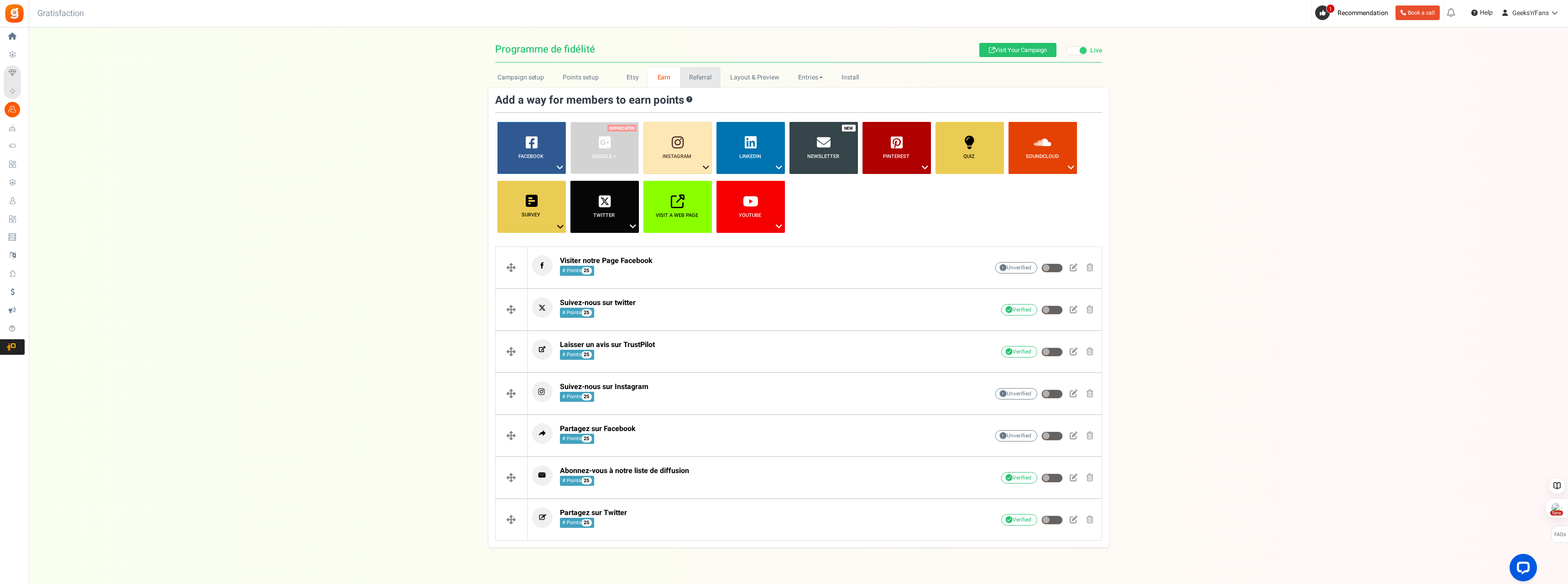
click at [708, 77] on link "Referral" at bounding box center [700, 77] width 41 height 21
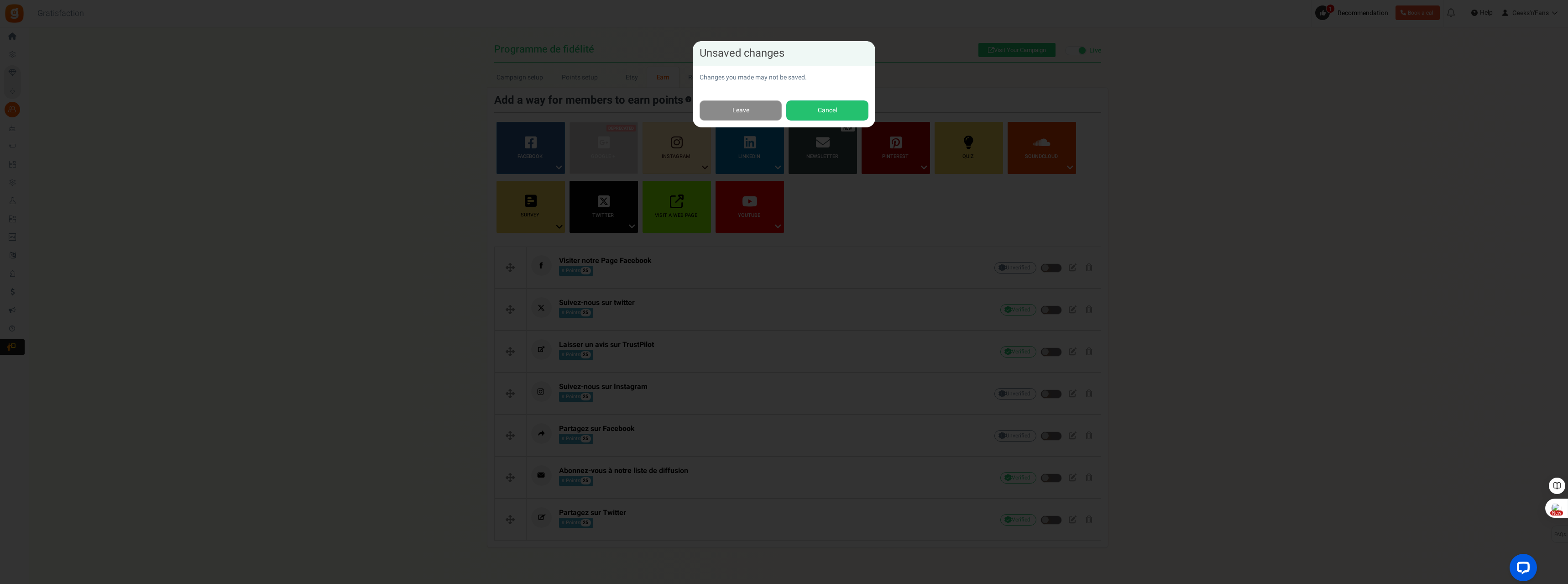
click at [751, 106] on link "Leave" at bounding box center [741, 111] width 82 height 21
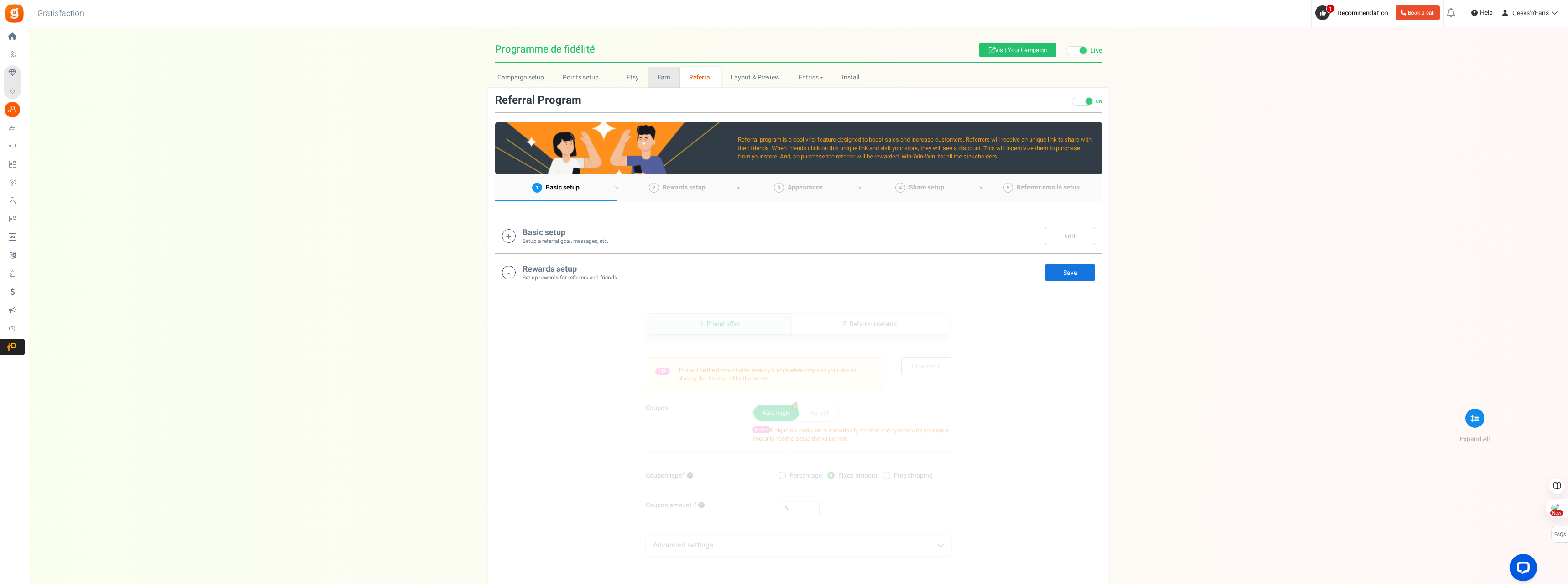
click at [667, 73] on link "Earn" at bounding box center [664, 77] width 32 height 21
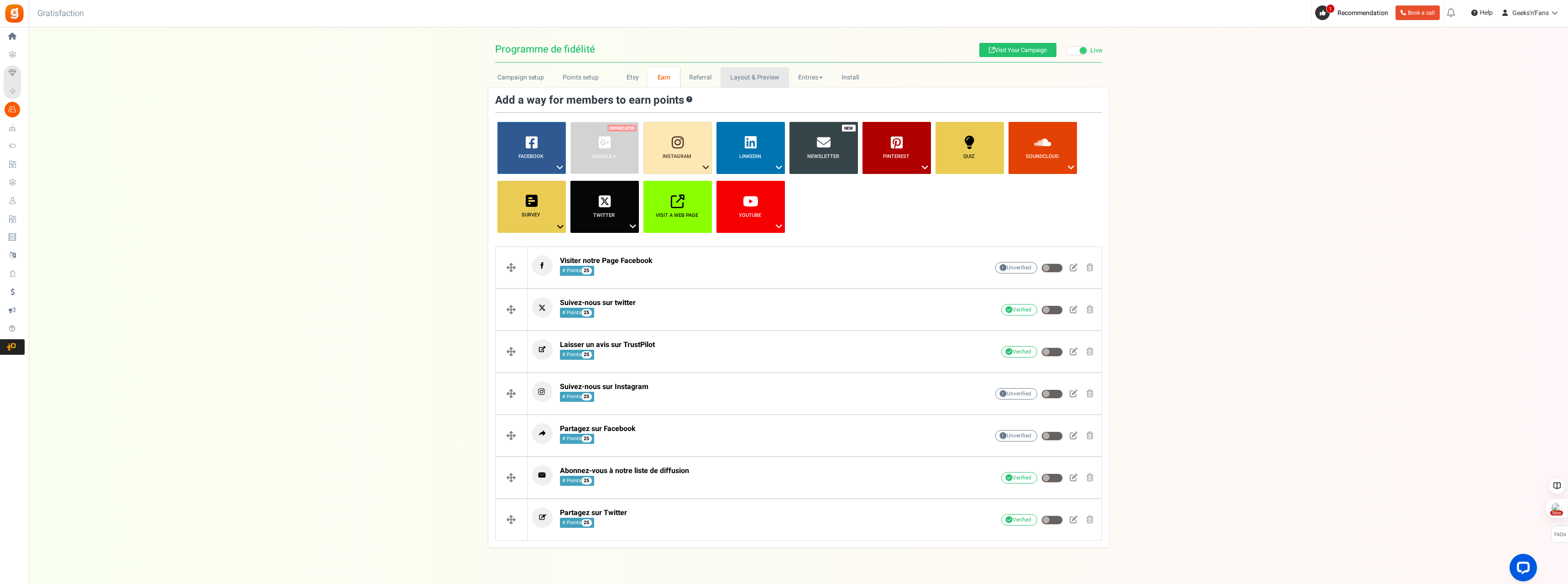
click at [745, 78] on link "Layout & Preview" at bounding box center [755, 77] width 68 height 21
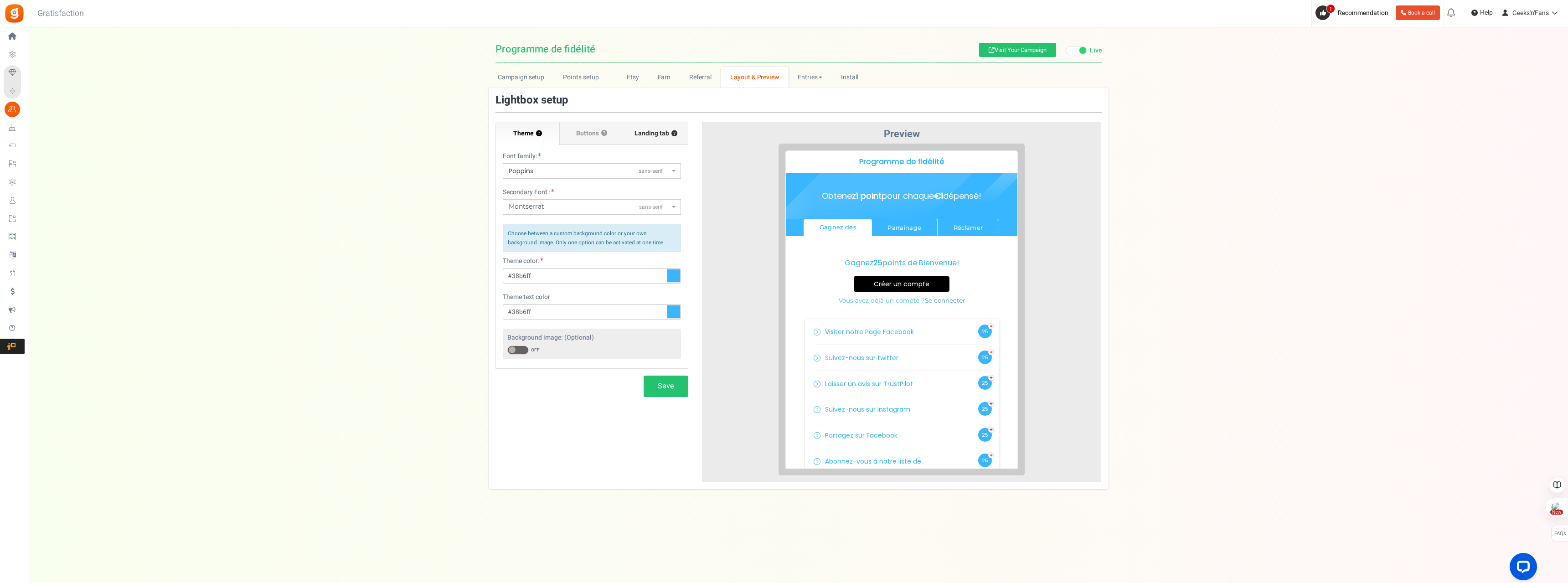
click at [650, 130] on span "Landing tab ?" at bounding box center [656, 134] width 43 height 9
click at [0, 0] on input "Landing tab ?" at bounding box center [0, 0] width 0 height 0
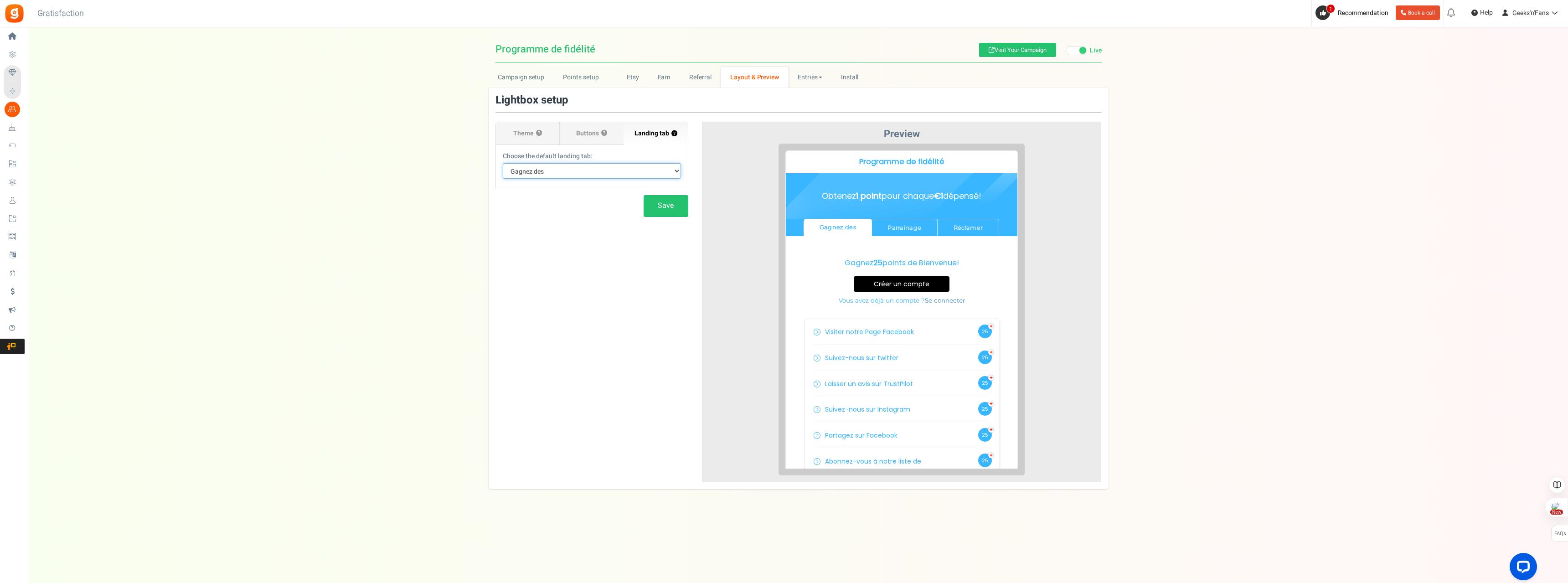
click at [668, 170] on select "Default Tab Gagnez des Parrainage Réclamer" at bounding box center [592, 171] width 178 height 16
click at [597, 128] on label "Buttons ? Select from background color, font type and font color for the signup…" at bounding box center [591, 134] width 64 height 23
click at [0, 0] on input "Buttons ? Select from background color, font type and font color for the signup…" at bounding box center [0, 0] width 0 height 0
click at [657, 137] on span "Landing tab ?" at bounding box center [656, 134] width 43 height 9
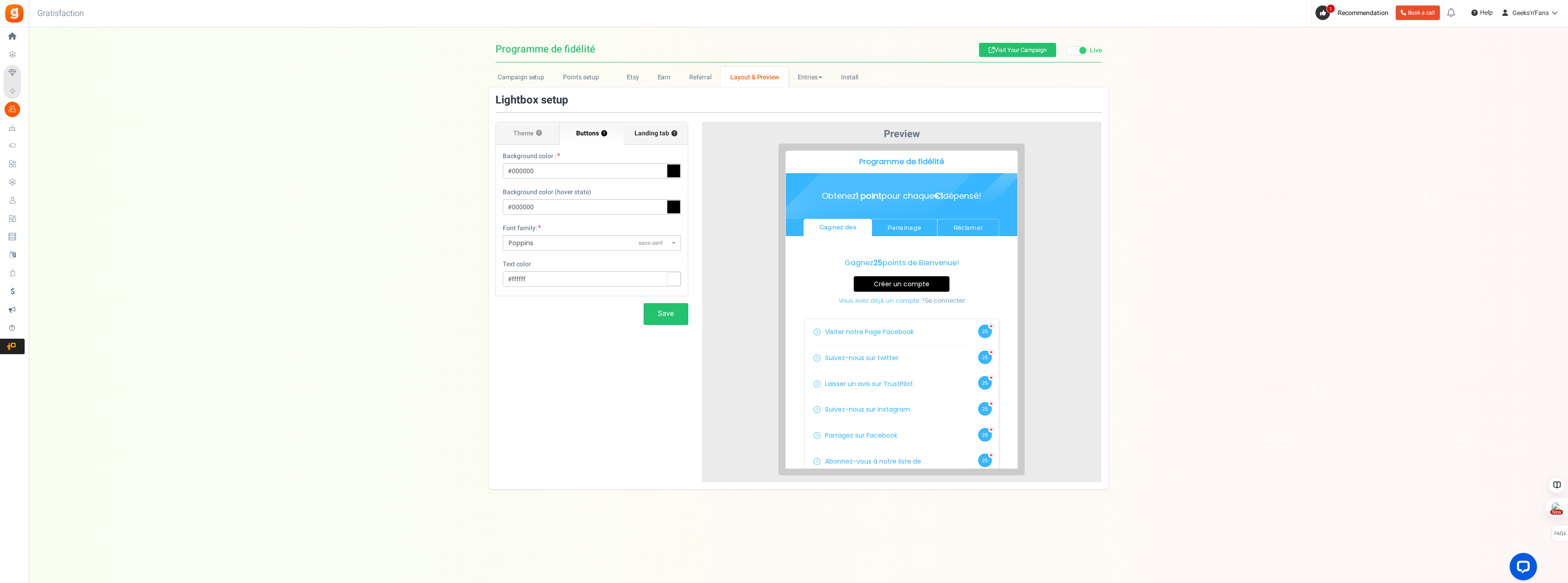
click at [0, 0] on input "Landing tab ?" at bounding box center [0, 0] width 0 height 0
click at [529, 129] on span "Theme" at bounding box center [523, 134] width 21 height 9
click at [0, 0] on input "Theme ?" at bounding box center [0, 0] width 0 height 0
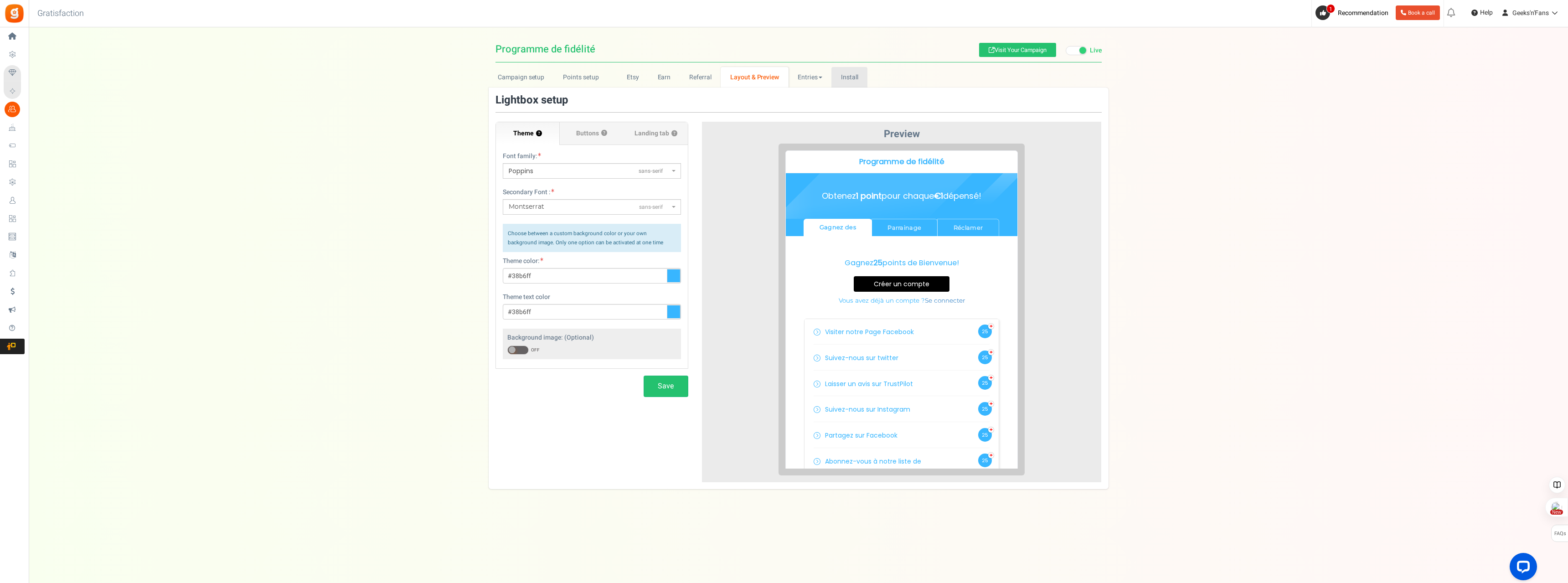
click at [783, 78] on link "Install" at bounding box center [849, 77] width 36 height 21
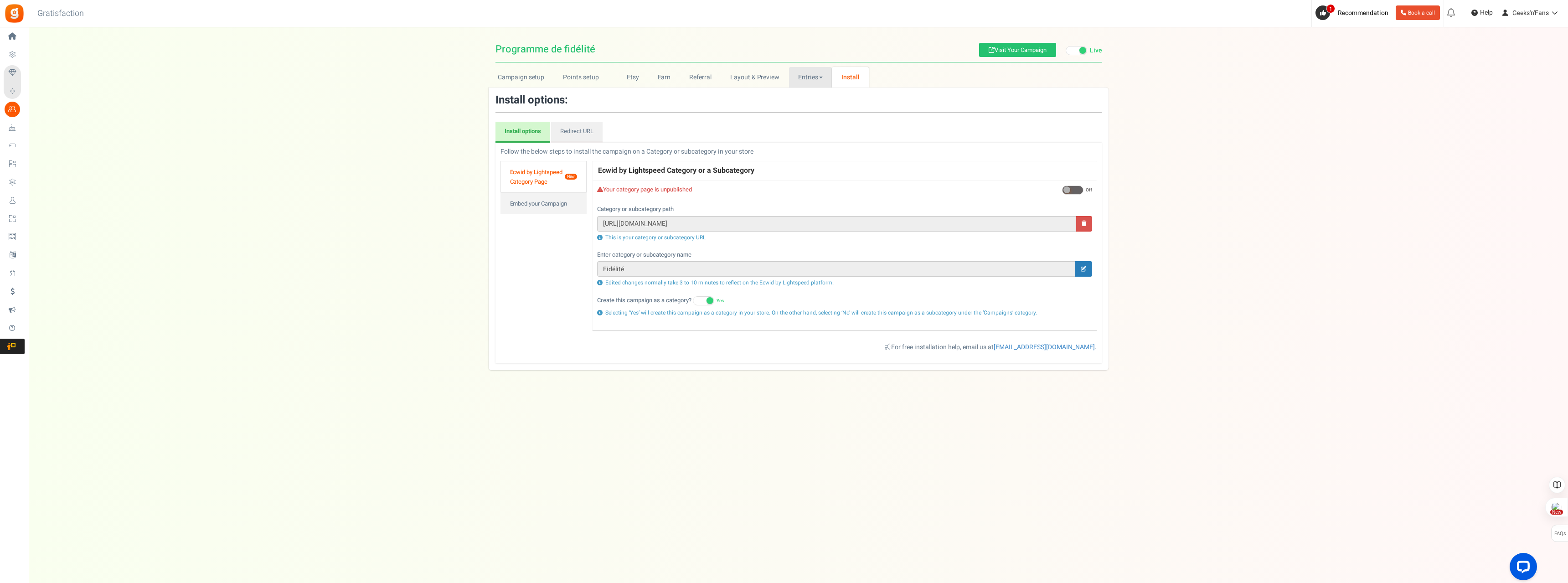
click at [783, 73] on link "Entries" at bounding box center [810, 77] width 43 height 21
click at [765, 78] on link "Layout & Preview" at bounding box center [754, 77] width 68 height 21
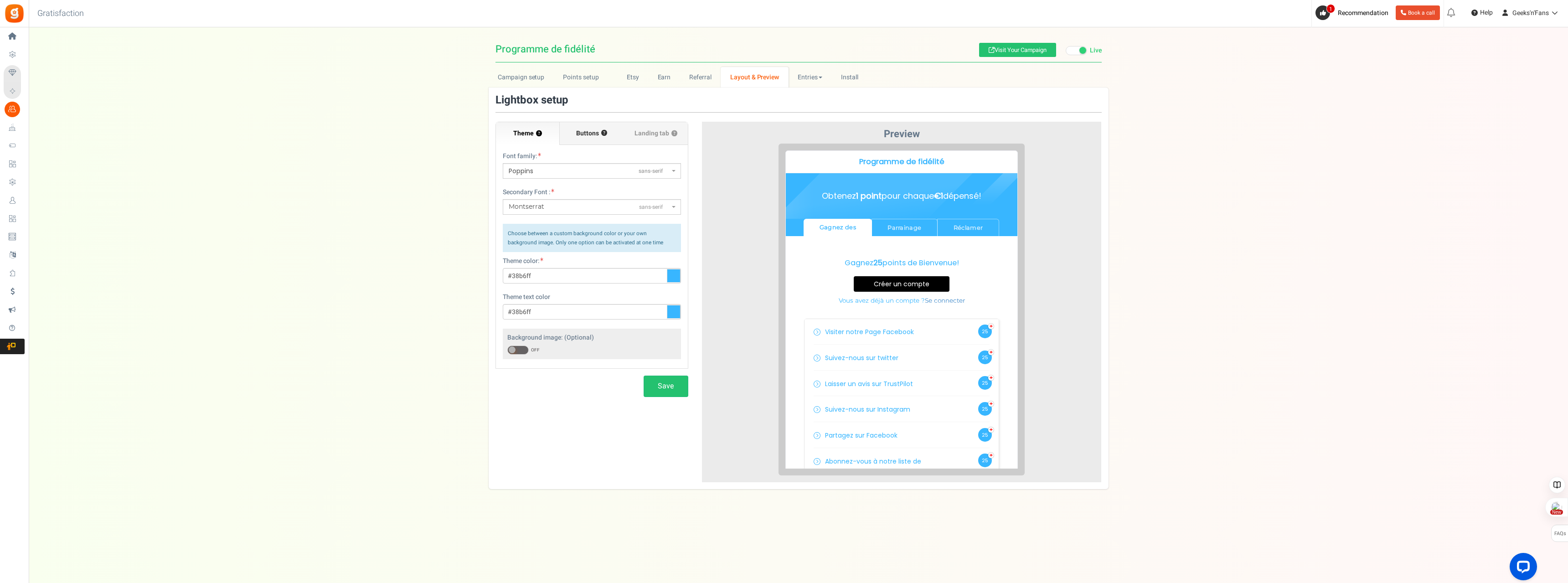
click at [604, 137] on label "Buttons ?" at bounding box center [591, 134] width 64 height 23
click at [0, 0] on input "Buttons ?" at bounding box center [0, 0] width 0 height 0
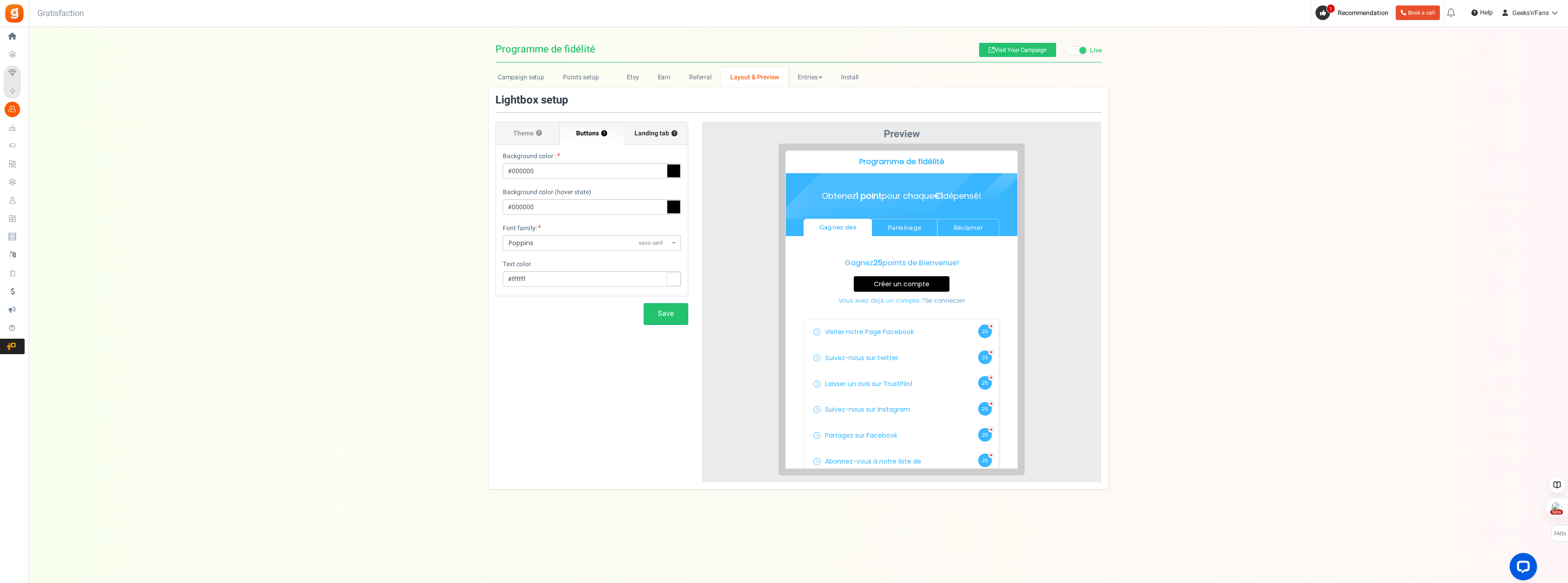
click at [658, 130] on span "Landing tab ?" at bounding box center [656, 134] width 43 height 9
click at [0, 0] on input "Landing tab ?" at bounding box center [0, 0] width 0 height 0
click at [669, 178] on select "Default Tab Gagnez des Parrainage Réclamer" at bounding box center [592, 171] width 178 height 16
click at [674, 175] on select "Default Tab Gagnez des Parrainage Réclamer" at bounding box center [592, 171] width 178 height 16
click at [702, 164] on div "Preview" at bounding box center [901, 301] width 399 height 360
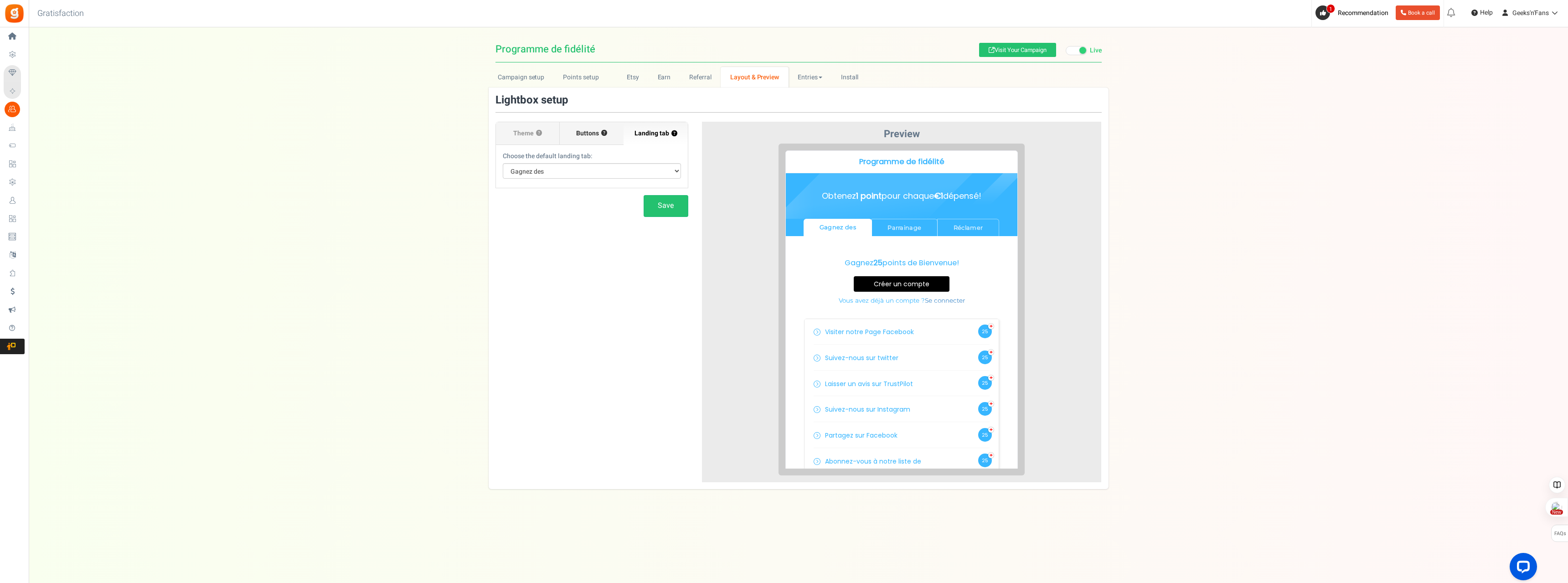
click at [598, 133] on span "Buttons" at bounding box center [588, 134] width 23 height 9
click at [0, 0] on input "Buttons ?" at bounding box center [0, 0] width 0 height 0
click at [529, 126] on label "Theme ?" at bounding box center [527, 134] width 64 height 23
click at [0, 0] on input "Theme ?" at bounding box center [0, 0] width 0 height 0
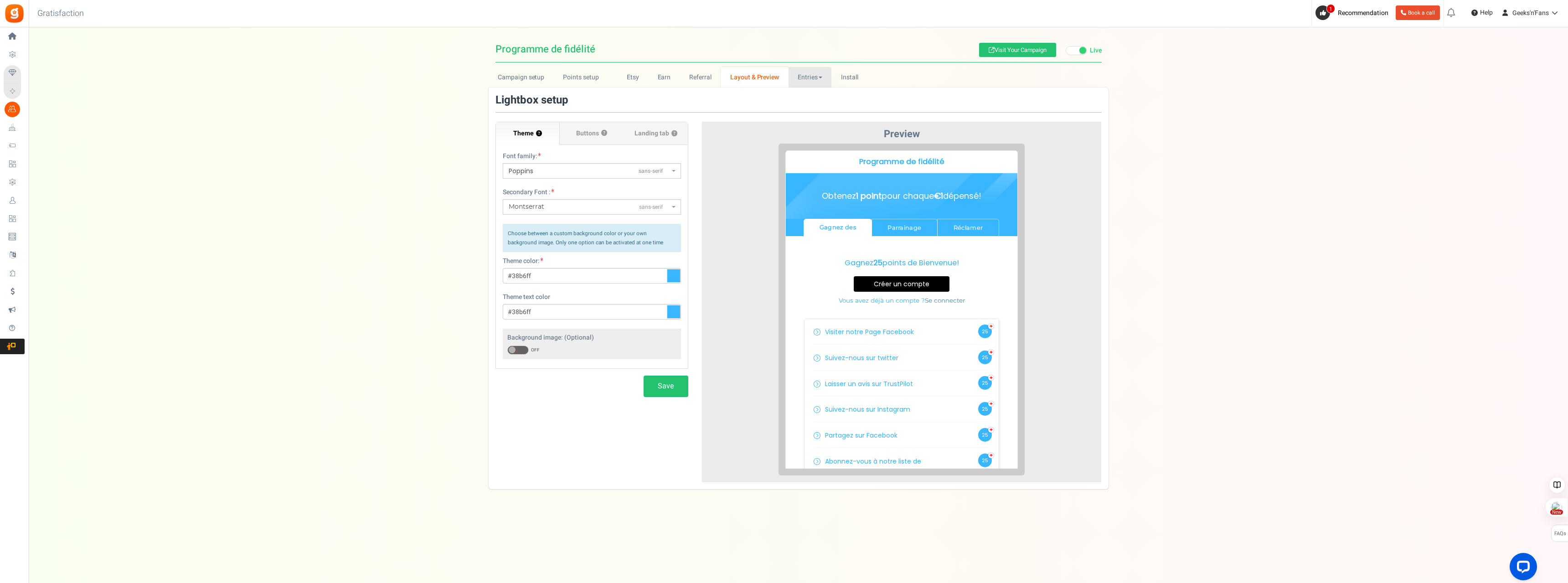
click at [783, 78] on link "Entries" at bounding box center [810, 77] width 43 height 21
click at [783, 95] on link "Entries" at bounding box center [825, 97] width 73 height 13
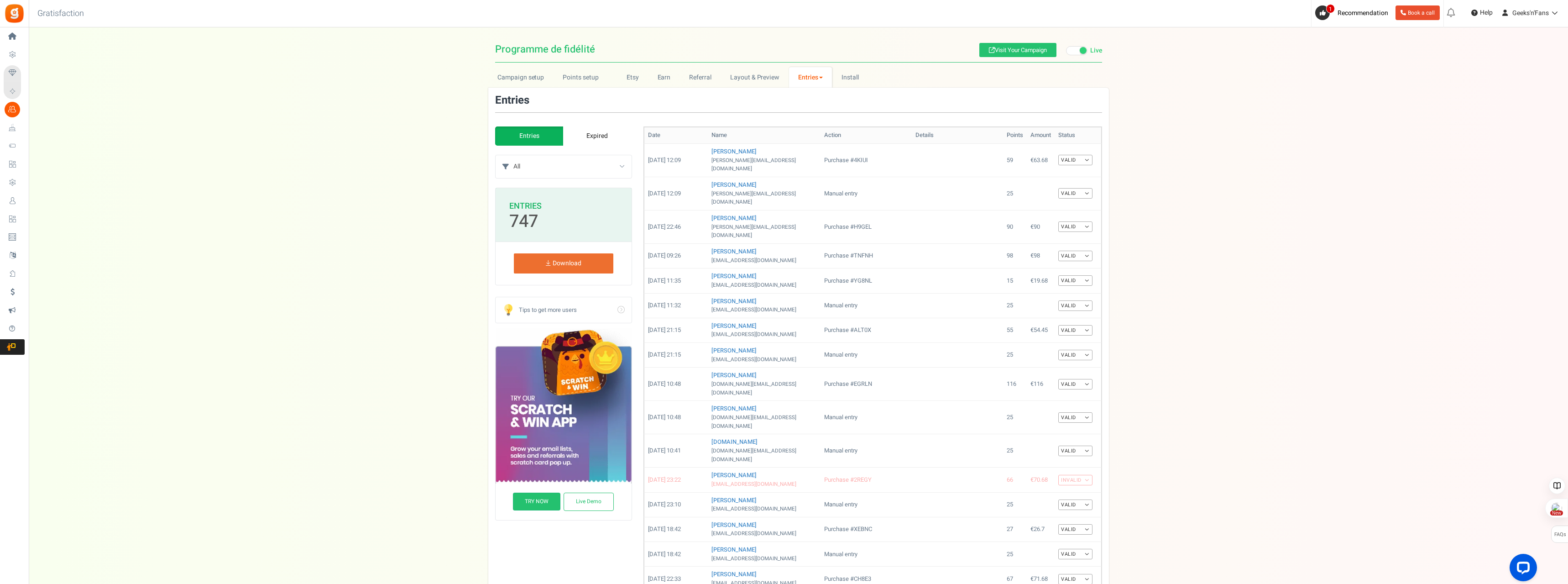
click at [599, 137] on link "Expired" at bounding box center [597, 136] width 68 height 19
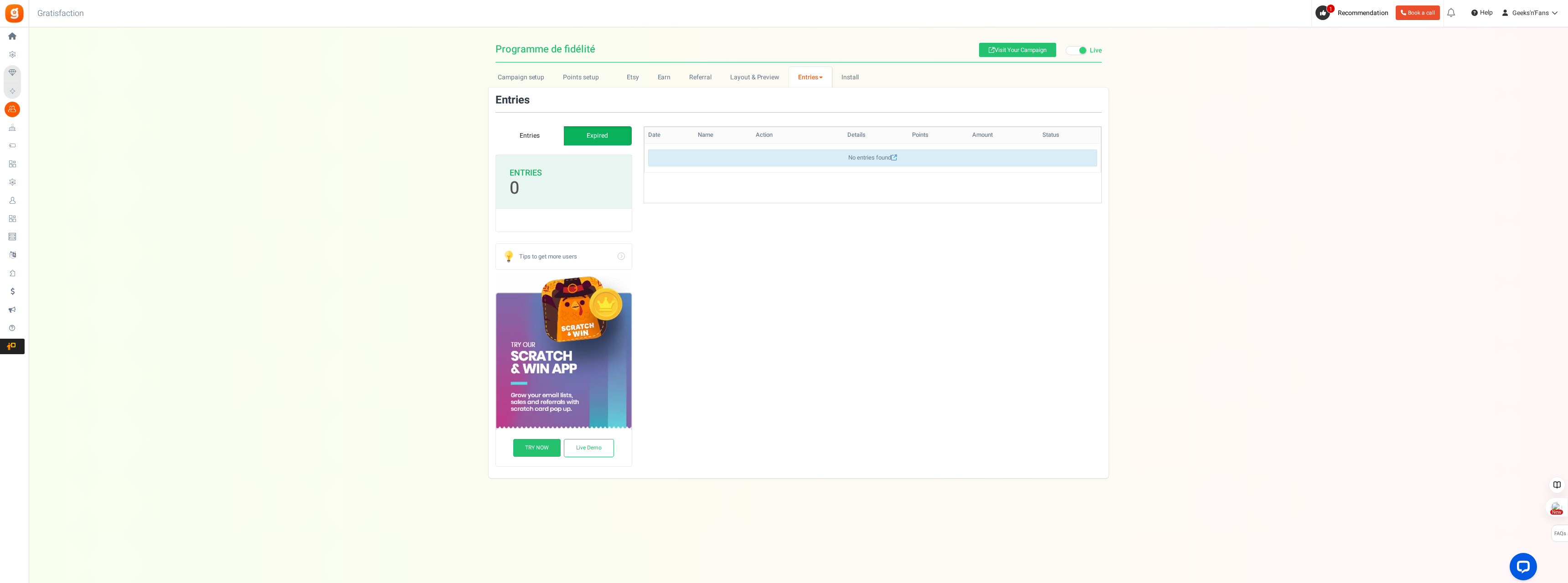
click at [529, 137] on link "Entries" at bounding box center [529, 136] width 68 height 19
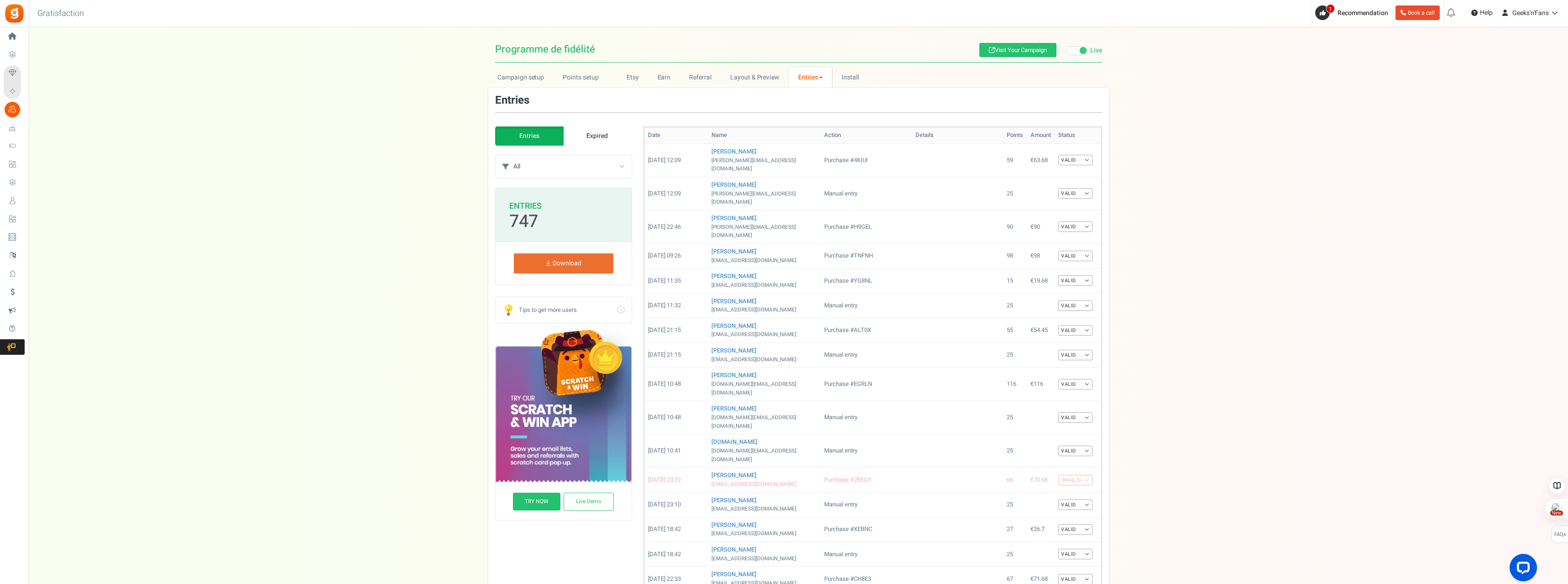
click at [569, 260] on link "Download" at bounding box center [563, 263] width 99 height 20
click at [784, 161] on div "Campaign setup Points setup New Etsy Earn Referral Reward reviews WOO LOOX [DOM…" at bounding box center [798, 409] width 1539 height 685
